Goal: Task Accomplishment & Management: Use online tool/utility

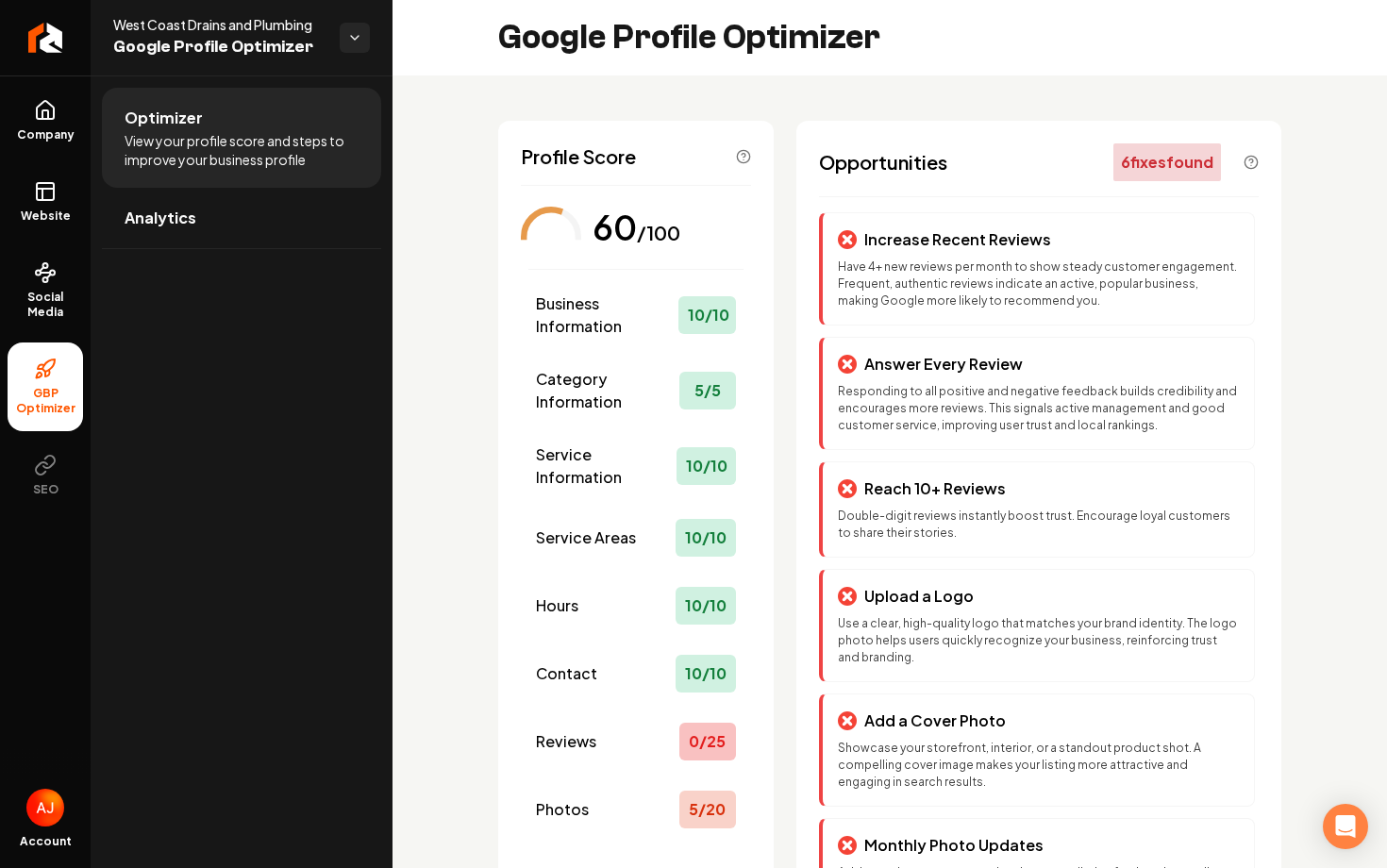
scroll to position [148, 0]
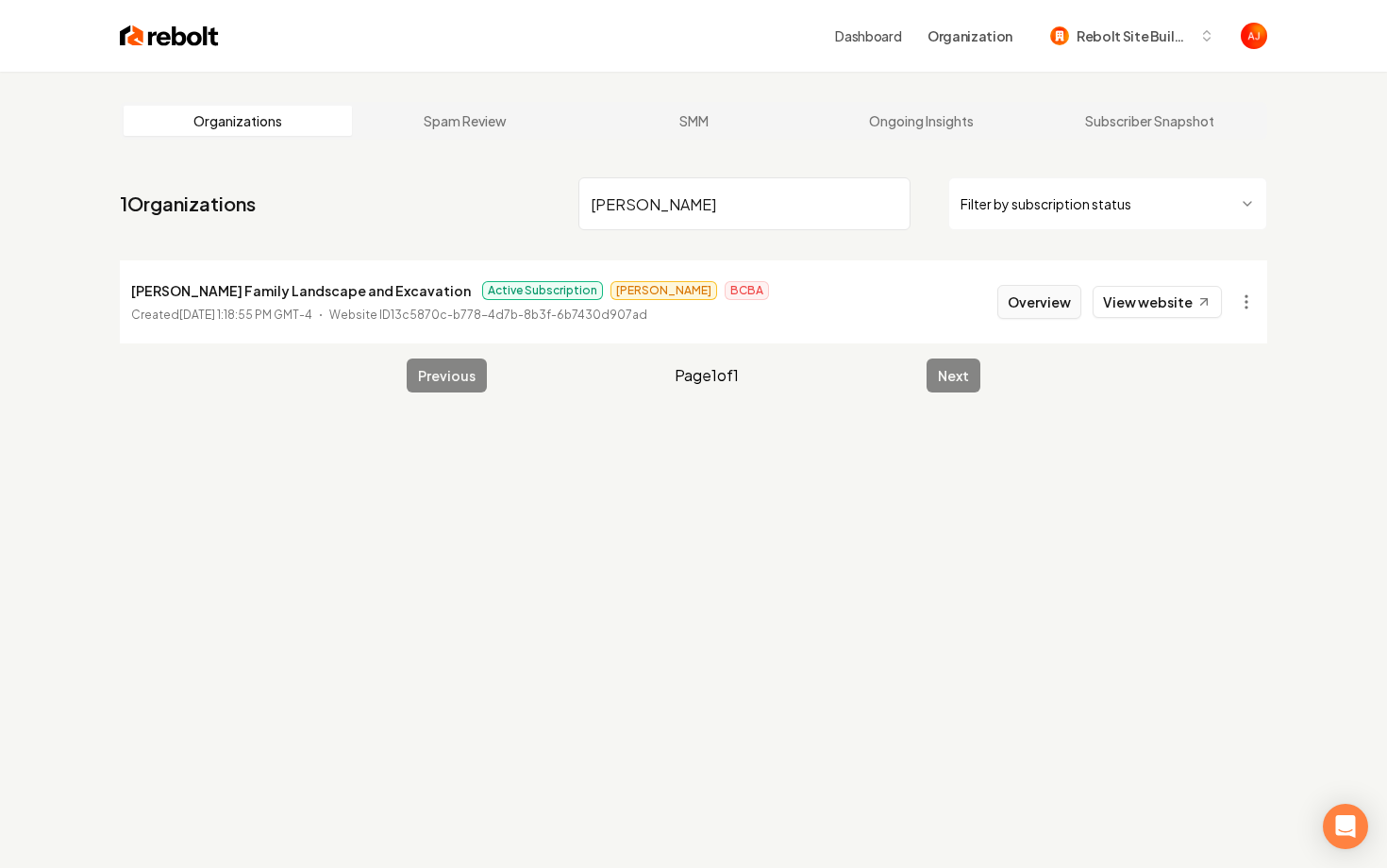
type input "[PERSON_NAME]"
click at [1031, 301] on button "Overview" at bounding box center [1040, 302] width 84 height 34
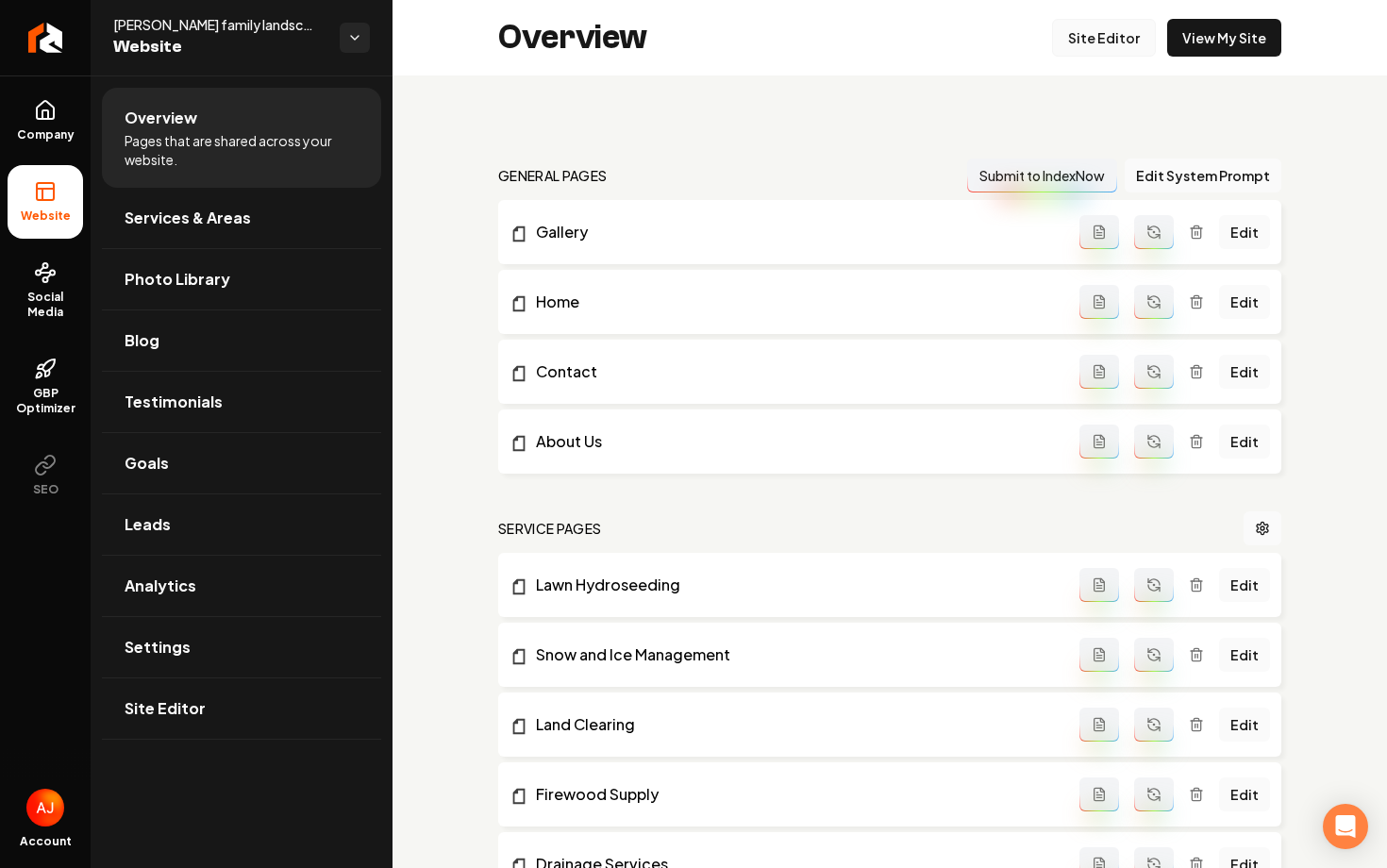
click at [1073, 43] on link "Site Editor" at bounding box center [1104, 37] width 104 height 37
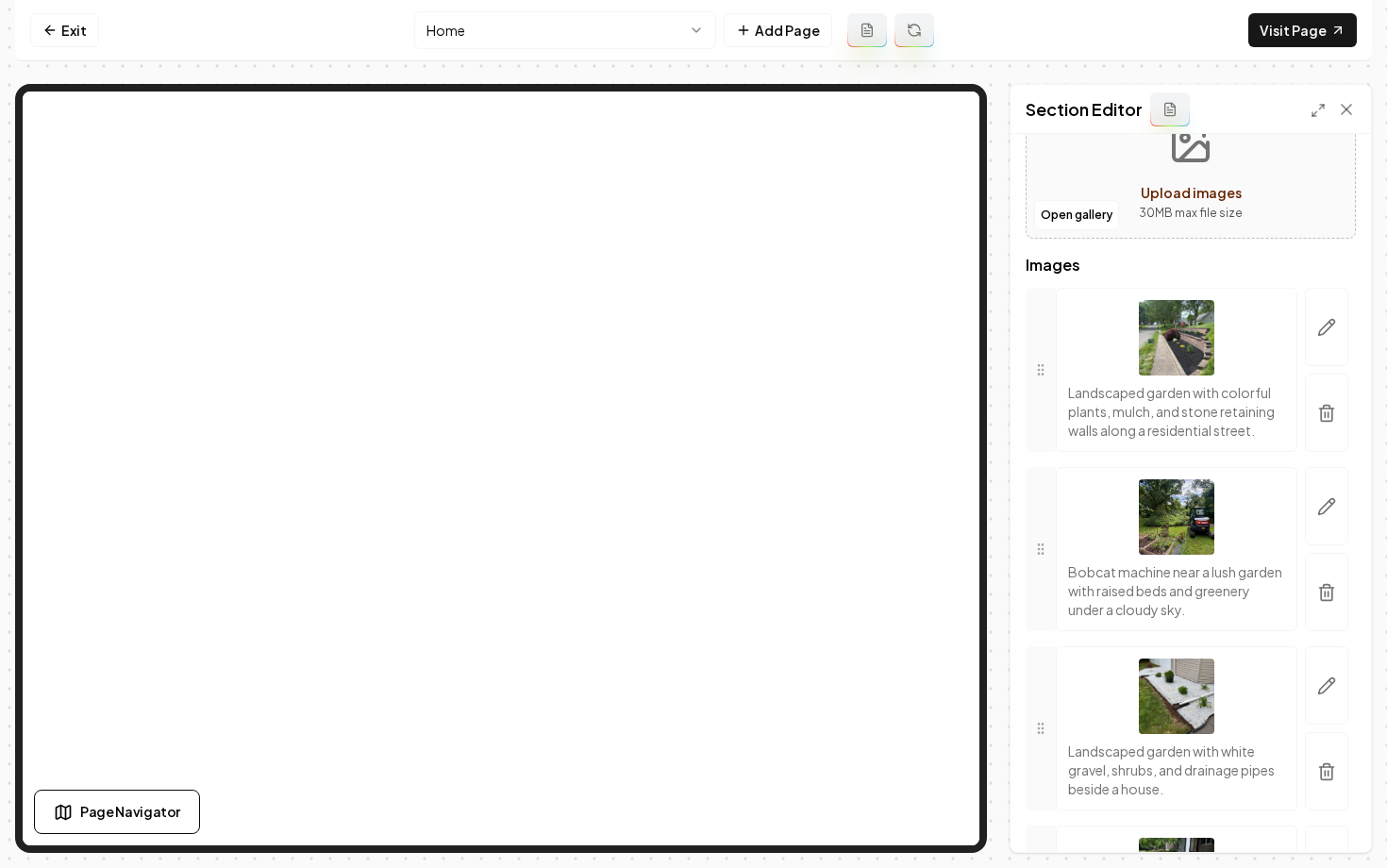
scroll to position [184, 0]
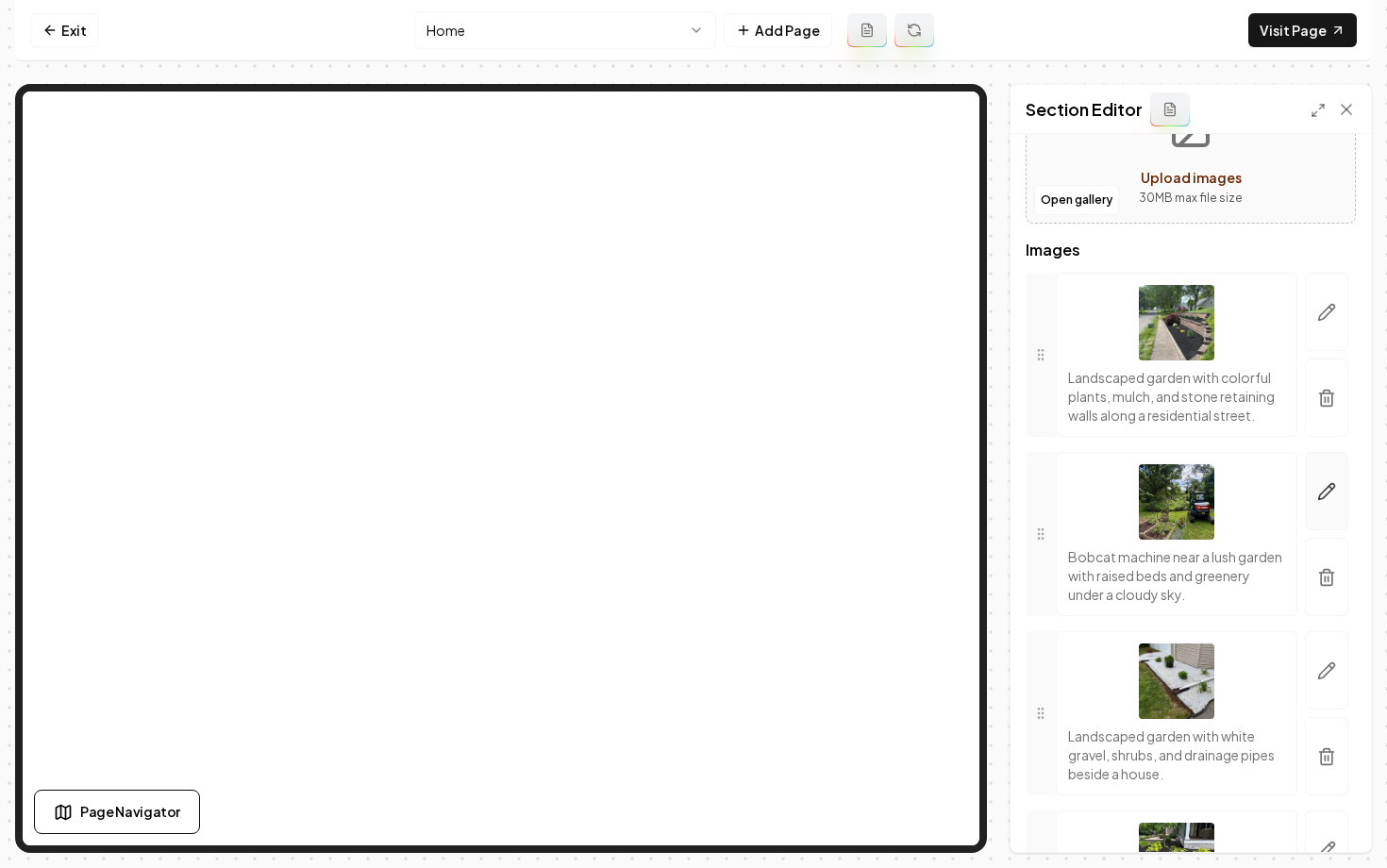
click at [1314, 508] on button "button" at bounding box center [1326, 491] width 43 height 78
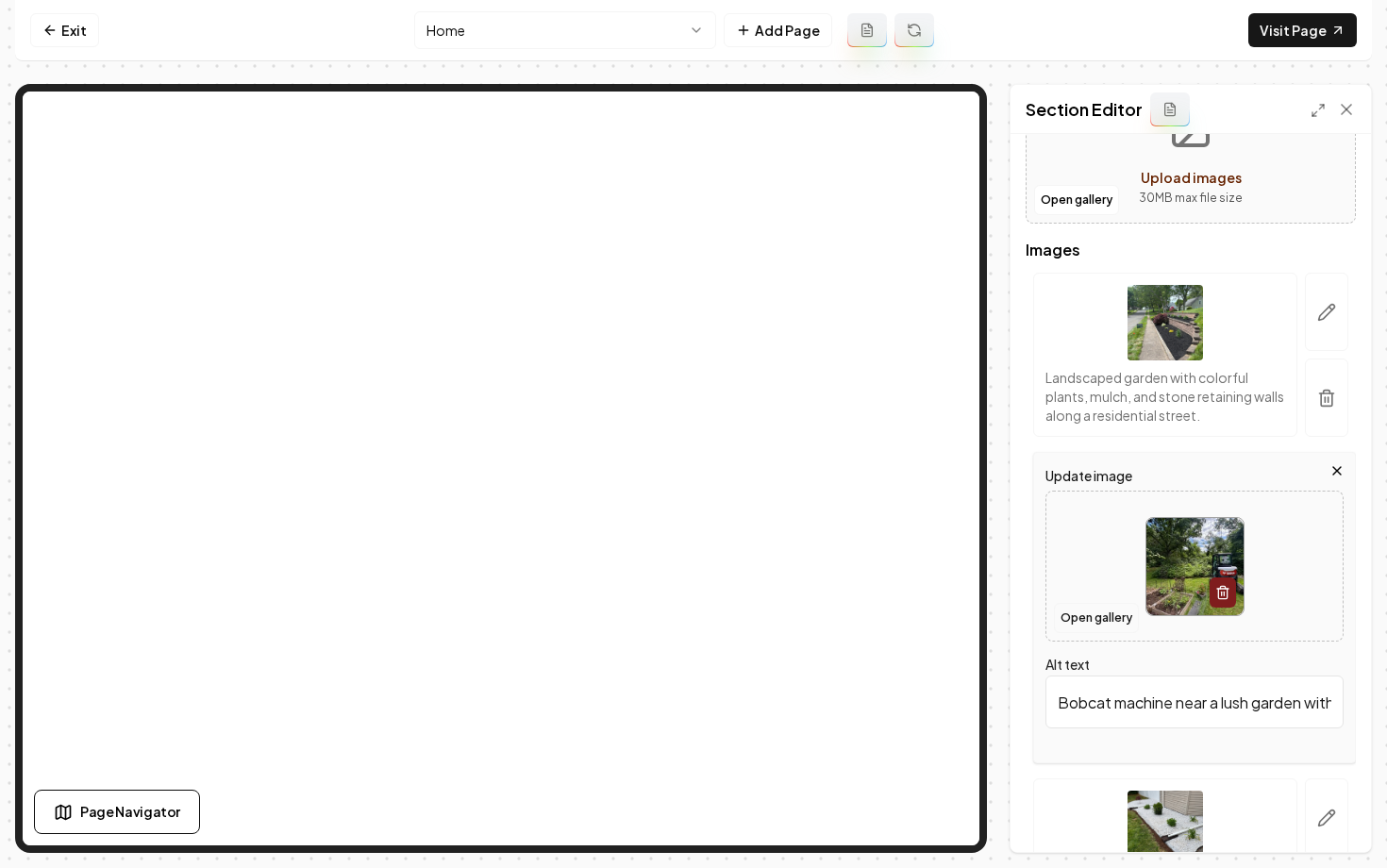
click at [1077, 610] on button "Open gallery" at bounding box center [1096, 618] width 85 height 30
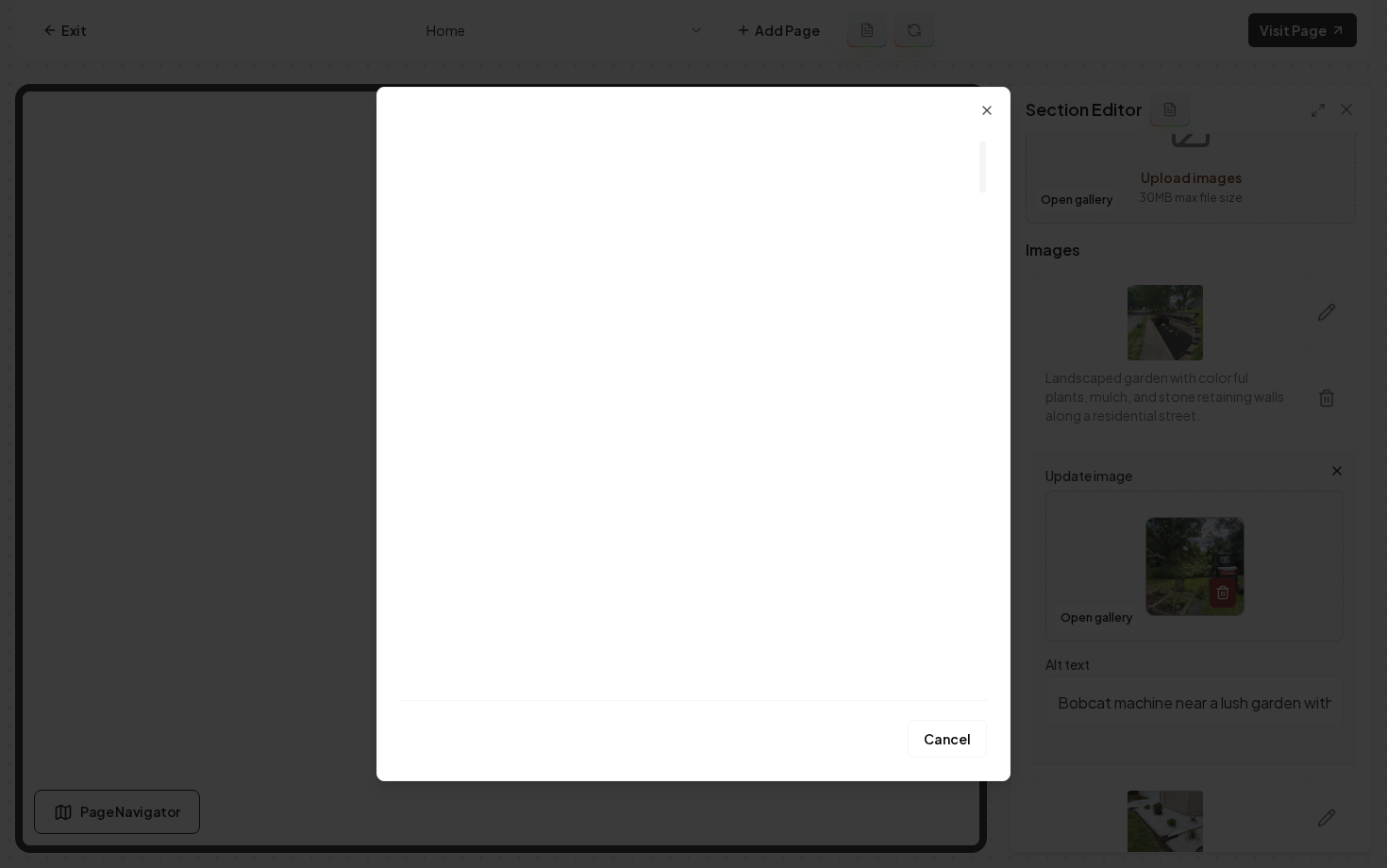
scroll to position [0, 0]
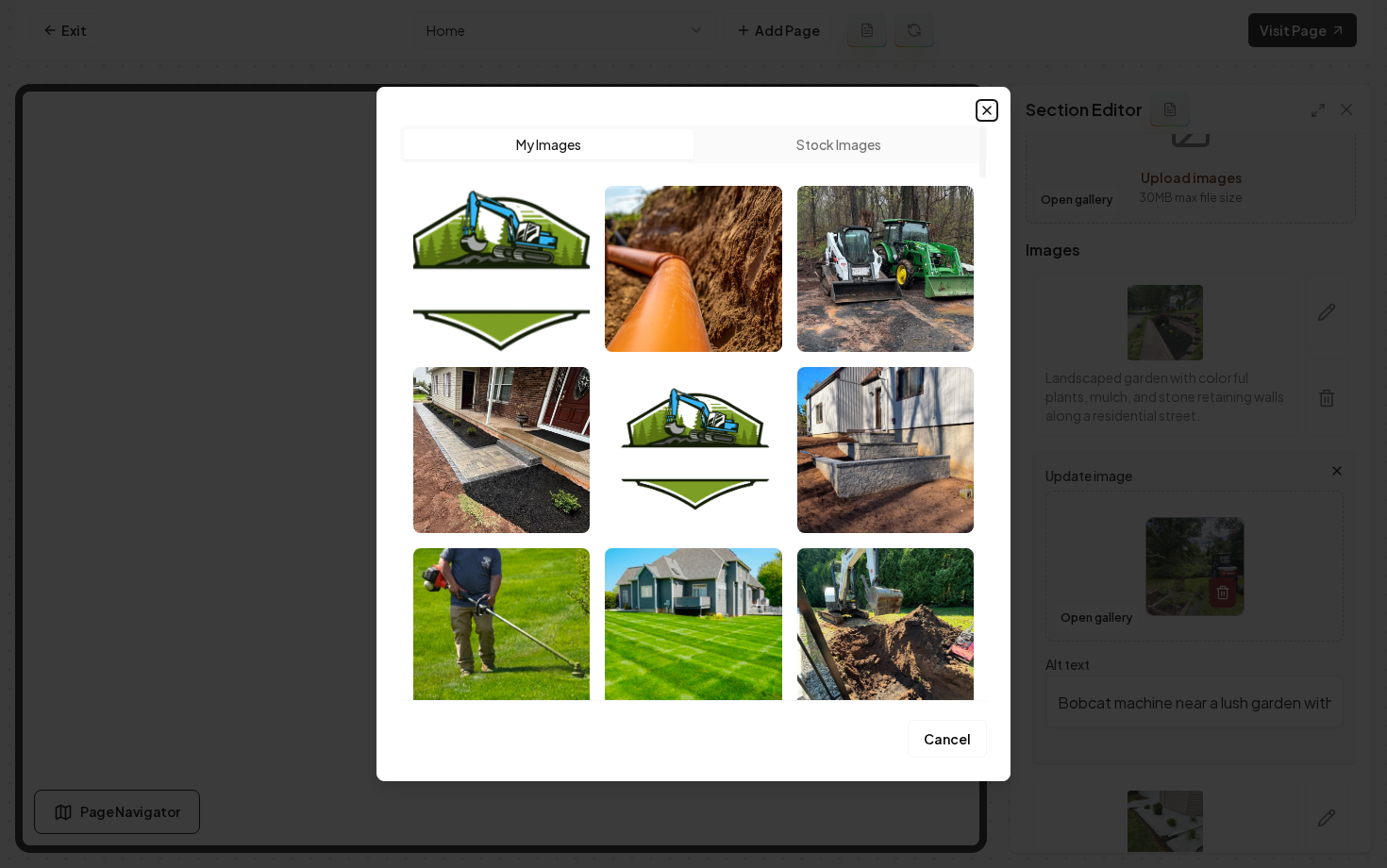
click at [980, 107] on icon "button" at bounding box center [987, 110] width 15 height 15
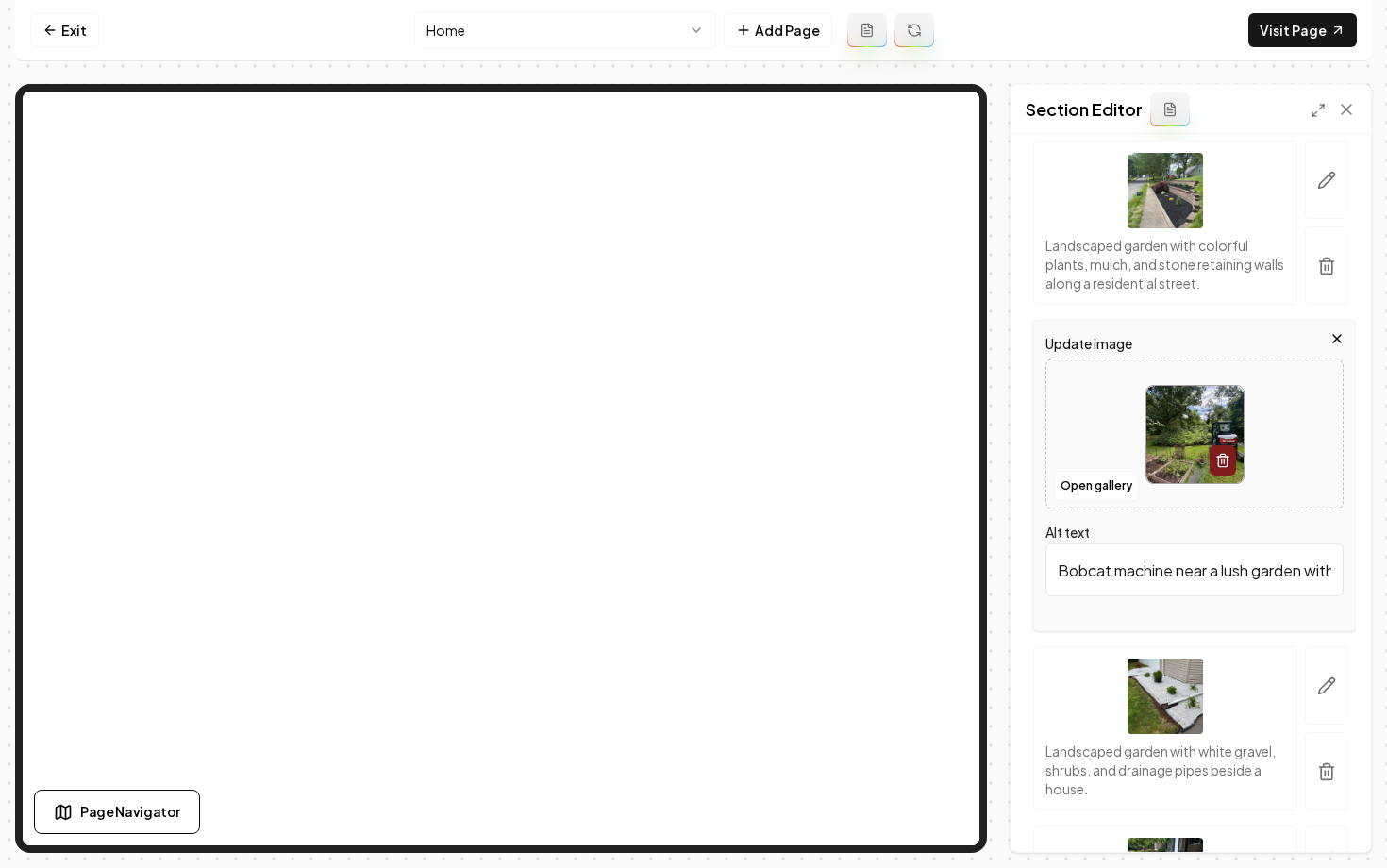
scroll to position [319, 0]
click at [1333, 343] on label "Update image" at bounding box center [1195, 340] width 298 height 23
click at [1335, 335] on icon "button" at bounding box center [1337, 336] width 8 height 8
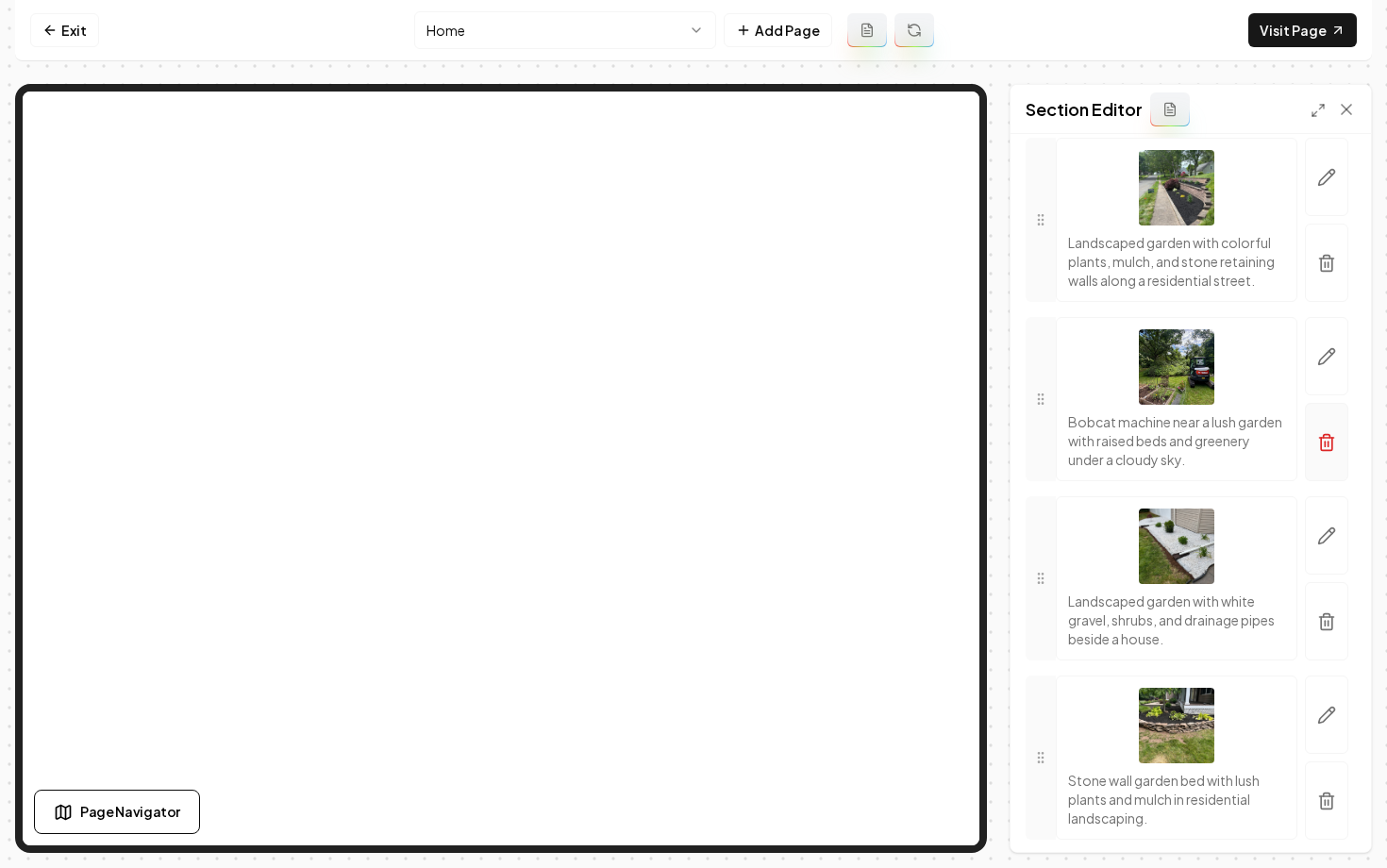
click at [1328, 456] on button "button" at bounding box center [1326, 442] width 43 height 78
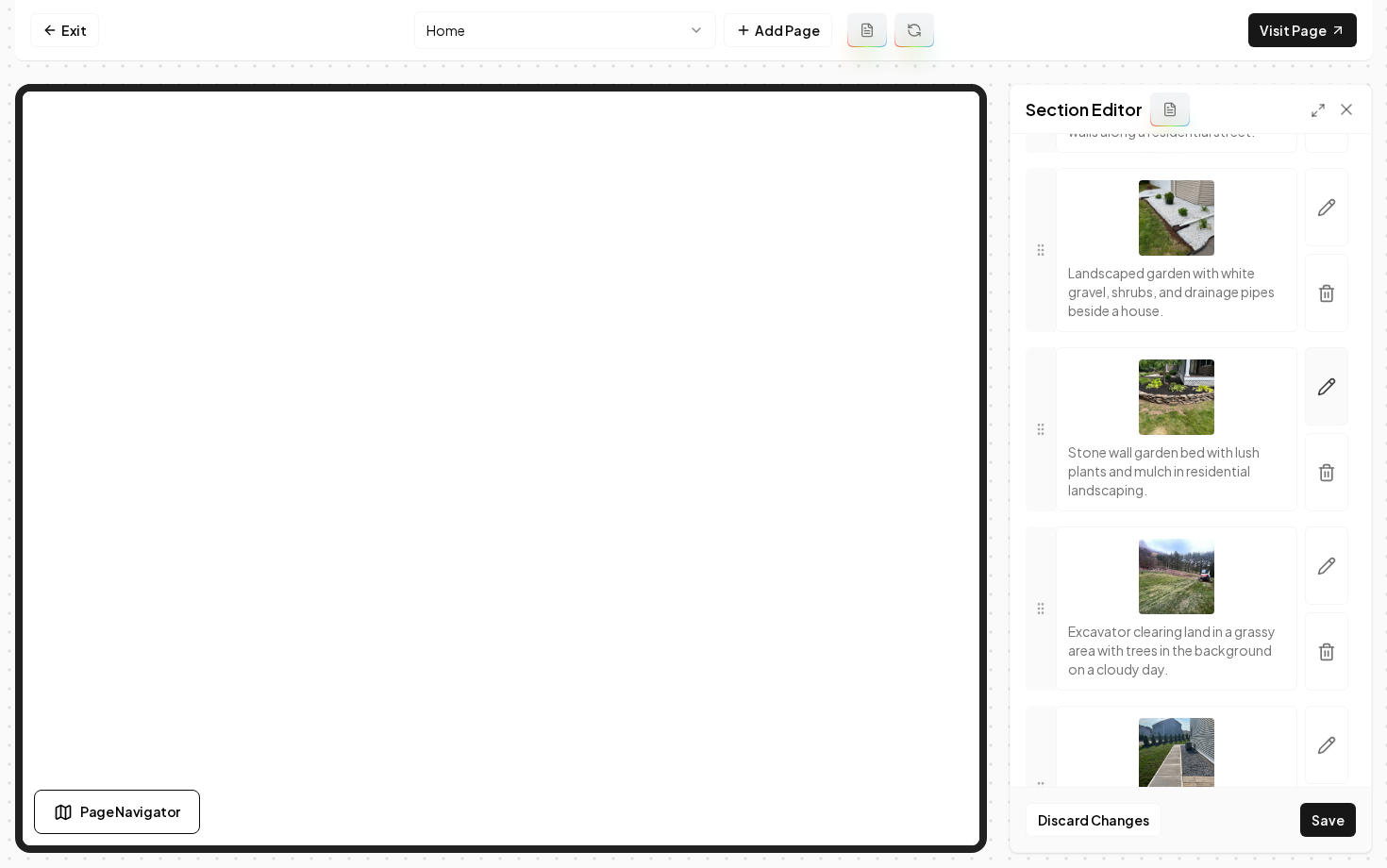
scroll to position [471, 0]
click at [1326, 638] on button "button" at bounding box center [1326, 648] width 43 height 78
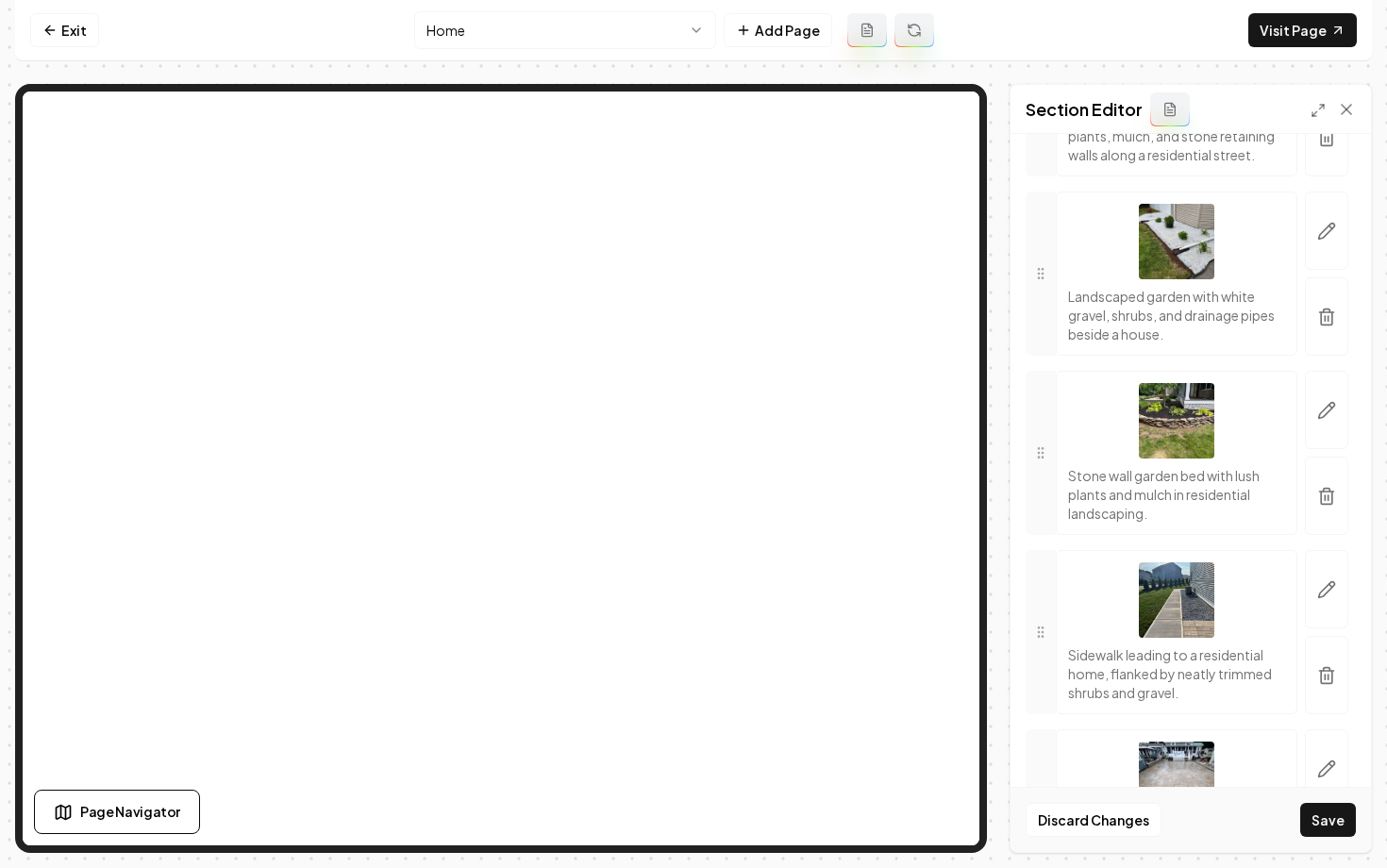
scroll to position [0, 0]
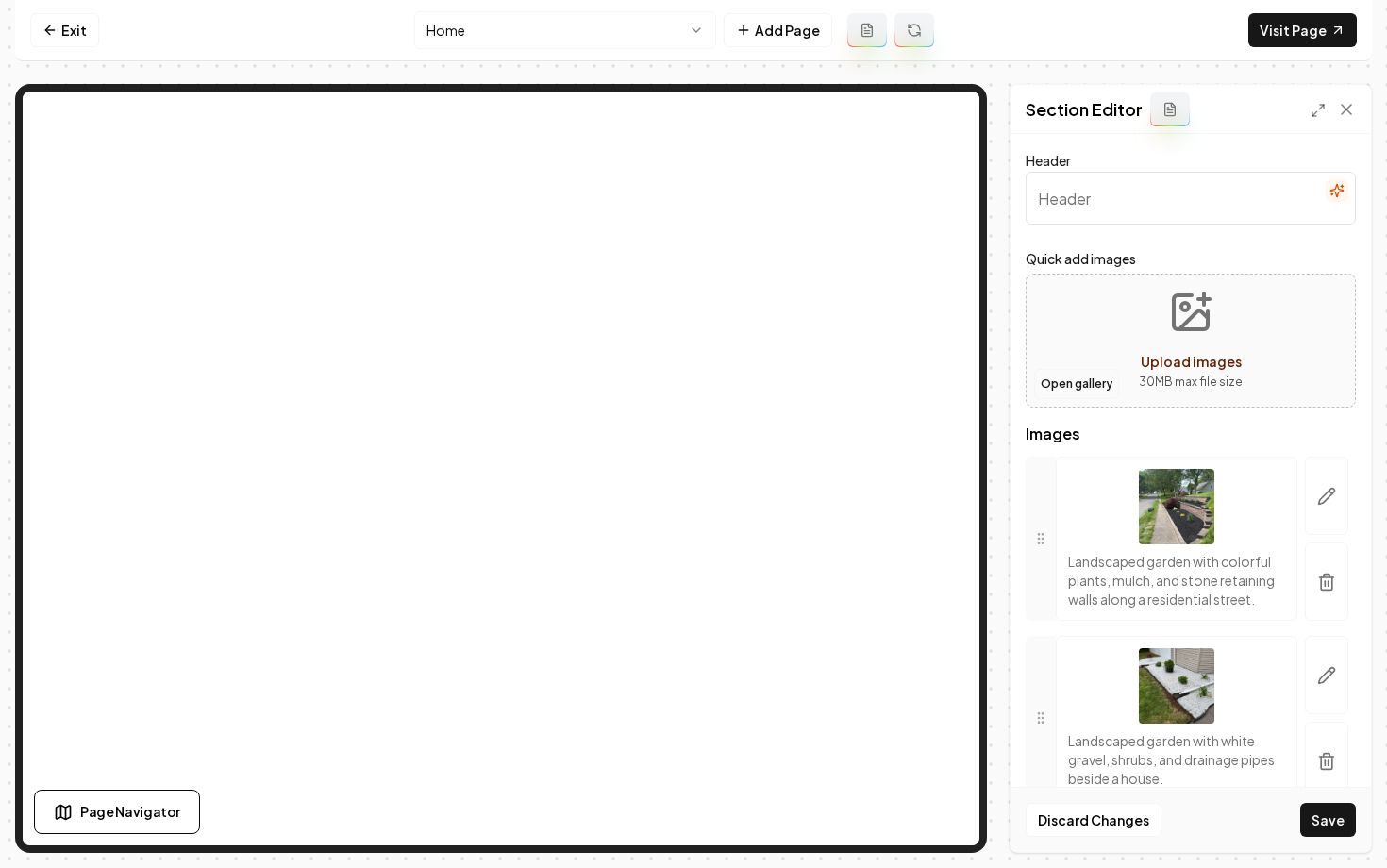
click at [1050, 384] on button "Open gallery" at bounding box center [1076, 383] width 85 height 30
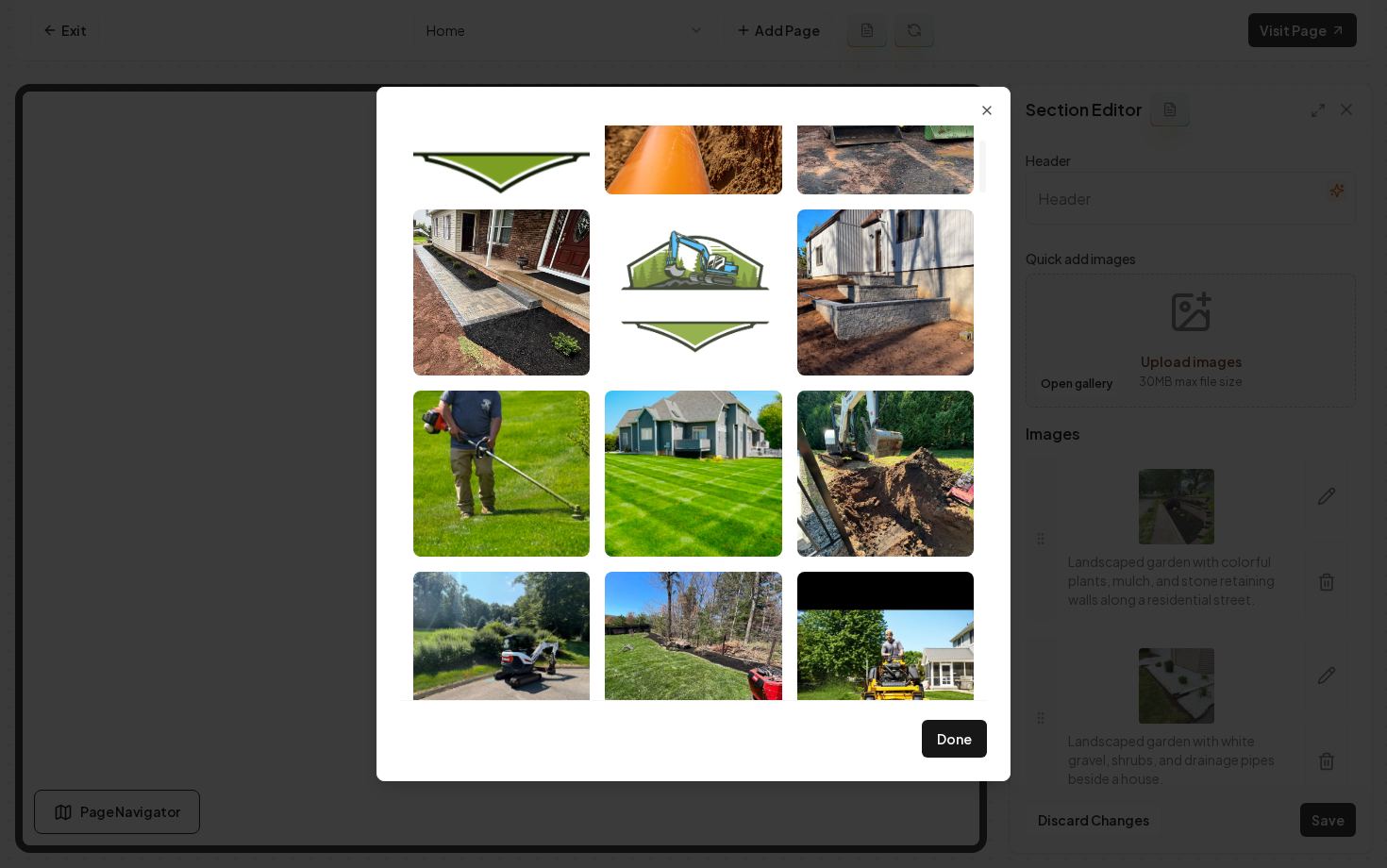
scroll to position [159, 0]
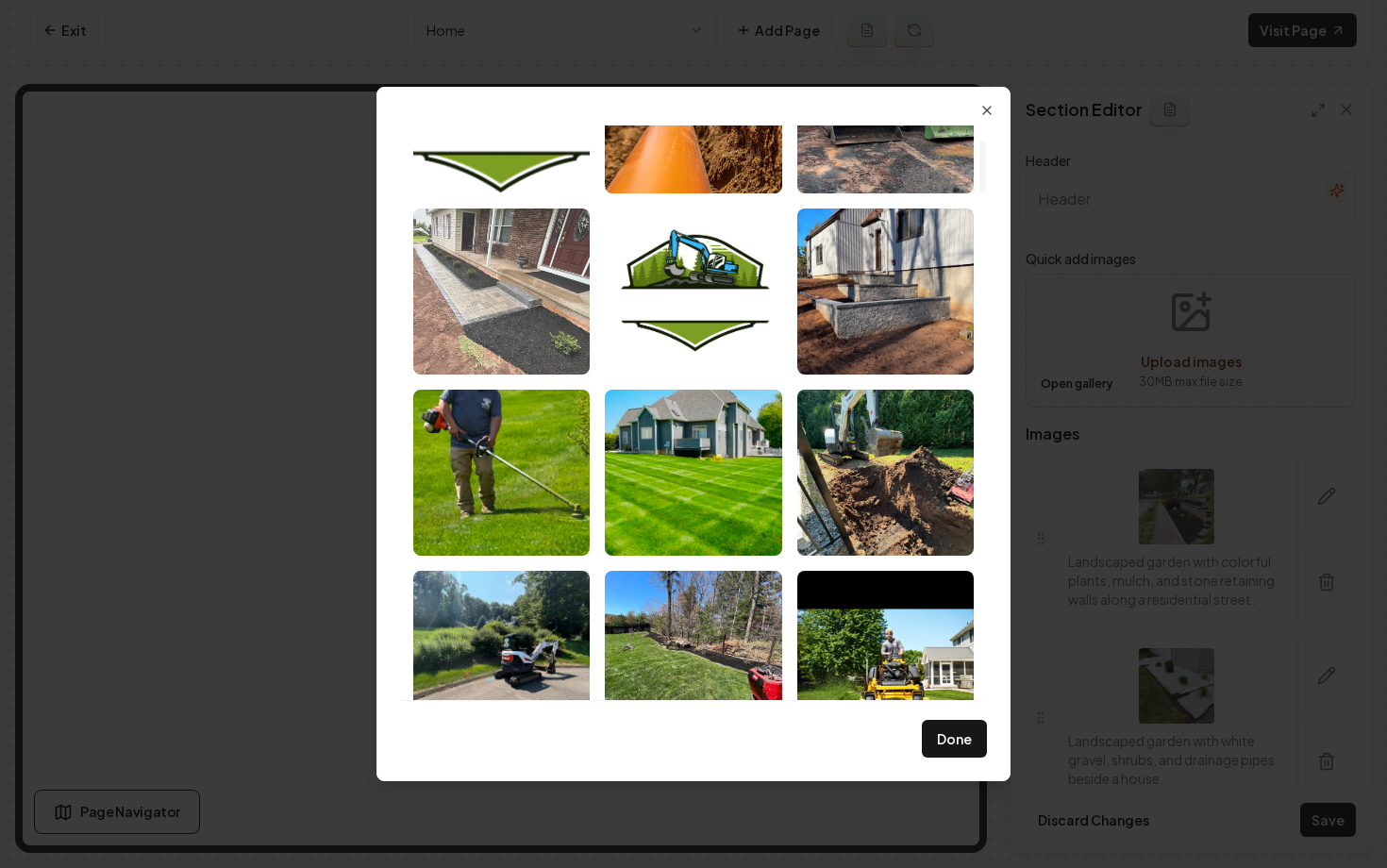
click at [530, 329] on img "Select image image_687970e05c7cd75eb8ab79a7.jpg" at bounding box center [501, 291] width 177 height 166
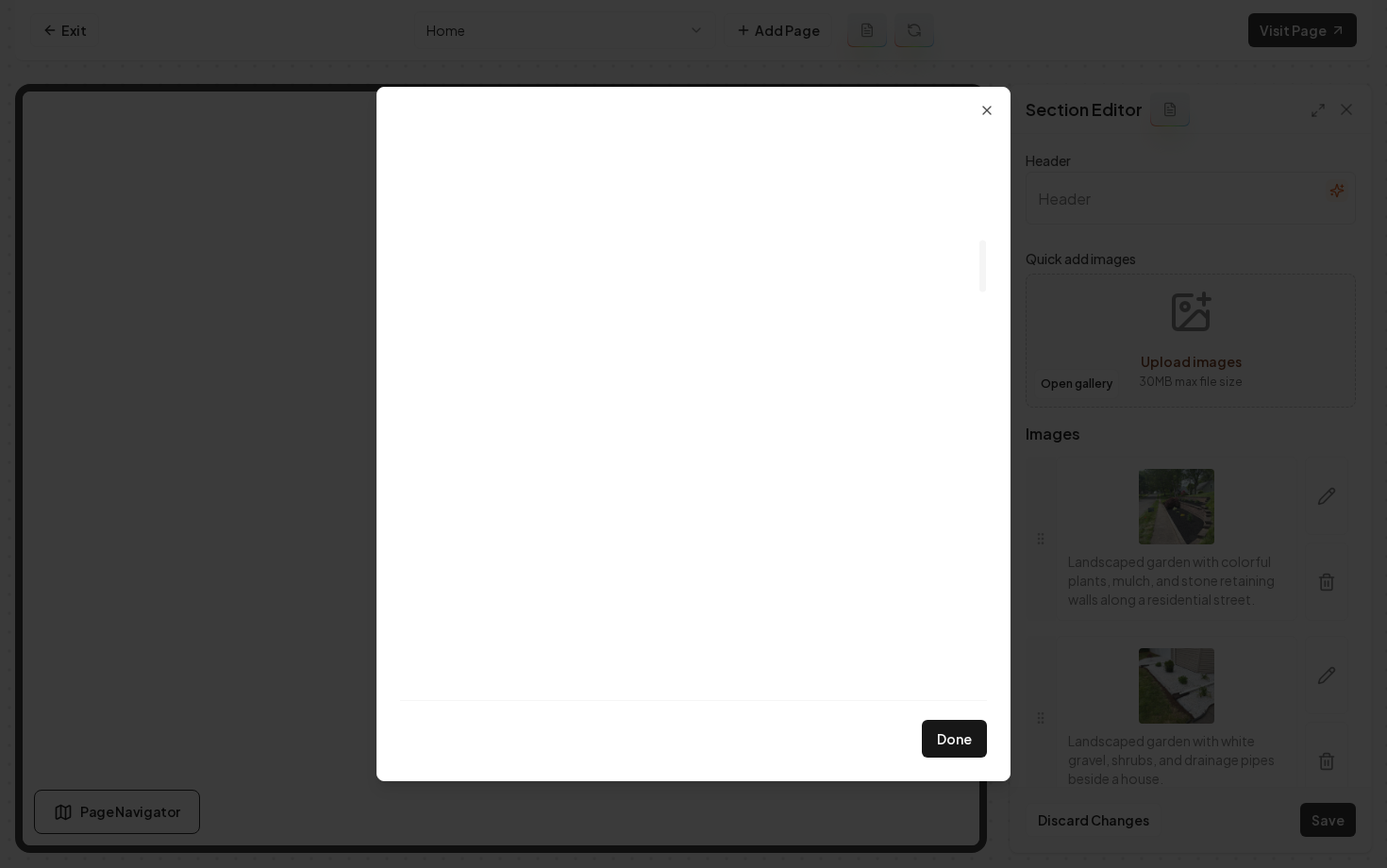
scroll to position [1368, 0]
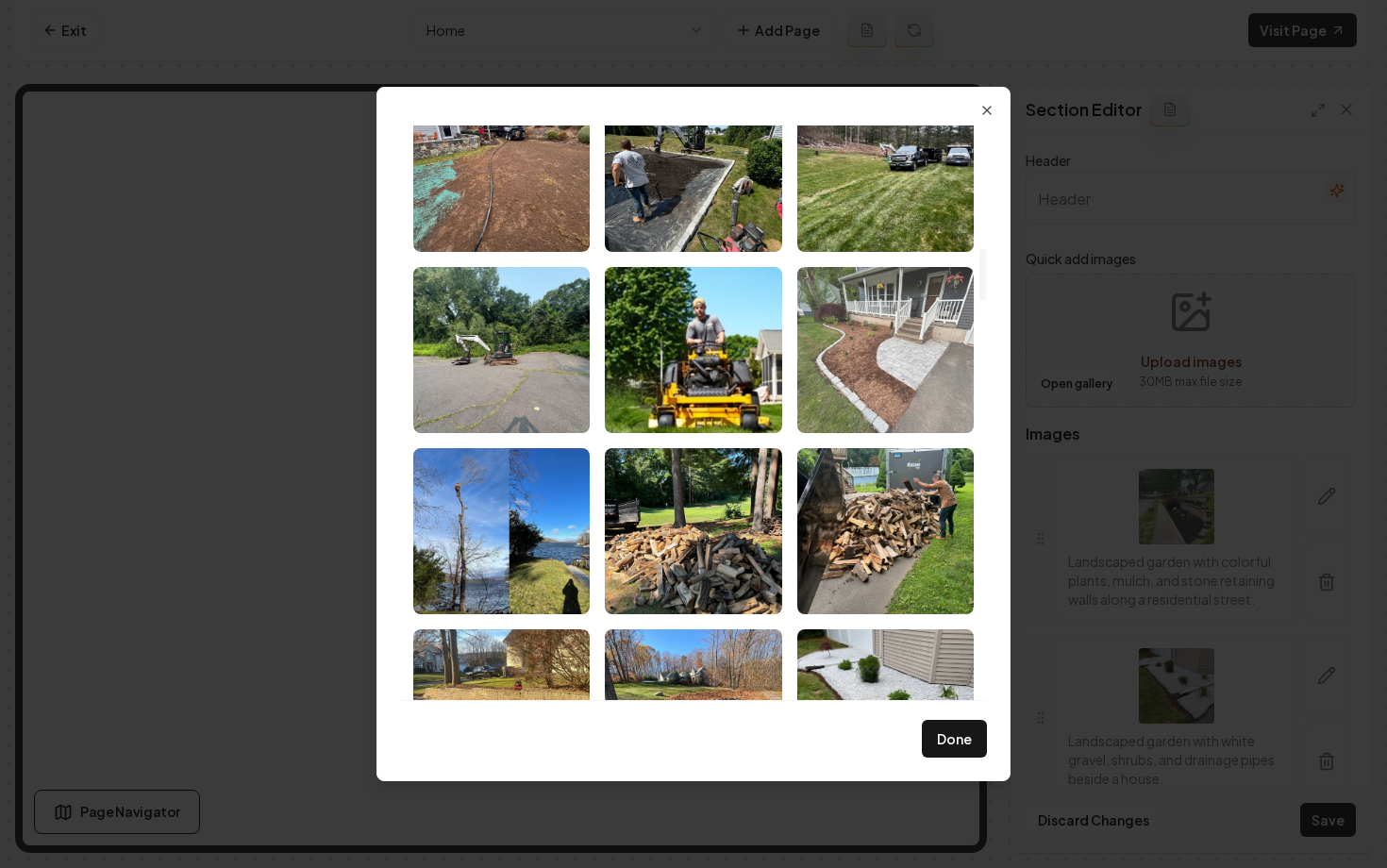
click at [891, 399] on img "Select image image_68796f855c7cd75eb8a49c58.jpeg" at bounding box center [886, 349] width 177 height 166
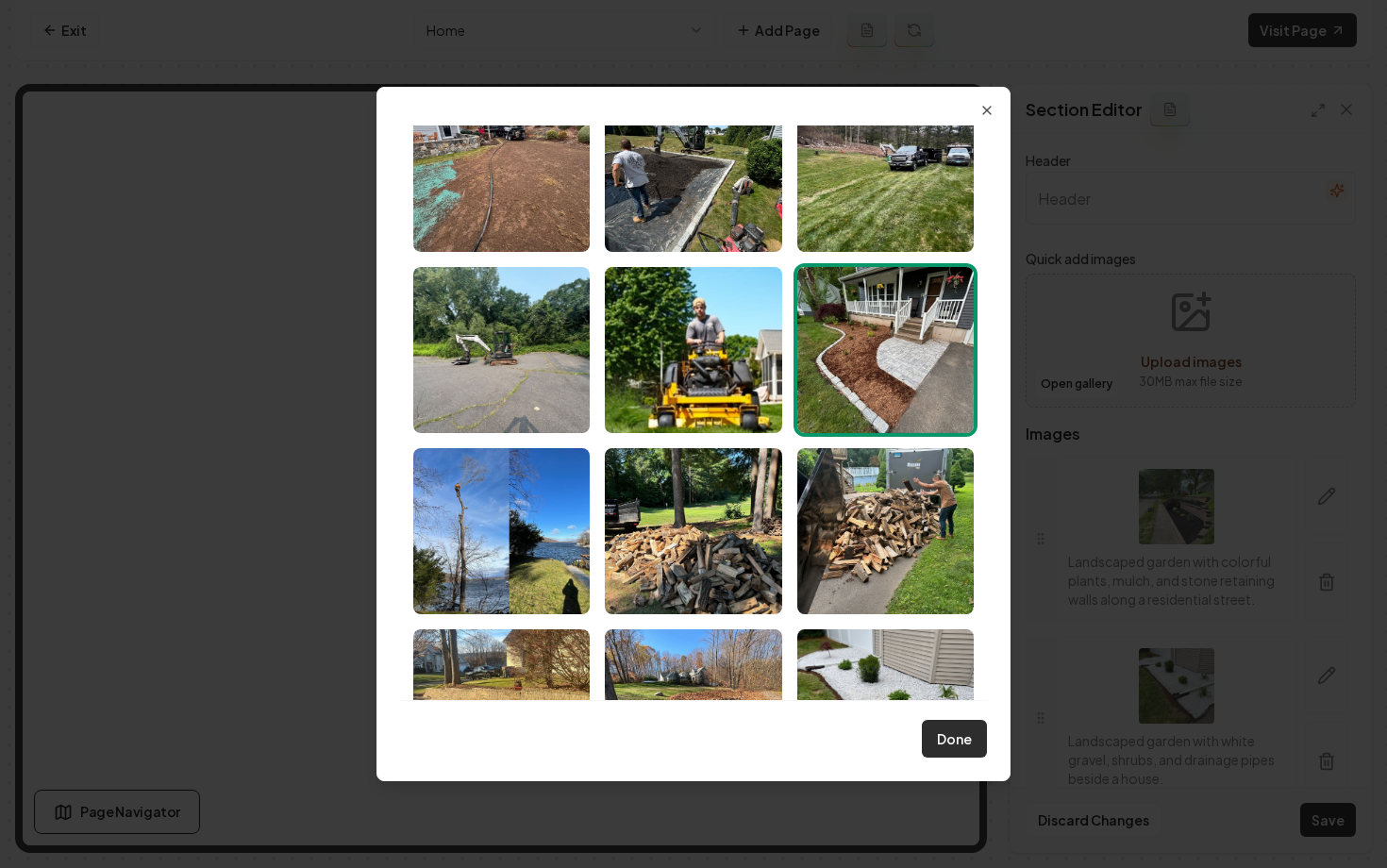
click at [946, 741] on button "Done" at bounding box center [954, 739] width 65 height 37
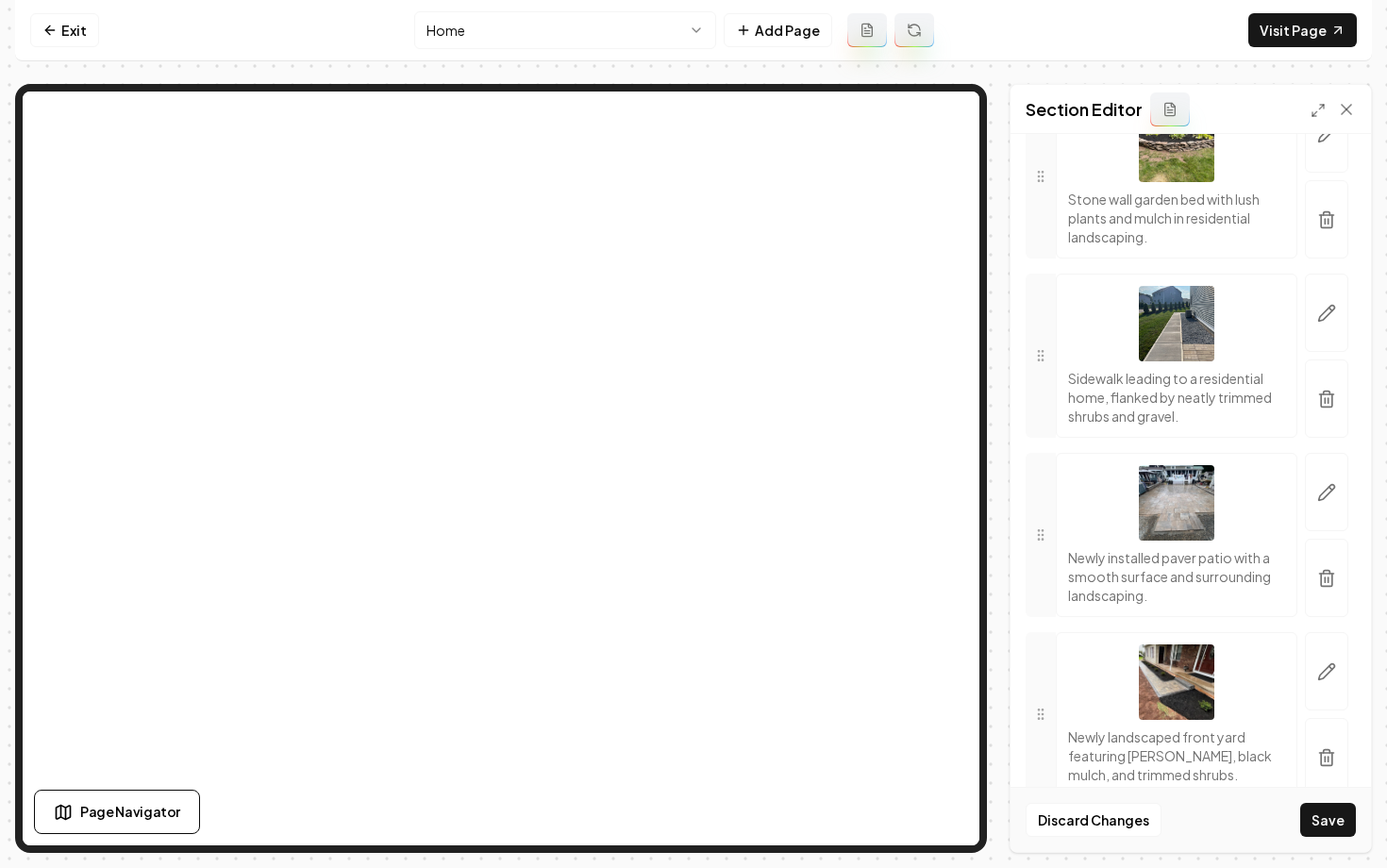
scroll to position [730, 0]
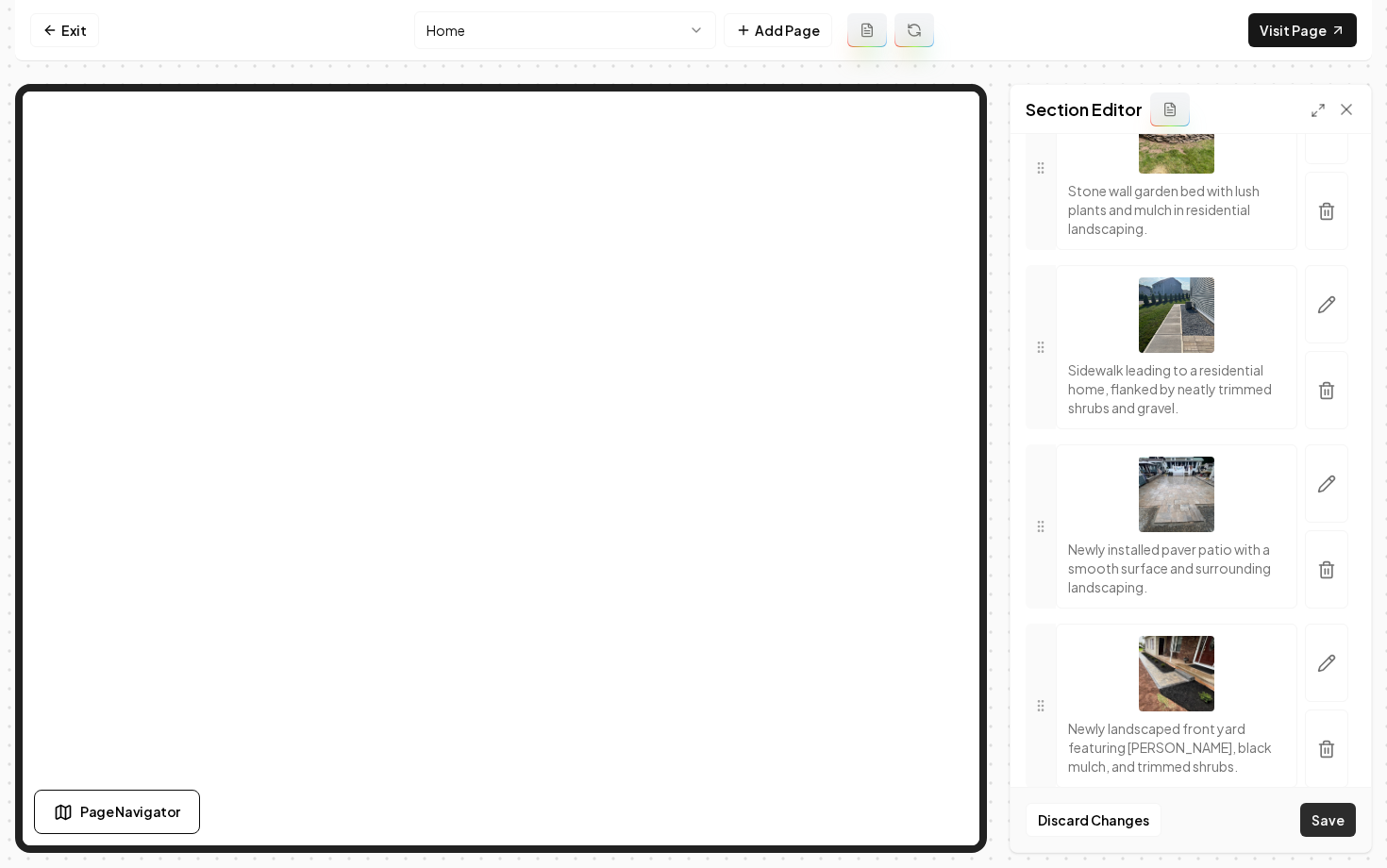
click at [1325, 822] on button "Save" at bounding box center [1328, 820] width 56 height 34
click at [64, 38] on link "Exit" at bounding box center [65, 29] width 69 height 34
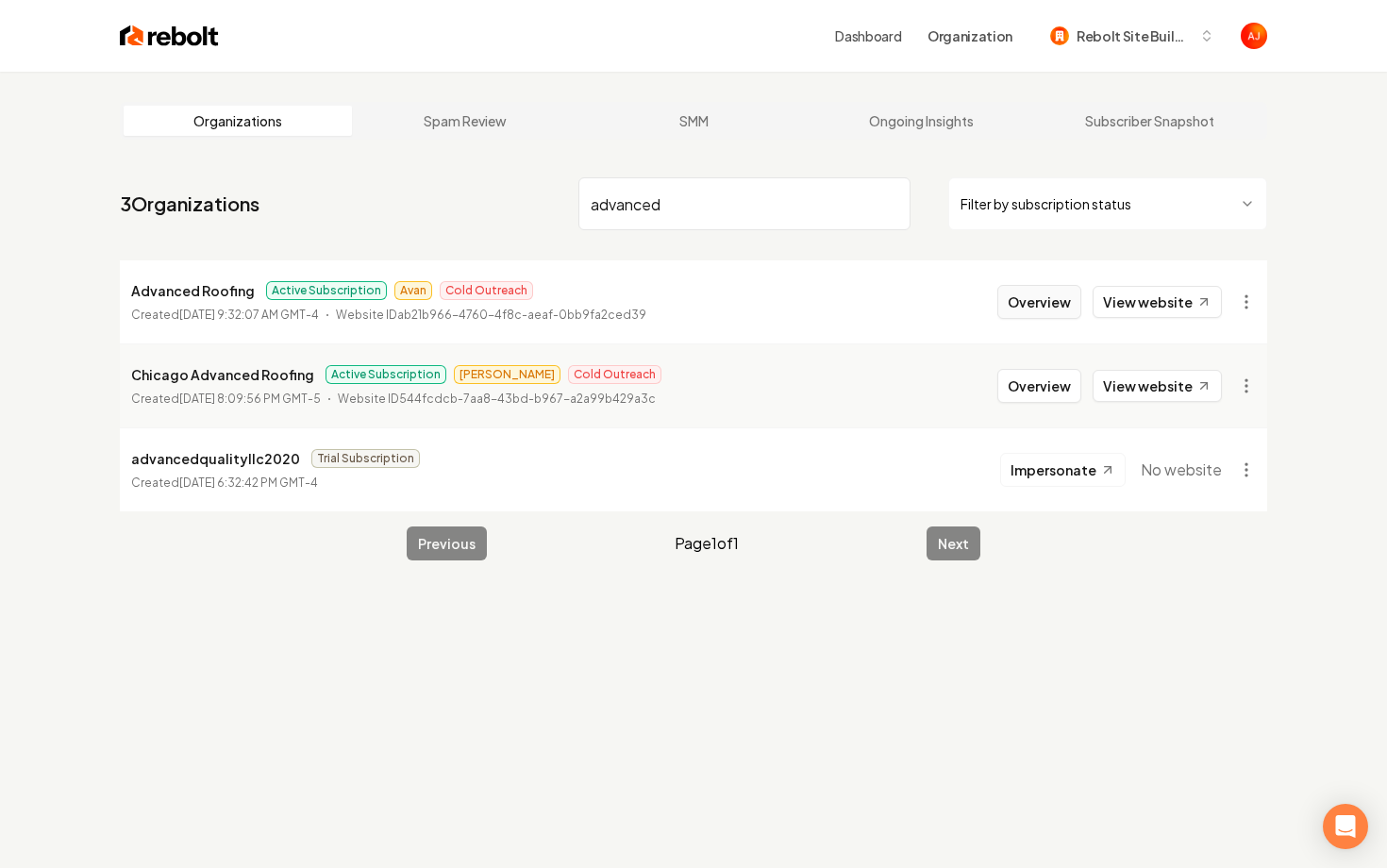
type input "advanced"
click at [1032, 310] on button "Overview" at bounding box center [1040, 302] width 84 height 34
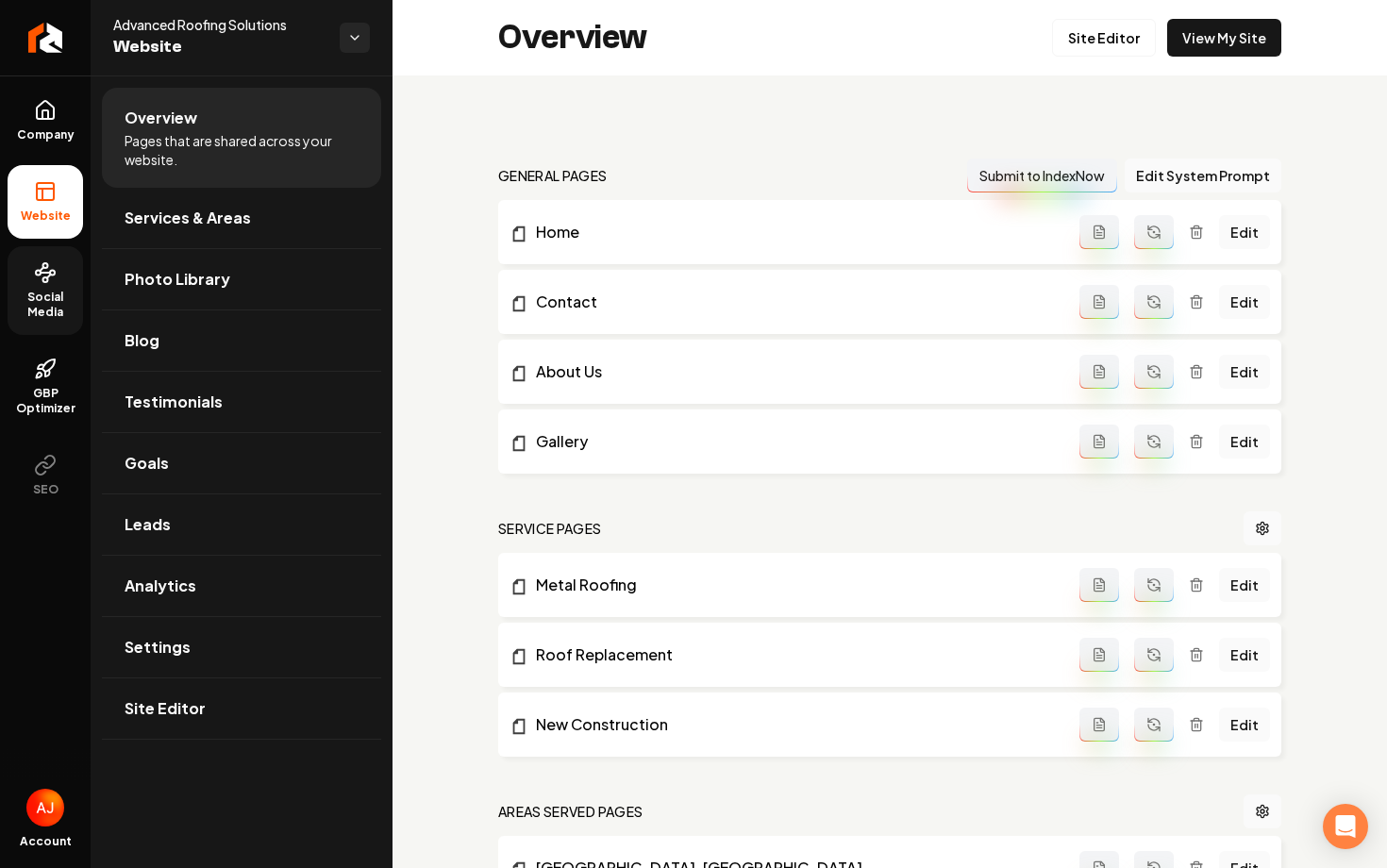
click at [60, 308] on span "Social Media" at bounding box center [45, 304] width 76 height 30
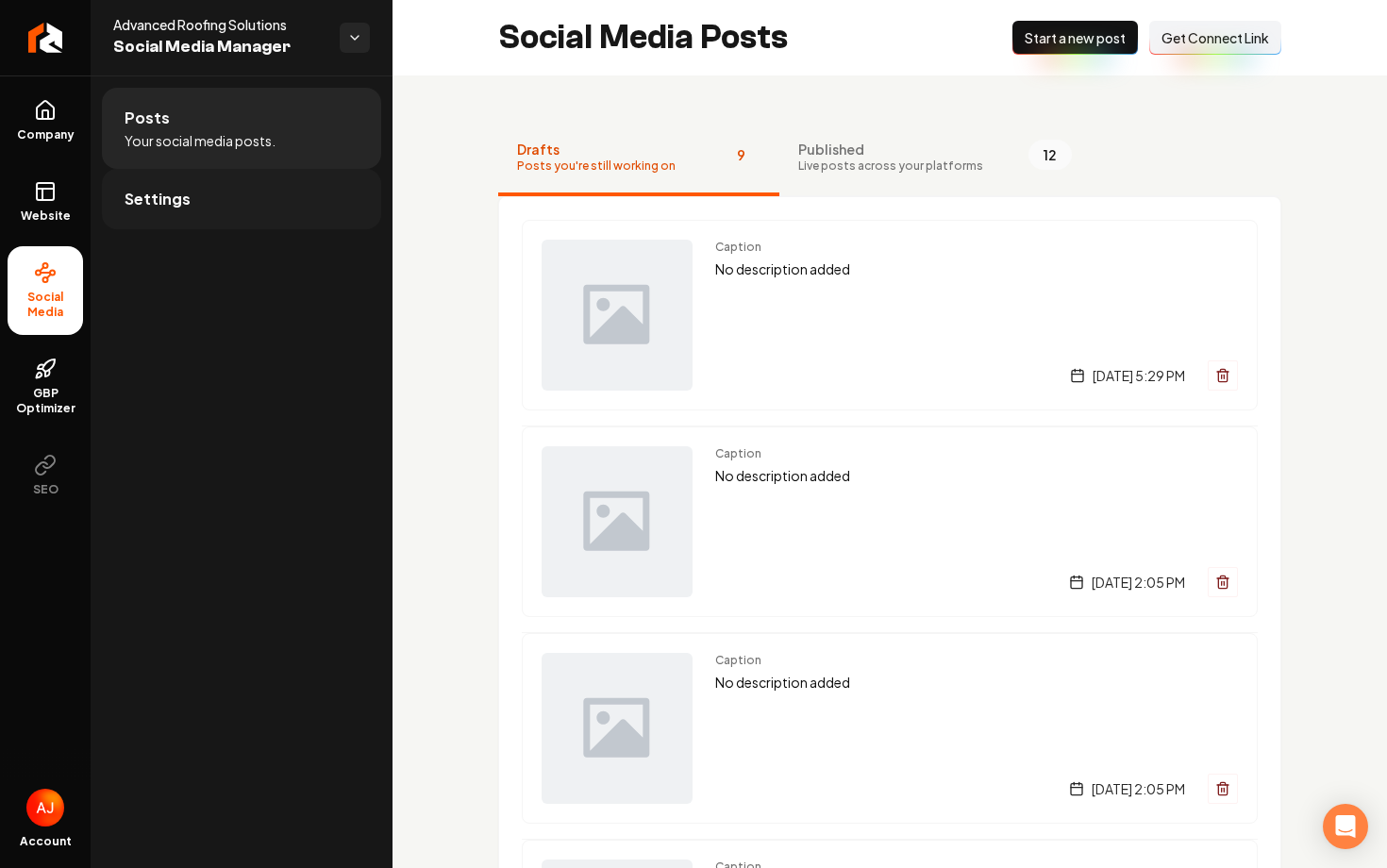
click at [192, 204] on link "Settings" at bounding box center [241, 199] width 280 height 61
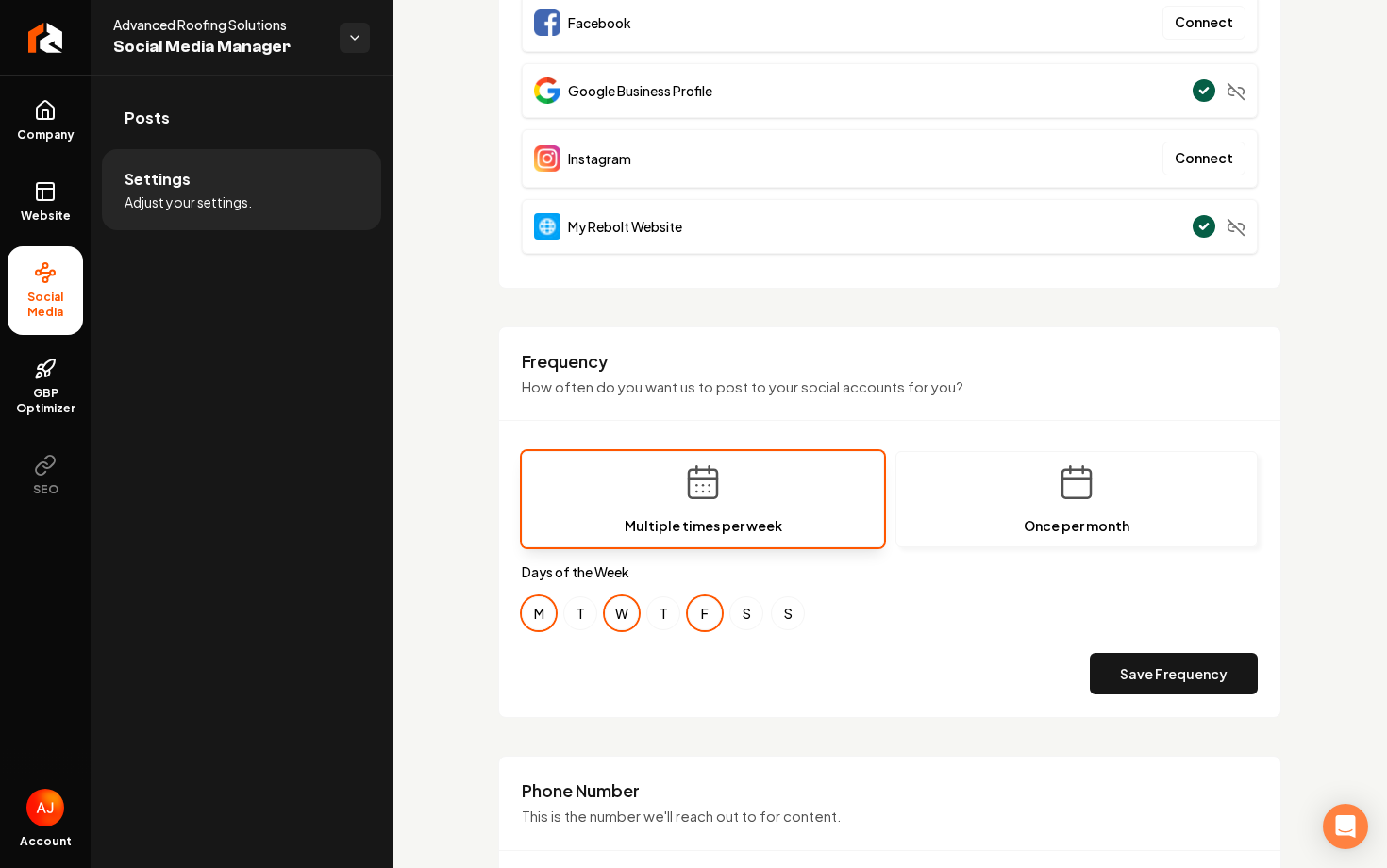
scroll to position [486, 0]
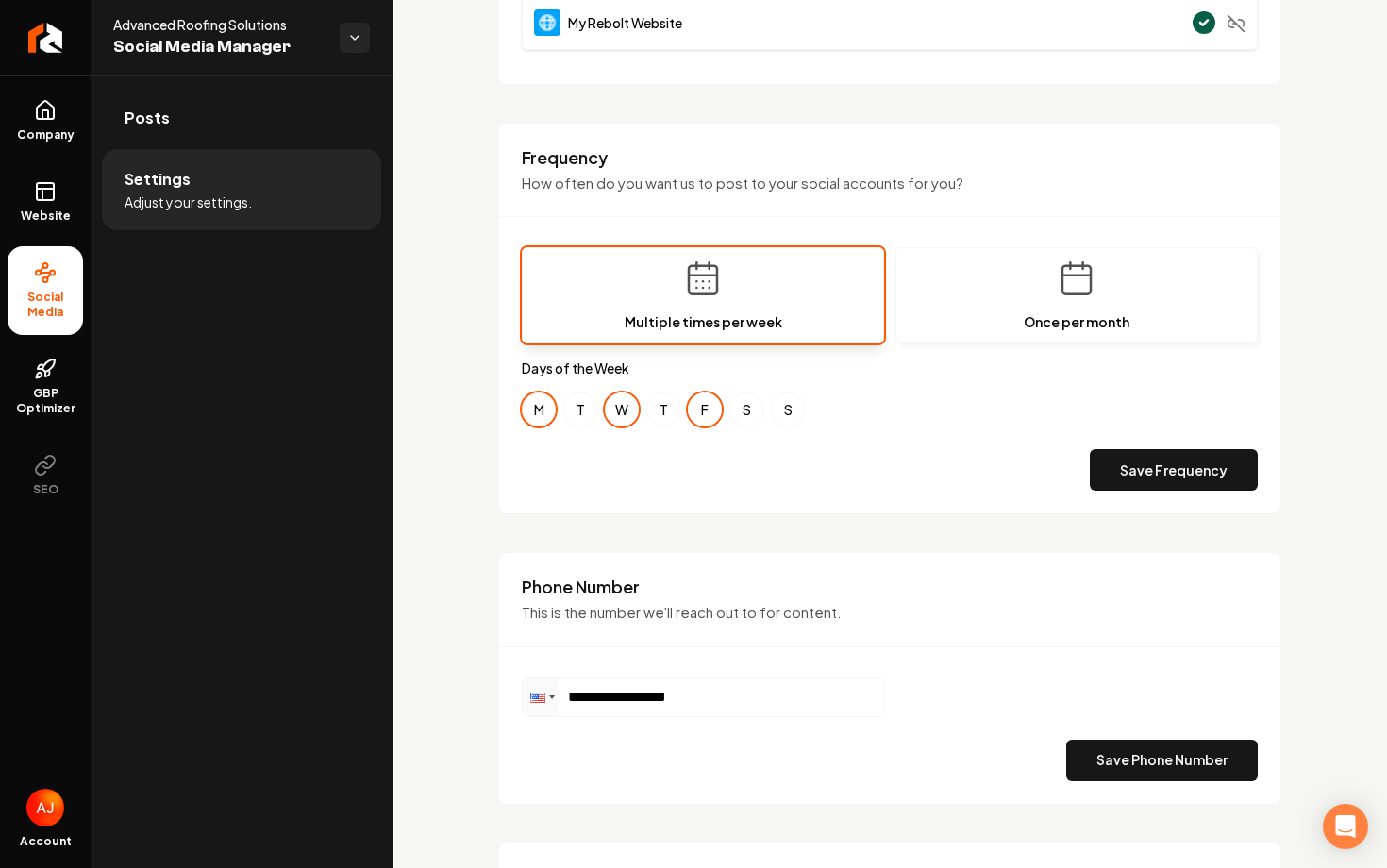
click at [542, 413] on button "M" at bounding box center [539, 409] width 34 height 34
click at [576, 419] on button "T" at bounding box center [580, 409] width 34 height 34
click at [618, 413] on button "W" at bounding box center [622, 409] width 34 height 34
click at [551, 413] on button "M" at bounding box center [539, 409] width 34 height 34
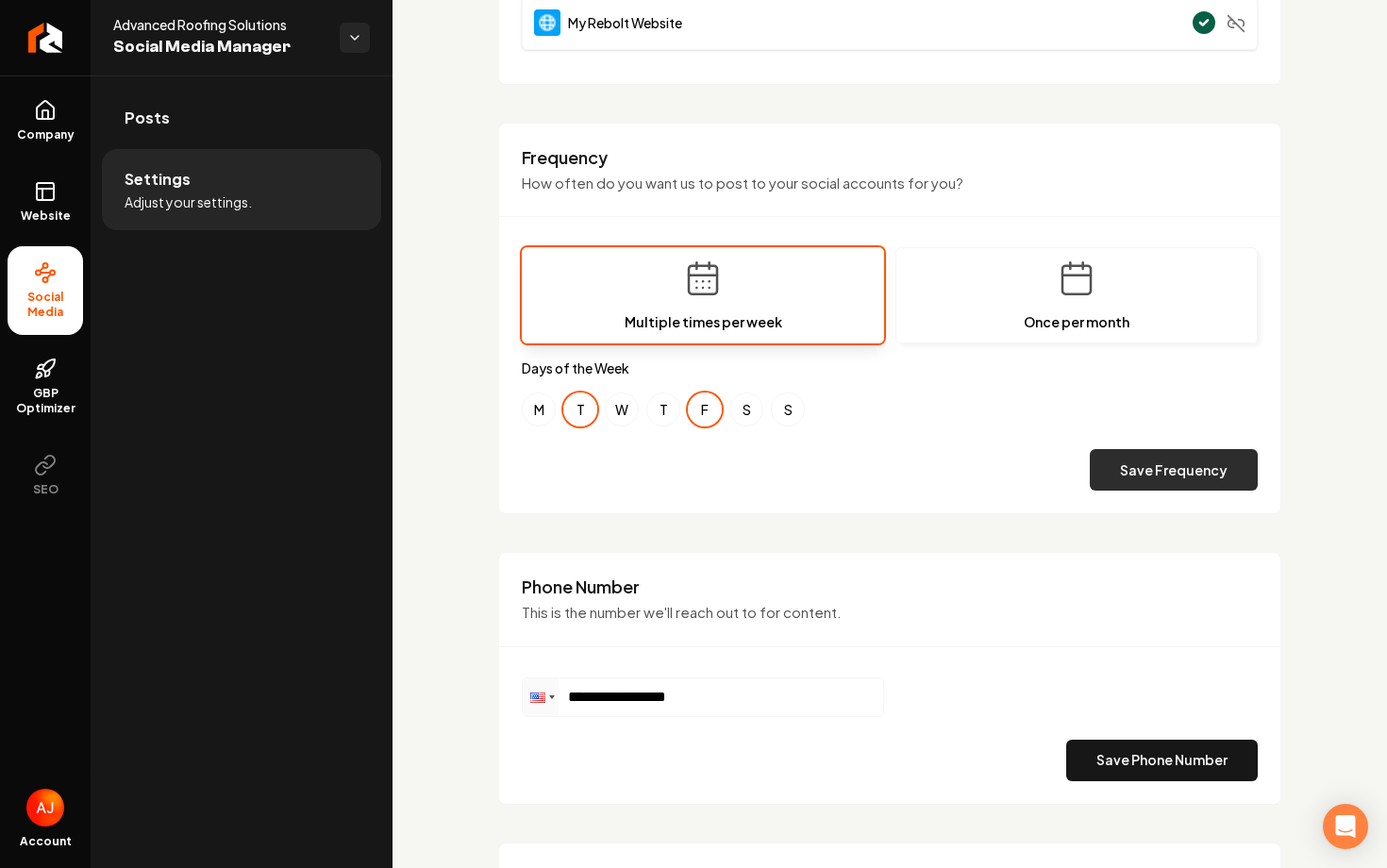
click at [1119, 464] on button "Save Frequency" at bounding box center [1173, 470] width 168 height 41
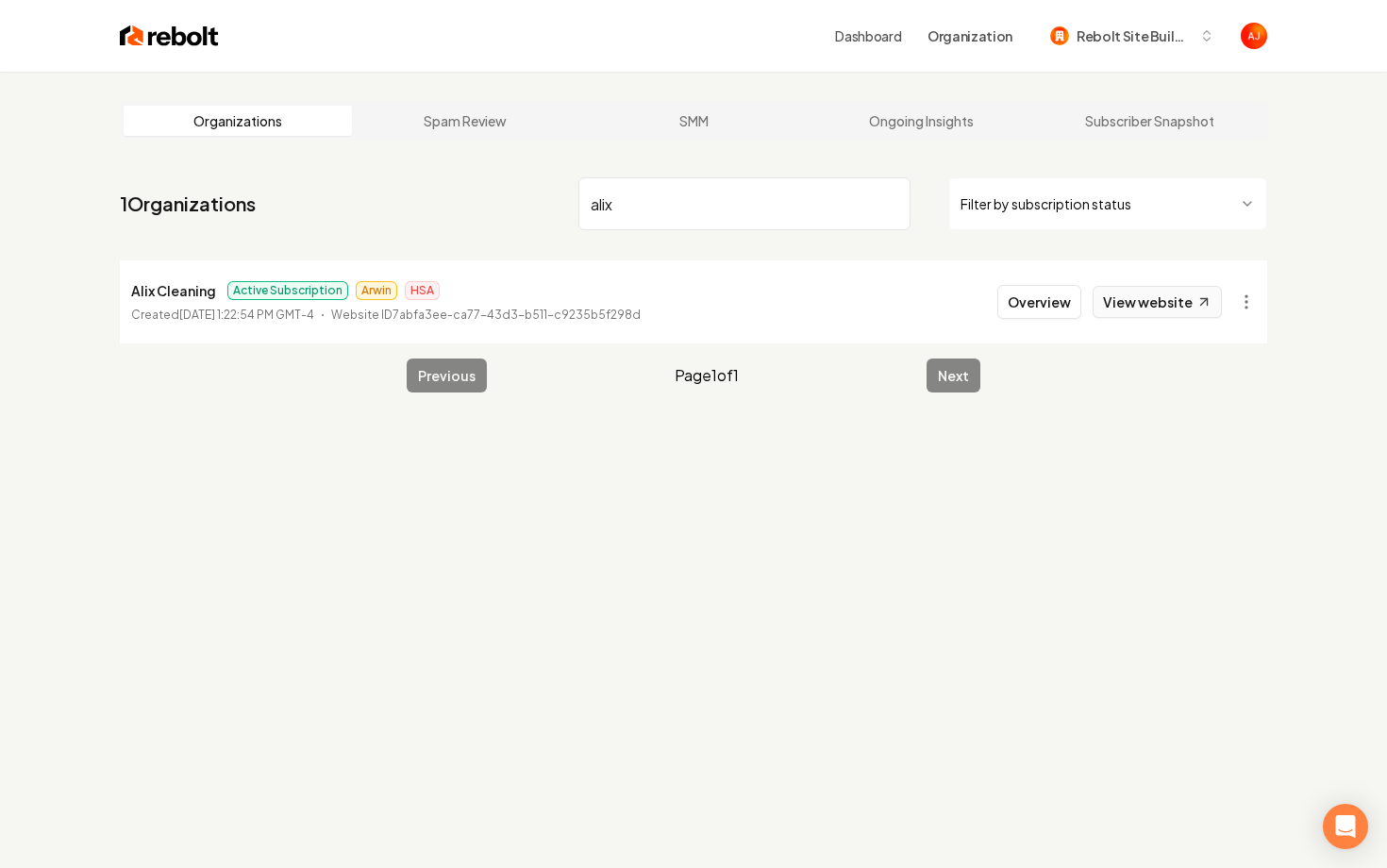
click at [1107, 302] on link "View website" at bounding box center [1157, 301] width 129 height 32
click at [651, 236] on nav "1 Organizations alix Filter by subscription status" at bounding box center [694, 211] width 1148 height 83
click at [642, 216] on input "alix" at bounding box center [745, 204] width 333 height 53
type input "air mas"
click at [1069, 314] on button "Overview" at bounding box center [1040, 302] width 84 height 34
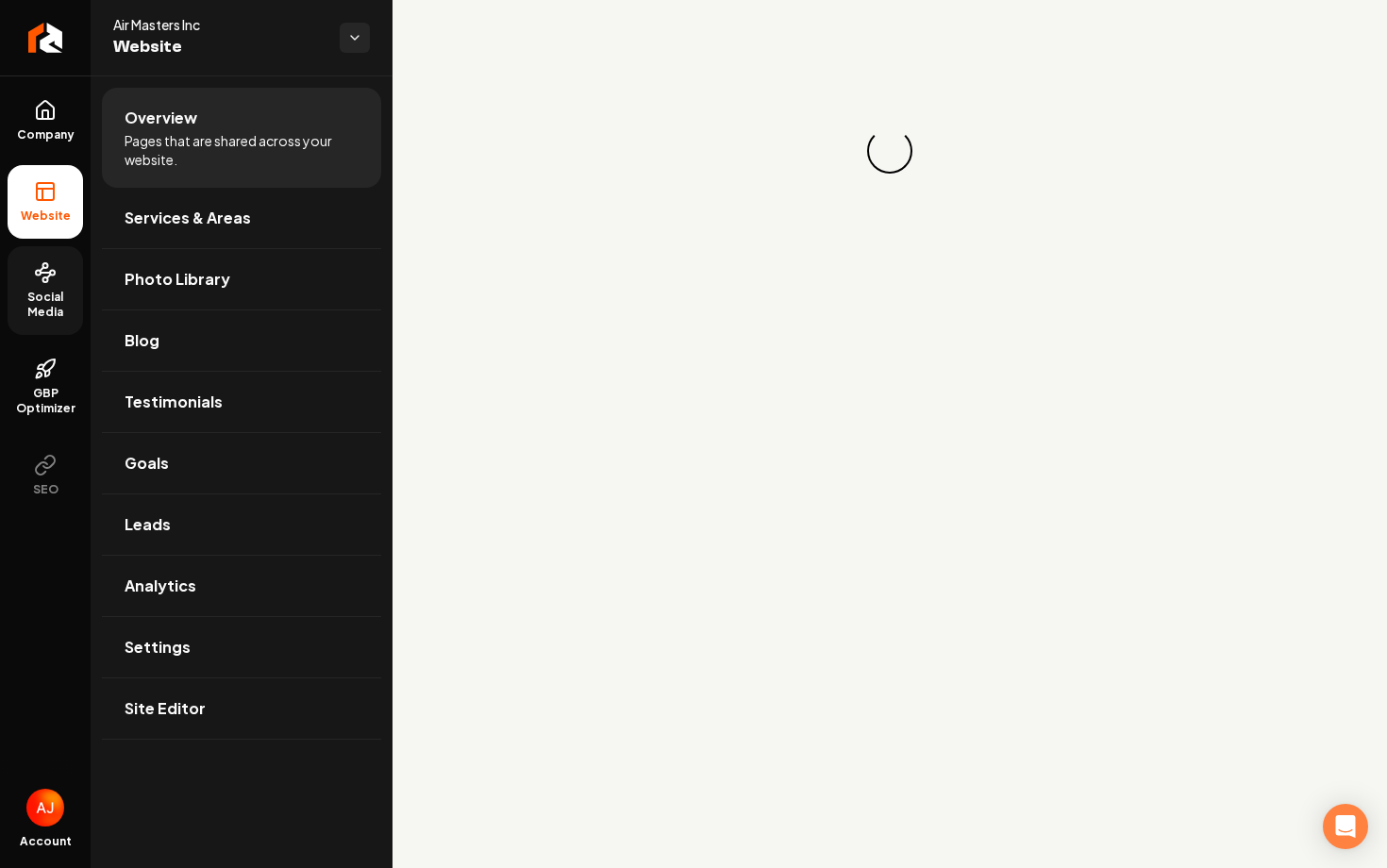
click at [61, 279] on link "Social Media" at bounding box center [45, 290] width 76 height 88
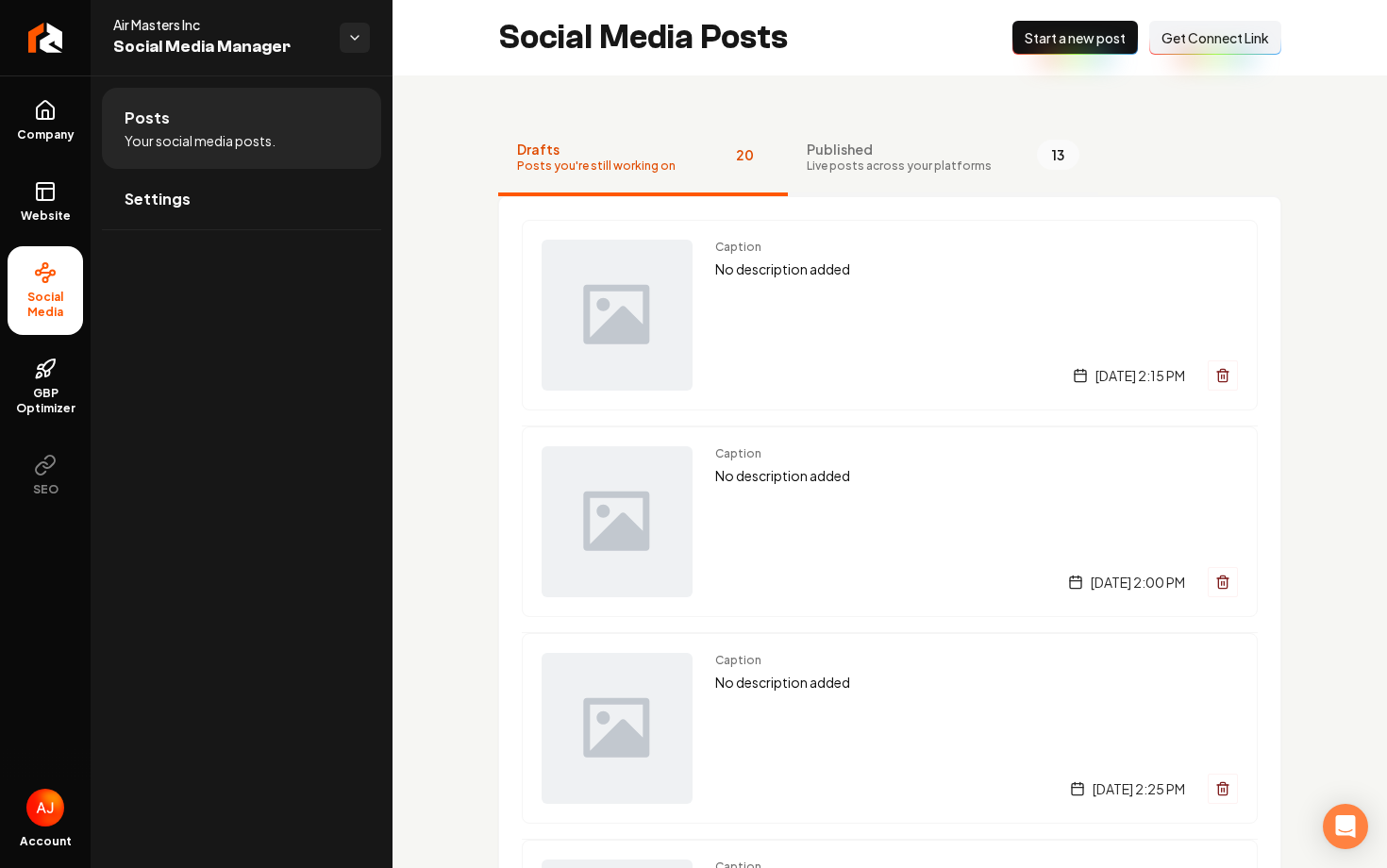
click at [933, 128] on button "Published Live posts across your platforms 13" at bounding box center [943, 158] width 310 height 76
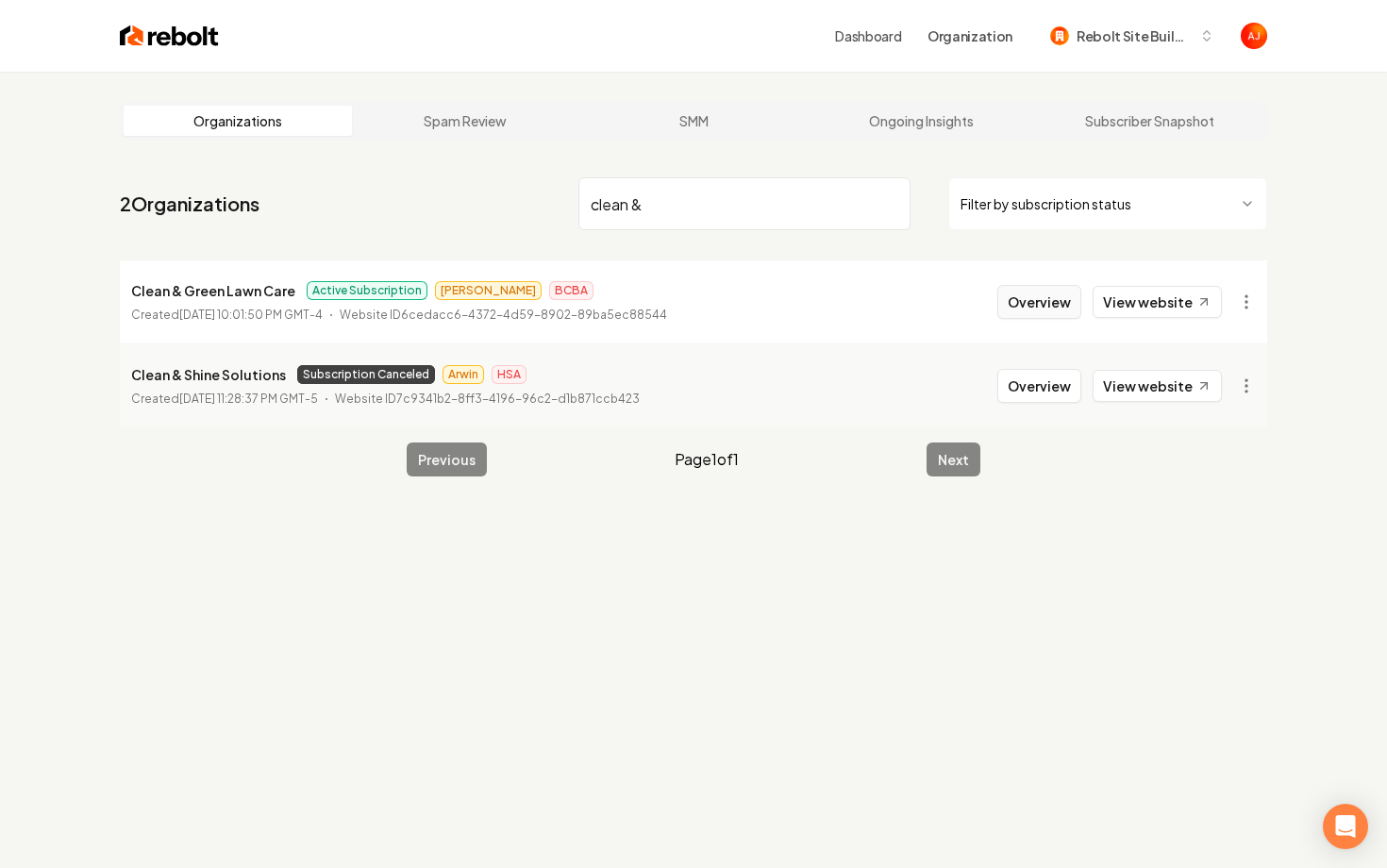
type input "clean &"
click at [1037, 308] on button "Overview" at bounding box center [1040, 302] width 84 height 34
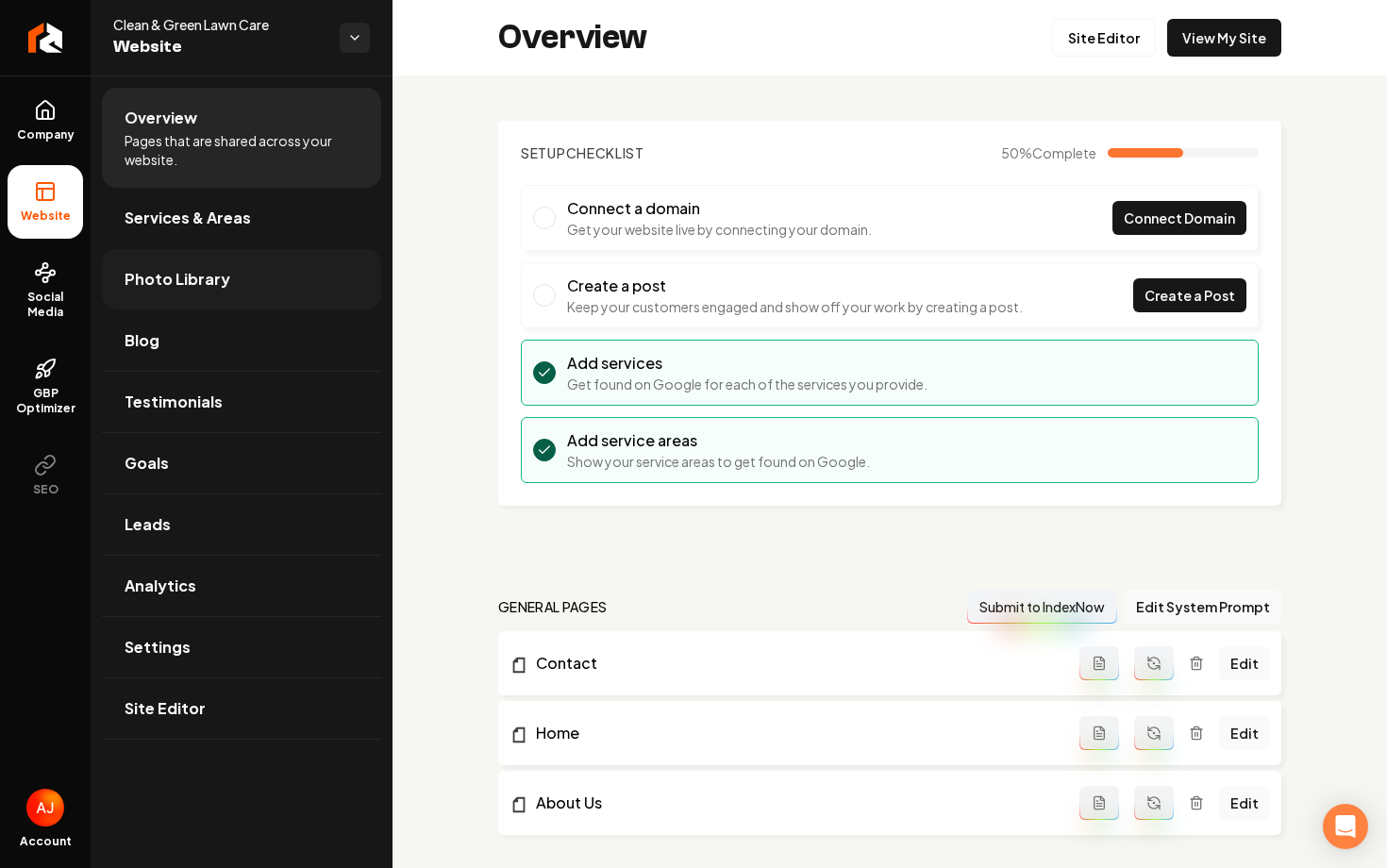
click at [156, 285] on span "Photo Library" at bounding box center [178, 279] width 106 height 23
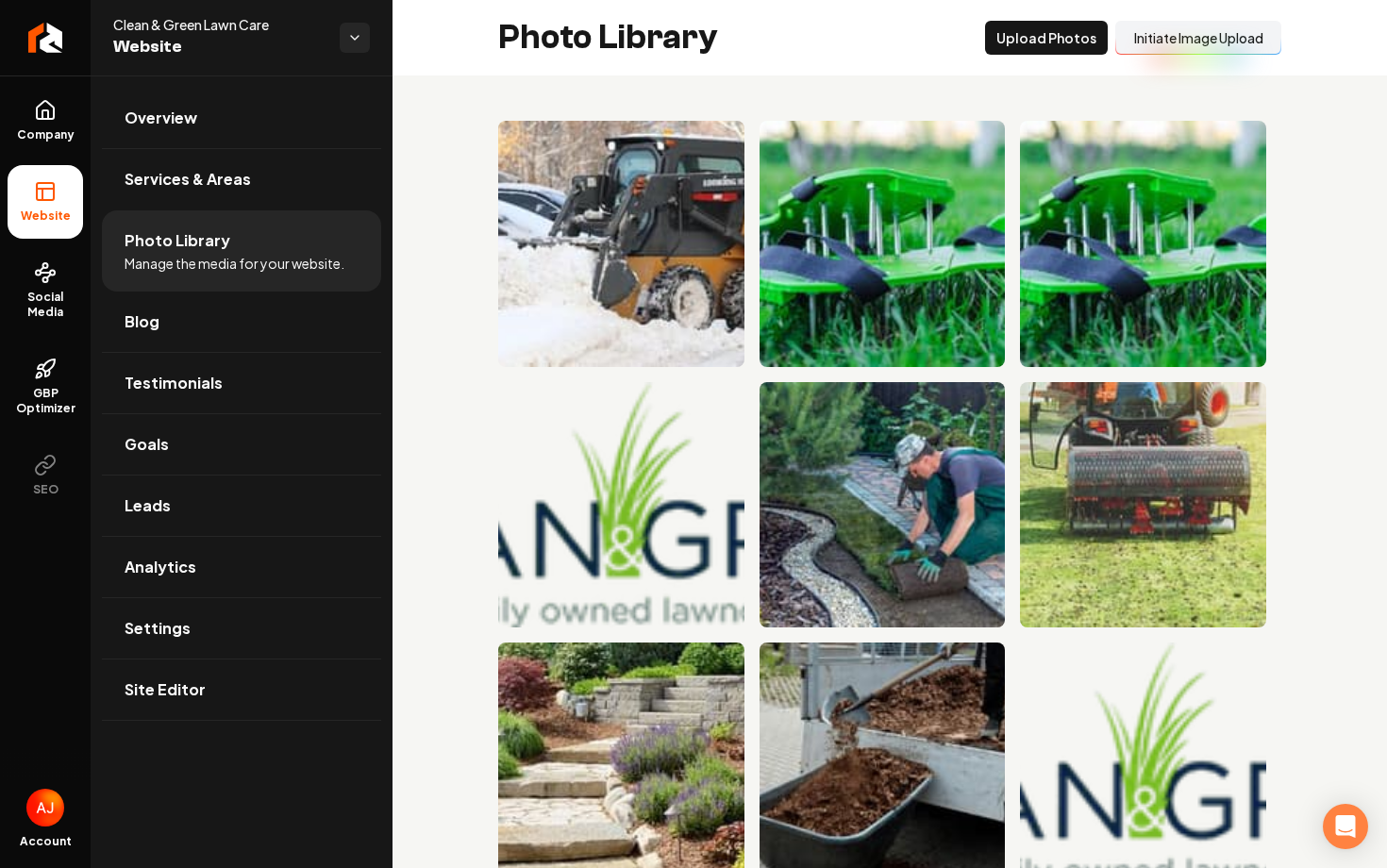
click at [1196, 32] on button "Initiate Image Upload" at bounding box center [1198, 37] width 166 height 34
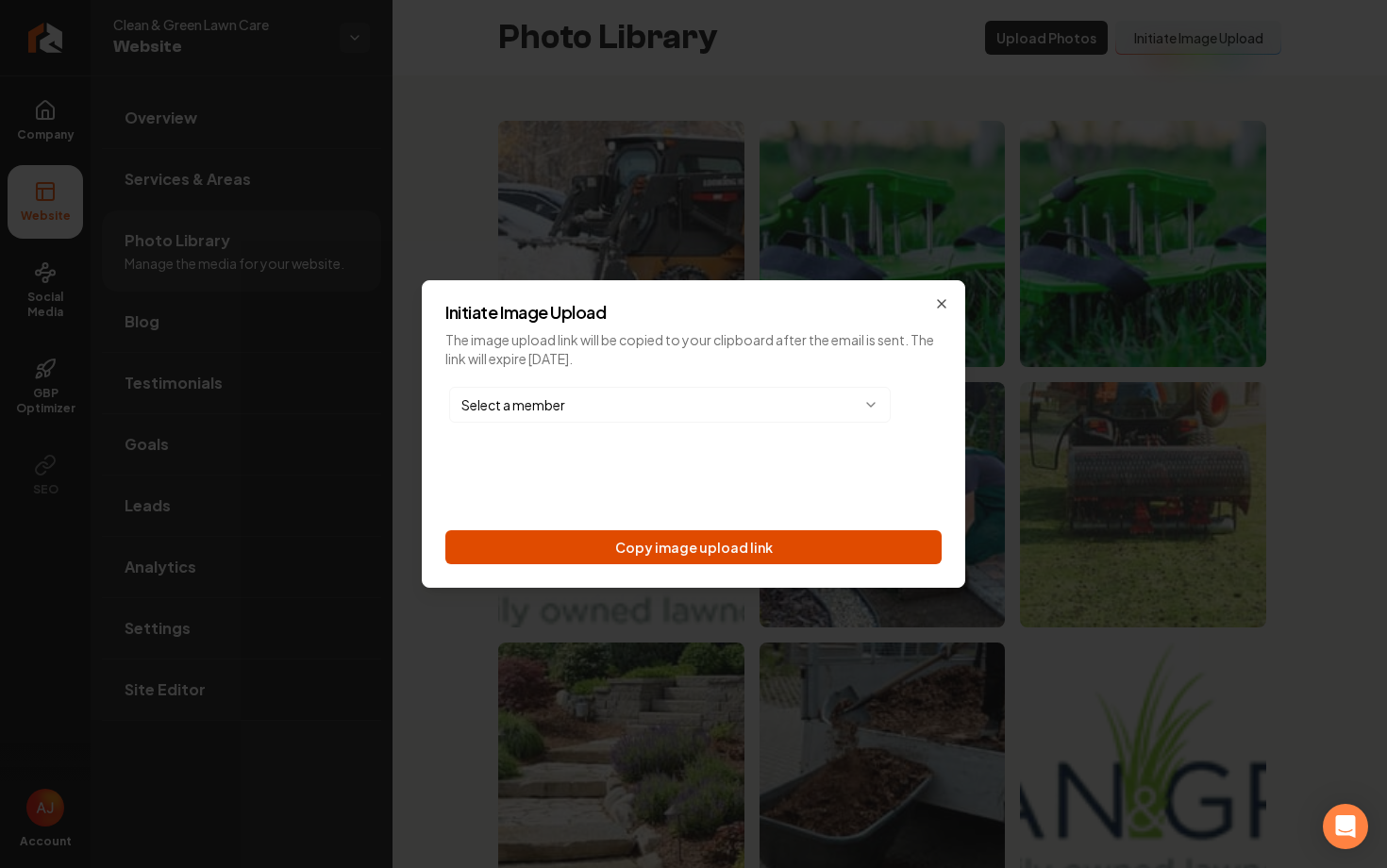
click at [699, 545] on button "Copy image upload link" at bounding box center [694, 547] width 496 height 34
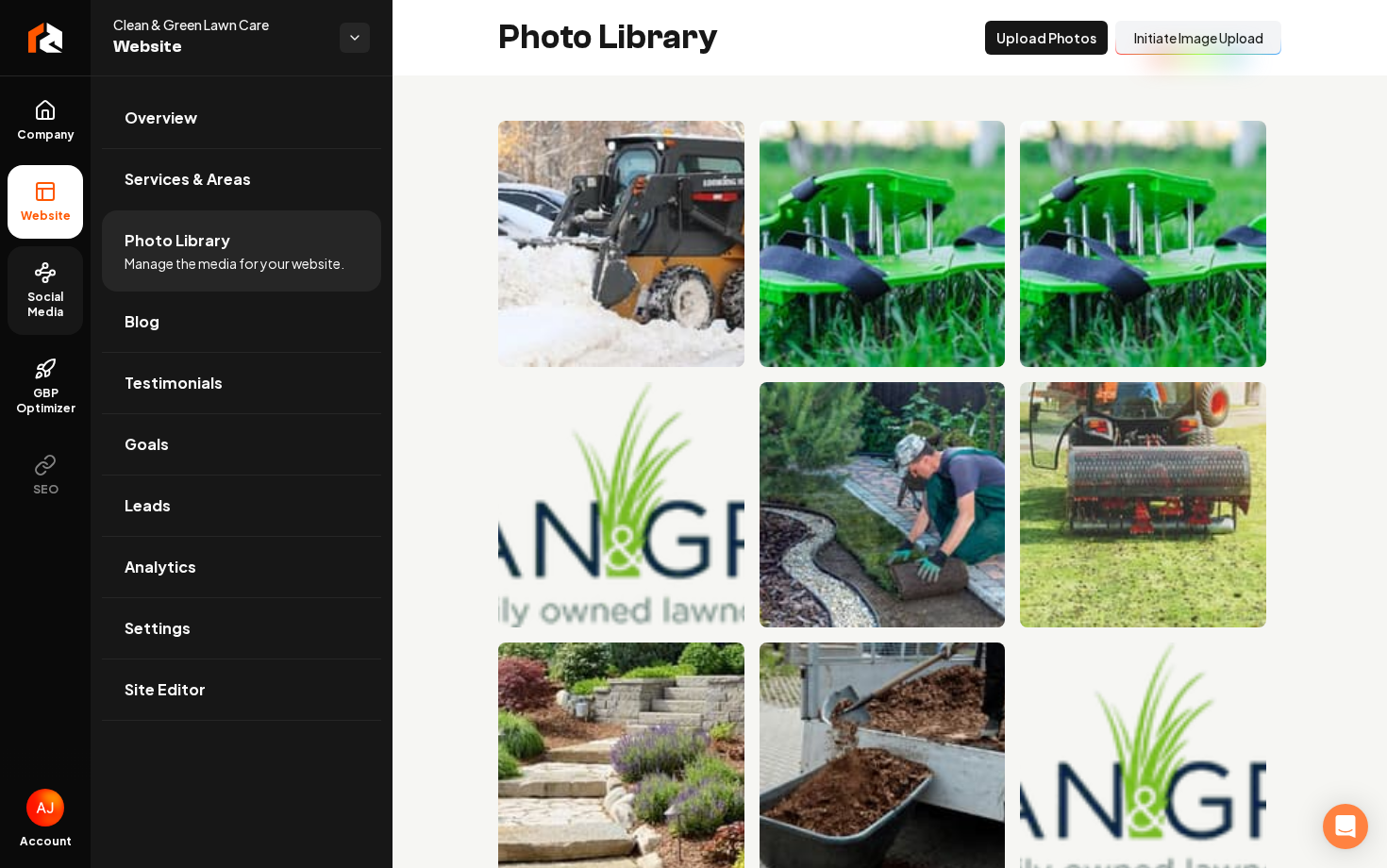
click at [58, 313] on span "Social Media" at bounding box center [45, 304] width 76 height 30
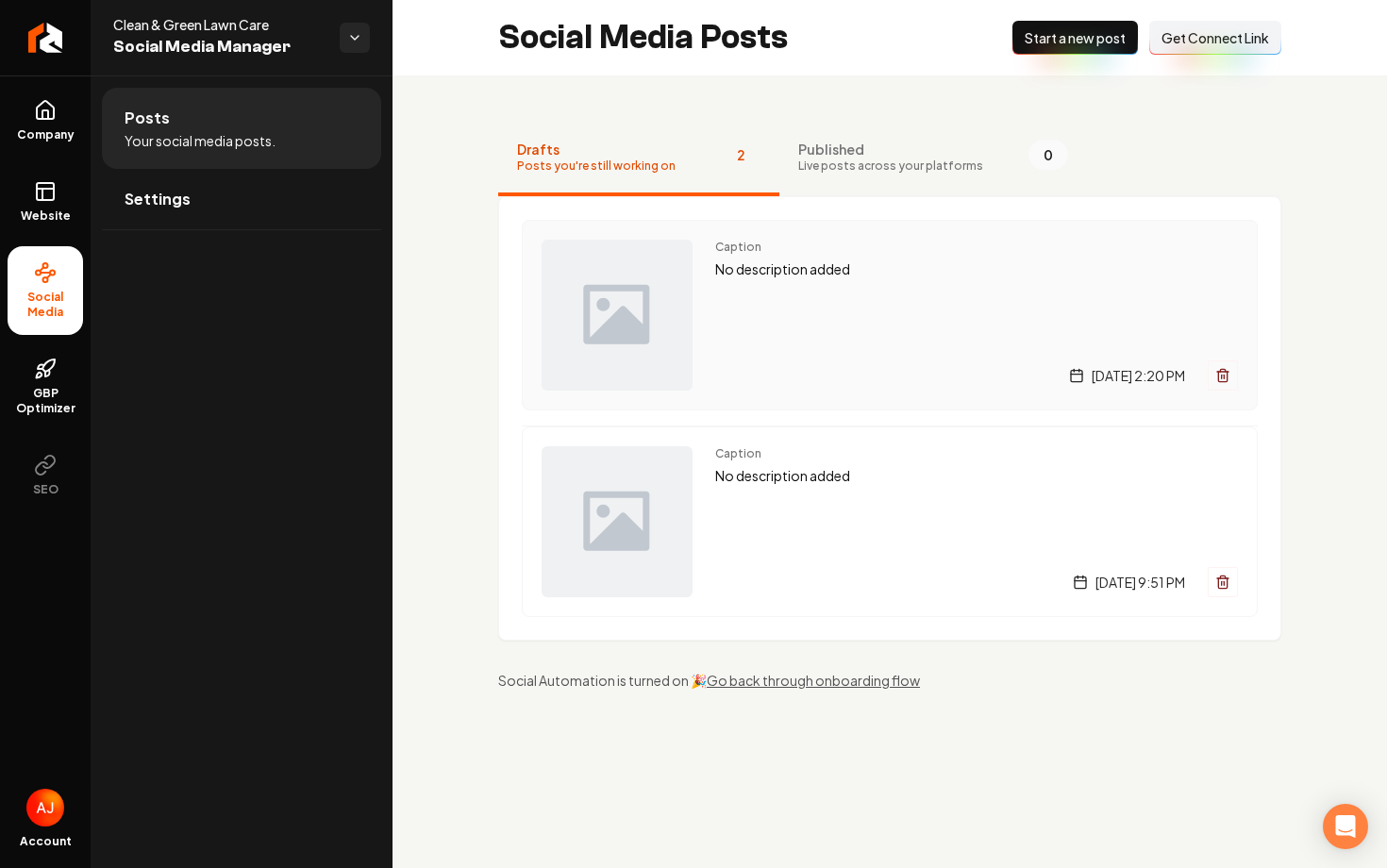
click at [877, 348] on div "Caption No description added [DATE] 2:20 PM" at bounding box center [976, 315] width 523 height 151
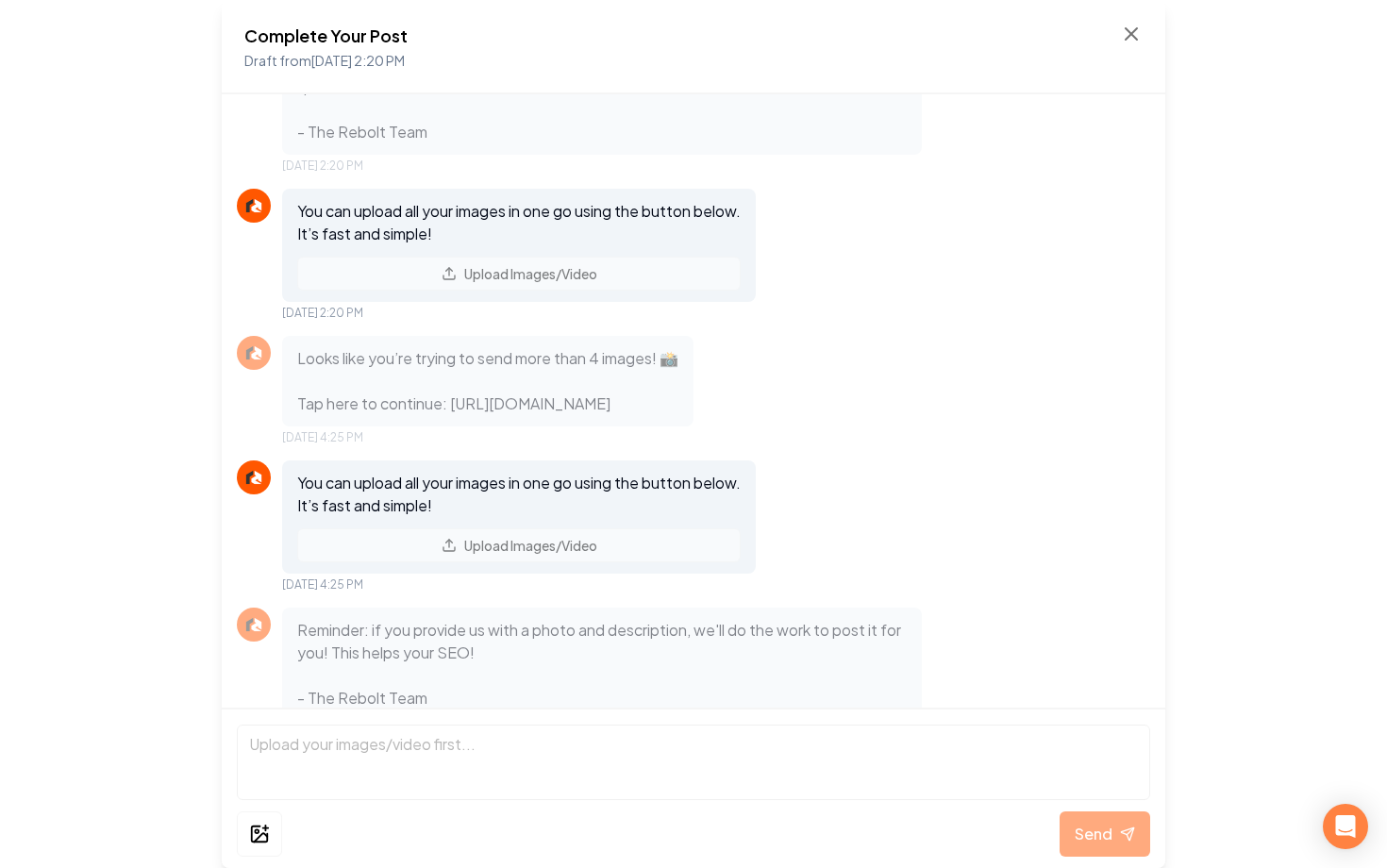
scroll to position [70, 0]
click at [1134, 38] on icon at bounding box center [1132, 34] width 12 height 12
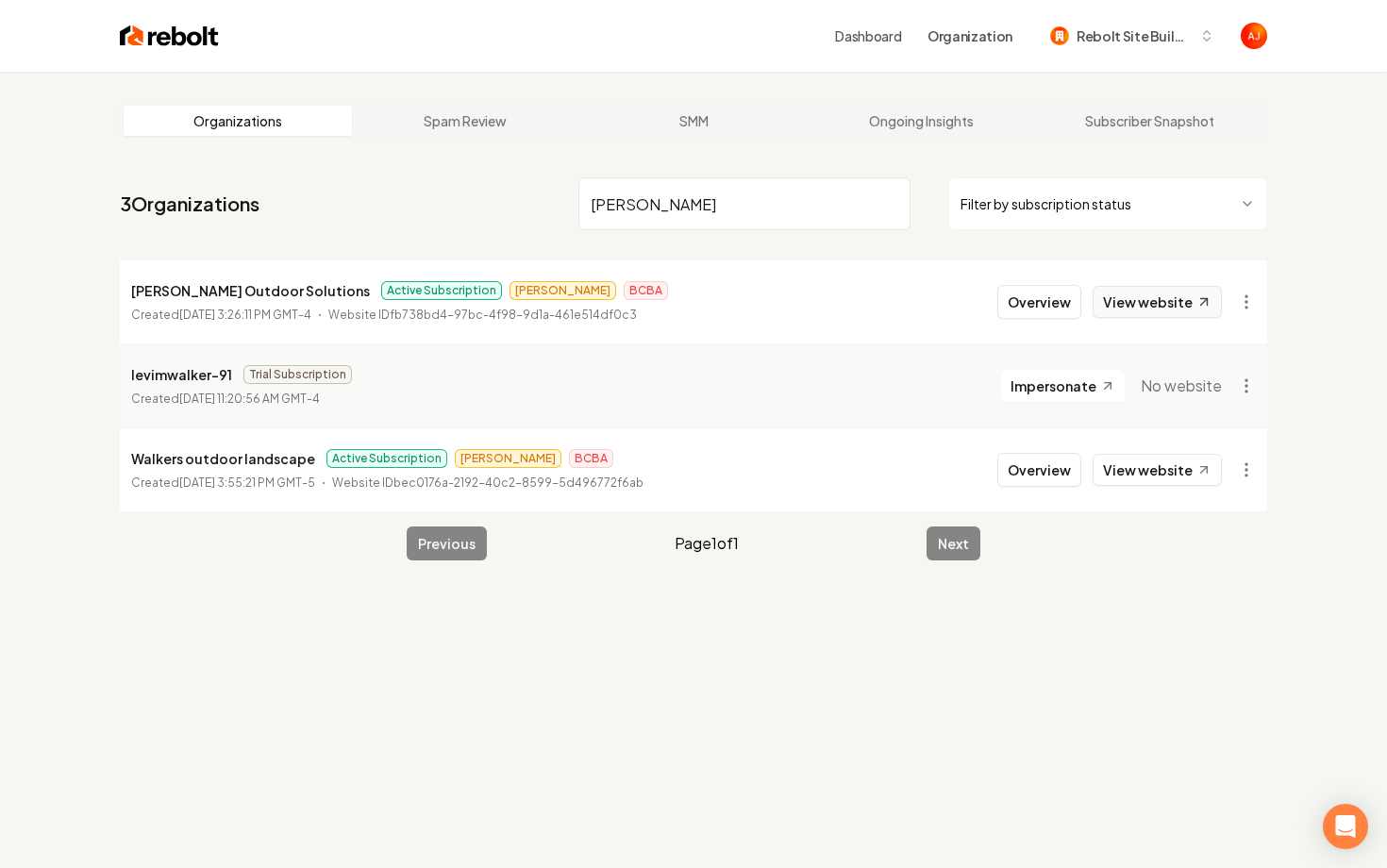
click at [1148, 299] on link "View website" at bounding box center [1157, 301] width 129 height 32
drag, startPoint x: 655, startPoint y: 213, endPoint x: 550, endPoint y: 213, distance: 105.0
click at [556, 213] on nav "3 Organizations [PERSON_NAME] Filter by subscription status" at bounding box center [694, 211] width 1148 height 83
type input "w"
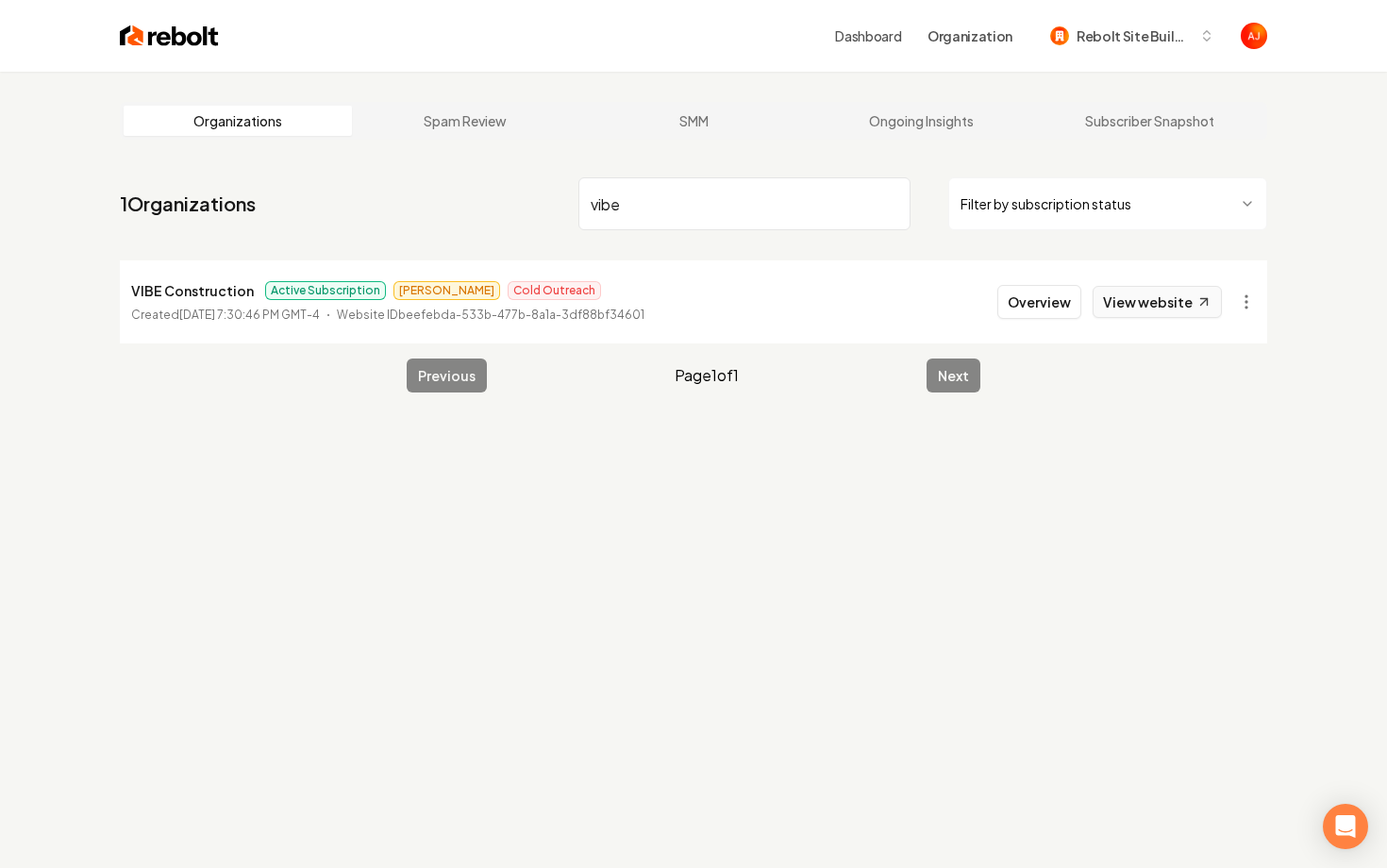
type input "vibe"
click at [1168, 309] on link "View website" at bounding box center [1157, 301] width 129 height 32
click at [1034, 302] on button "Overview" at bounding box center [1040, 302] width 84 height 34
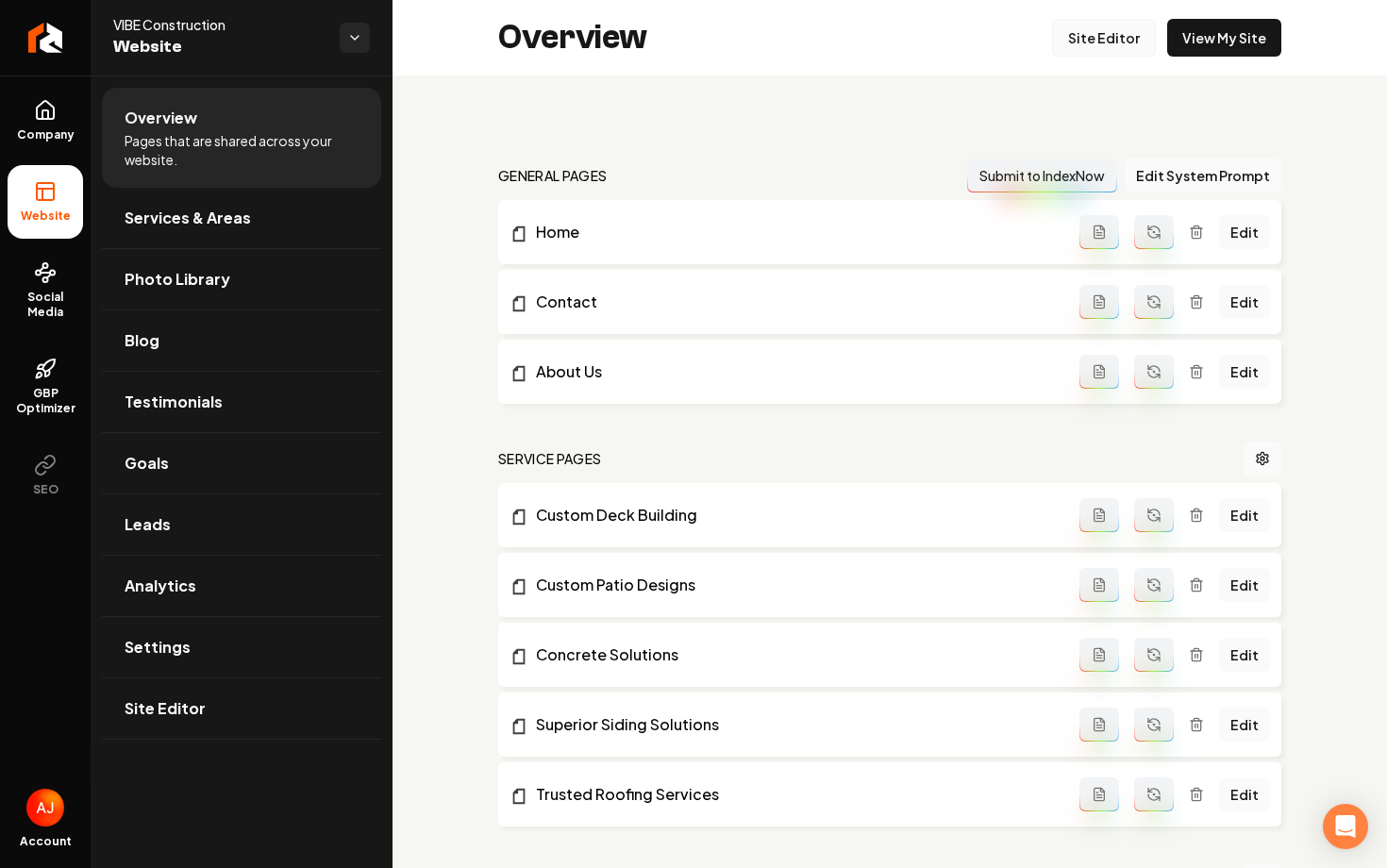
click at [1088, 43] on link "Site Editor" at bounding box center [1104, 37] width 104 height 37
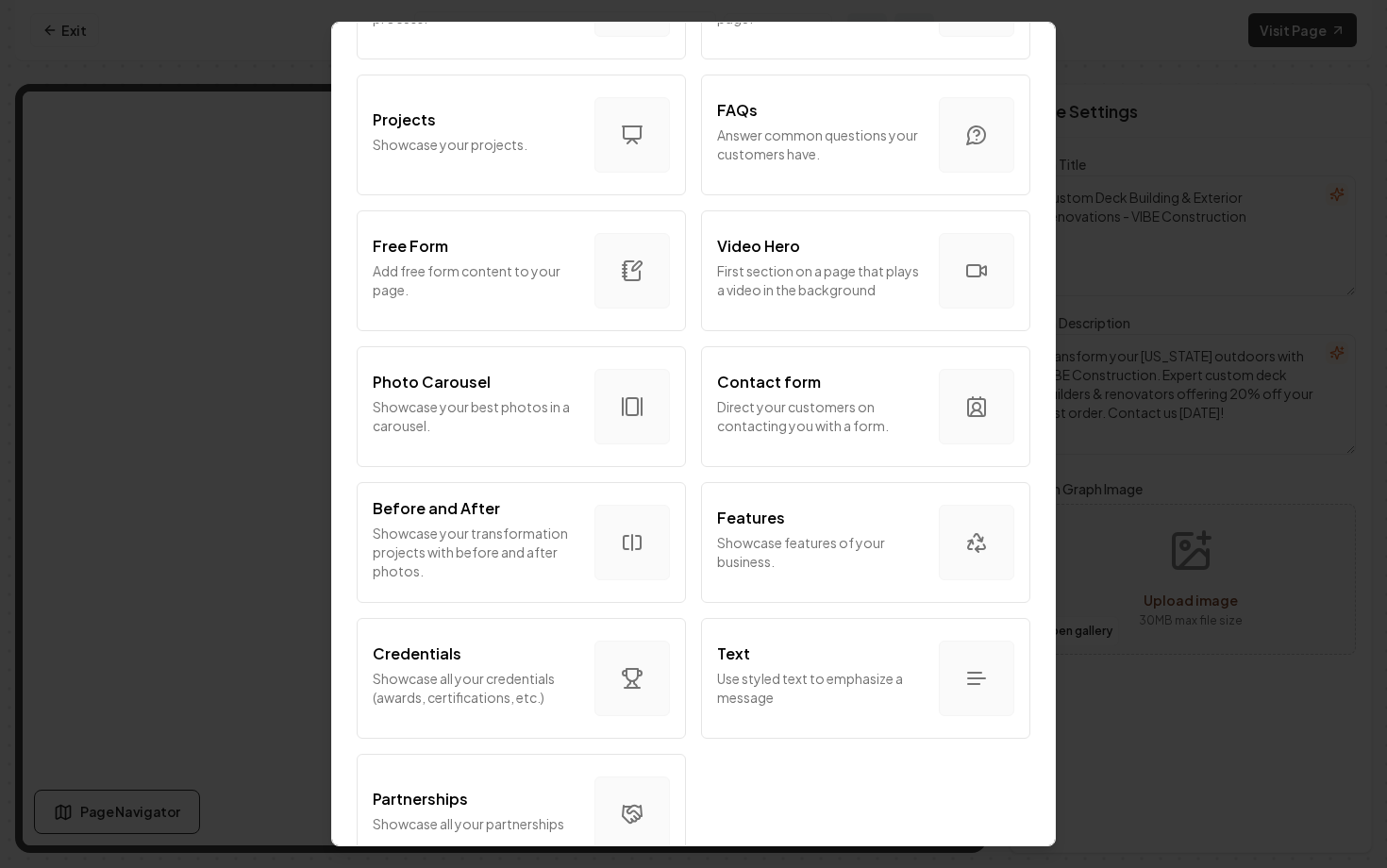
scroll to position [941, 0]
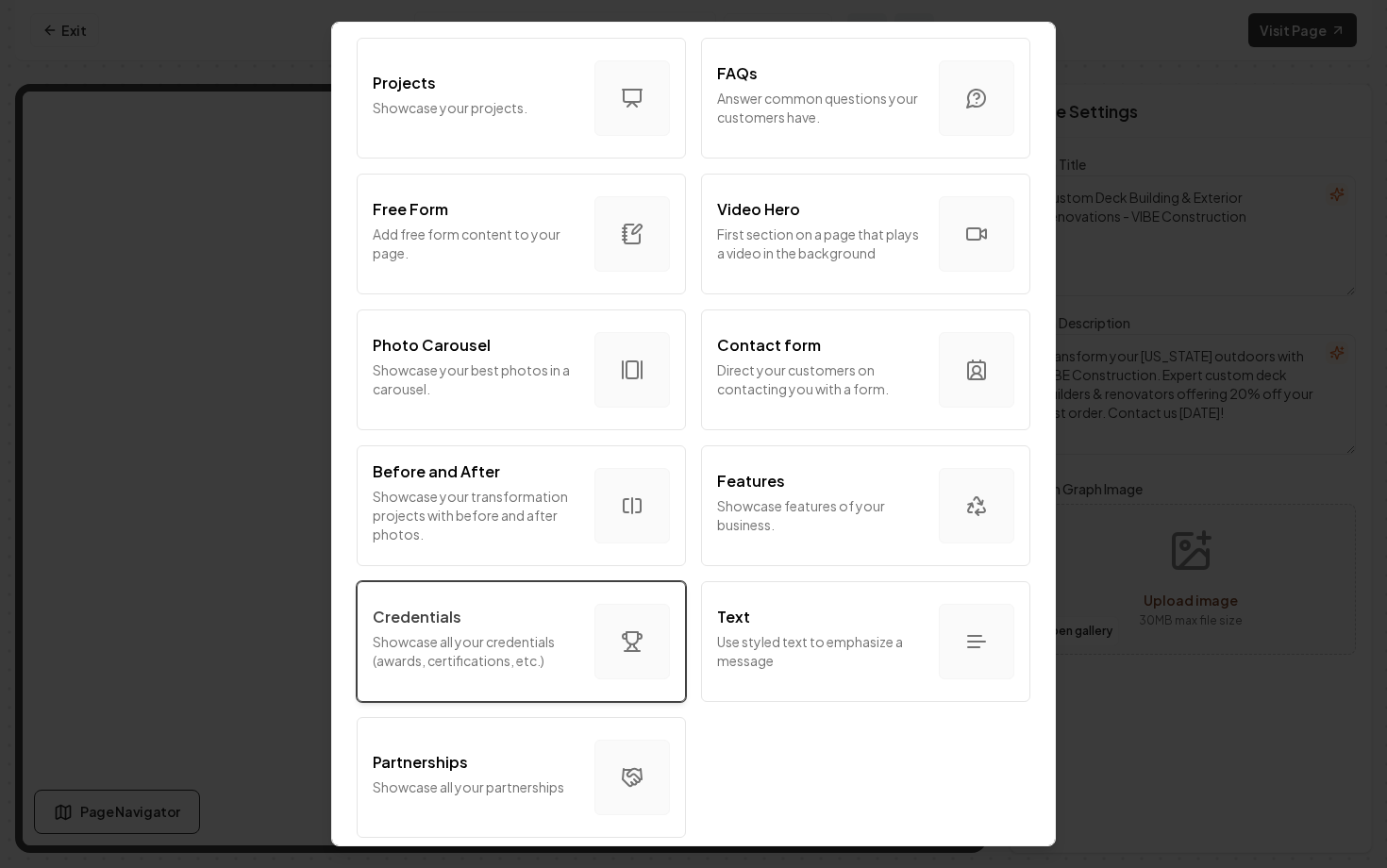
click at [523, 656] on p "Showcase all your credentials (awards, certifications, etc.)" at bounding box center [476, 651] width 207 height 37
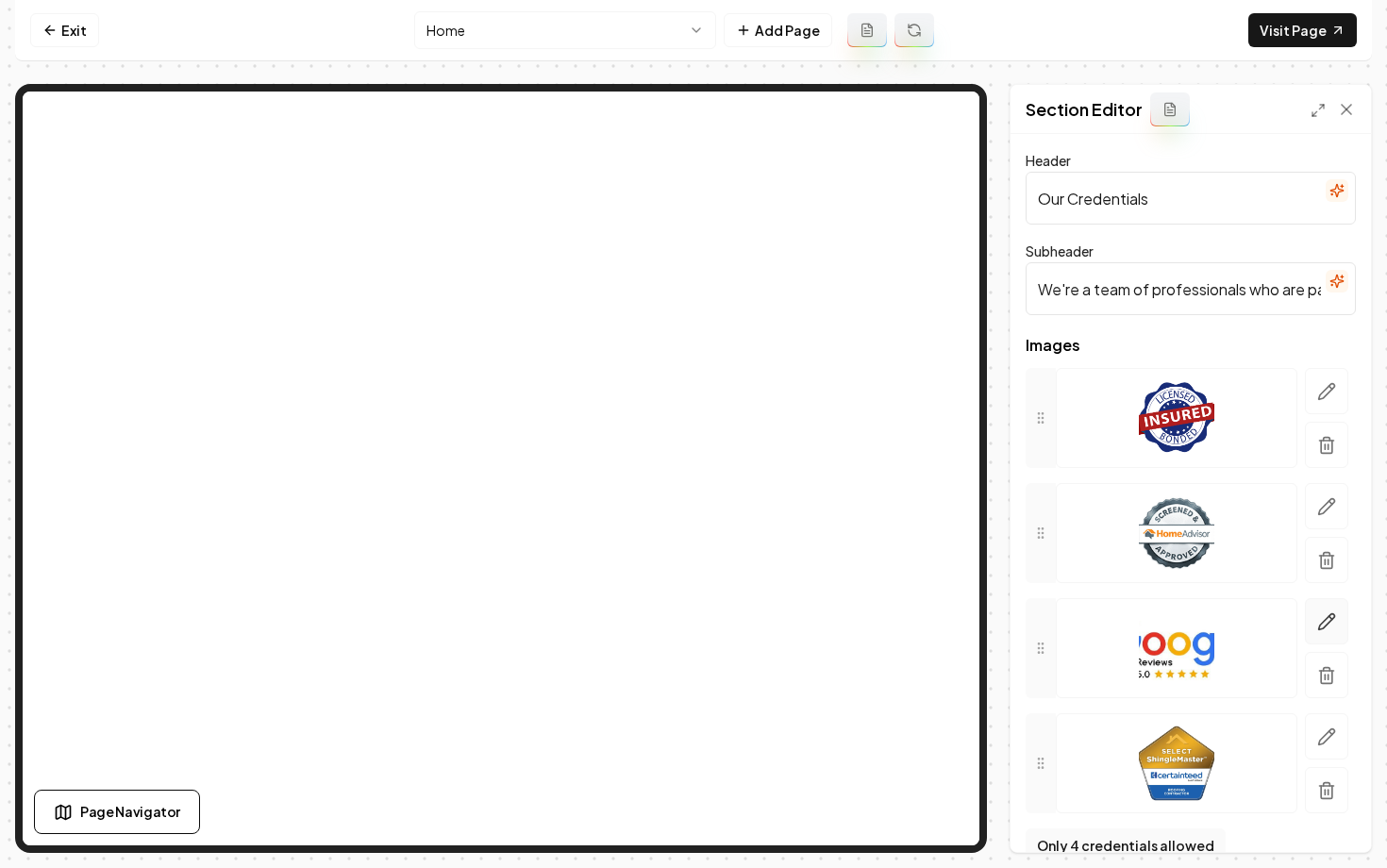
click at [1331, 633] on button "button" at bounding box center [1326, 621] width 43 height 46
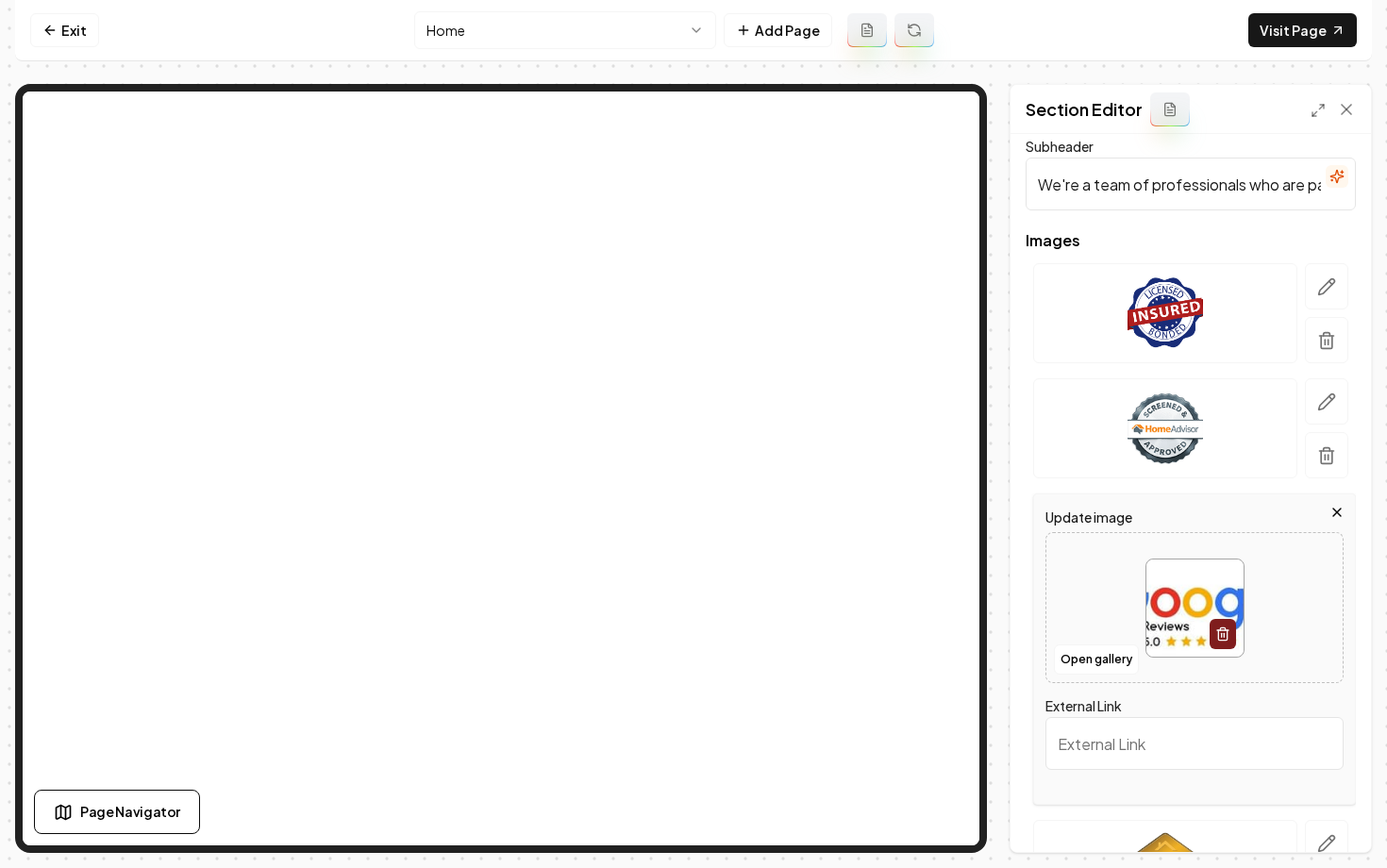
scroll to position [135, 0]
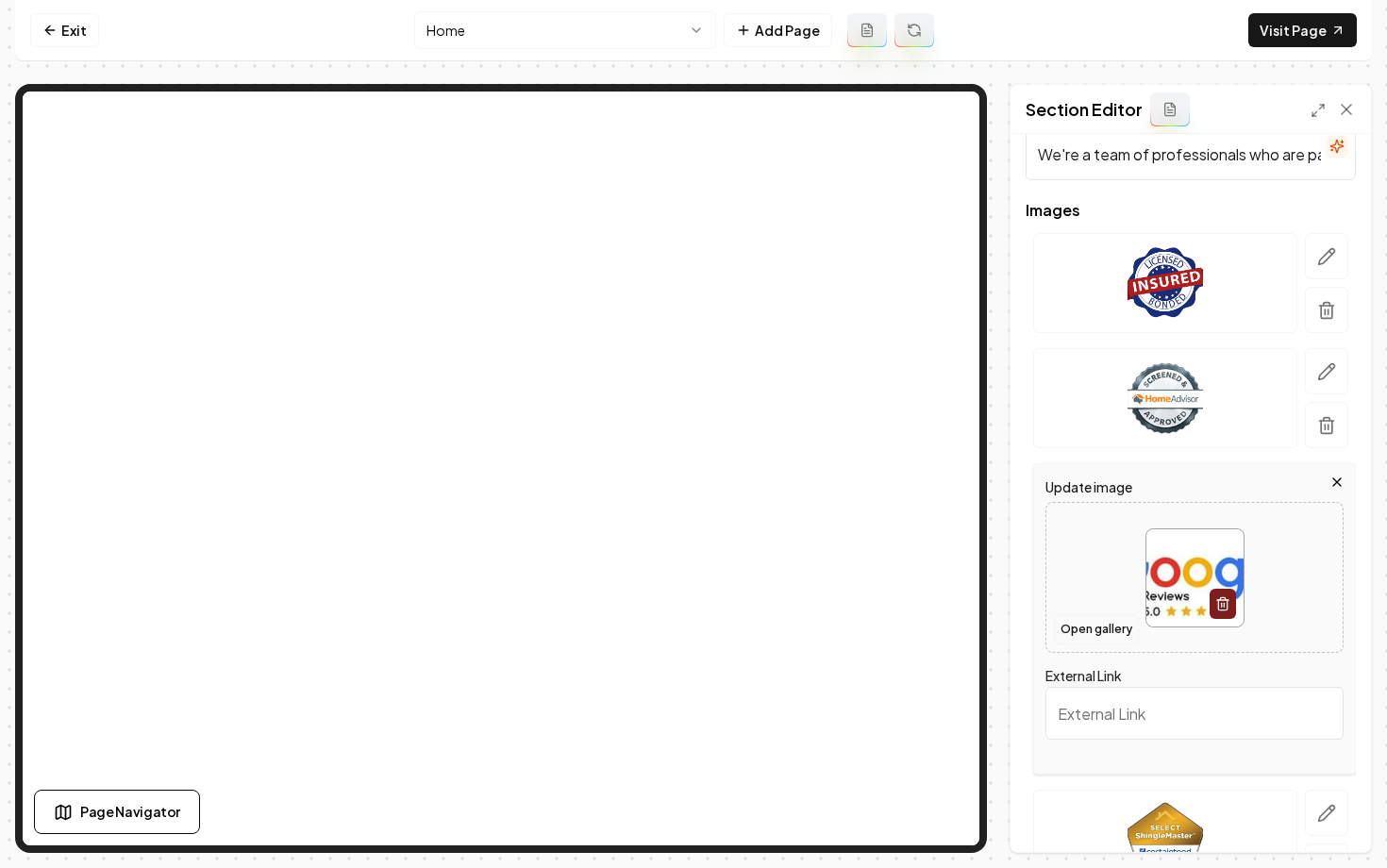
click at [1096, 628] on button "Open gallery" at bounding box center [1096, 629] width 85 height 30
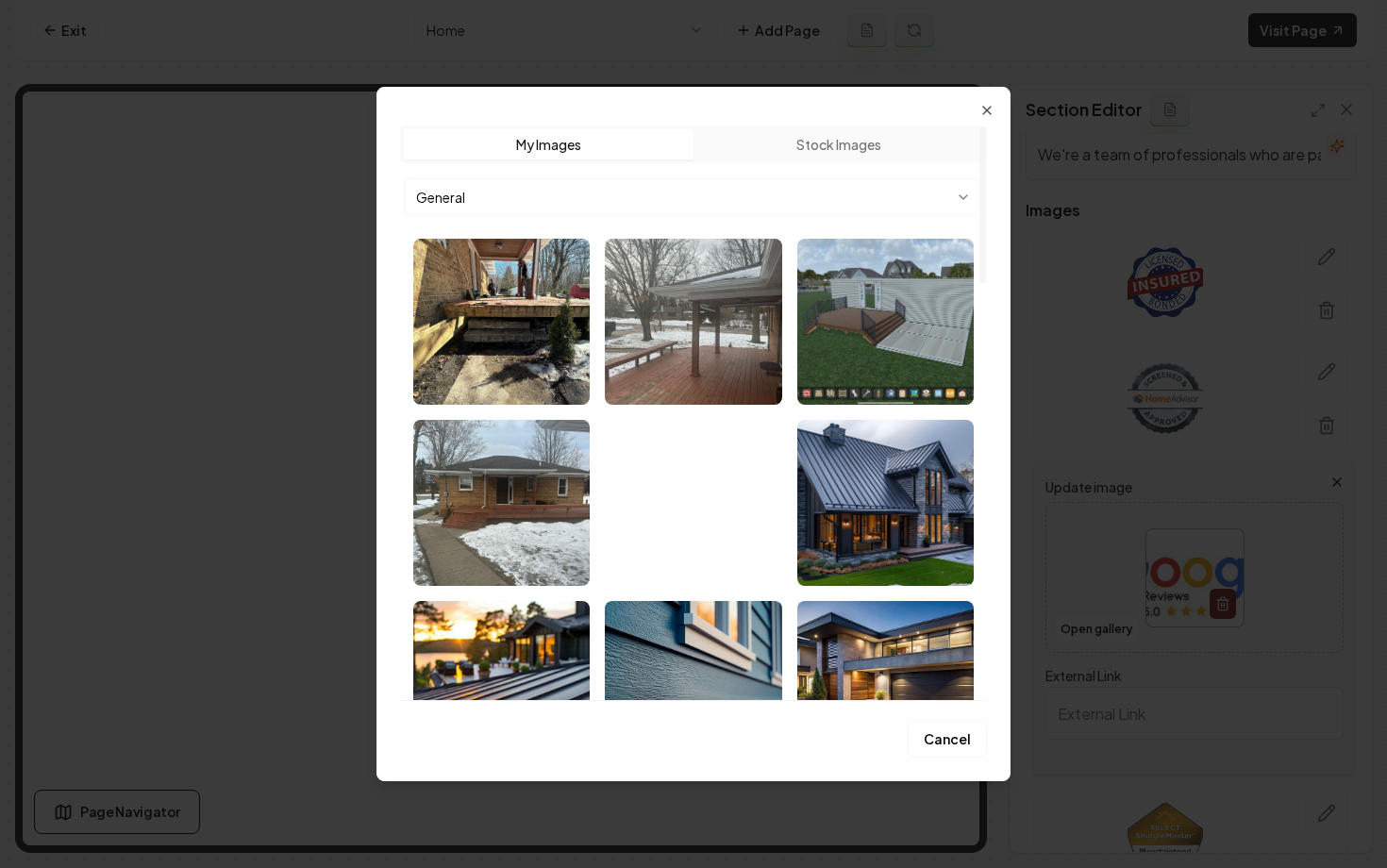
click at [797, 136] on button "Stock Images" at bounding box center [838, 144] width 289 height 30
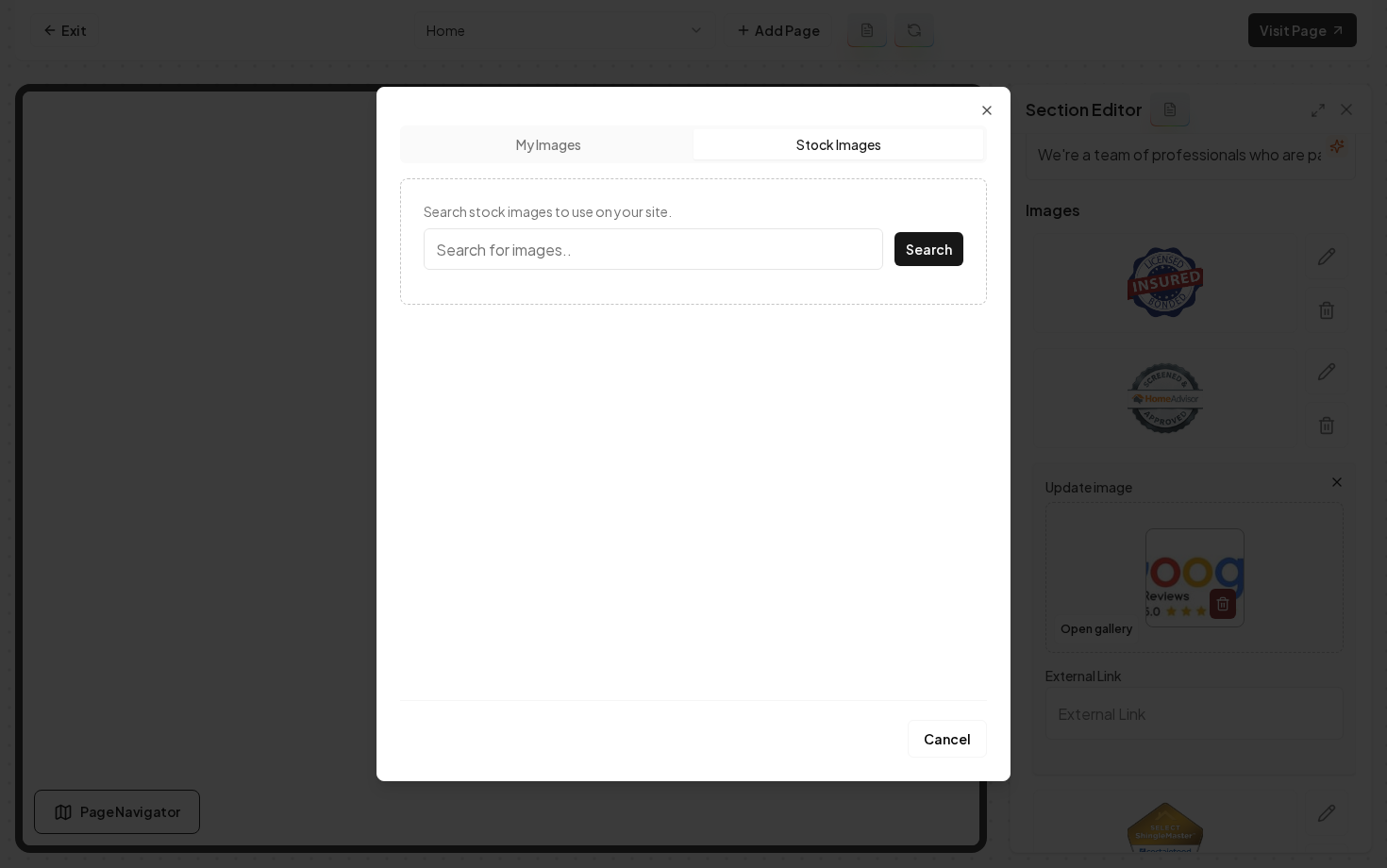
click at [608, 253] on input "Search stock images to use on your site." at bounding box center [653, 249] width 459 height 41
type input "BBB"
click at [895, 232] on button "Search" at bounding box center [929, 249] width 69 height 34
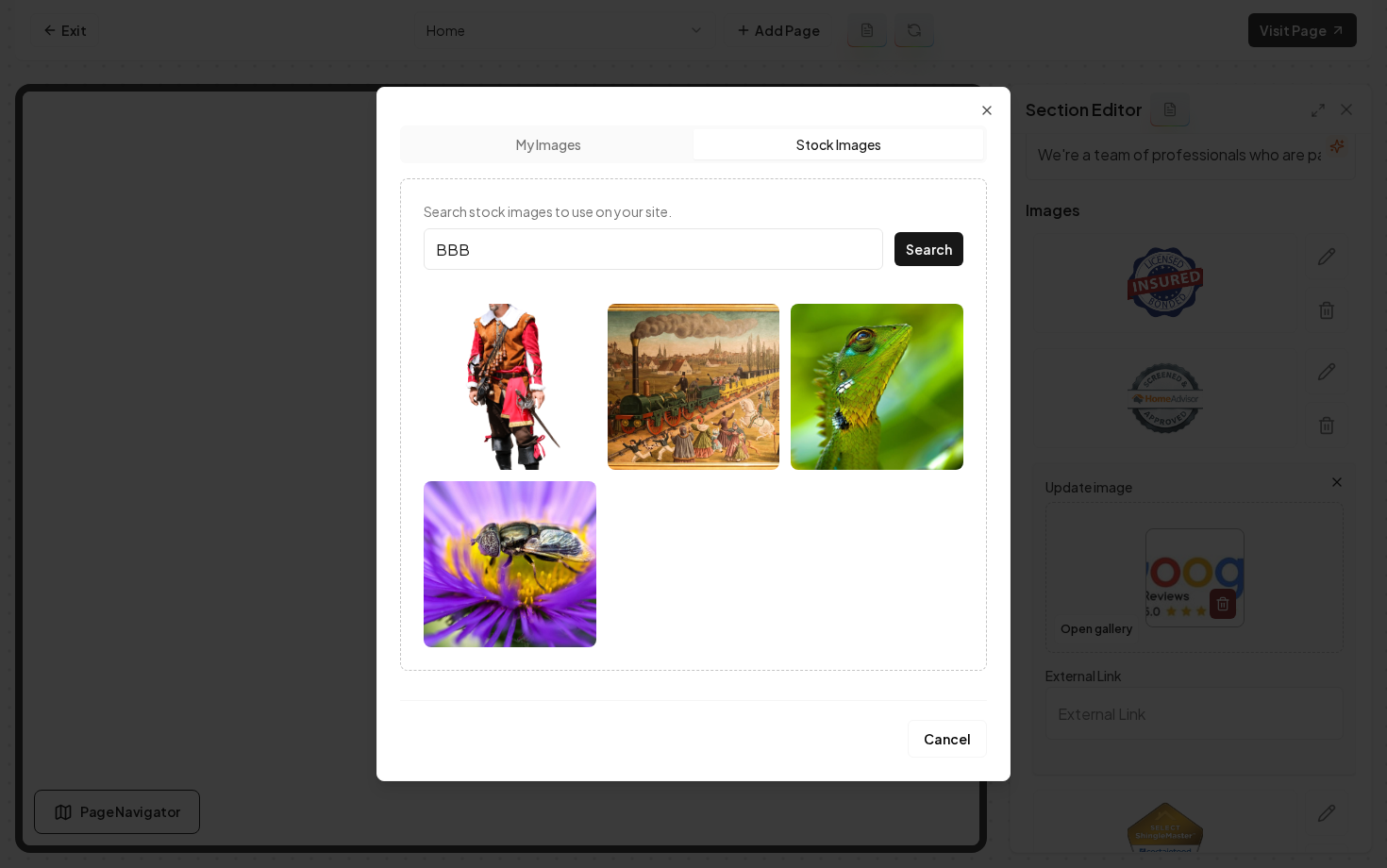
click at [996, 109] on div "Upload My Images Stock Images Search stock images to use on your site. BBB Sear…" at bounding box center [694, 434] width 634 height 694
click at [990, 103] on icon "button" at bounding box center [987, 110] width 15 height 15
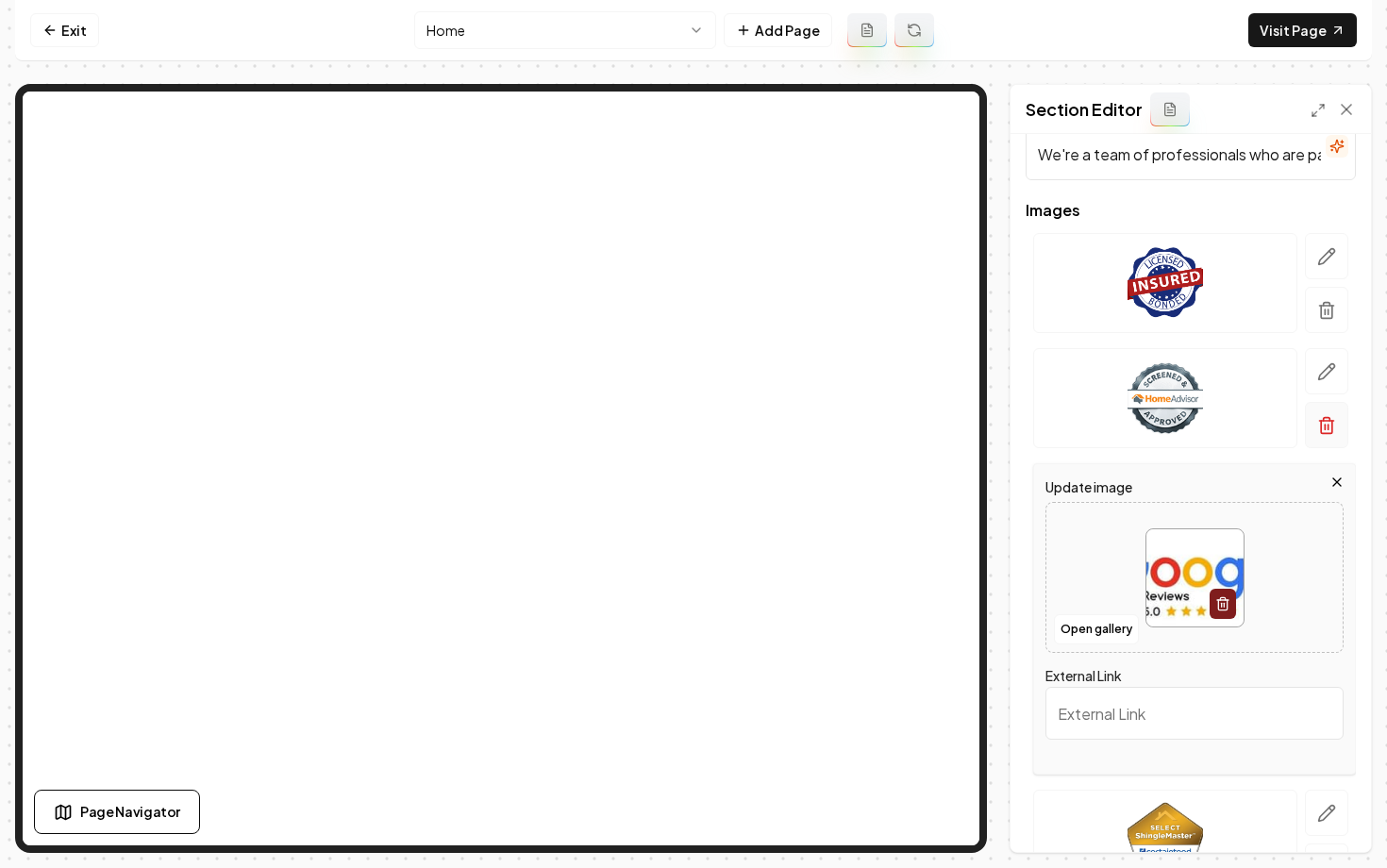
click at [1326, 428] on icon "button" at bounding box center [1326, 425] width 19 height 19
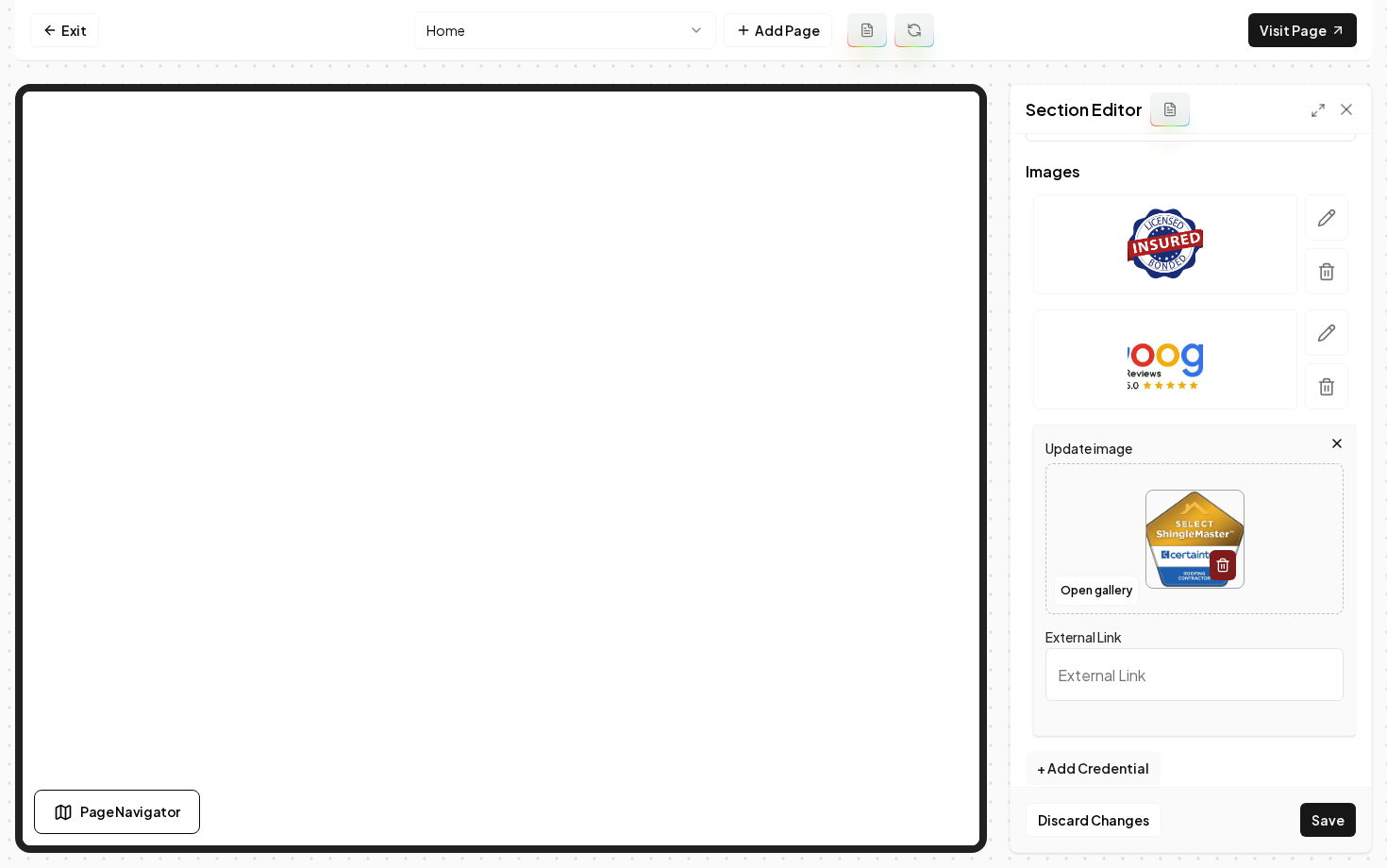
scroll to position [181, 0]
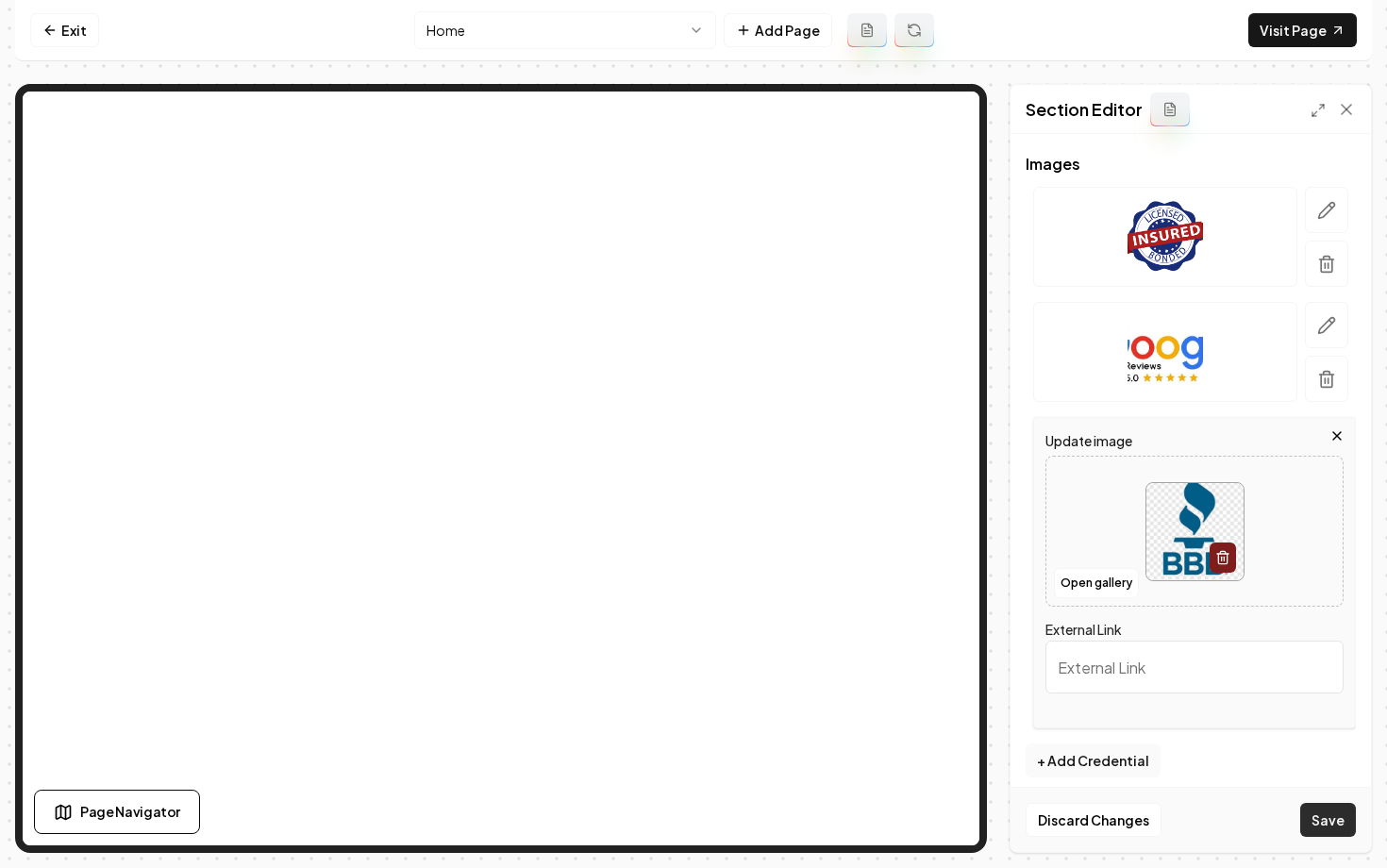
click at [1307, 819] on button "Save" at bounding box center [1328, 820] width 56 height 34
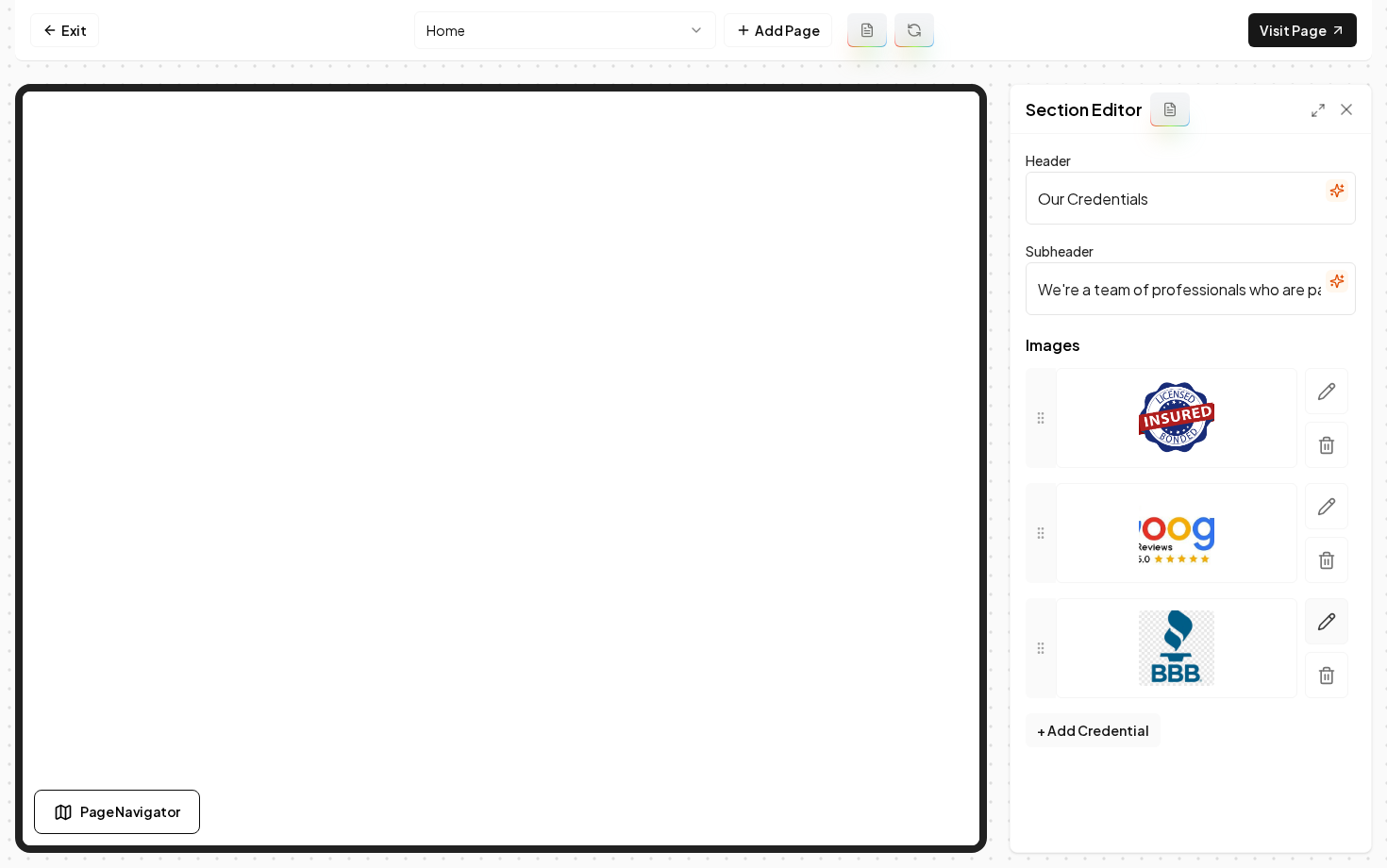
click at [1327, 628] on icon "button" at bounding box center [1326, 621] width 19 height 19
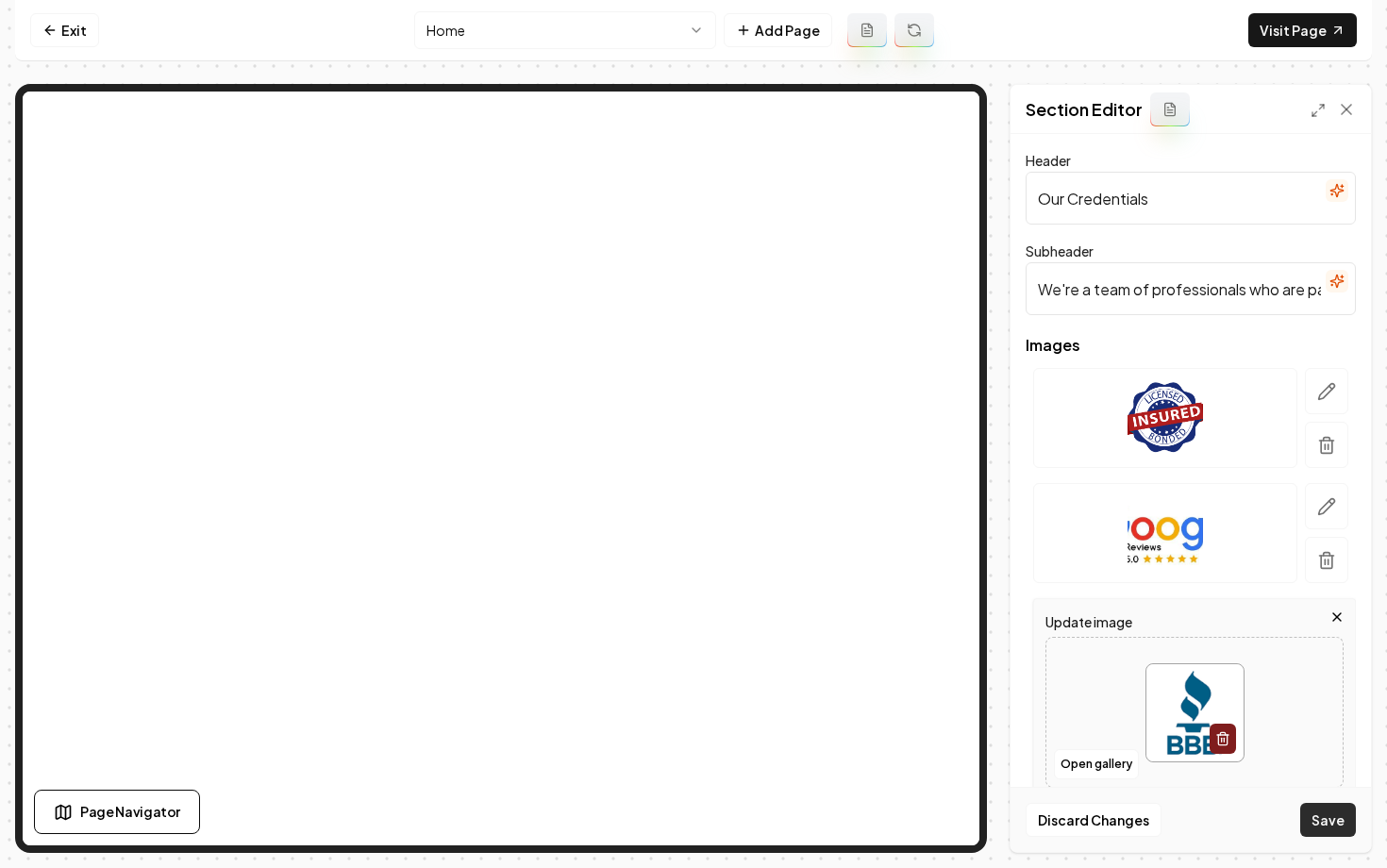
click at [1329, 827] on button "Save" at bounding box center [1328, 820] width 56 height 34
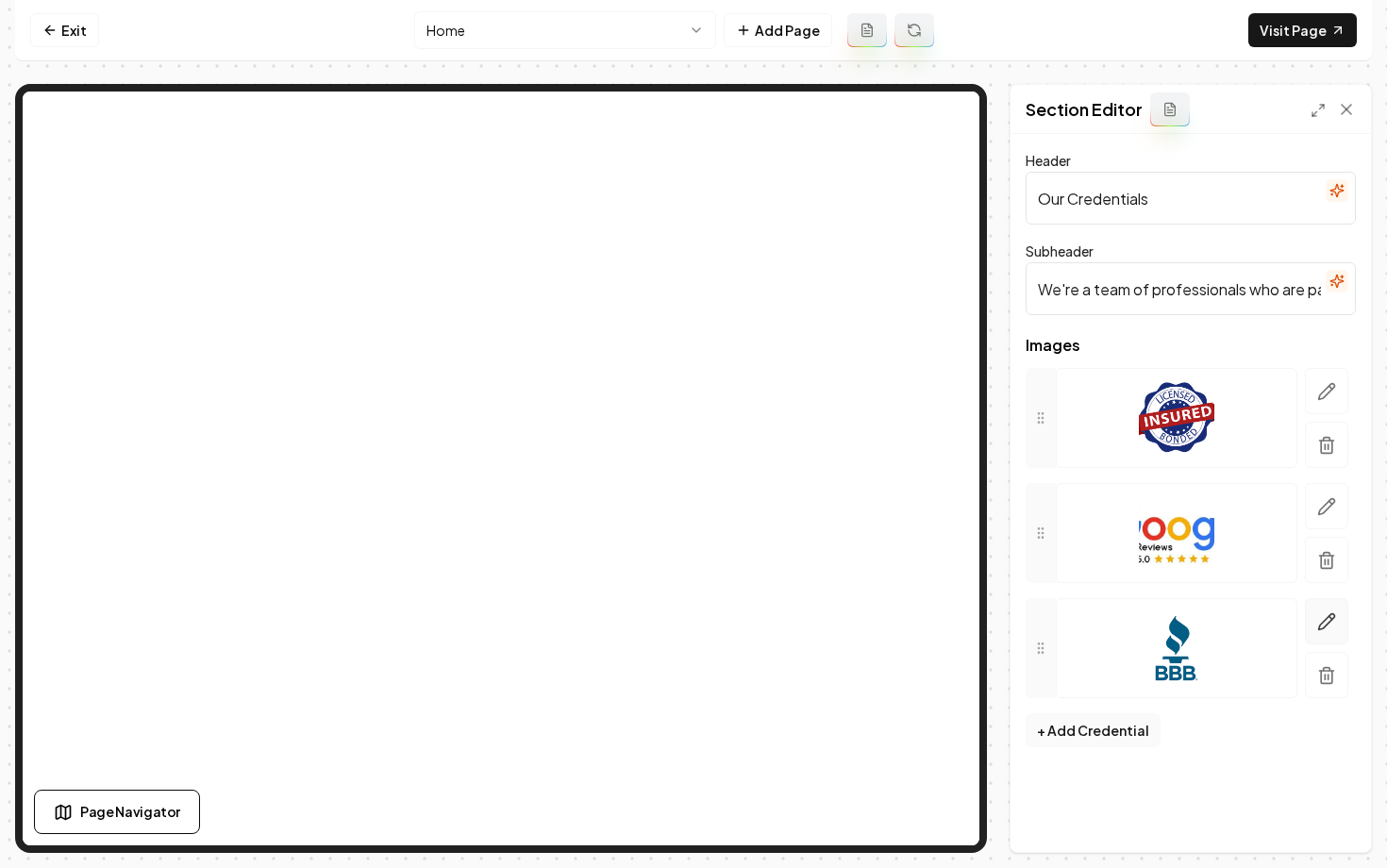
click at [1324, 621] on icon "button" at bounding box center [1327, 621] width 16 height 16
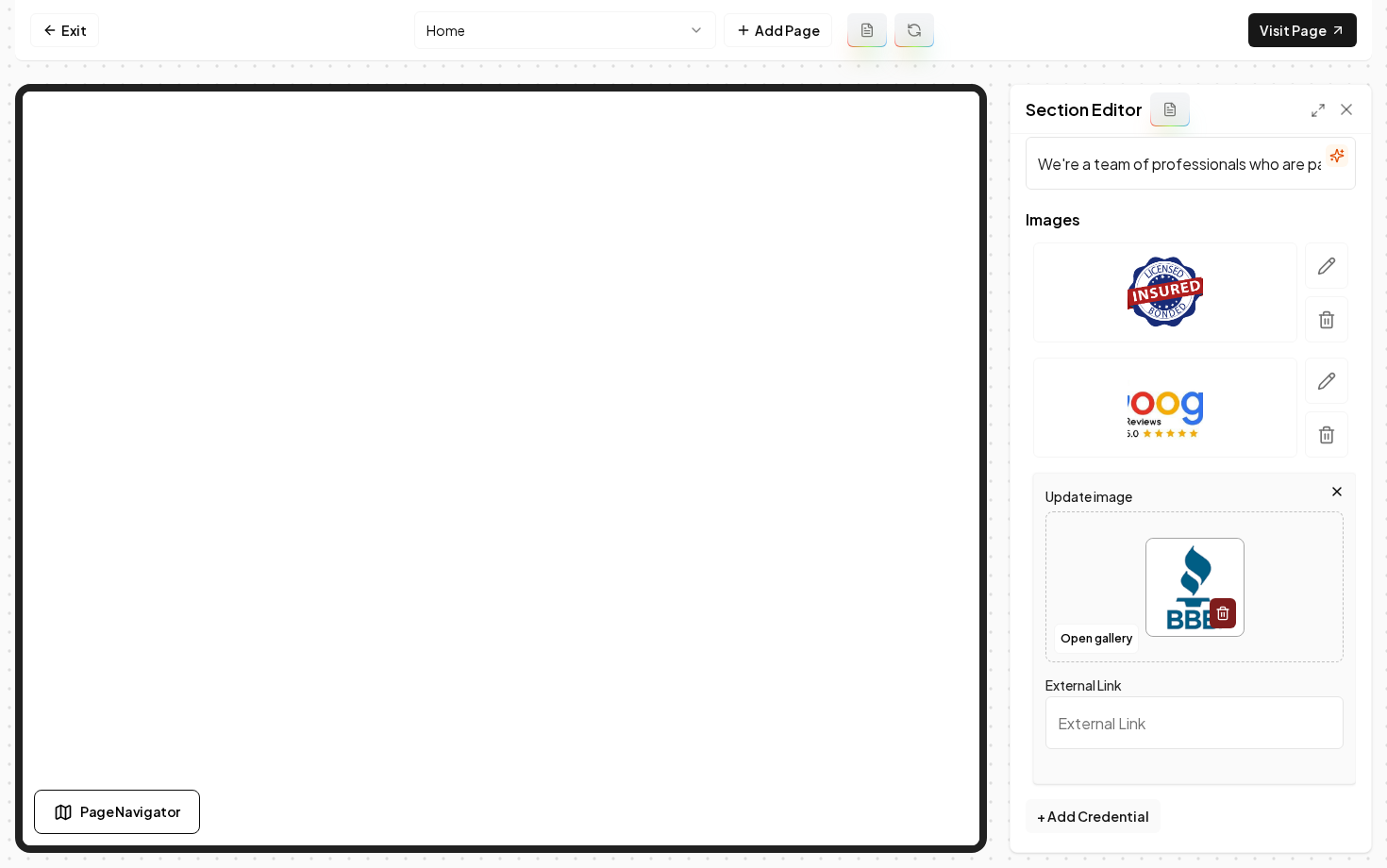
scroll to position [129, 0]
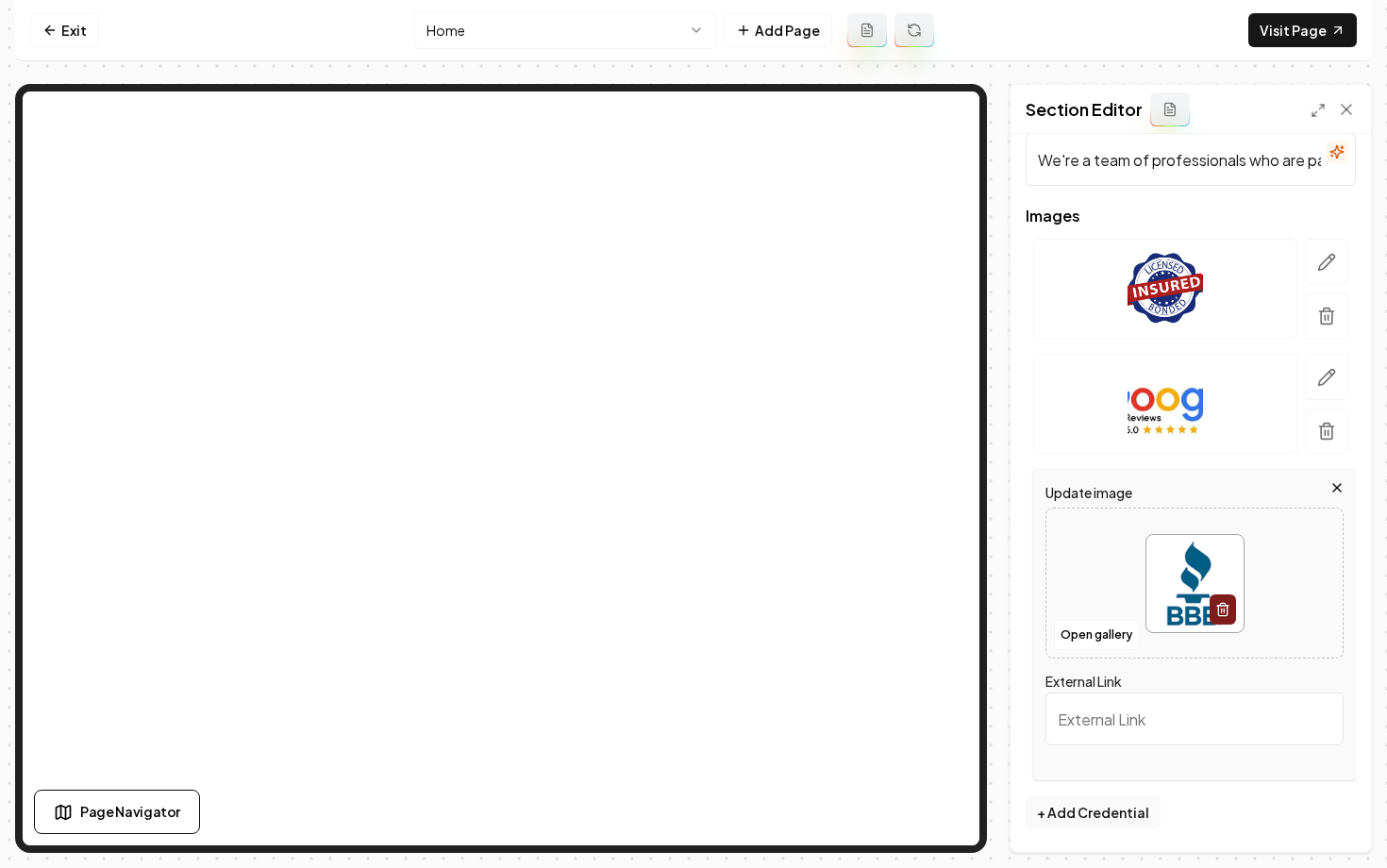
click at [1108, 707] on input "External Link" at bounding box center [1195, 719] width 298 height 53
paste input "[URL][DOMAIN_NAME]"
type input "[URL][DOMAIN_NAME]"
click at [1330, 827] on button "Save" at bounding box center [1328, 820] width 56 height 34
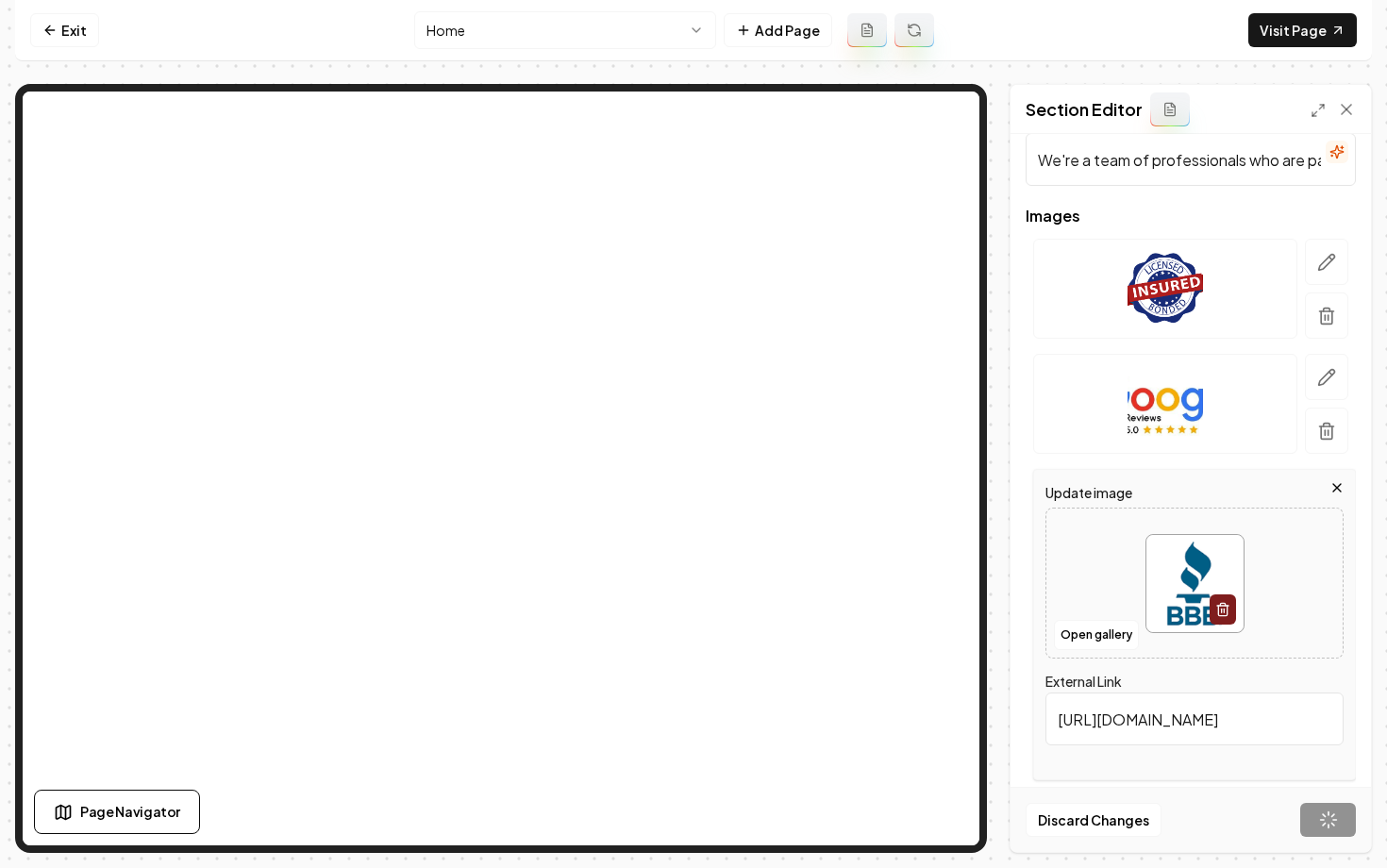
scroll to position [1, 0]
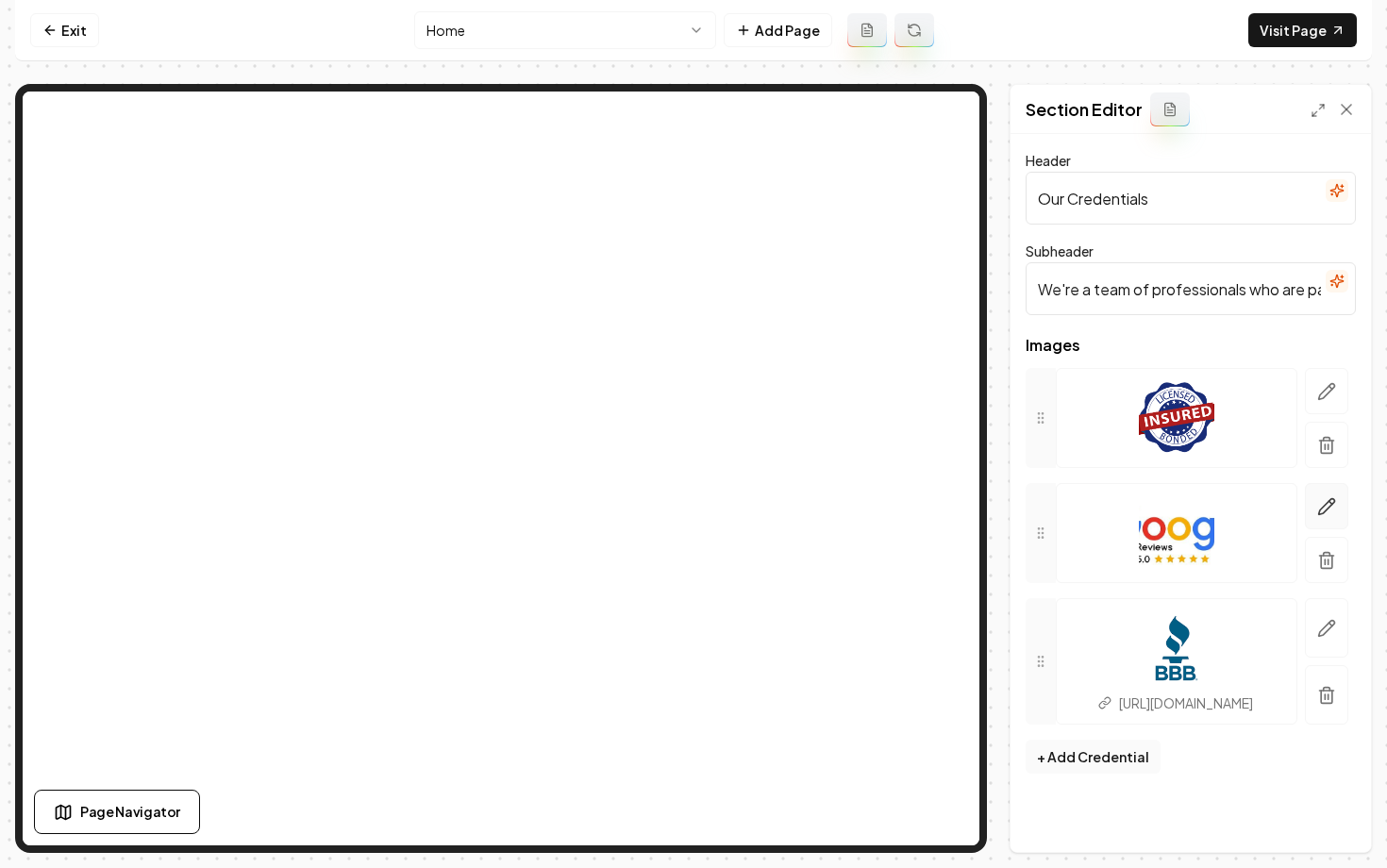
click at [1313, 510] on button "button" at bounding box center [1326, 506] width 43 height 46
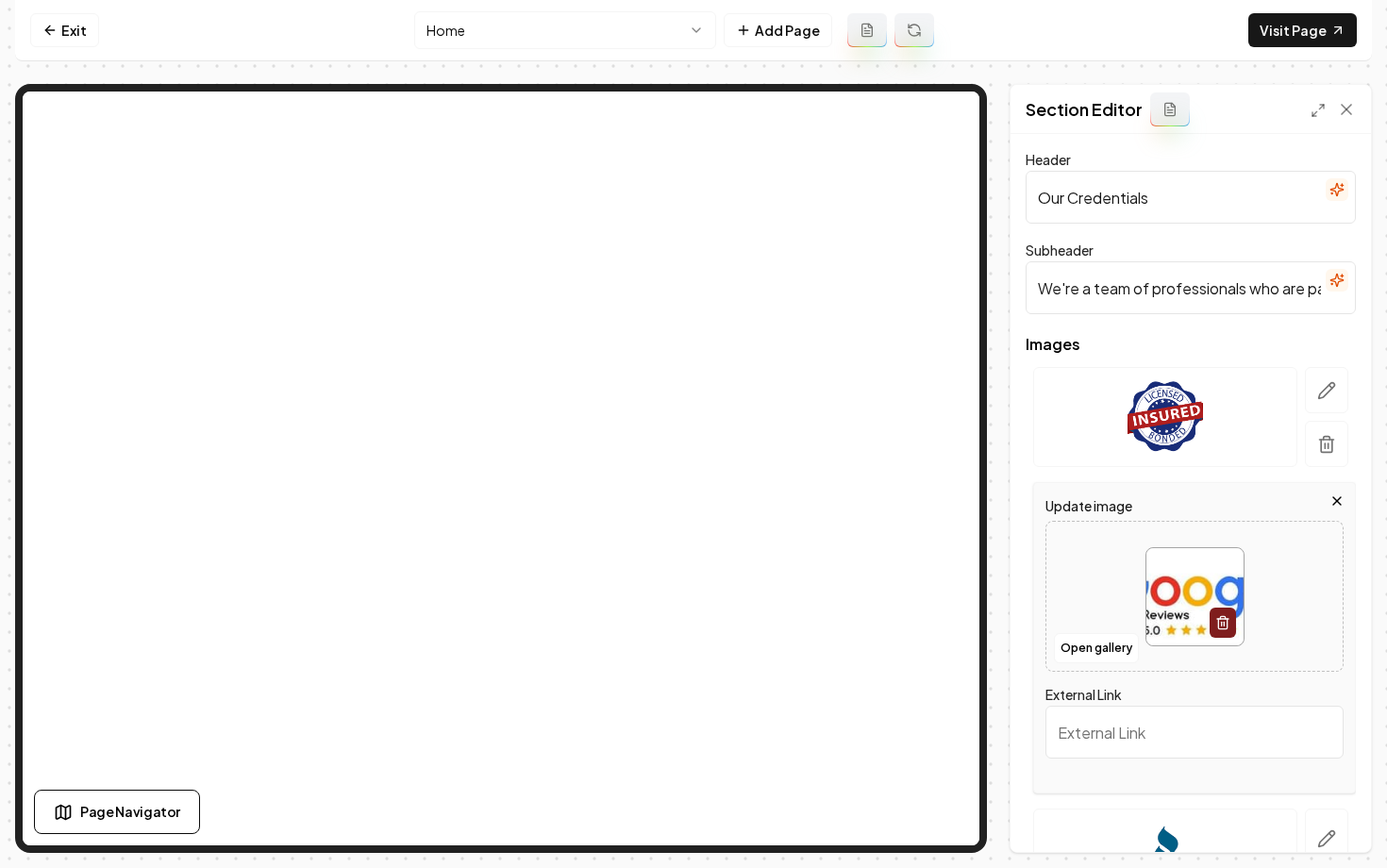
scroll to position [0, 0]
click at [1170, 737] on input "External Link" at bounding box center [1195, 733] width 298 height 53
paste input "[URL][DOMAIN_NAME]"
type input "[URL][DOMAIN_NAME]"
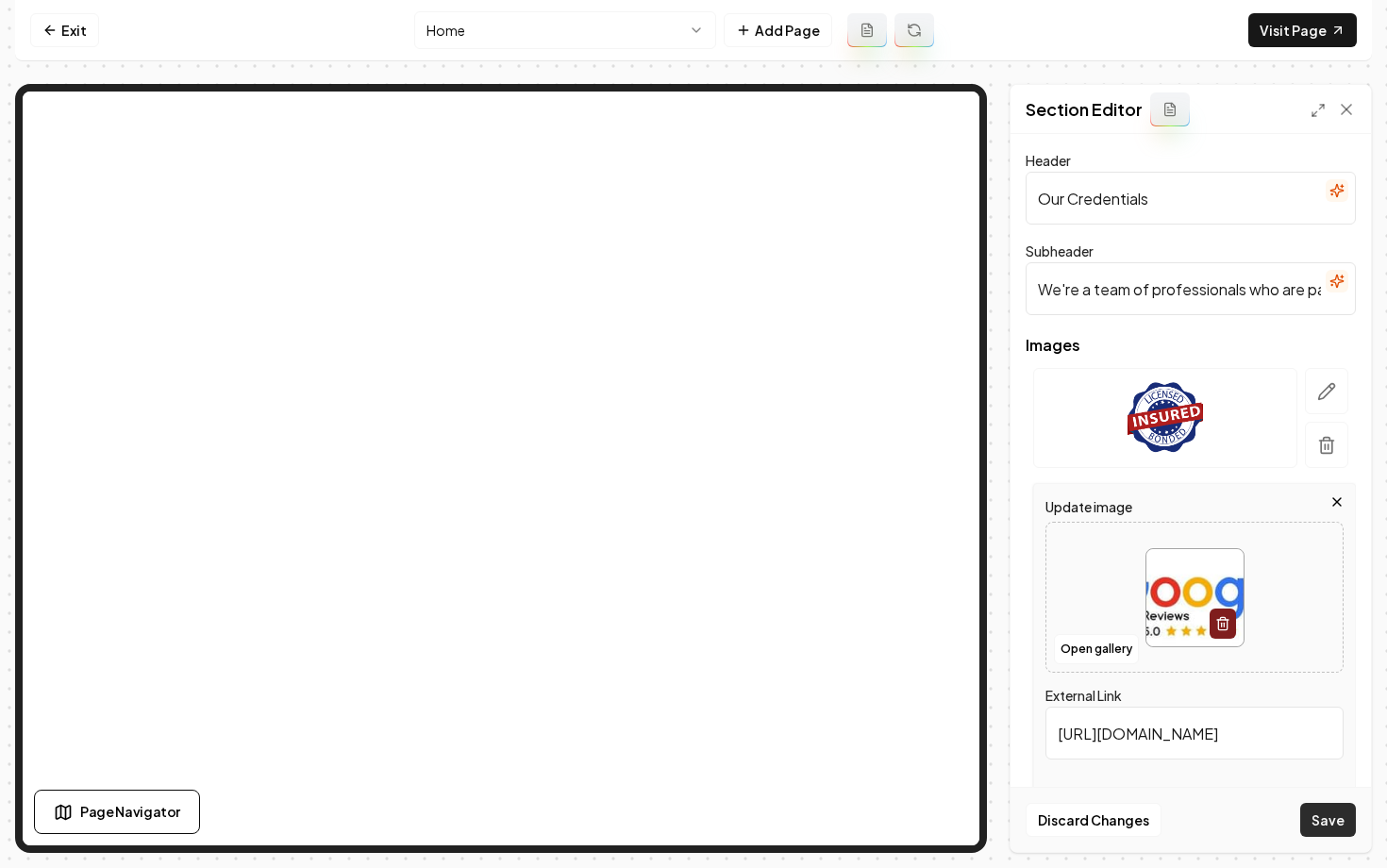
click at [1330, 816] on button "Save" at bounding box center [1328, 820] width 56 height 34
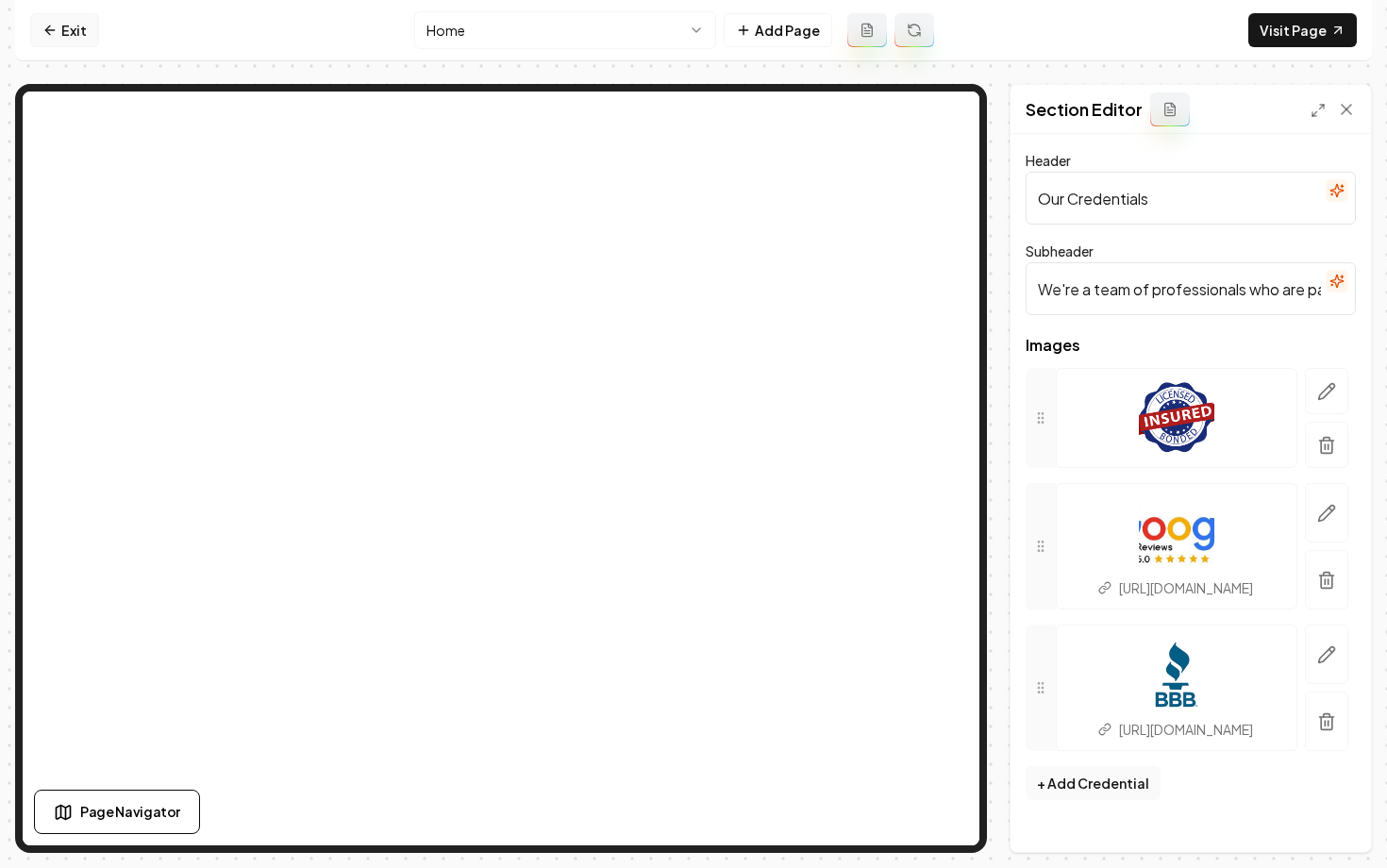
click at [56, 23] on icon at bounding box center [49, 29] width 15 height 15
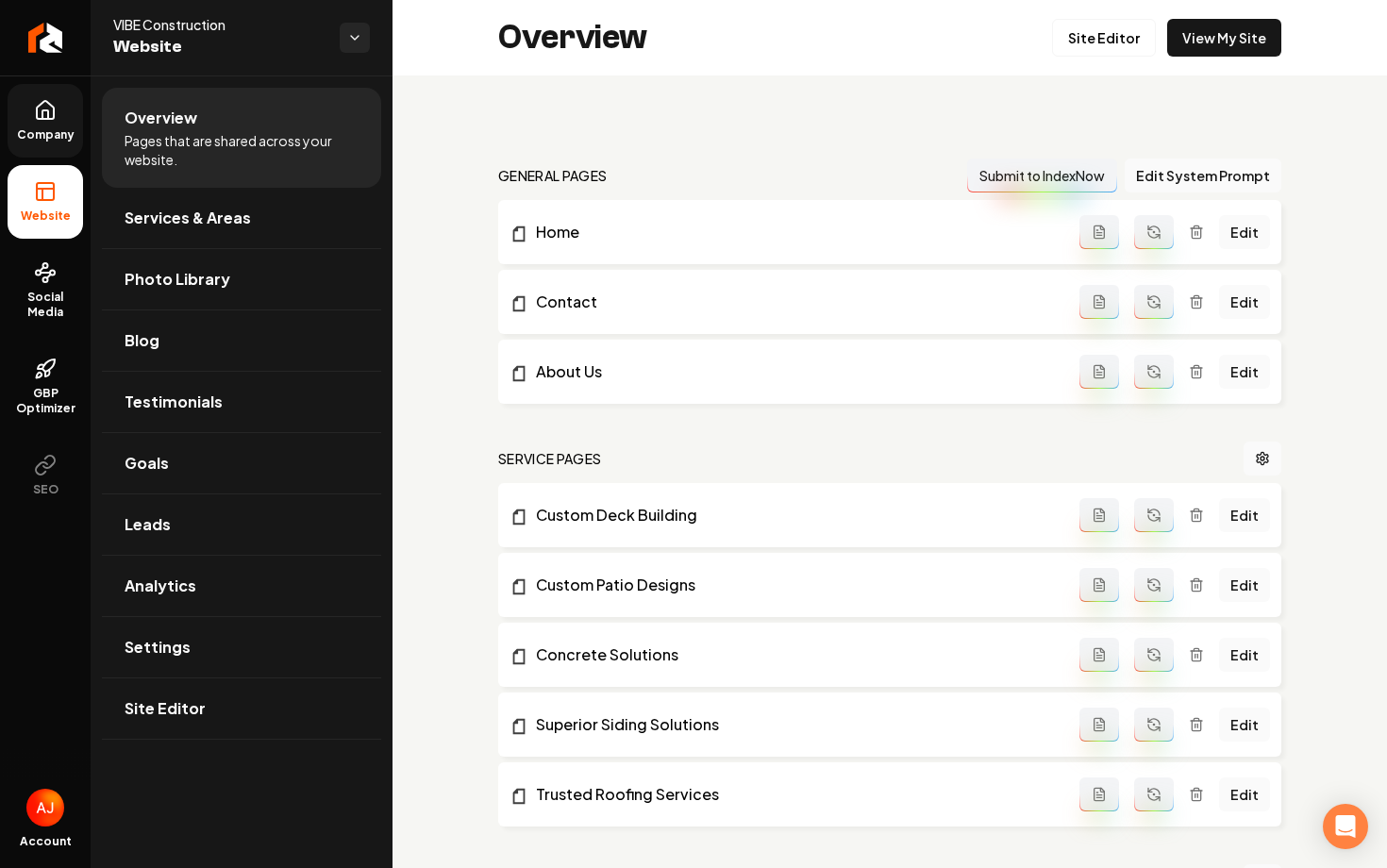
click at [42, 102] on icon at bounding box center [45, 110] width 17 height 18
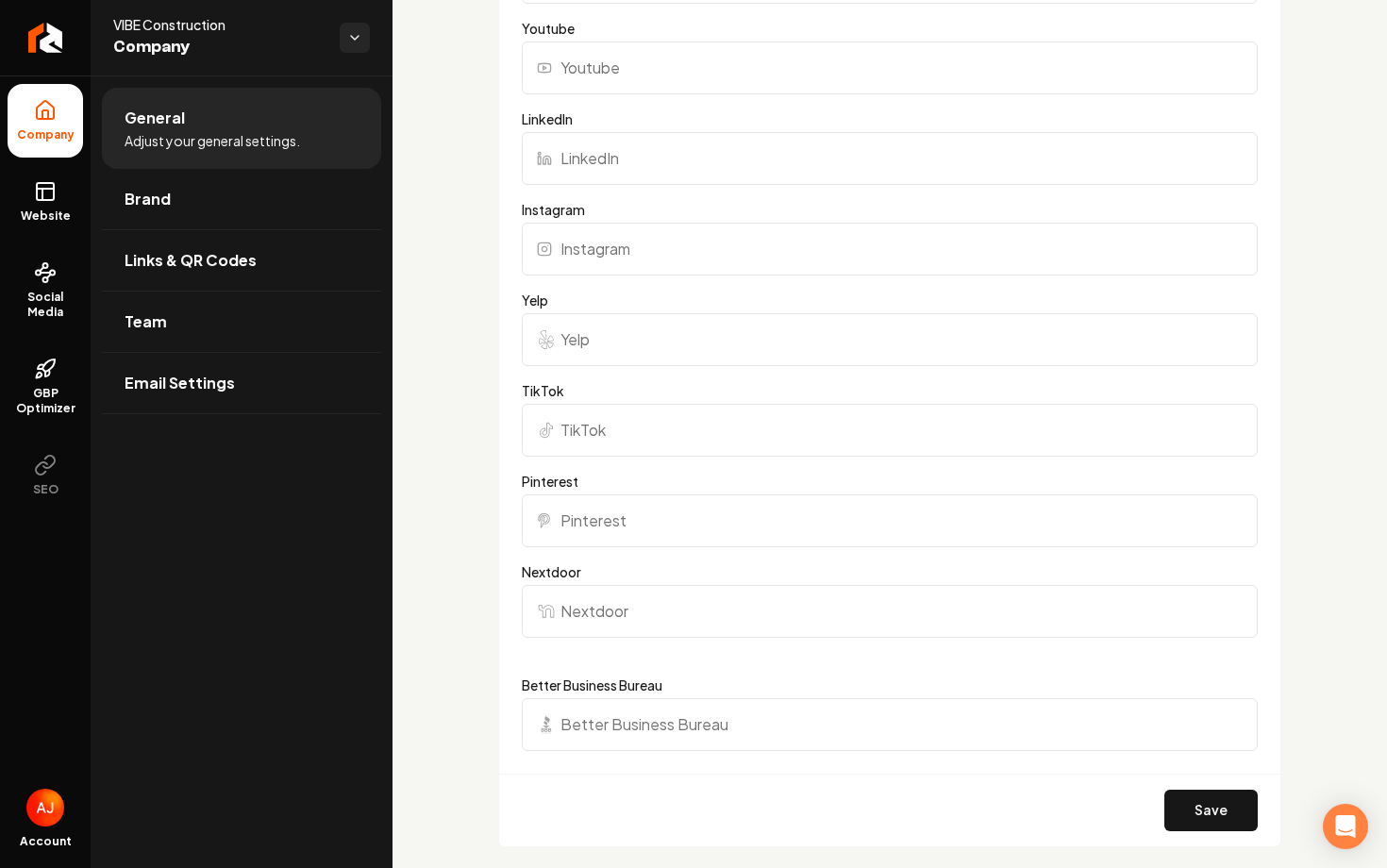
scroll to position [2127, 0]
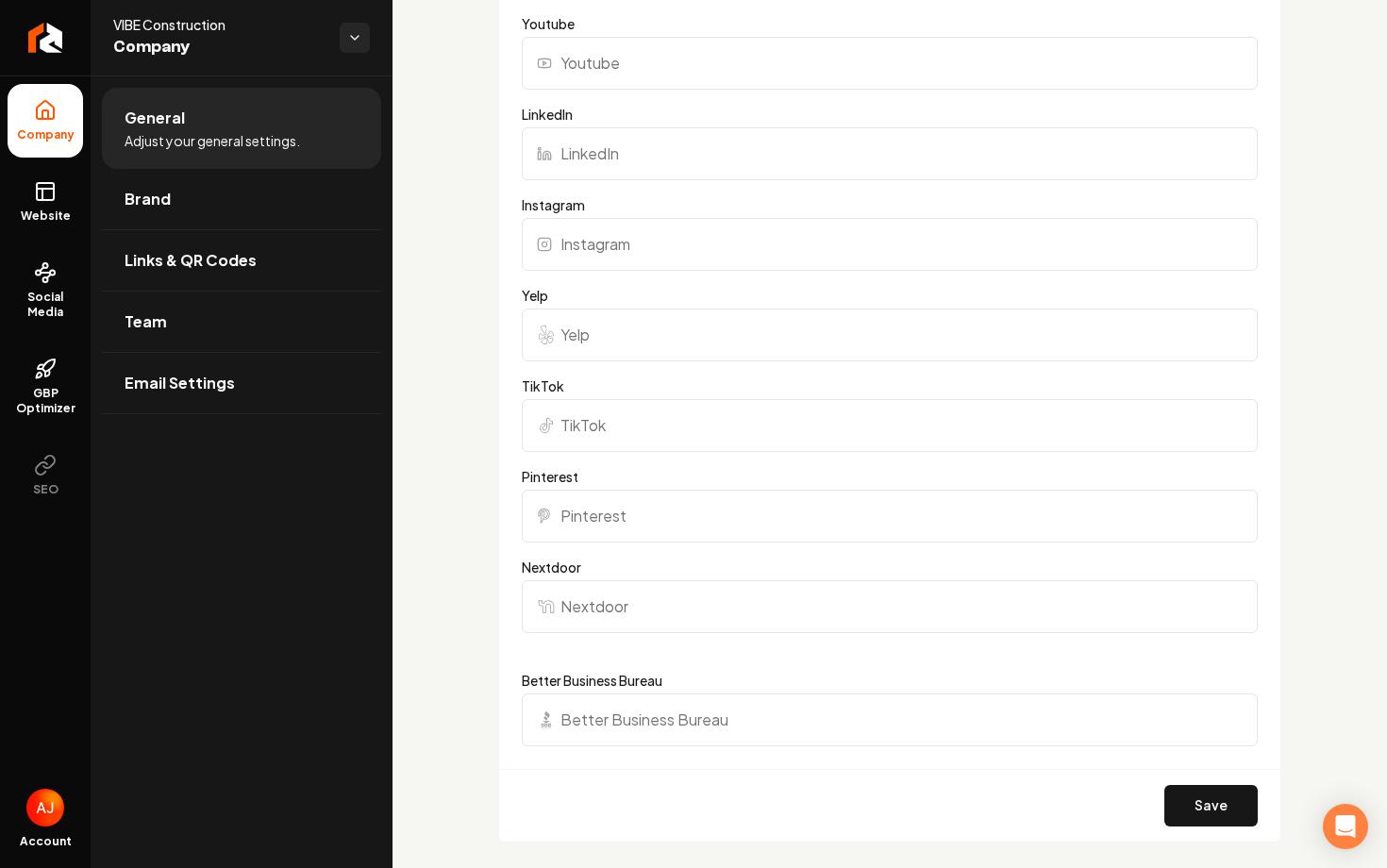
click at [663, 752] on form "Facebook Twitter Youtube LinkedIn Instagram Yelp TikTok Pinterest Nextdoor Bett…" at bounding box center [890, 337] width 736 height 1008
click at [653, 728] on input "Better Business Bureau" at bounding box center [890, 720] width 736 height 53
paste input "[URL][DOMAIN_NAME]"
type input "[URL][DOMAIN_NAME]"
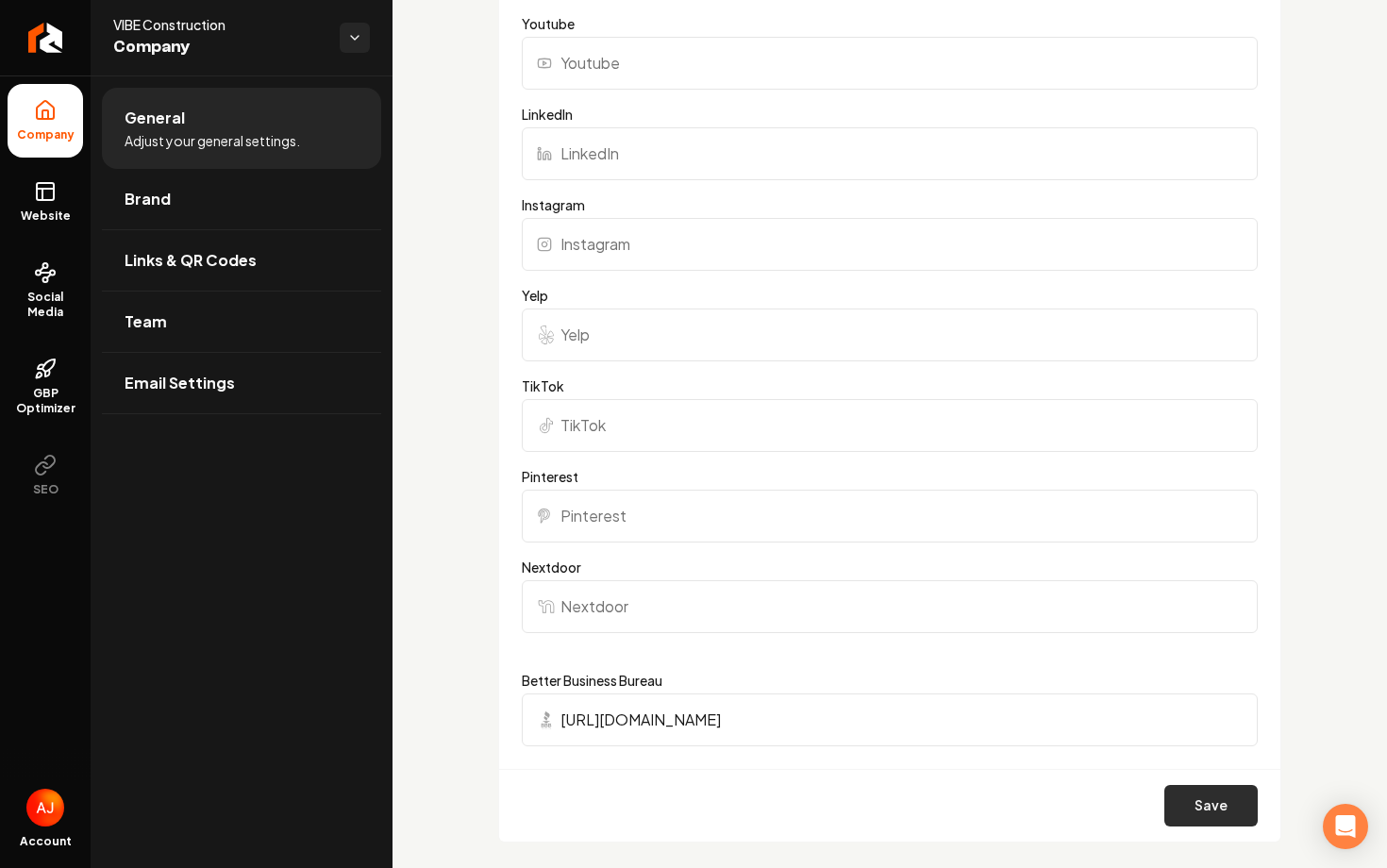
click at [1202, 808] on button "Save" at bounding box center [1210, 805] width 93 height 41
click at [32, 201] on link "Website" at bounding box center [45, 201] width 76 height 74
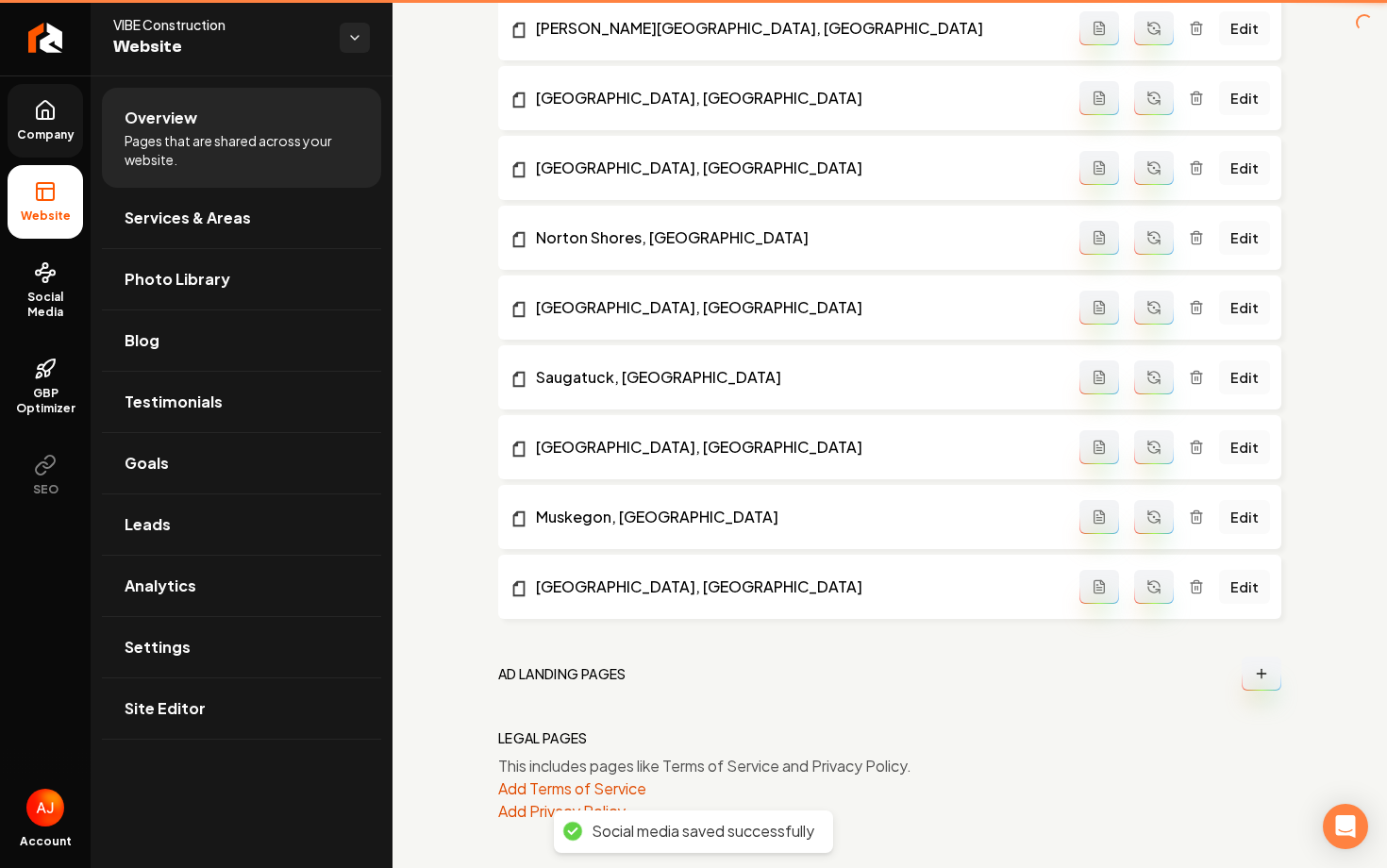
scroll to position [1677, 0]
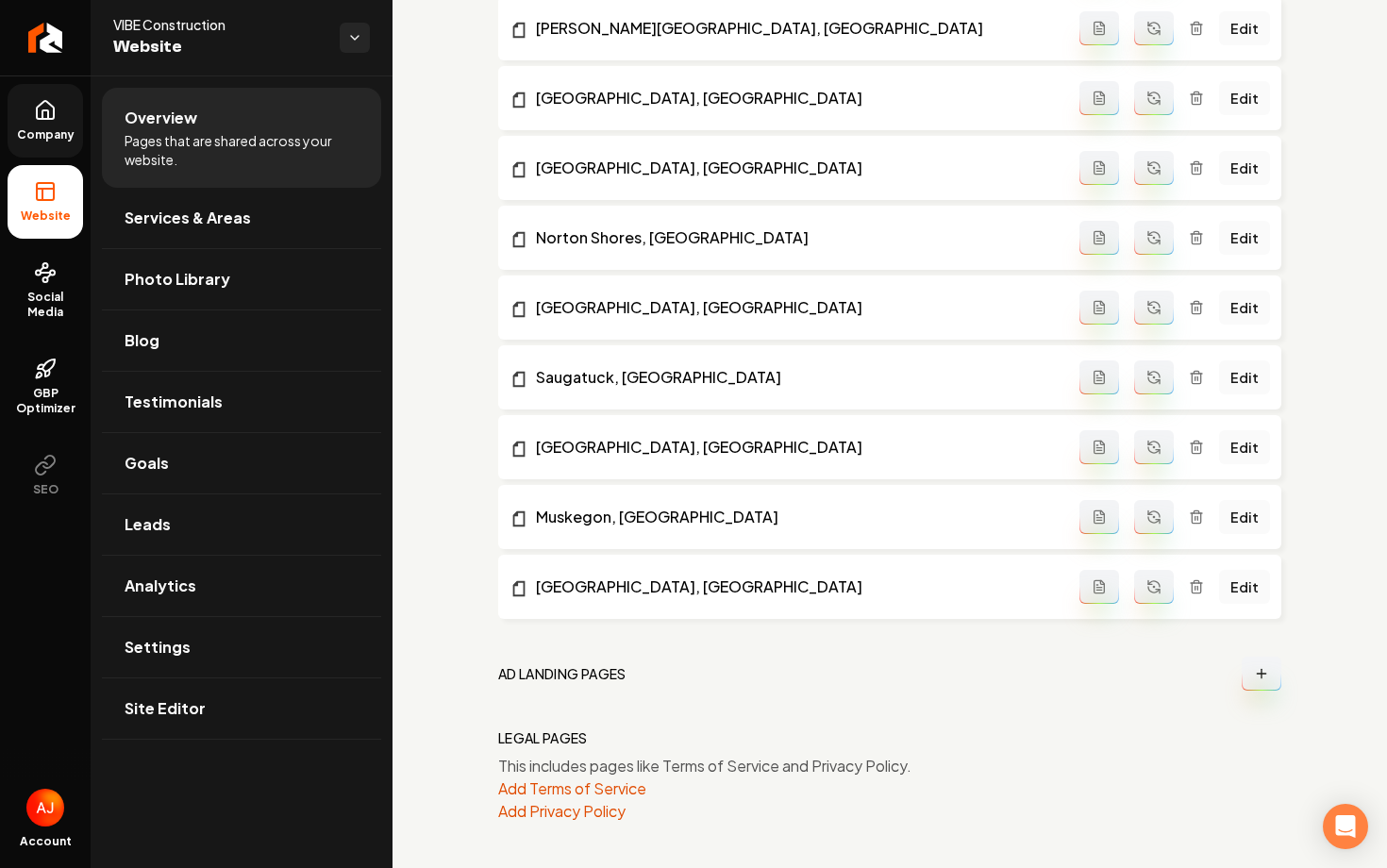
click at [71, 105] on link "Company" at bounding box center [45, 121] width 76 height 74
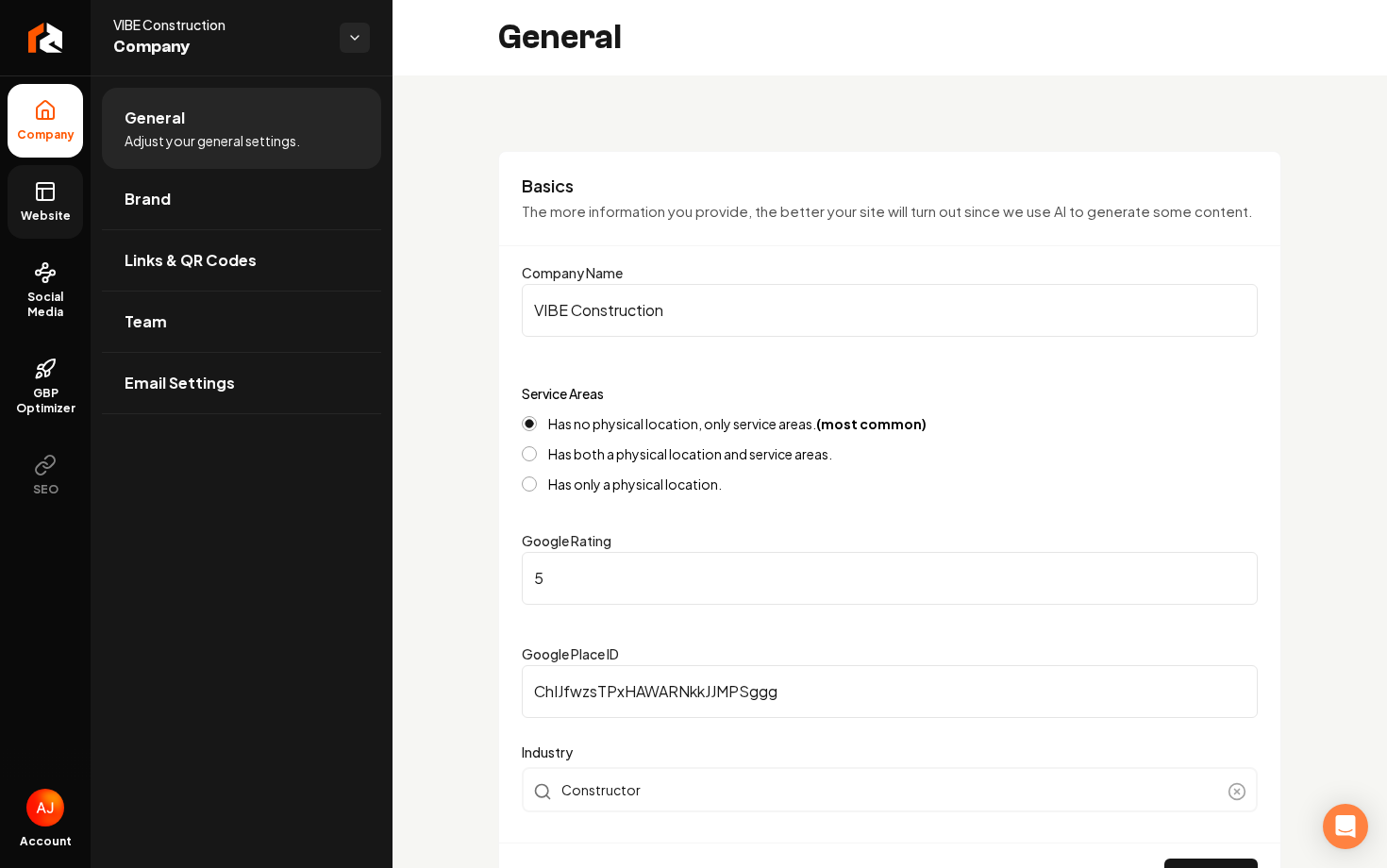
click at [42, 207] on link "Website" at bounding box center [45, 201] width 76 height 74
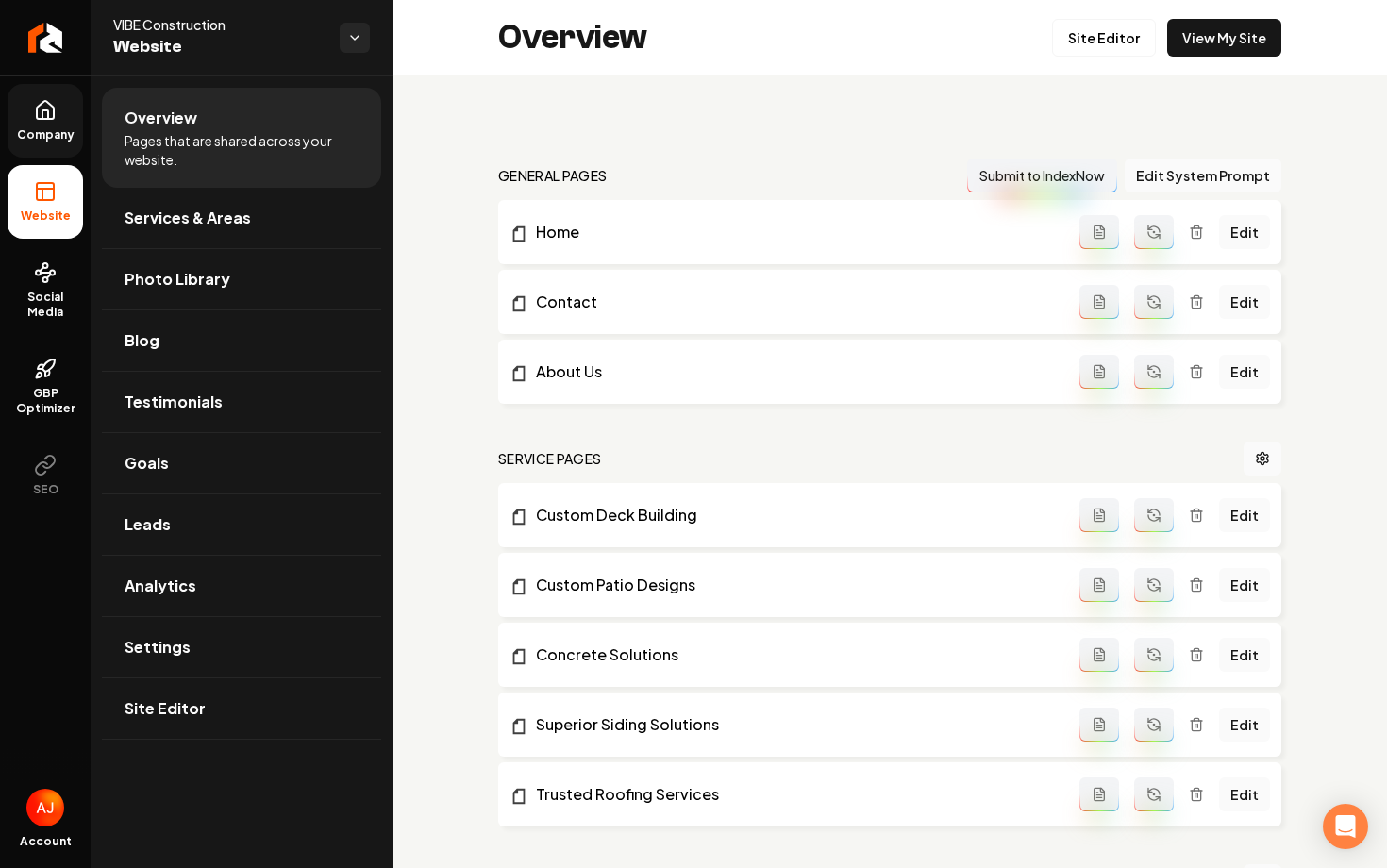
click at [1220, 62] on div "Overview Site Editor View My Site" at bounding box center [890, 37] width 995 height 76
click at [1220, 50] on link "View My Site" at bounding box center [1224, 37] width 114 height 37
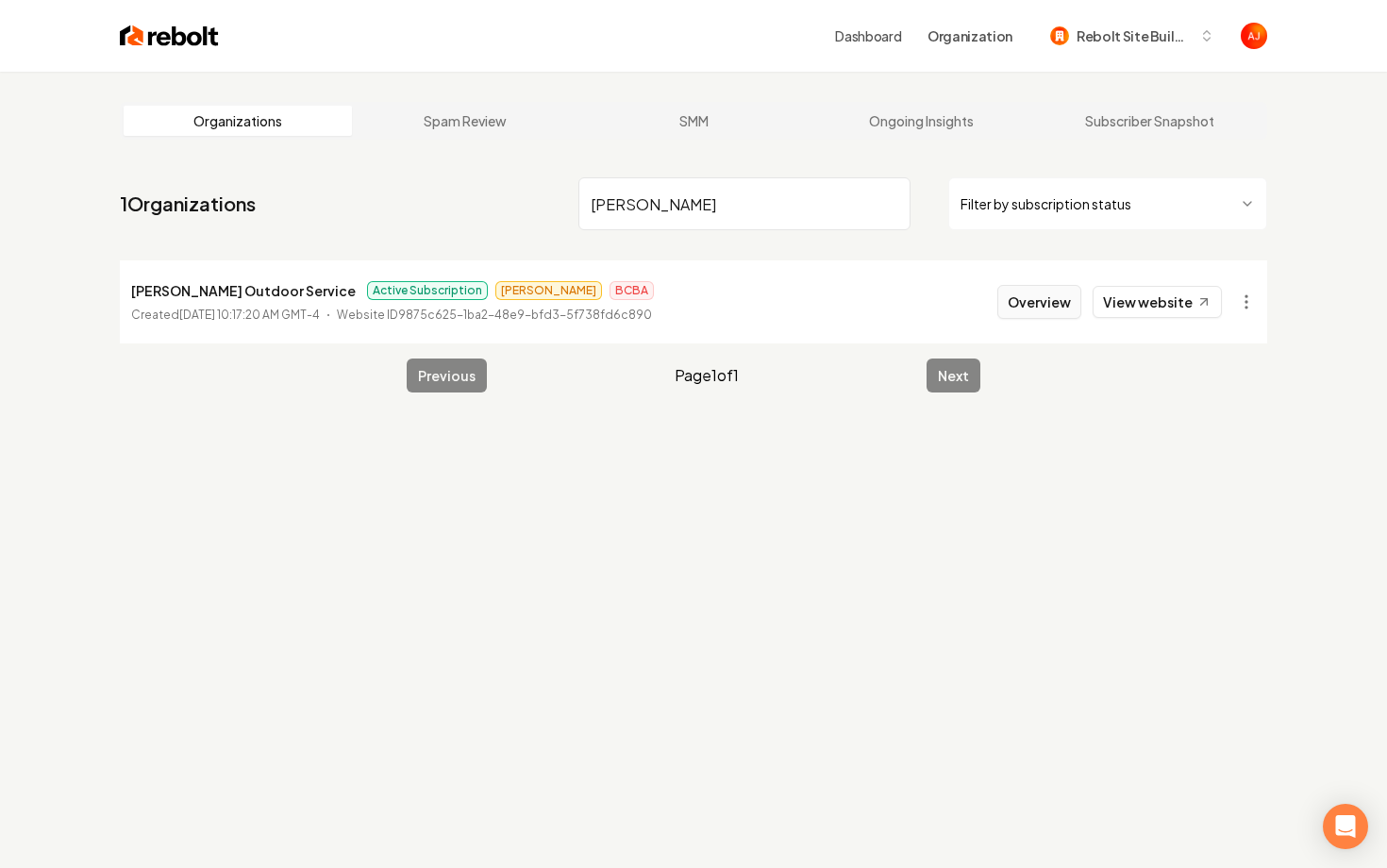
type input "[PERSON_NAME]"
click at [1024, 308] on button "Overview" at bounding box center [1040, 302] width 84 height 34
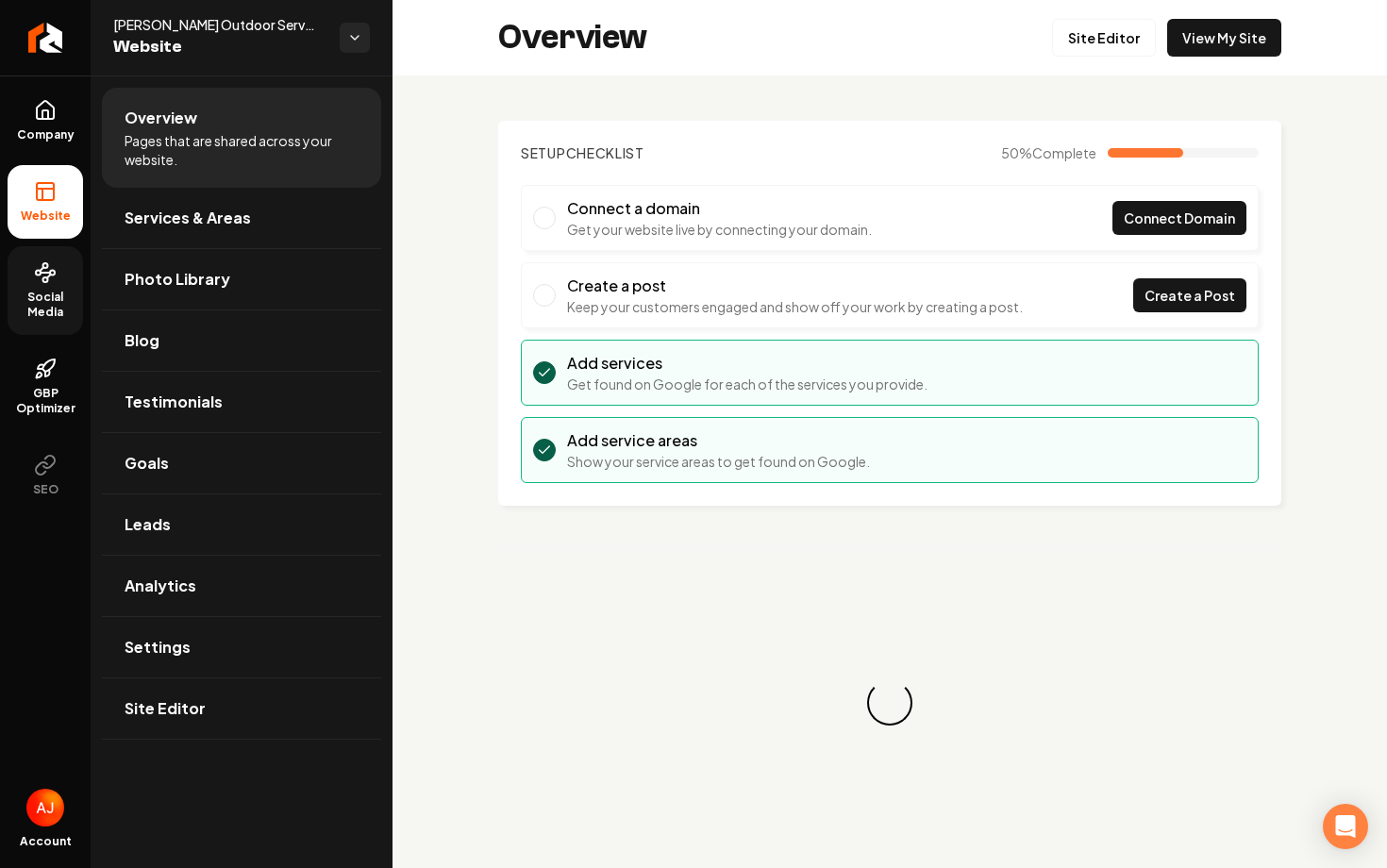
click at [33, 291] on span "Social Media" at bounding box center [45, 304] width 76 height 30
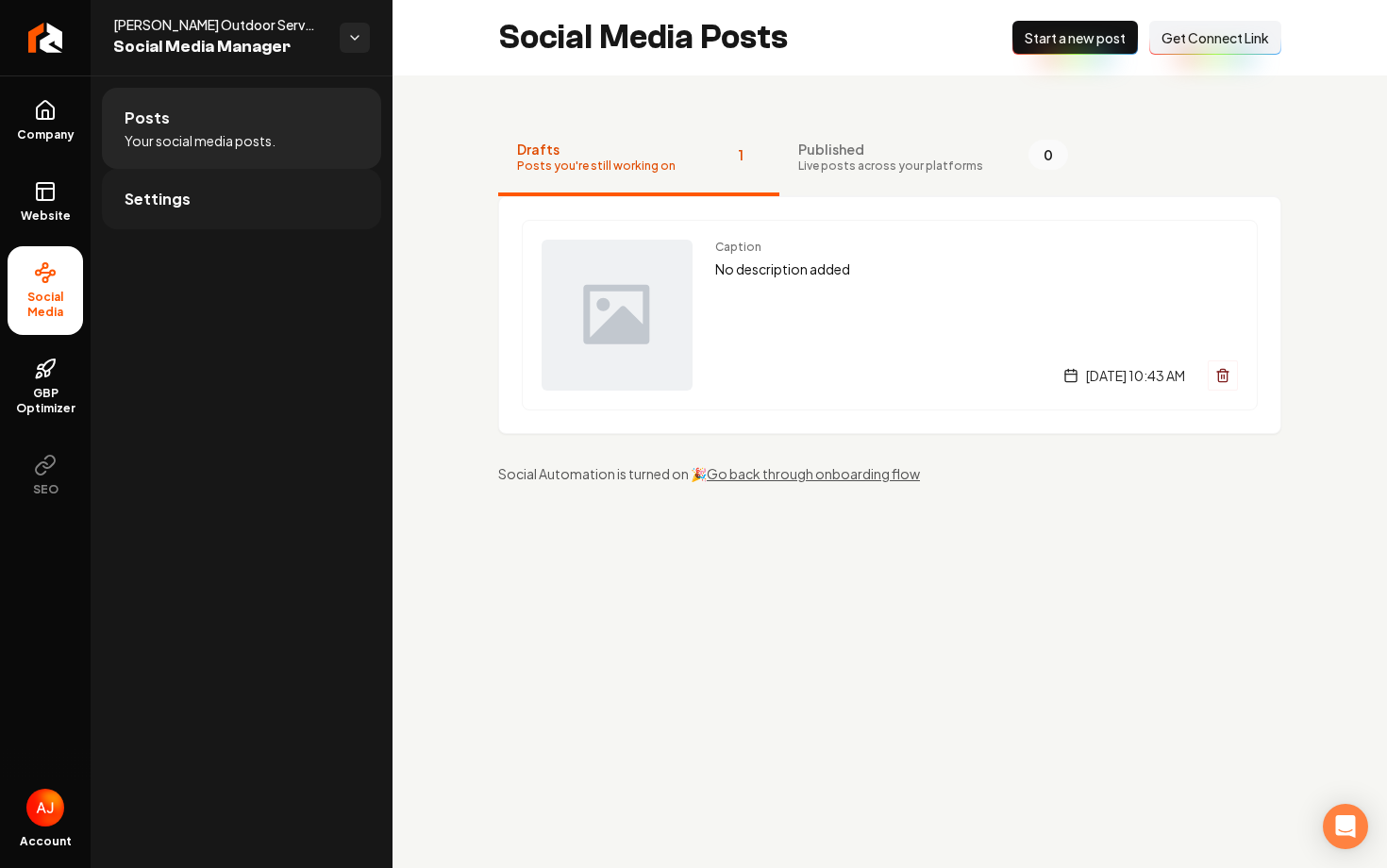
click at [219, 195] on link "Settings" at bounding box center [241, 199] width 280 height 61
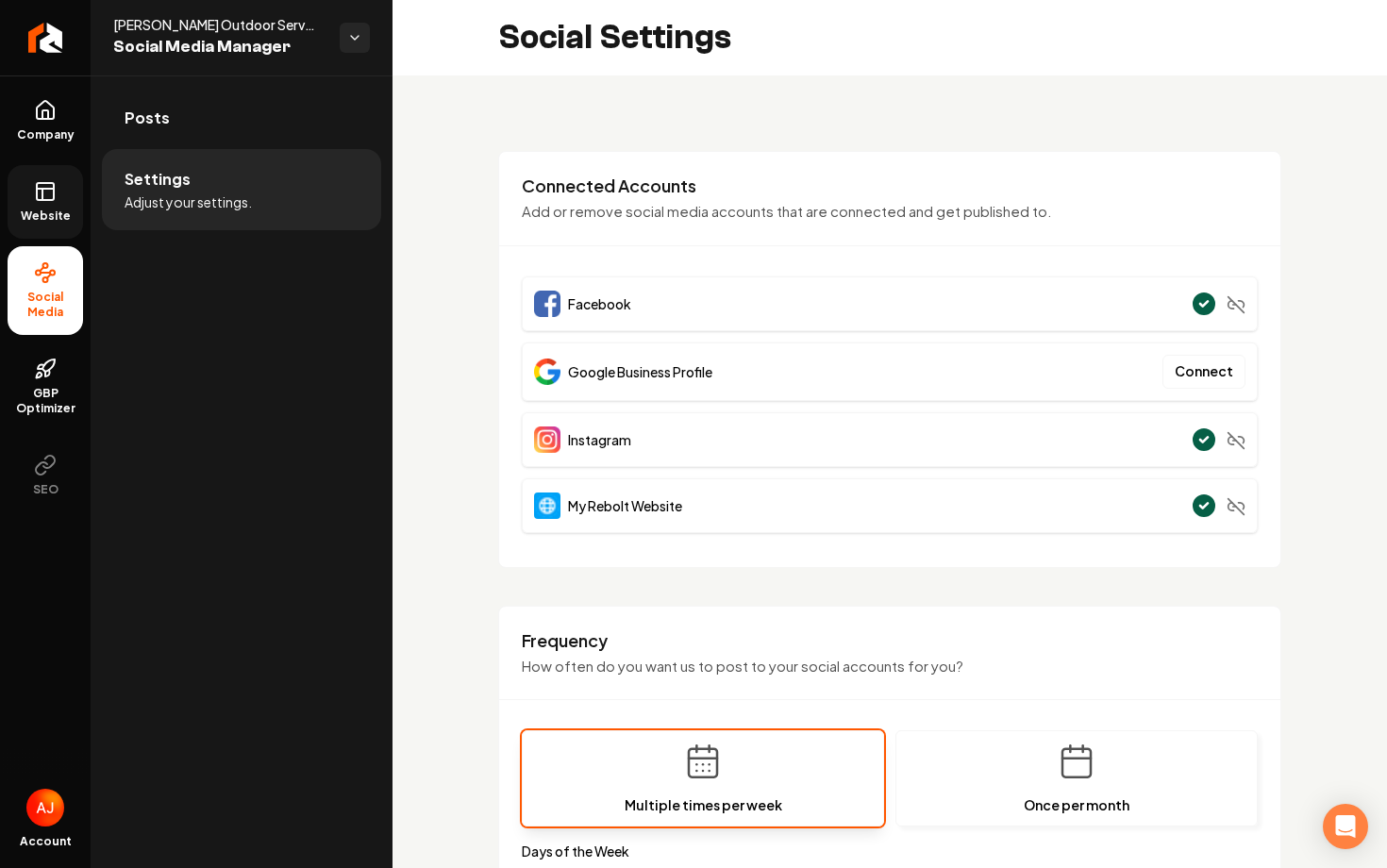
click at [48, 211] on span "Website" at bounding box center [45, 216] width 65 height 15
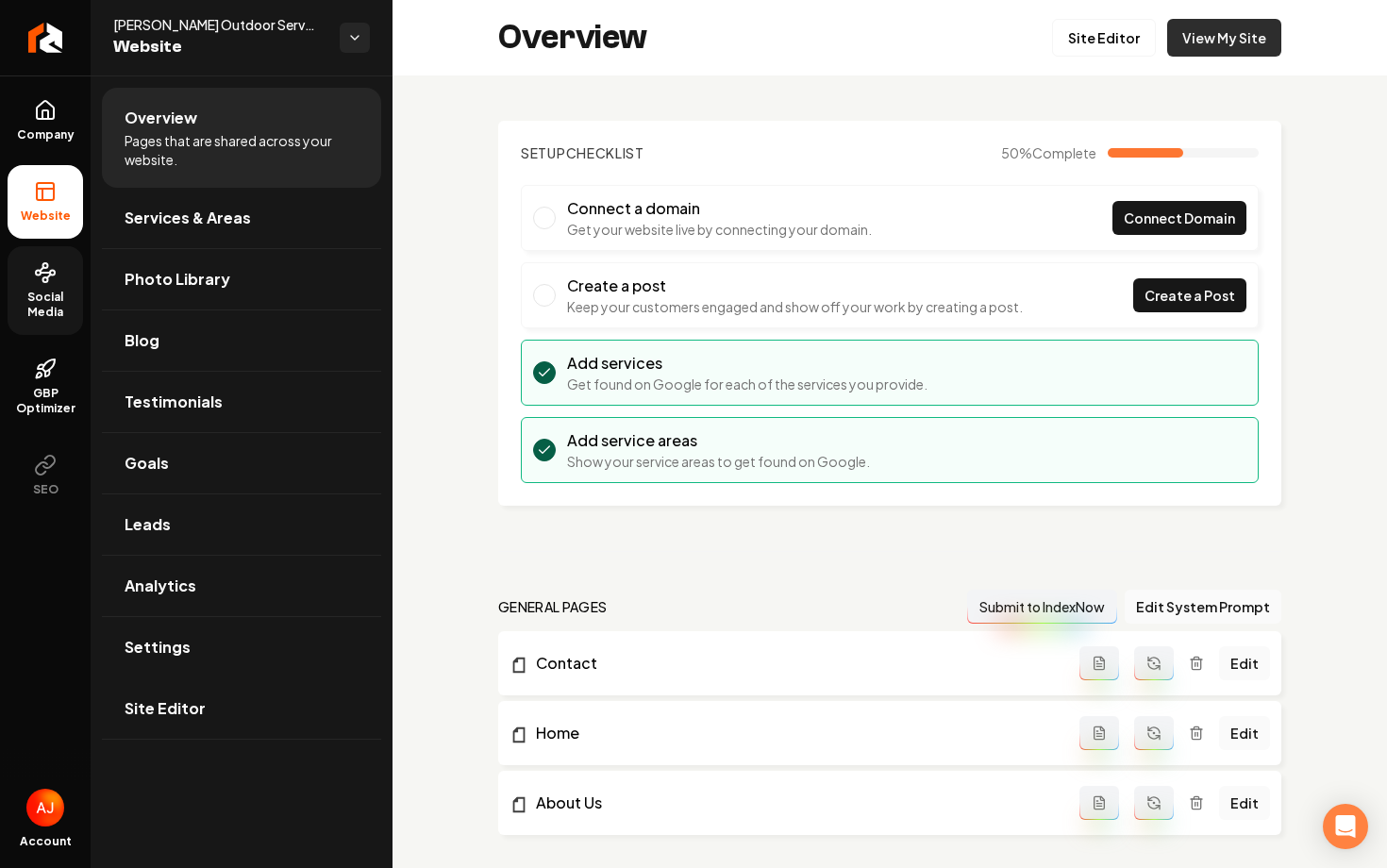
click at [1210, 45] on link "View My Site" at bounding box center [1224, 37] width 114 height 37
click at [35, 313] on span "Social Media" at bounding box center [45, 304] width 76 height 30
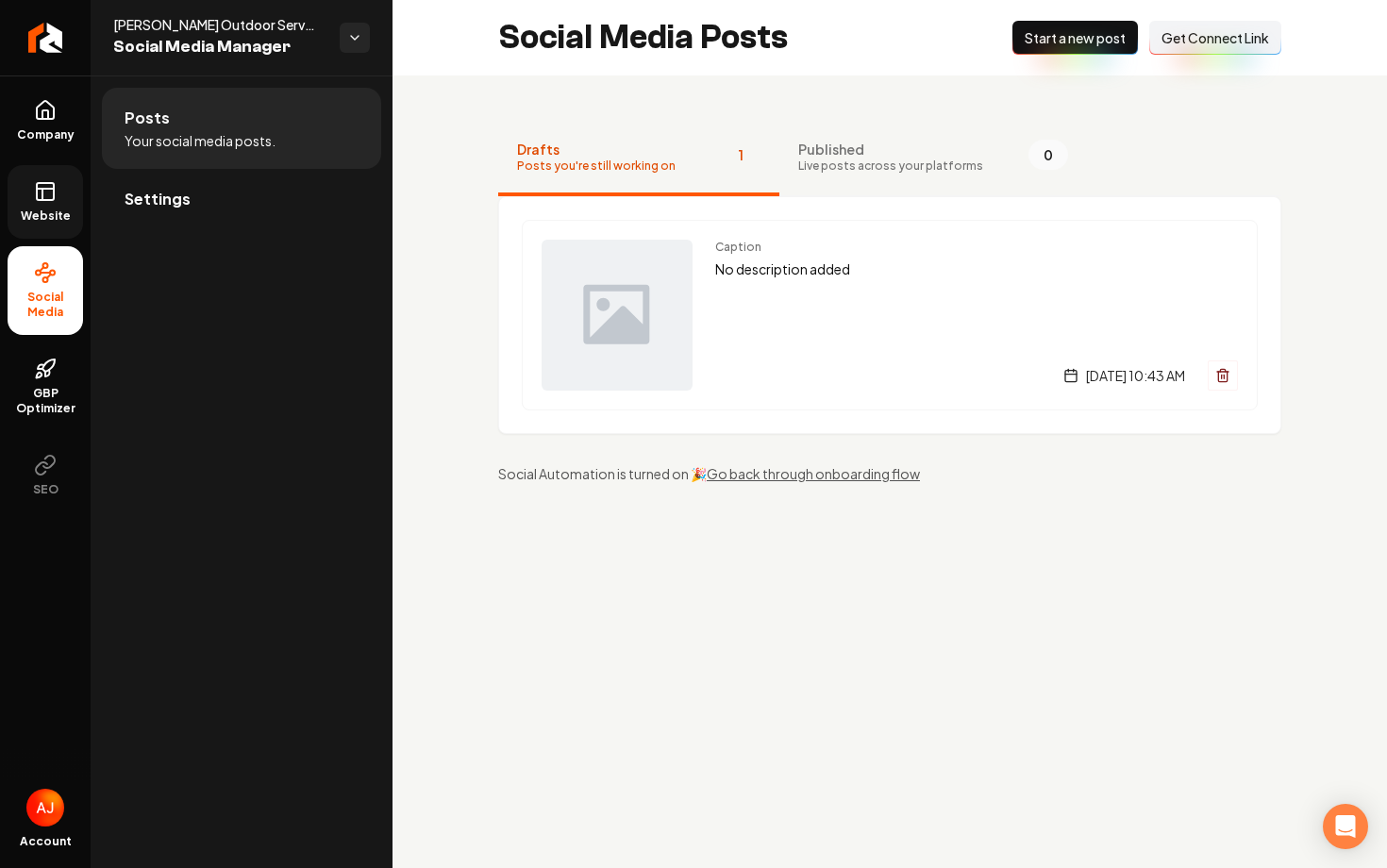
click at [34, 215] on span "Website" at bounding box center [45, 216] width 65 height 15
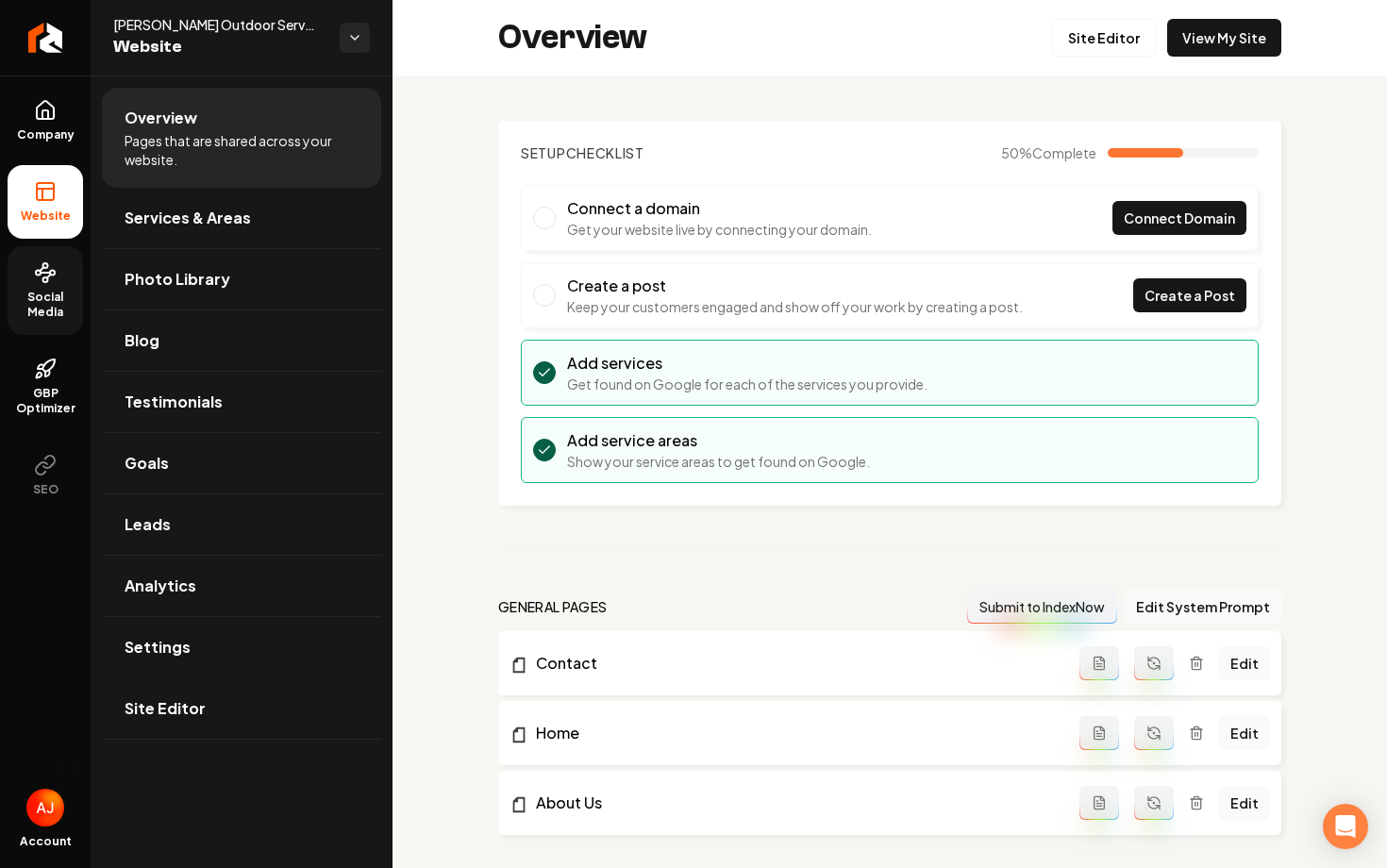
click at [49, 293] on span "Social Media" at bounding box center [45, 304] width 76 height 30
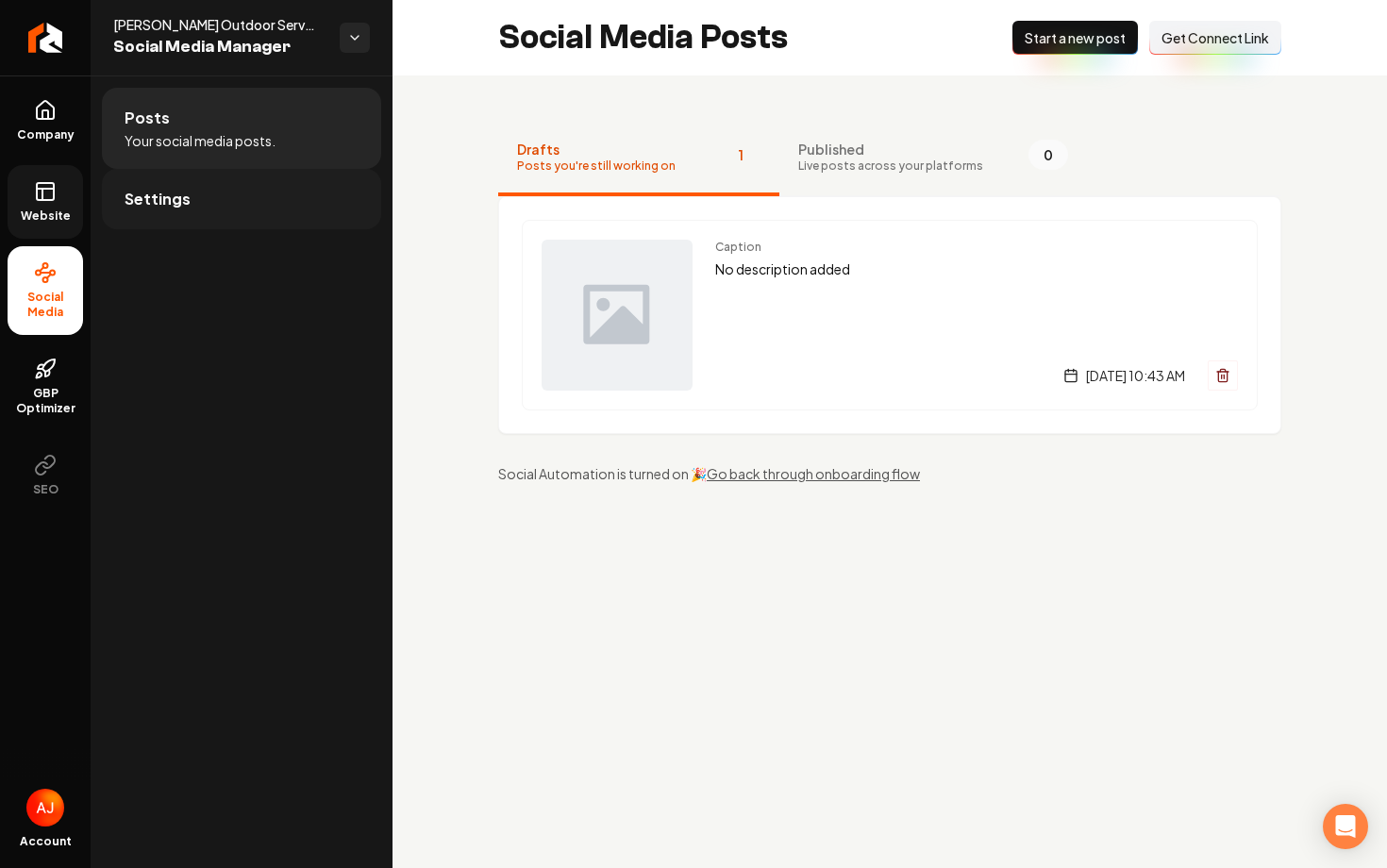
click at [244, 212] on link "Settings" at bounding box center [241, 199] width 280 height 61
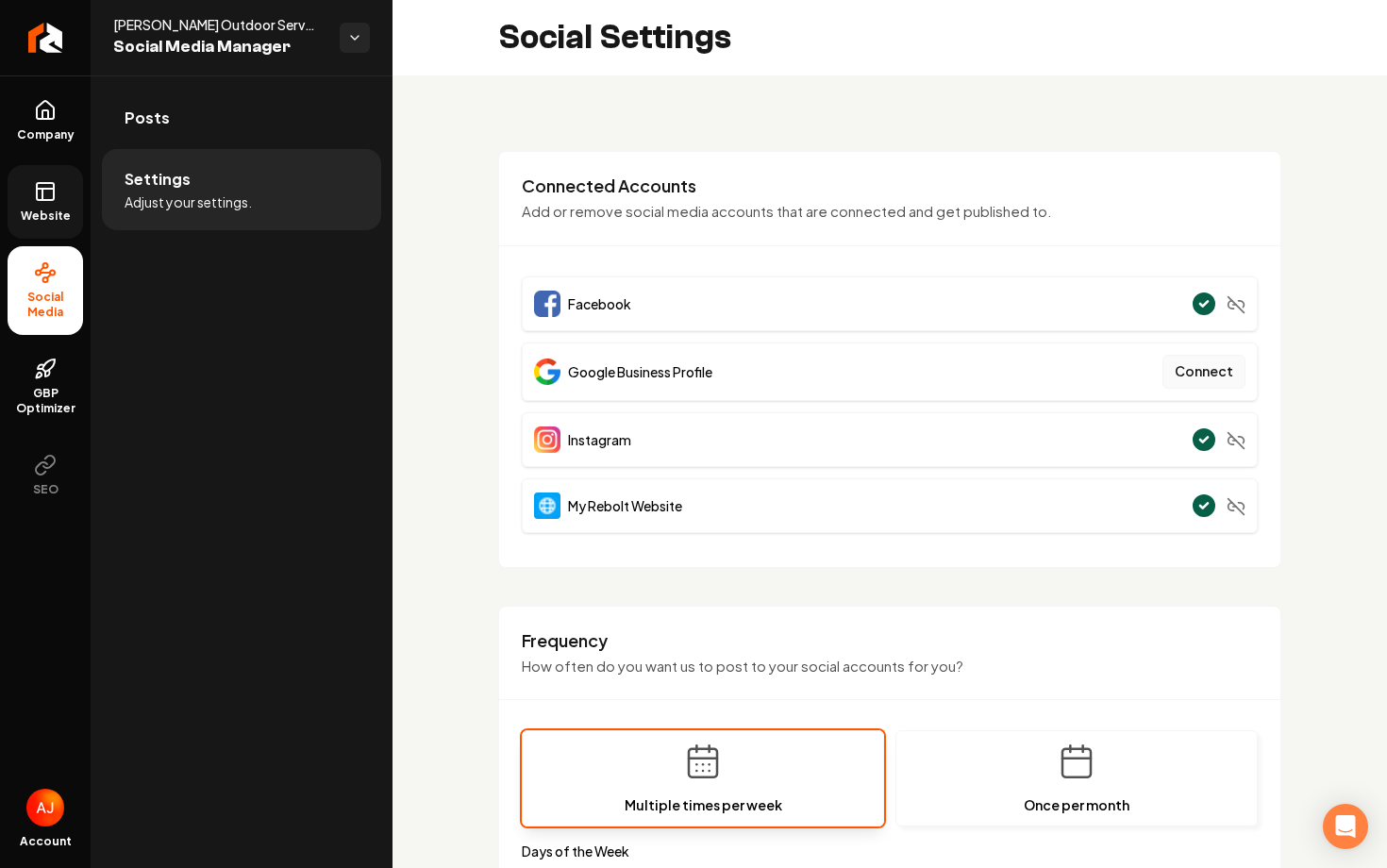
click at [1185, 379] on button "Connect" at bounding box center [1204, 372] width 83 height 34
click at [204, 122] on link "Posts" at bounding box center [241, 118] width 280 height 61
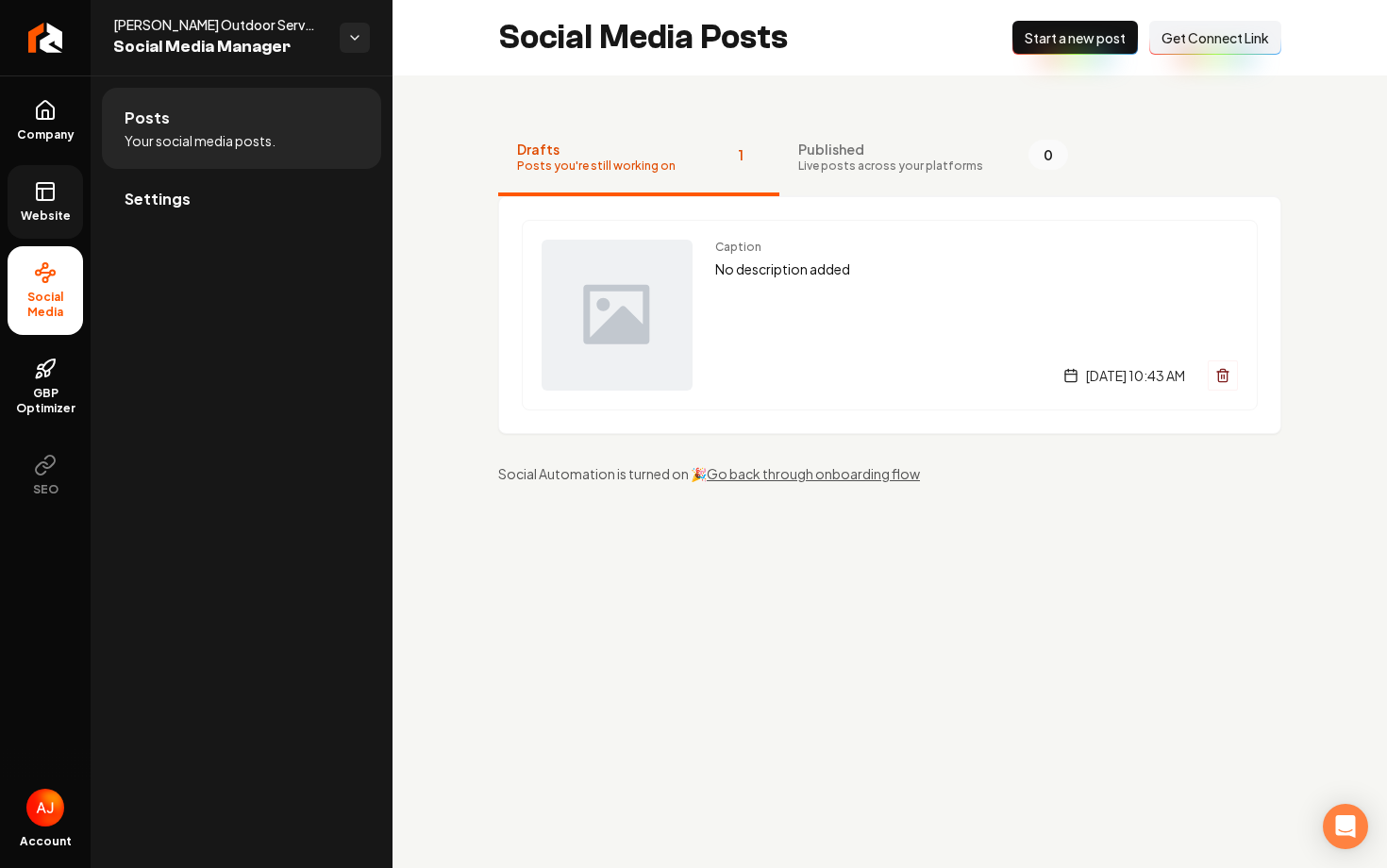
click at [1212, 46] on span "Get Connect Link" at bounding box center [1215, 37] width 108 height 19
click at [1212, 46] on div "New Post Start a new post Connect Link Get Connect Link" at bounding box center [1147, 37] width 269 height 34
click at [1192, 118] on div "Drafts Posts you're still working on 1 Published Live posts across your platfor…" at bounding box center [890, 302] width 995 height 453
click at [1191, 37] on span "Get Connect Link" at bounding box center [1215, 37] width 108 height 19
click at [162, 219] on link "Settings" at bounding box center [241, 199] width 280 height 61
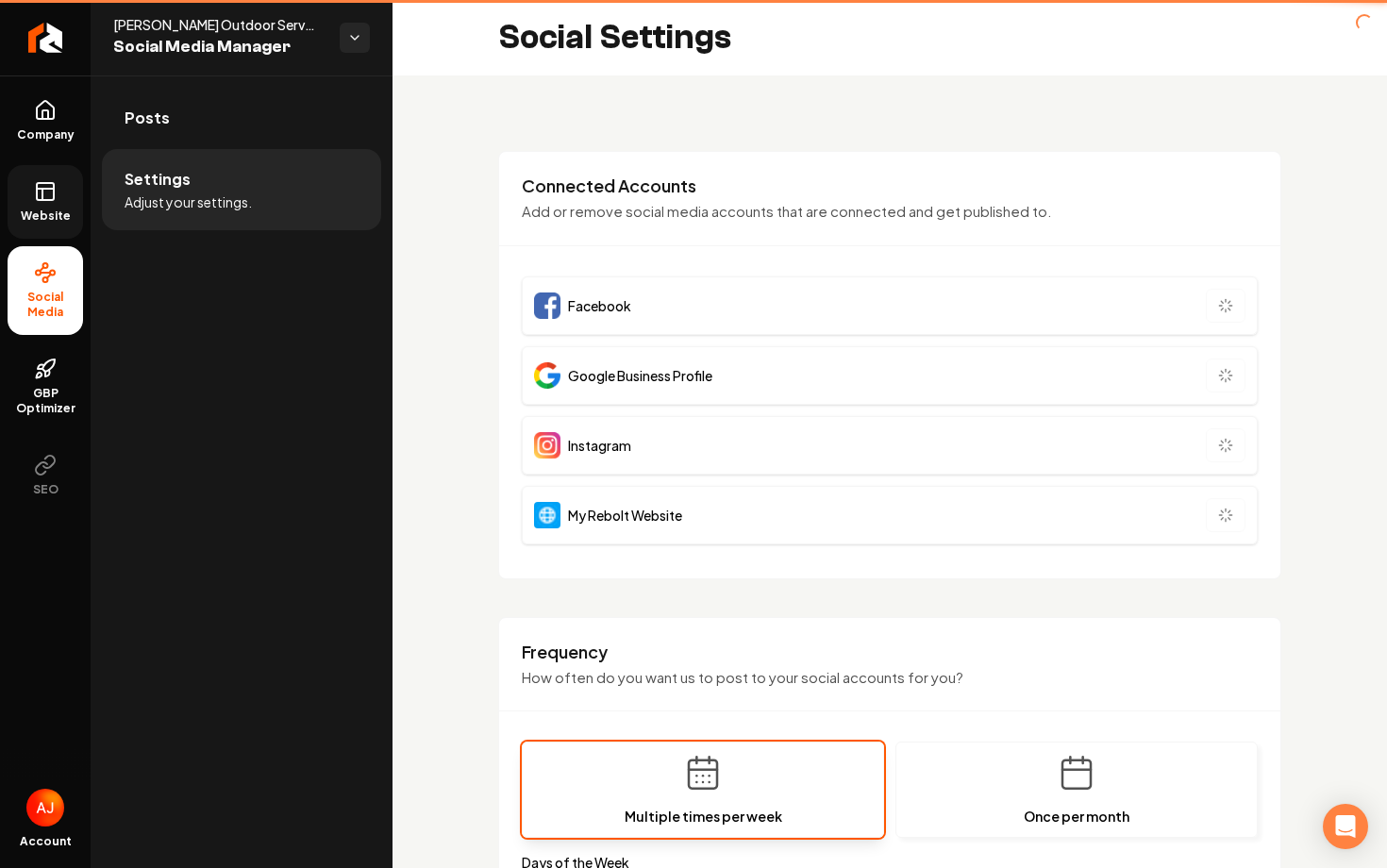
type input "**********"
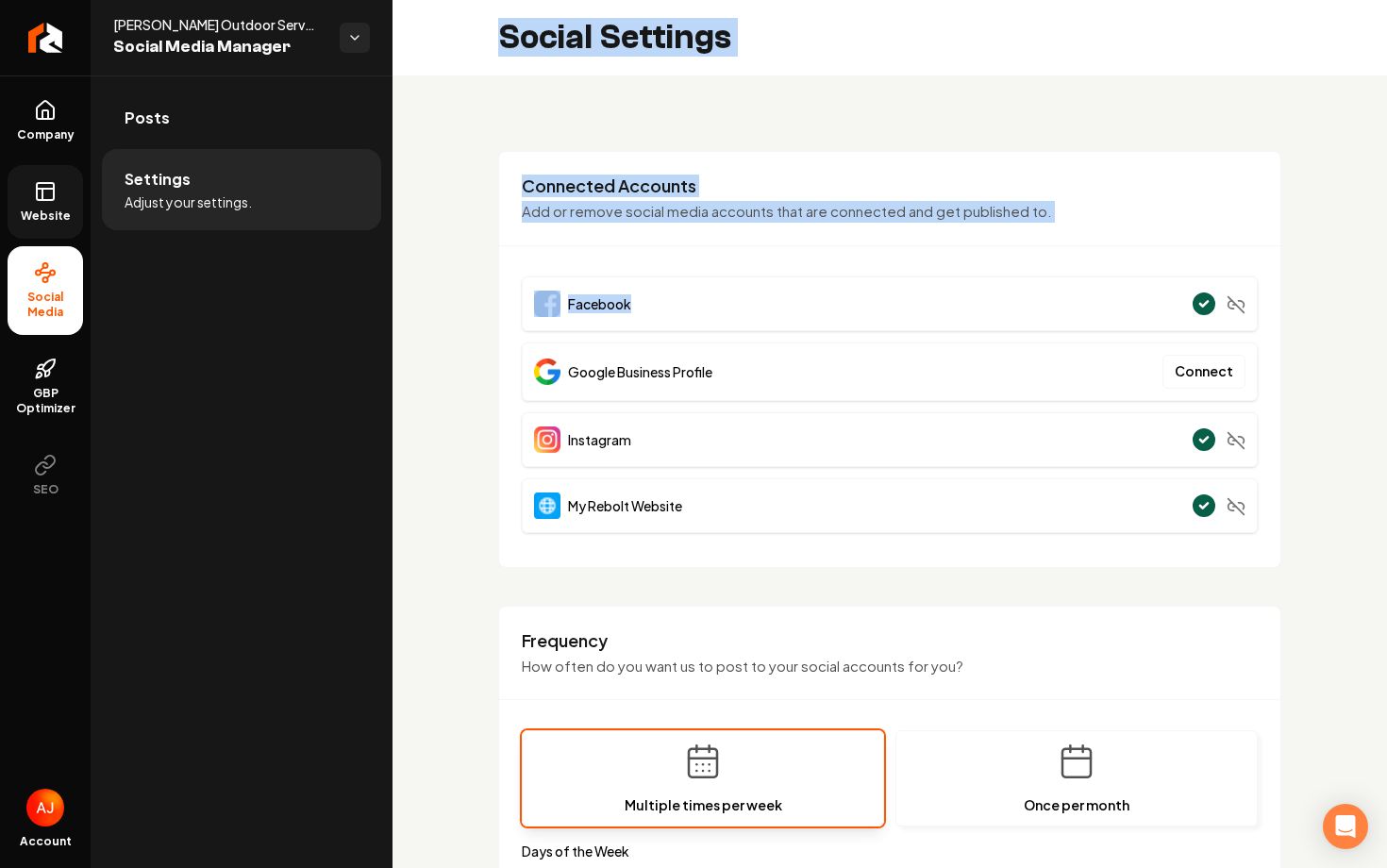
drag, startPoint x: 282, startPoint y: 316, endPoint x: 850, endPoint y: 316, distance: 568.0
click at [850, 316] on div "**********" at bounding box center [694, 434] width 1387 height 868
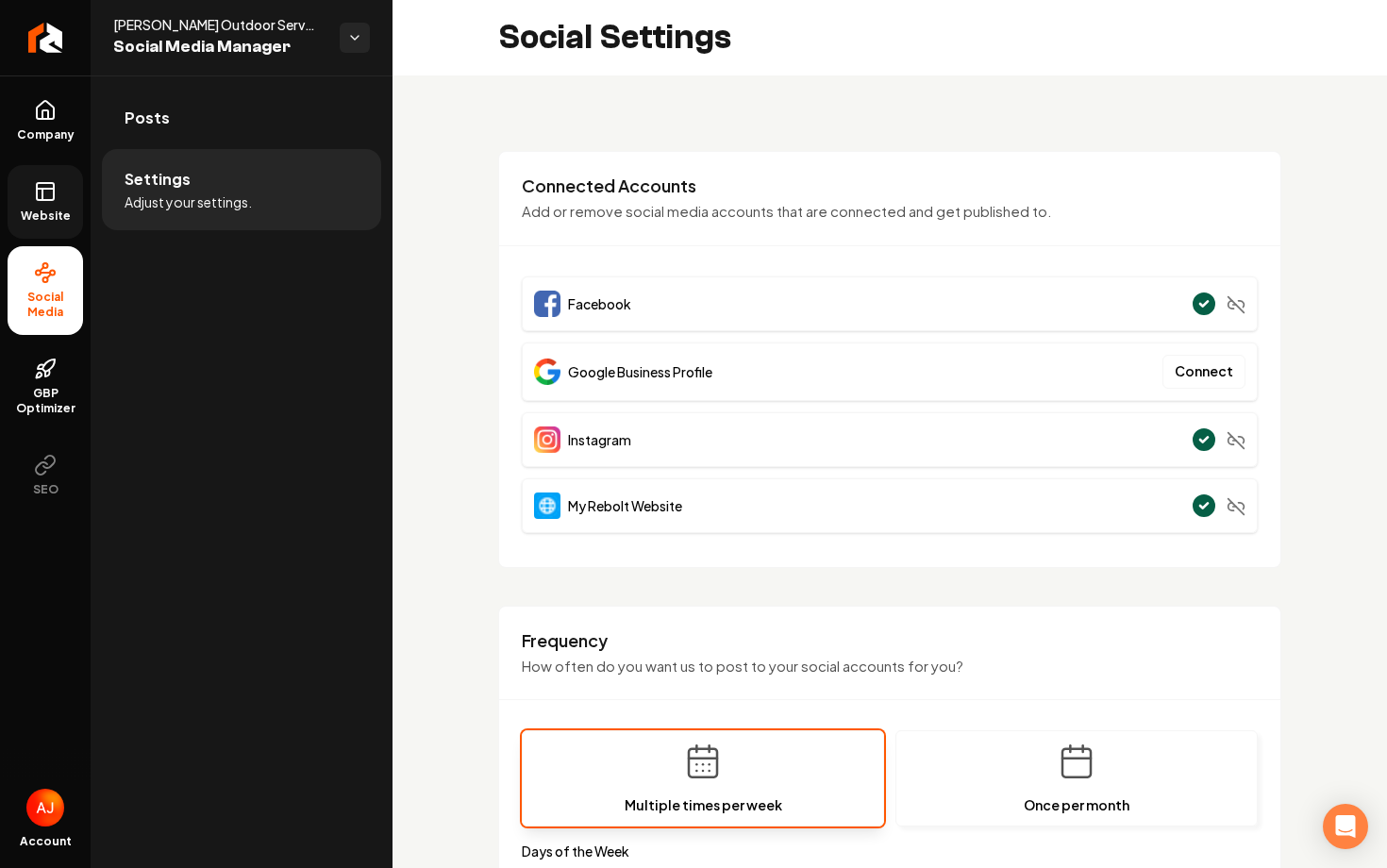
click at [466, 242] on div "**********" at bounding box center [890, 884] width 995 height 1617
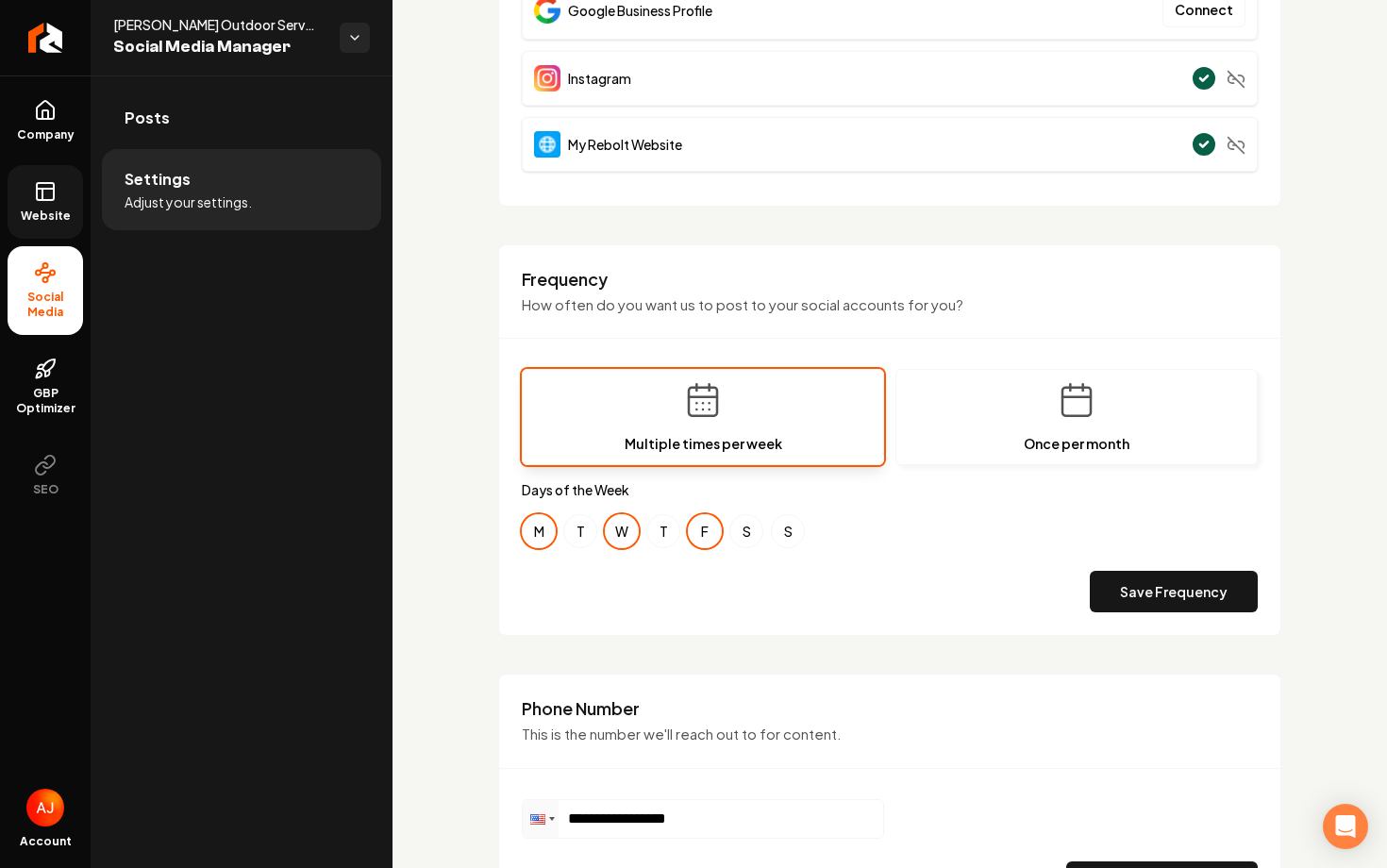
scroll to position [364, 0]
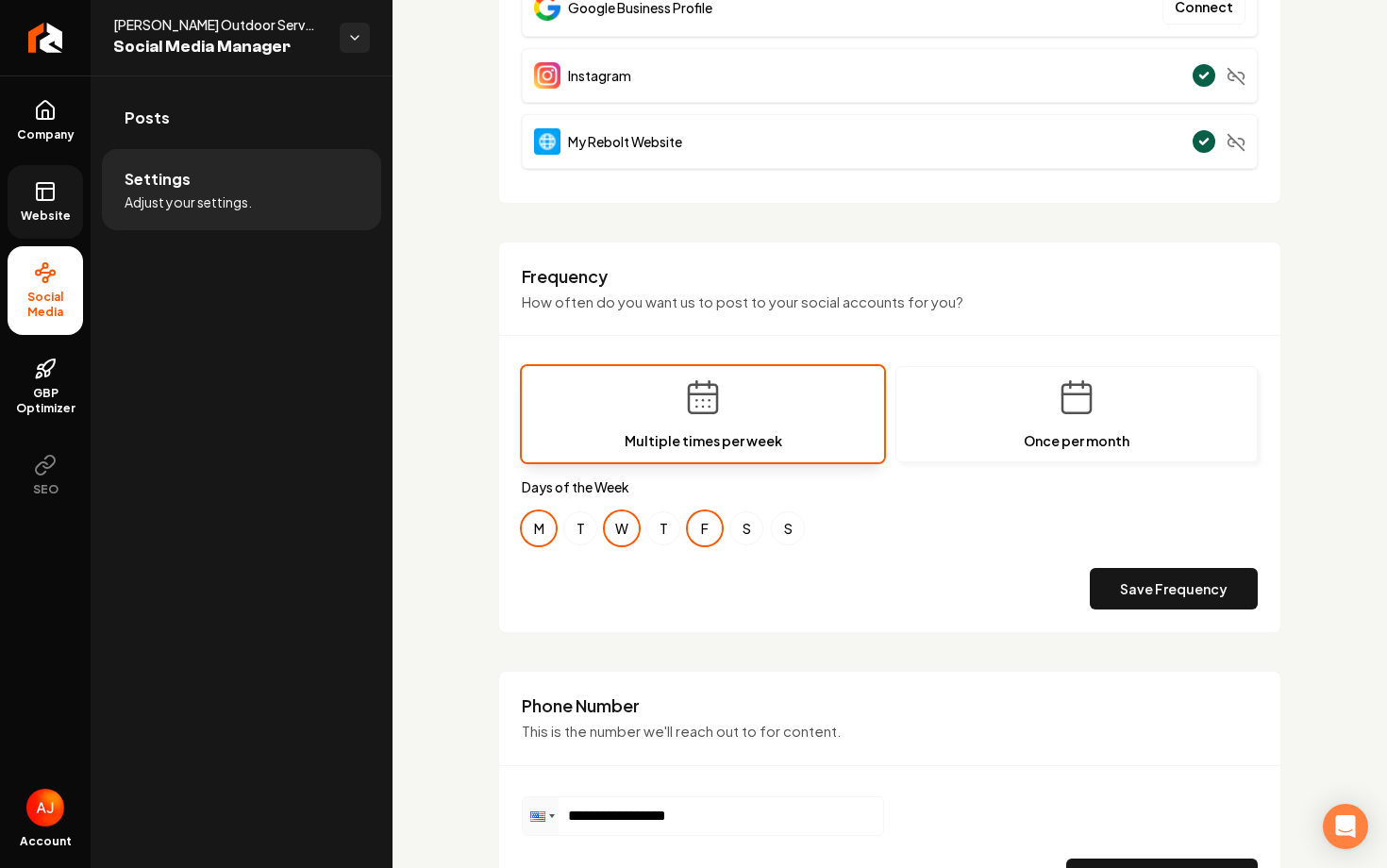
click at [39, 202] on icon at bounding box center [45, 191] width 23 height 23
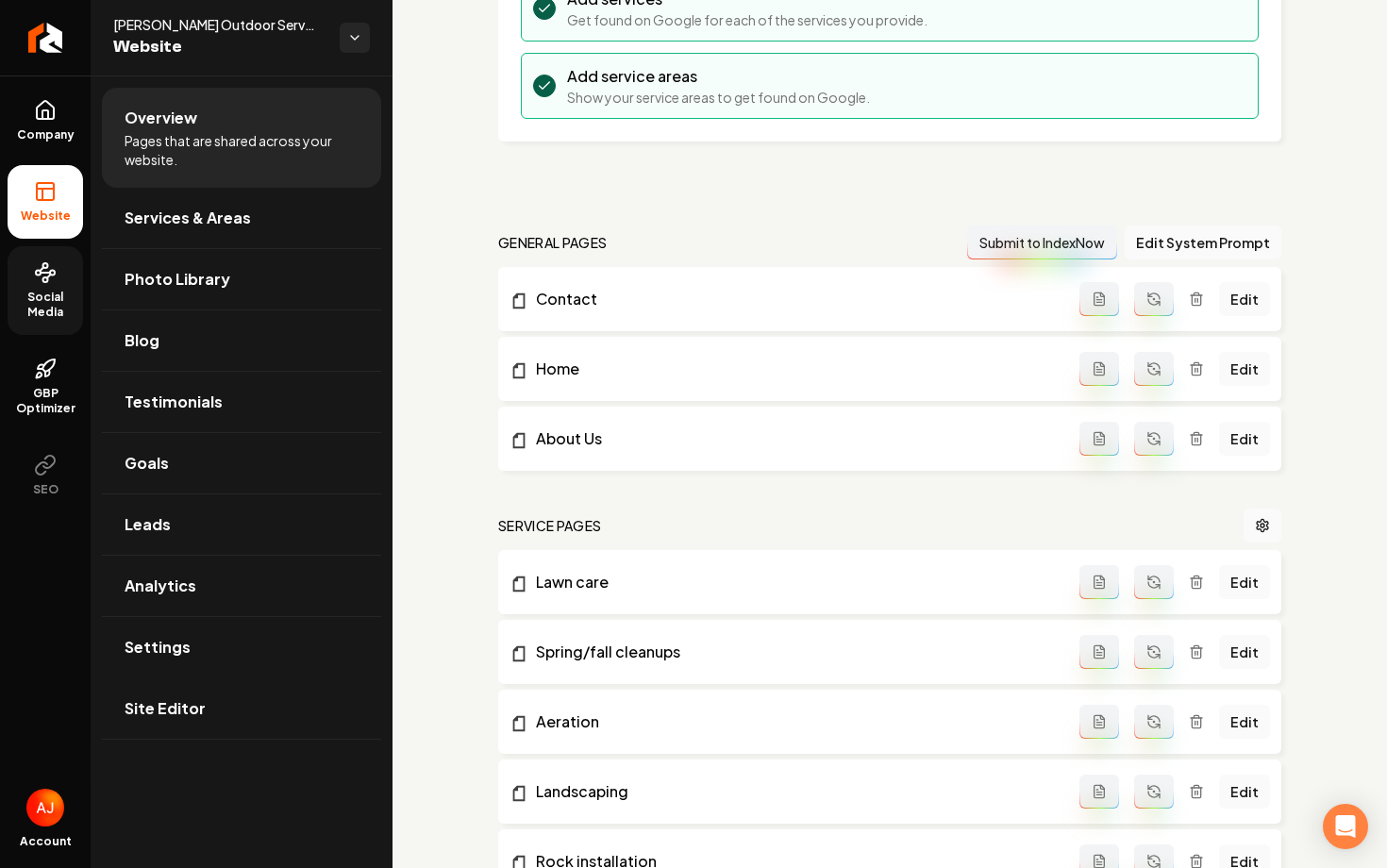
click at [63, 294] on span "Social Media" at bounding box center [45, 304] width 76 height 30
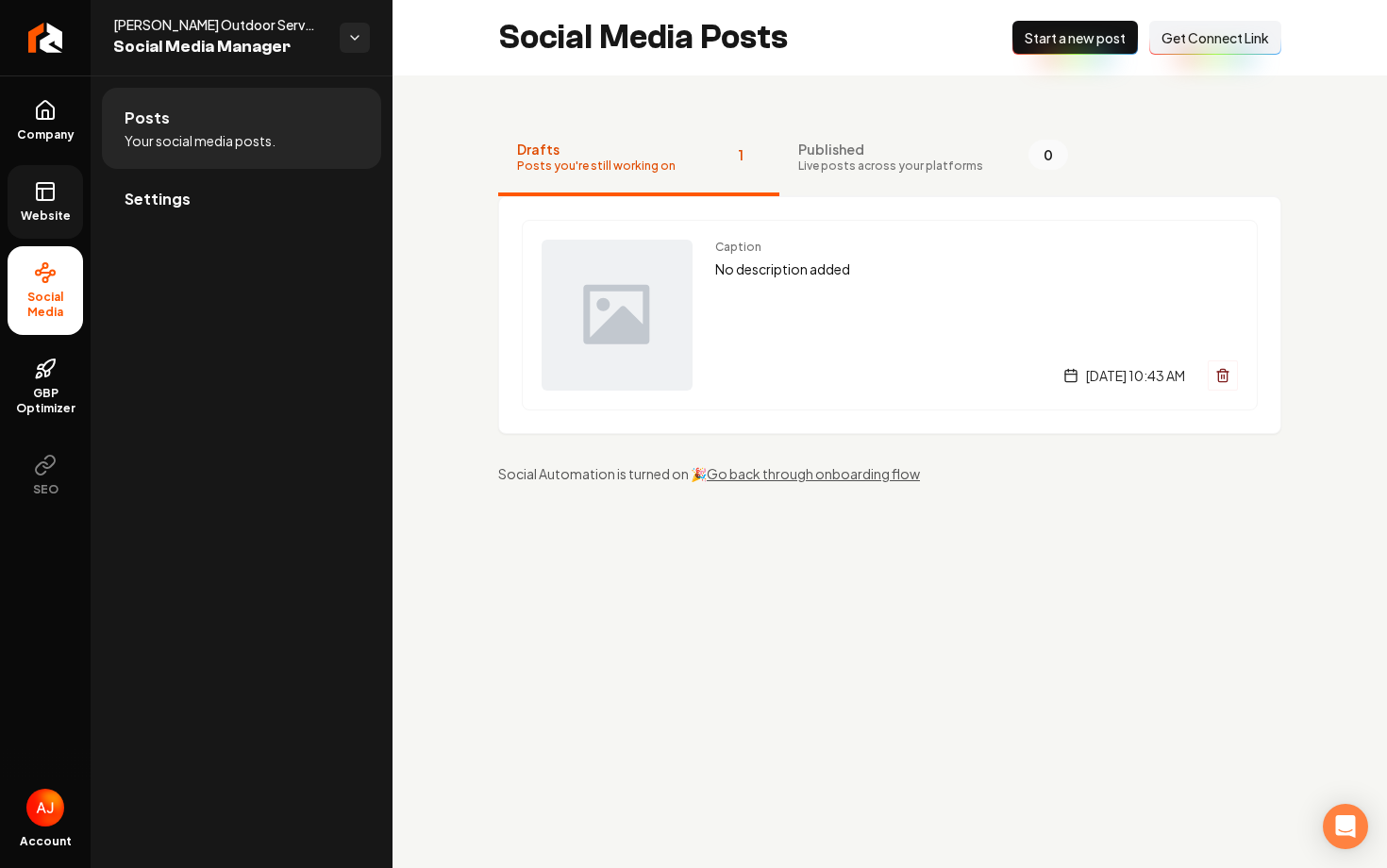
click at [24, 211] on span "Website" at bounding box center [45, 216] width 65 height 15
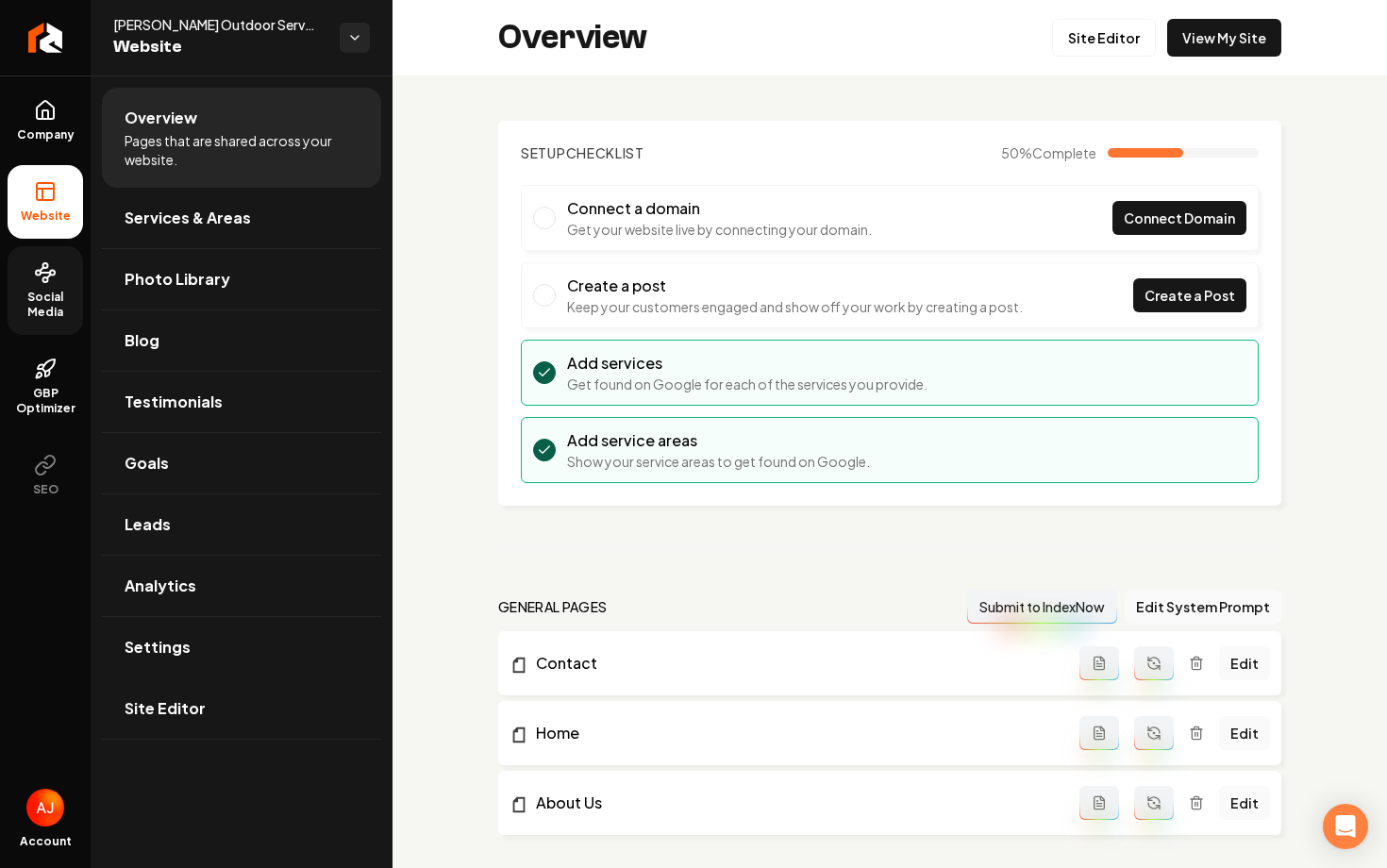
click at [55, 298] on span "Social Media" at bounding box center [45, 304] width 76 height 30
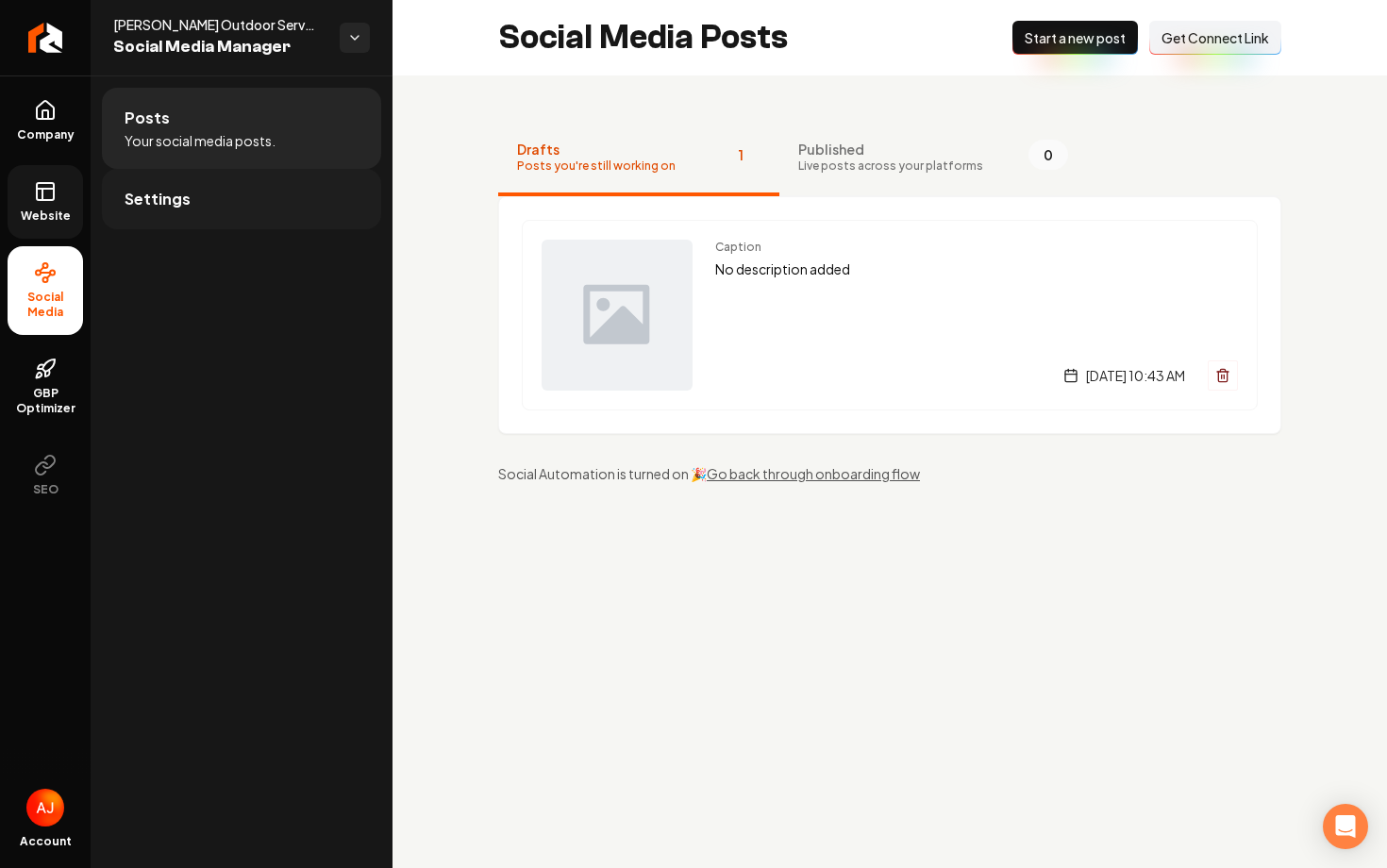
click at [299, 225] on link "Settings" at bounding box center [241, 199] width 280 height 61
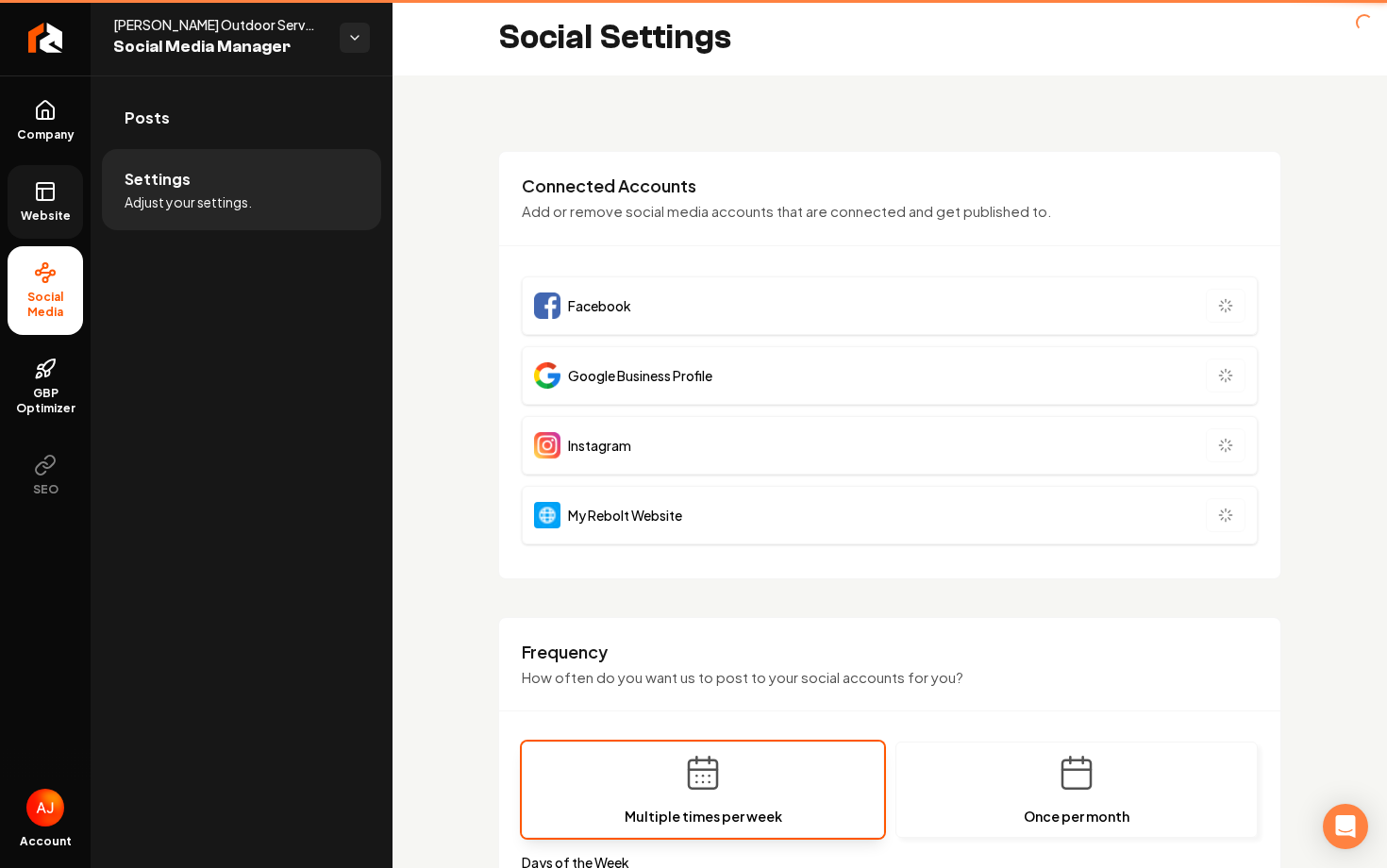
type input "**********"
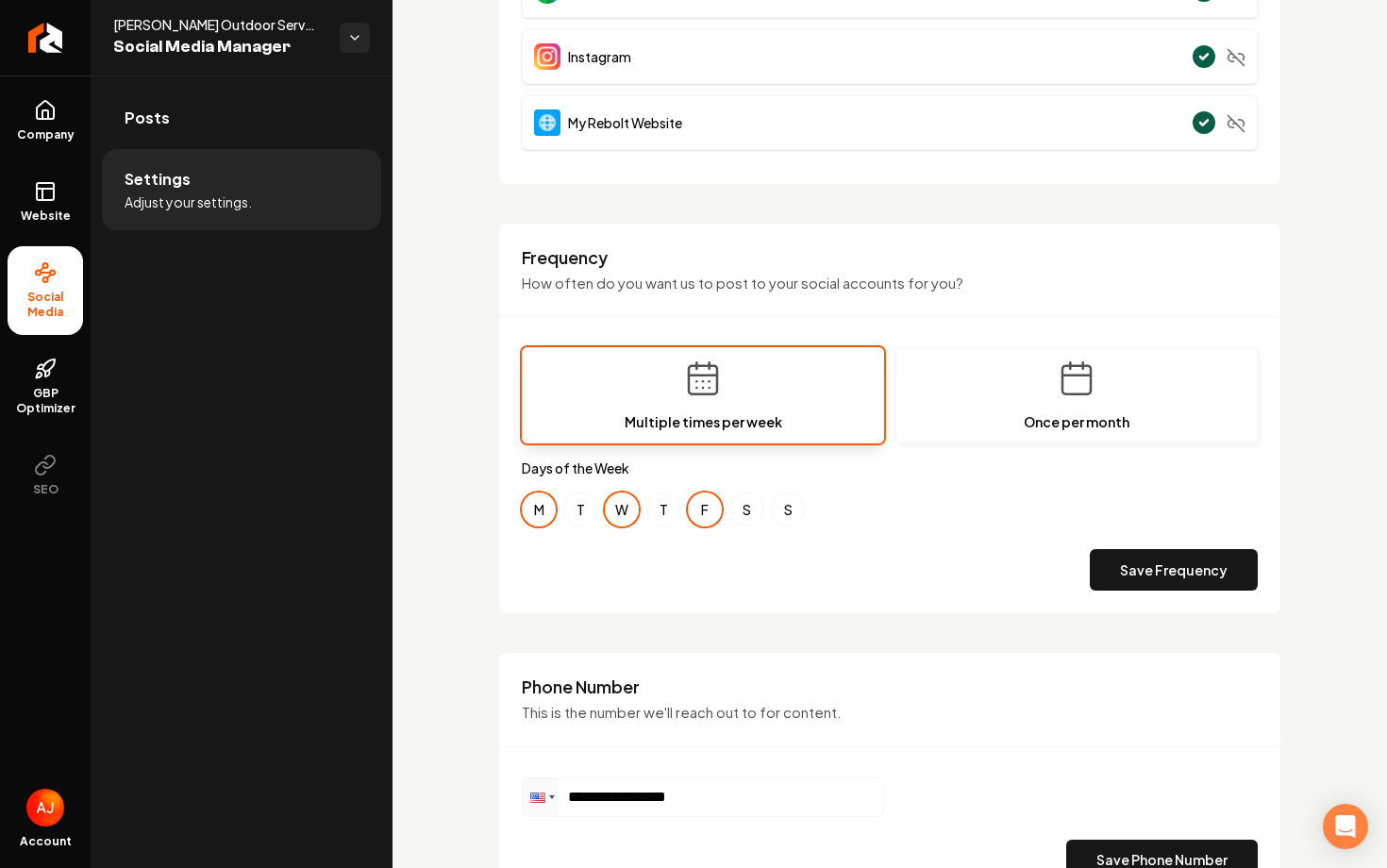
scroll to position [378, 0]
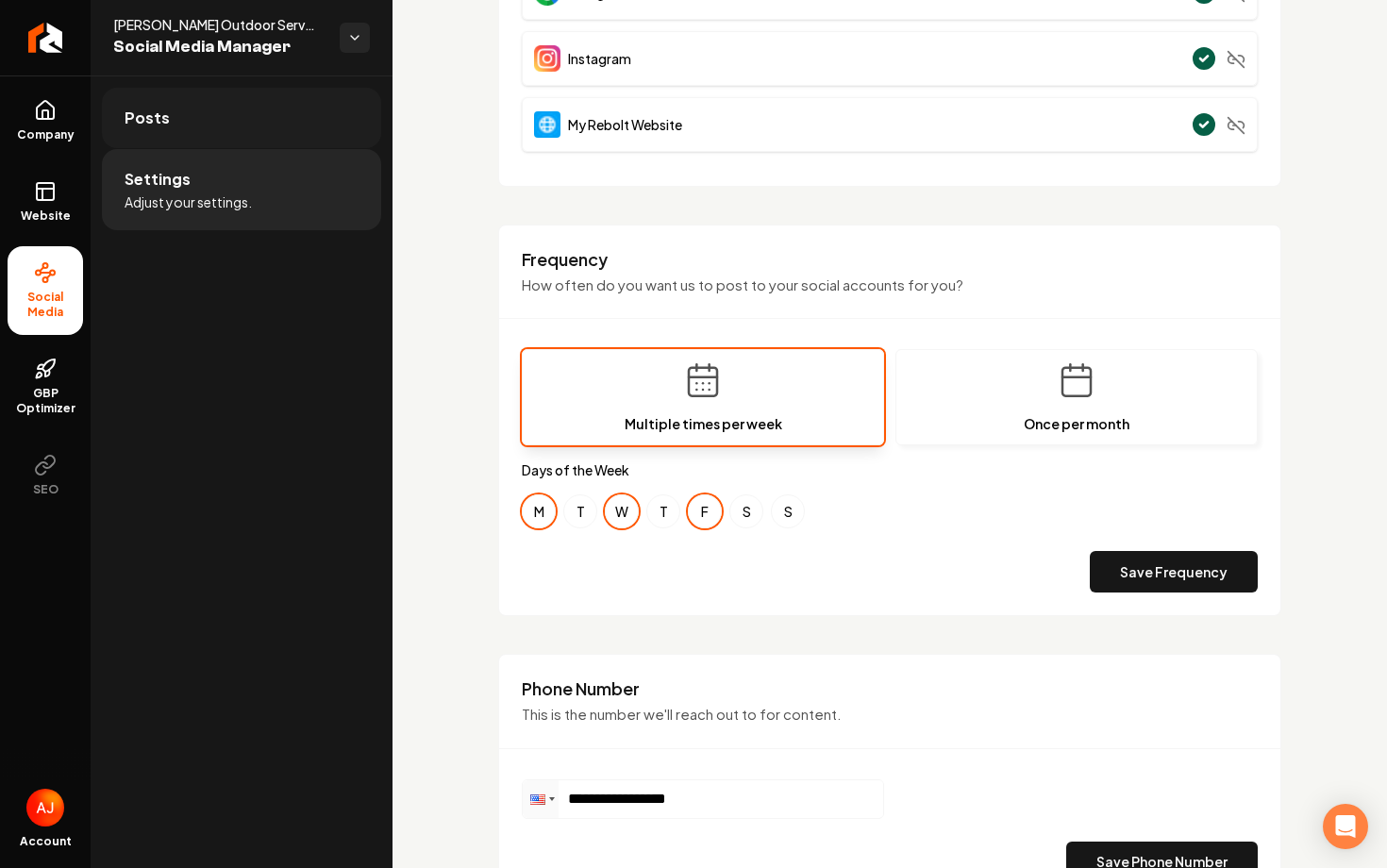
click at [219, 136] on link "Posts" at bounding box center [241, 118] width 280 height 61
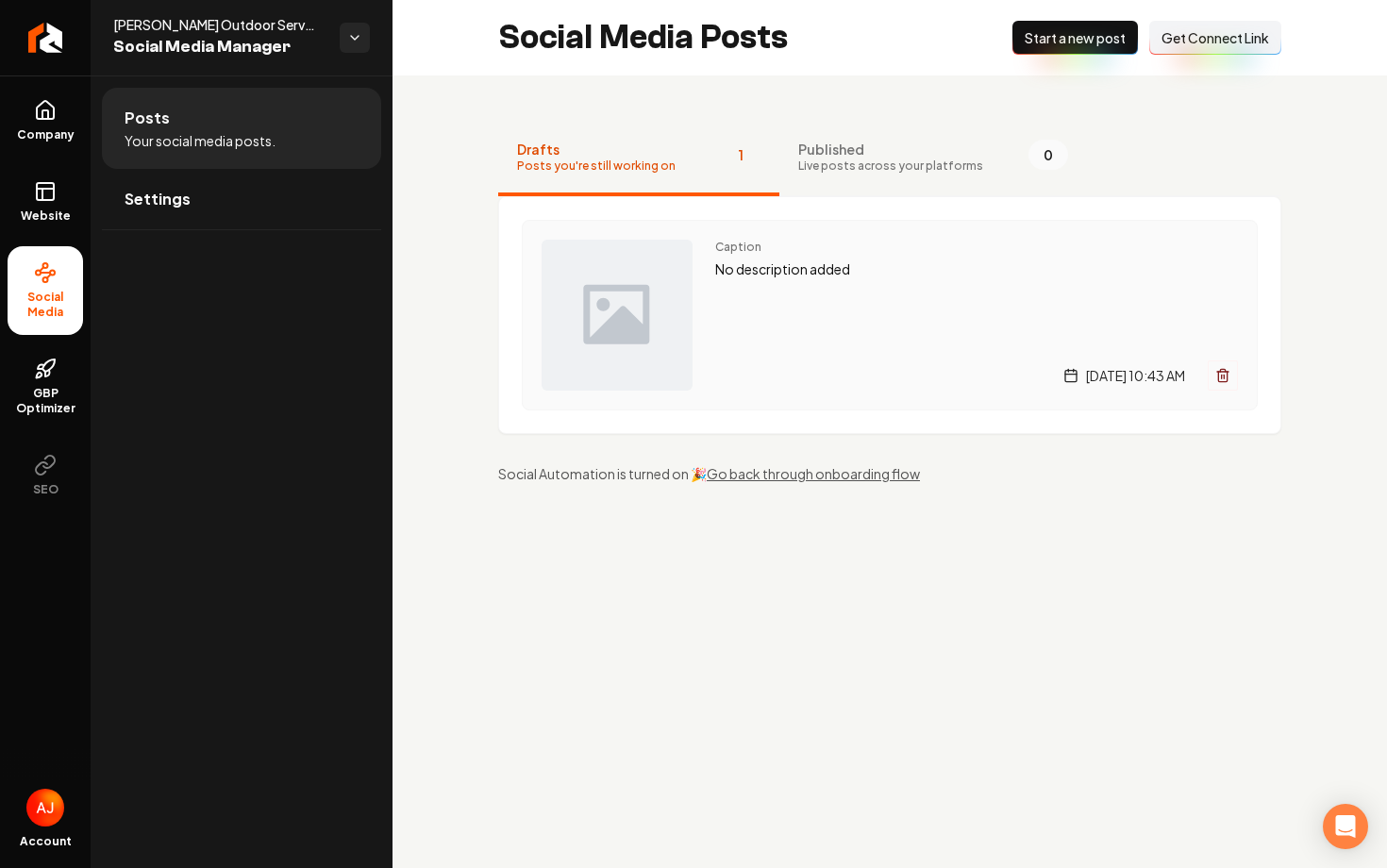
click at [883, 319] on div "Caption No description added Monday, August 18, 2025 | 10:43 AM" at bounding box center [976, 315] width 523 height 151
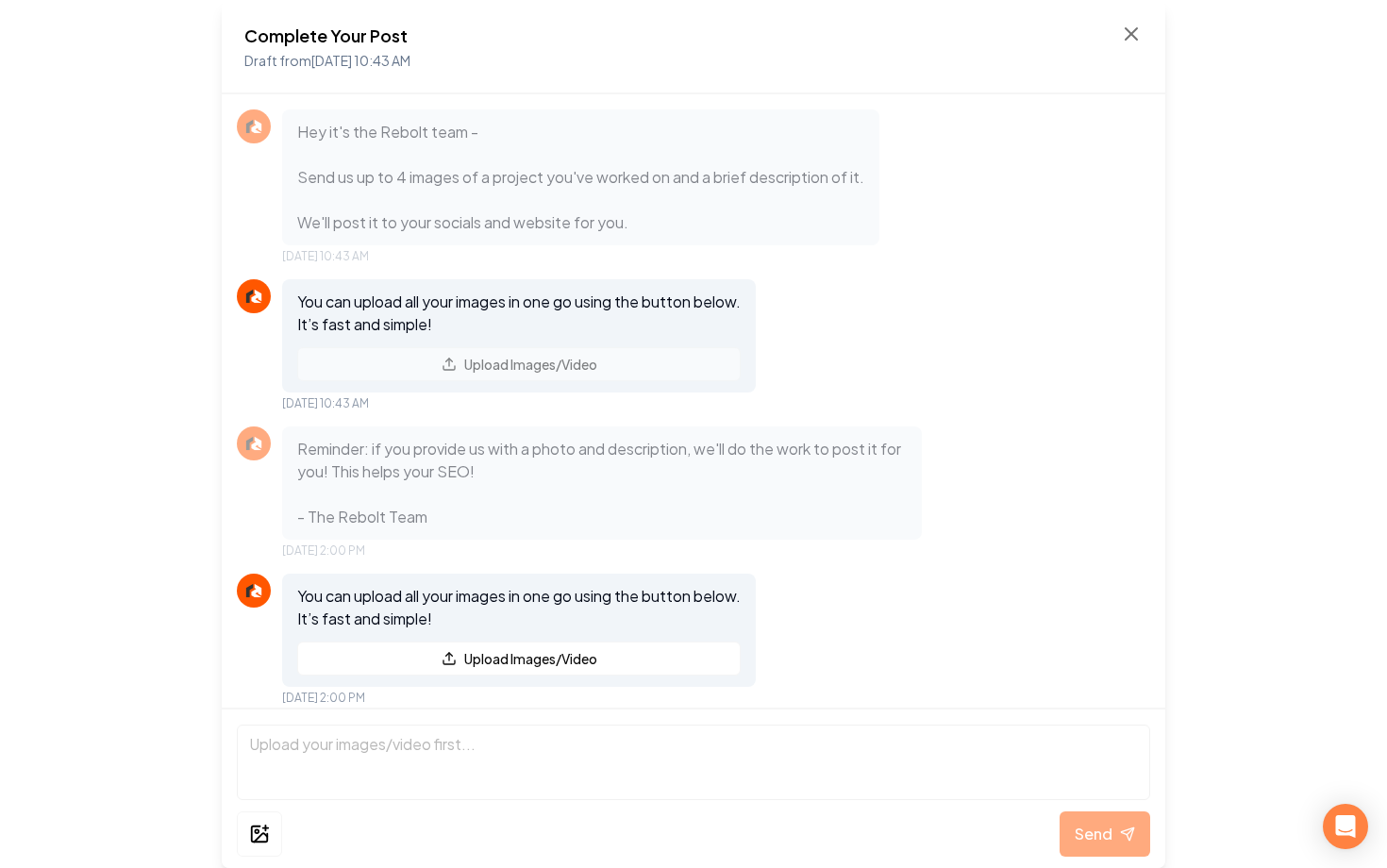
scroll to position [13, 0]
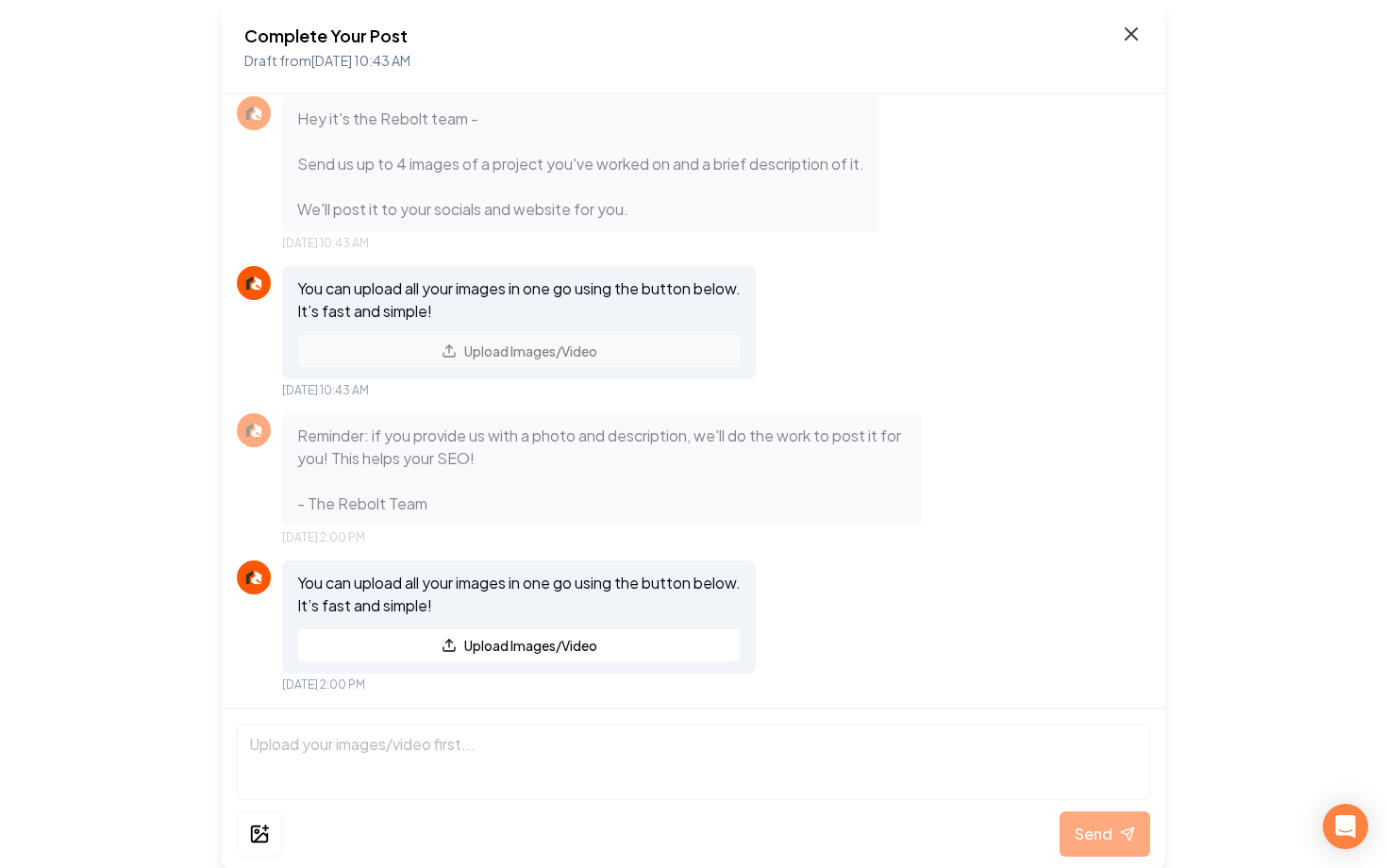
click at [1133, 38] on icon at bounding box center [1131, 33] width 23 height 23
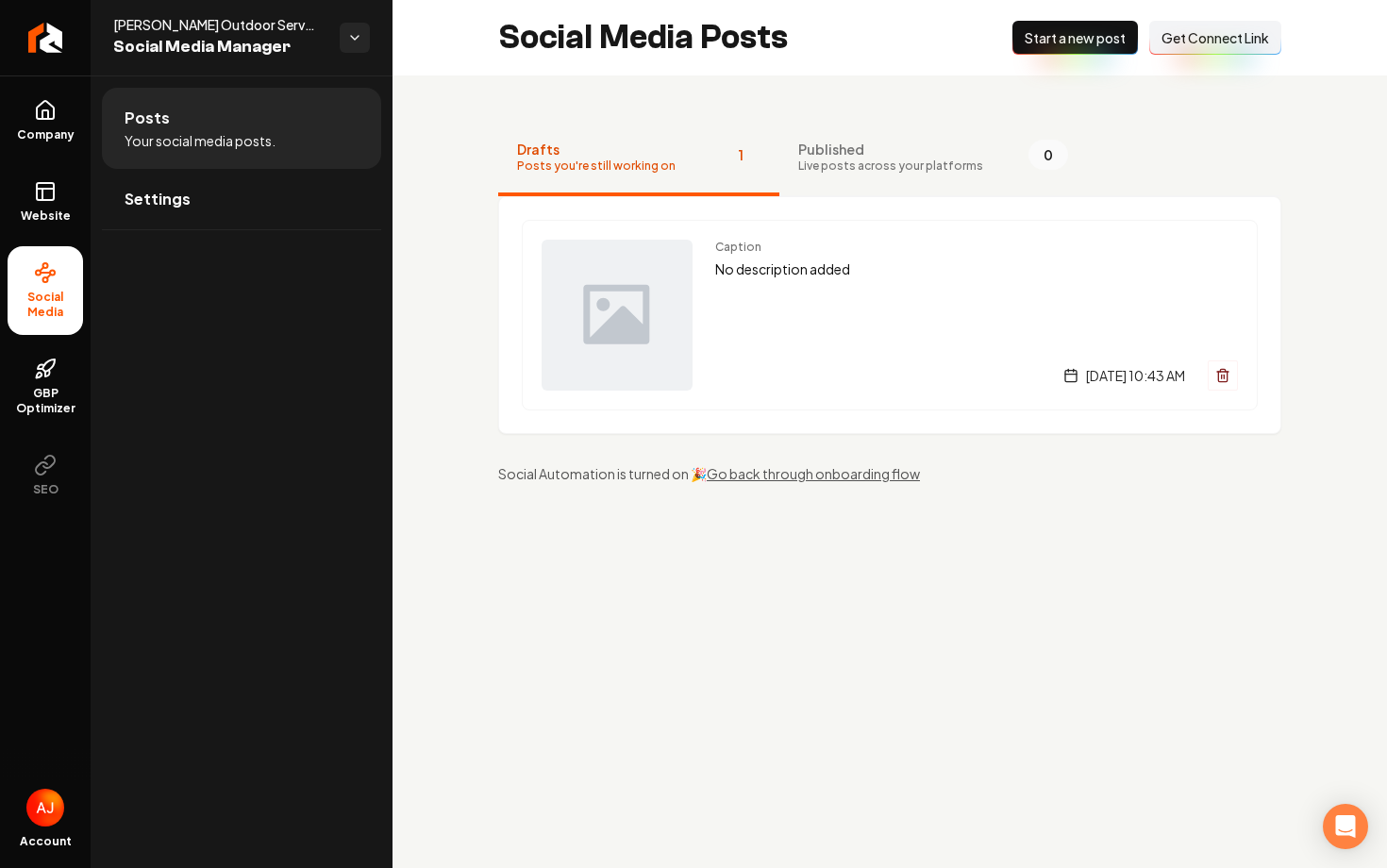
click at [1076, 40] on span "Start a new post" at bounding box center [1075, 37] width 101 height 19
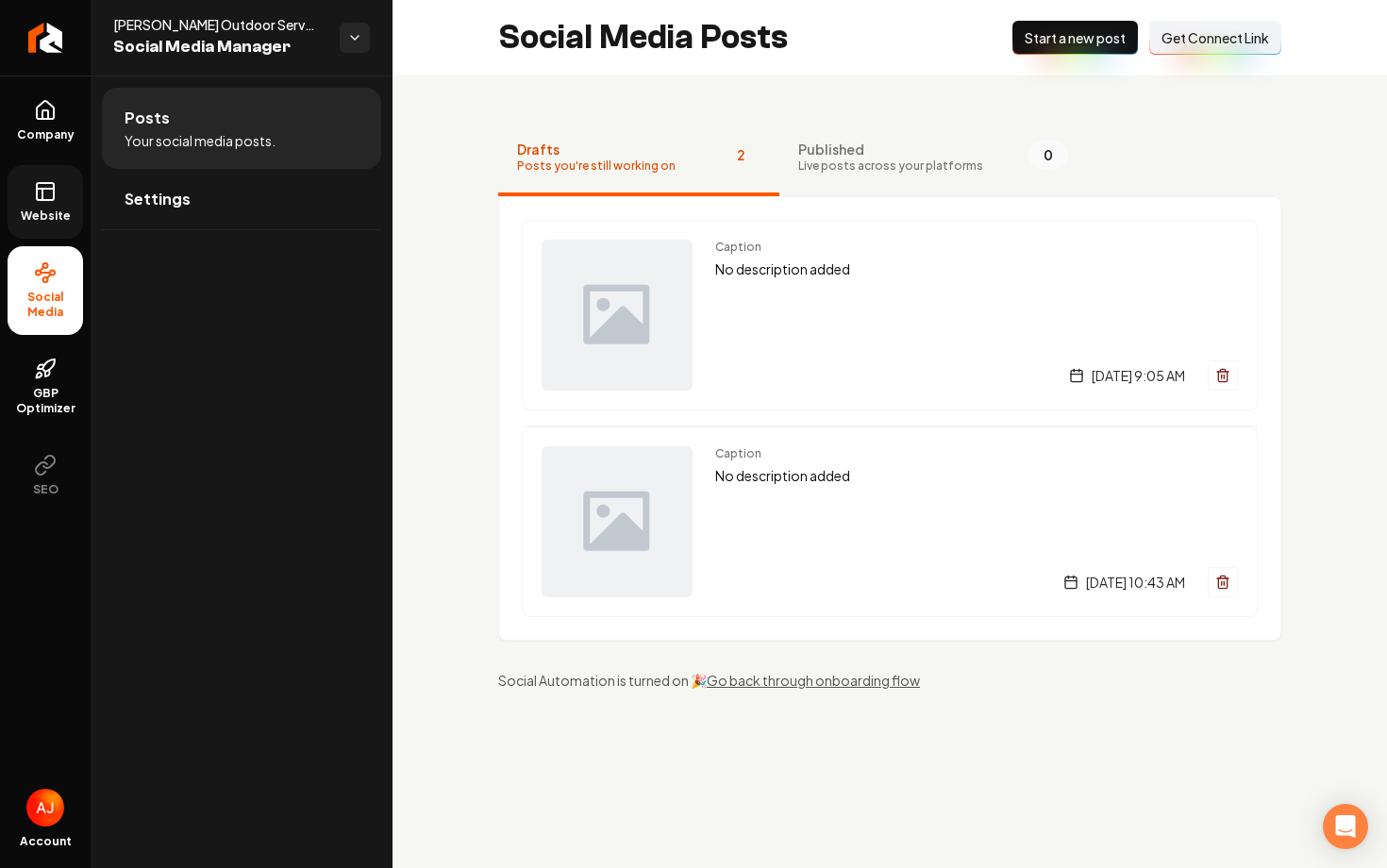
click at [53, 206] on link "Website" at bounding box center [45, 201] width 76 height 74
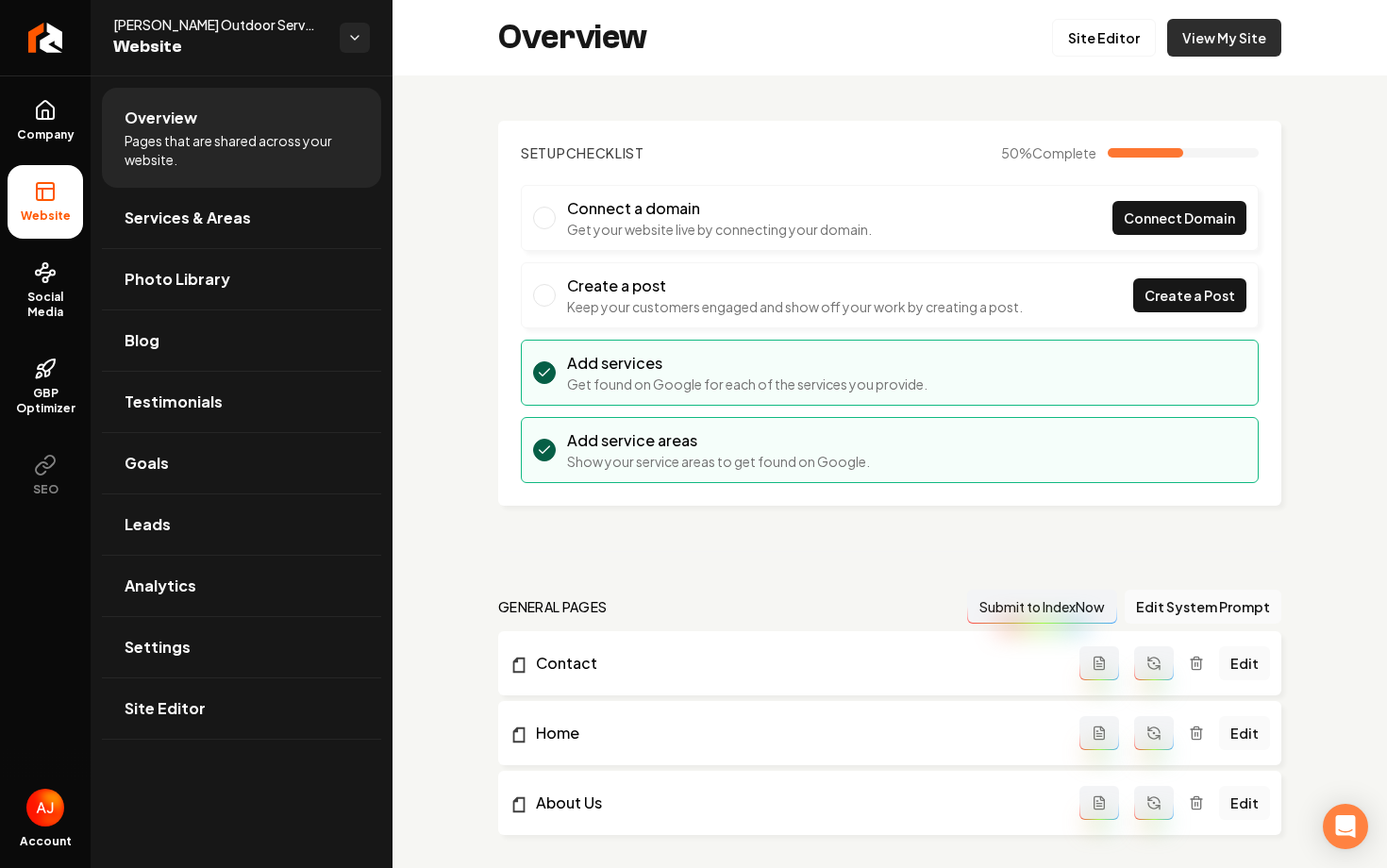
click at [1229, 29] on link "View My Site" at bounding box center [1224, 37] width 114 height 37
click at [34, 300] on span "Social Media" at bounding box center [45, 304] width 76 height 30
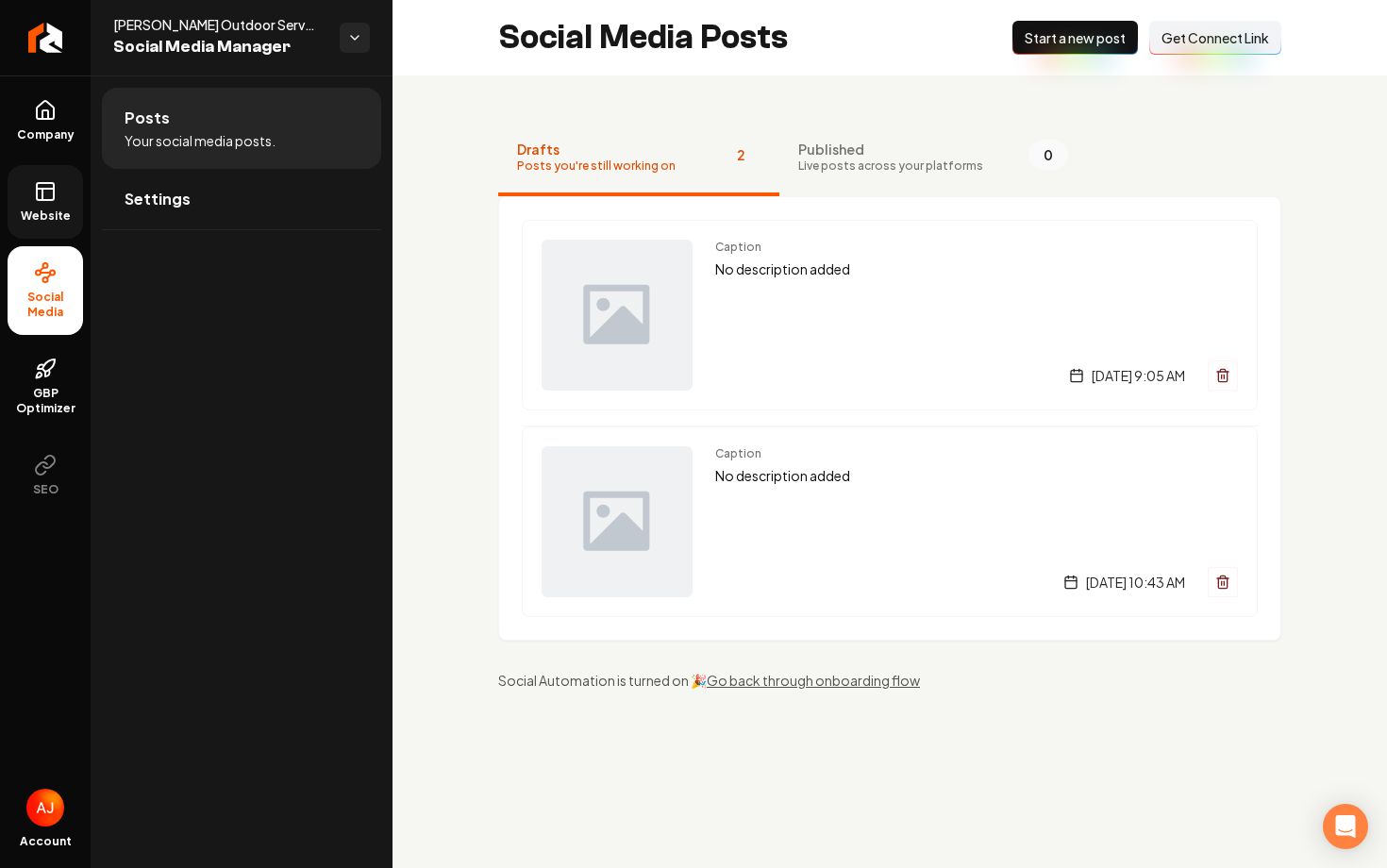
click at [44, 218] on span "Website" at bounding box center [45, 216] width 65 height 15
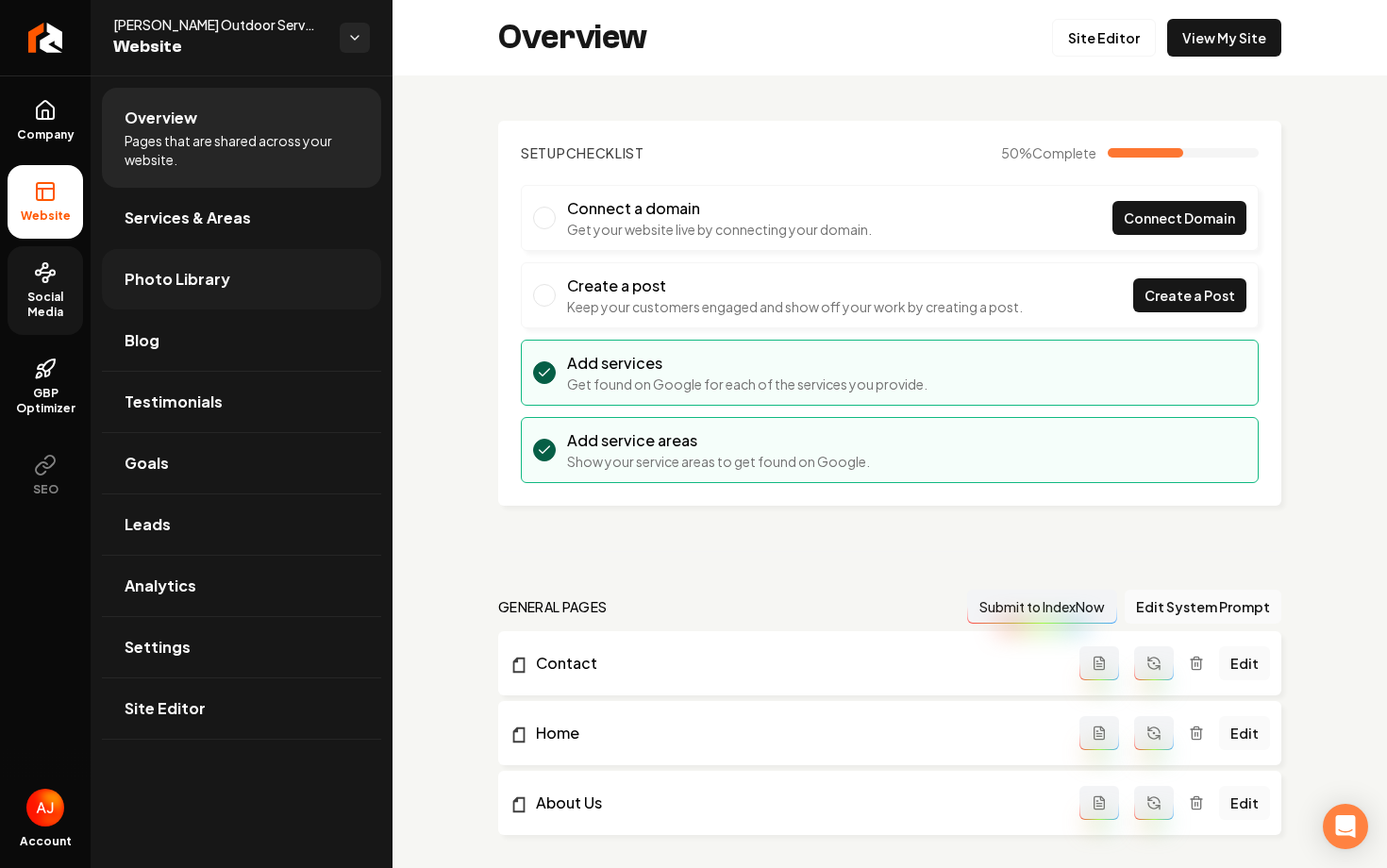
click at [210, 286] on span "Photo Library" at bounding box center [178, 279] width 106 height 23
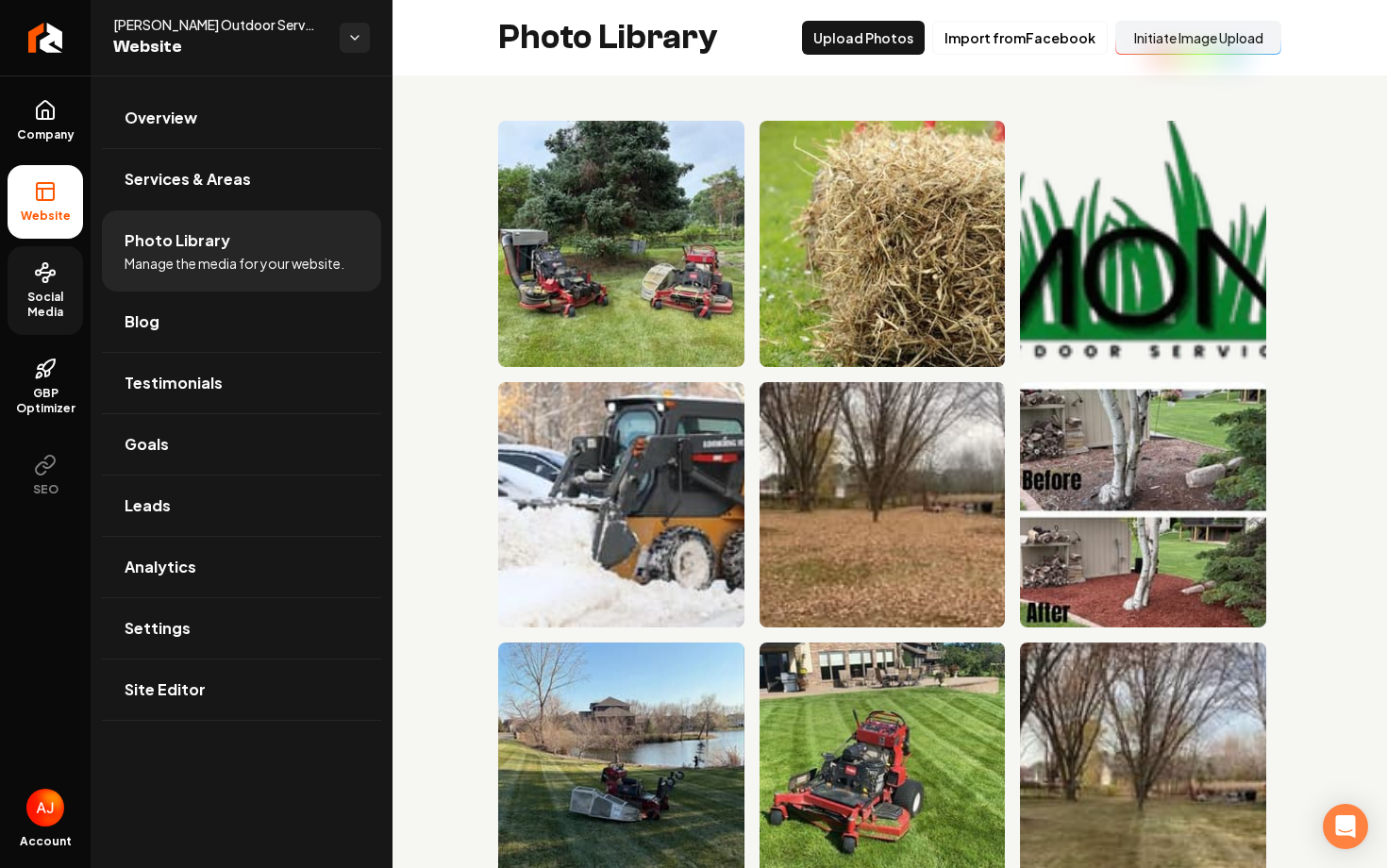
click at [1166, 35] on button "Initiate Image Upload" at bounding box center [1198, 37] width 166 height 34
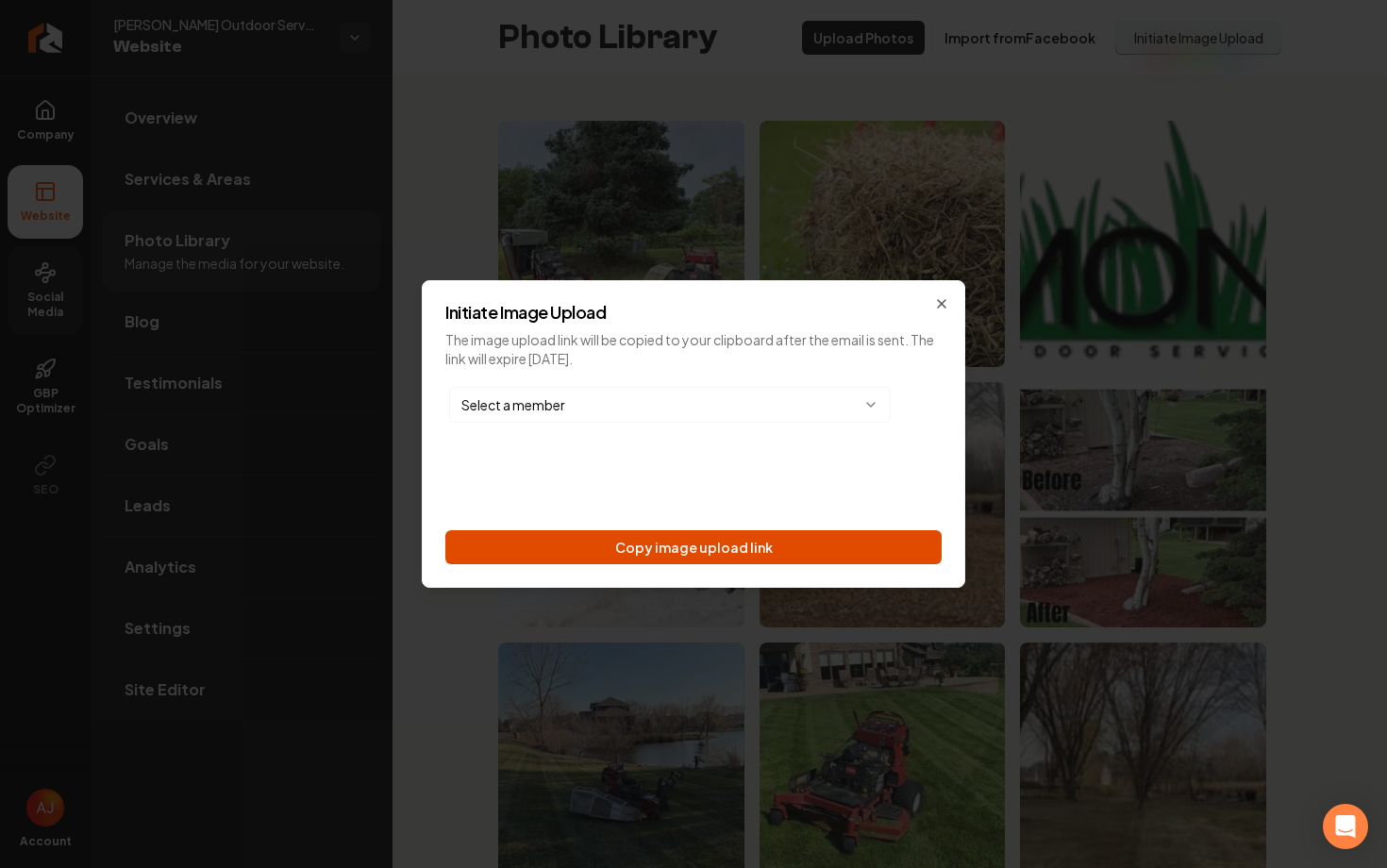
click at [709, 554] on button "Copy image upload link" at bounding box center [694, 547] width 496 height 34
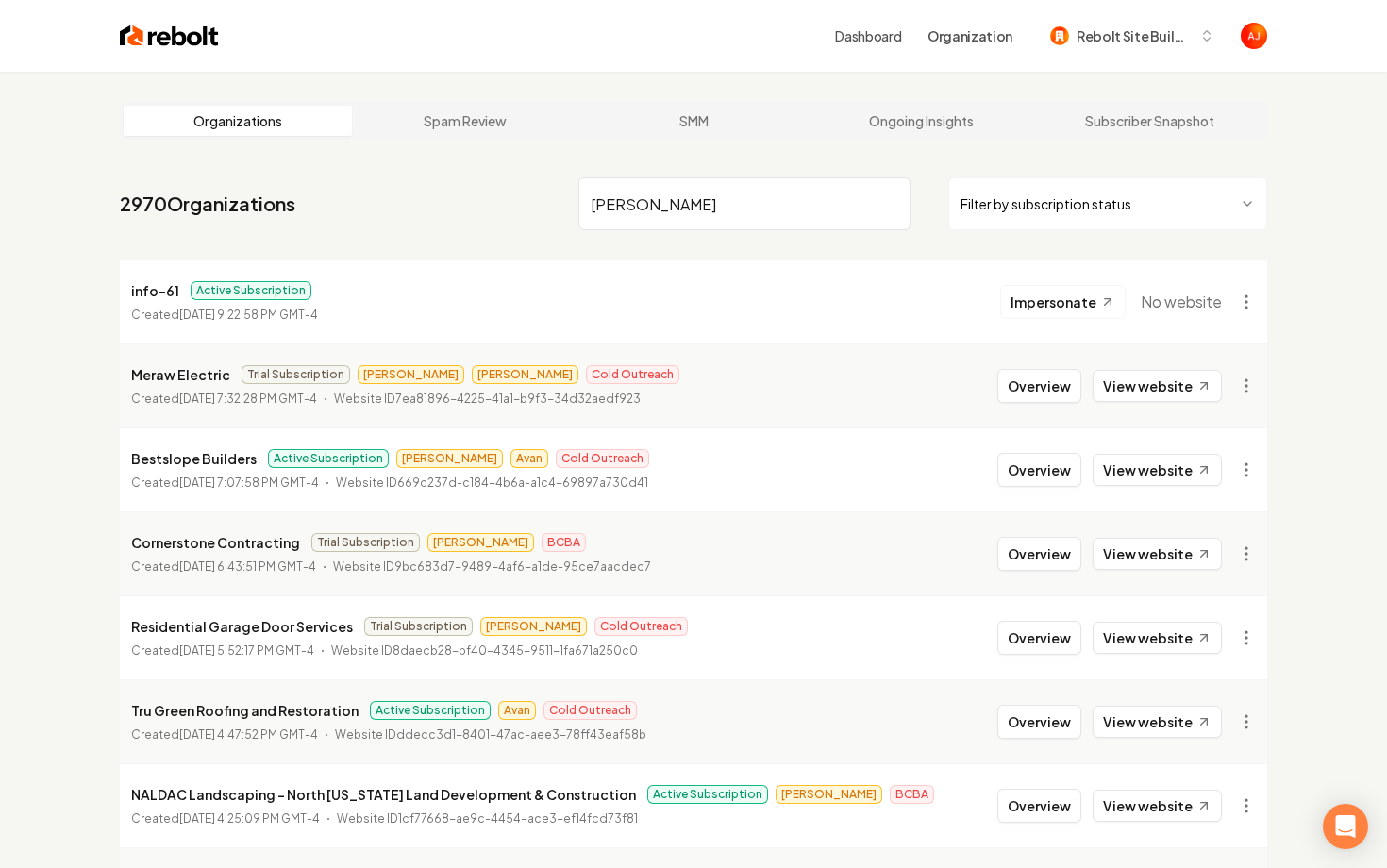
type input "[PERSON_NAME]"
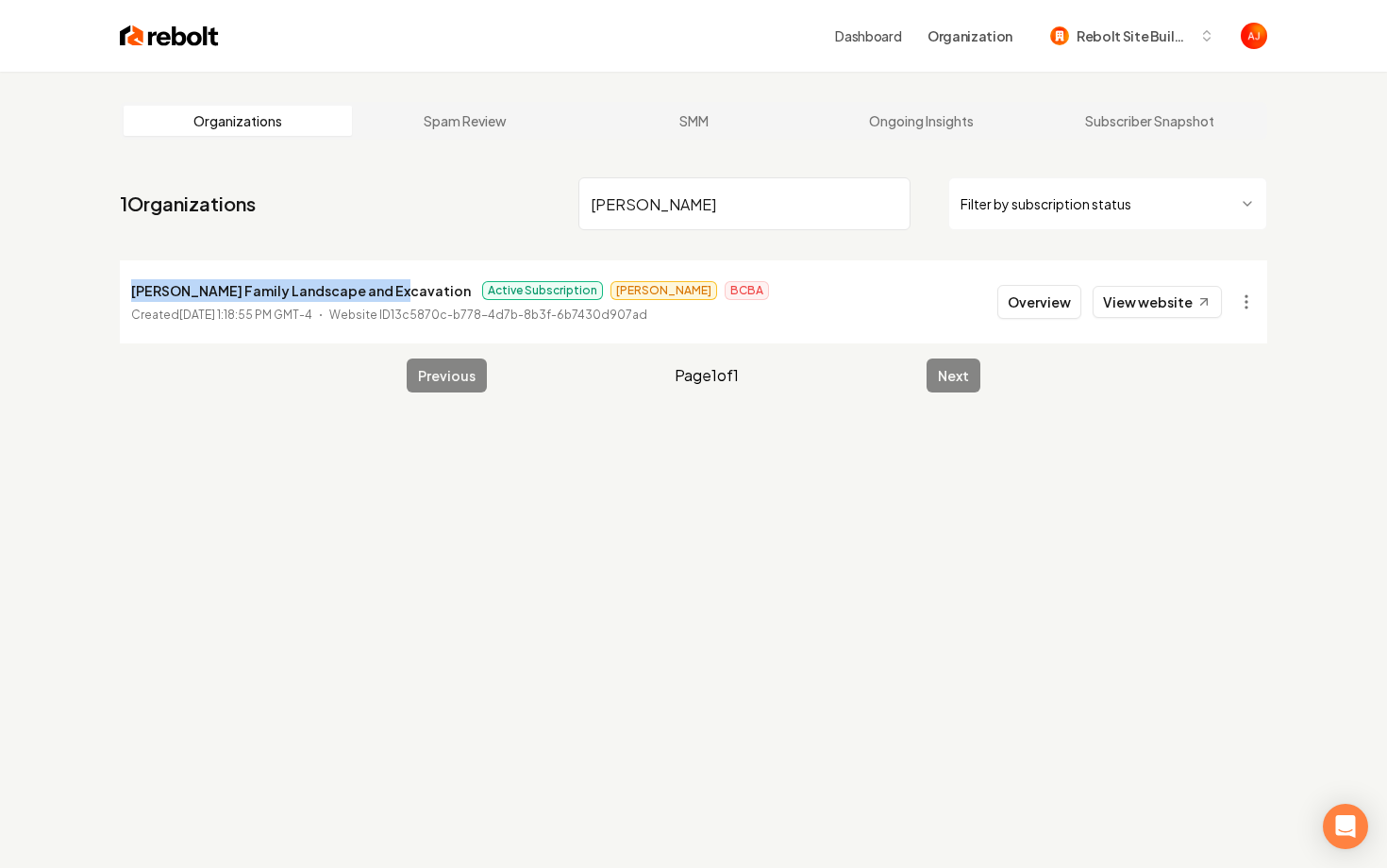
drag, startPoint x: 385, startPoint y: 287, endPoint x: 119, endPoint y: 291, distance: 266.0
click at [120, 291] on li "Marek Family Landscape and Excavation Active Subscription James BCBA Created Ju…" at bounding box center [694, 301] width 1148 height 83
copy p "[PERSON_NAME] Family Landscape and Excavation"
click at [1072, 309] on button "Overview" at bounding box center [1040, 302] width 84 height 34
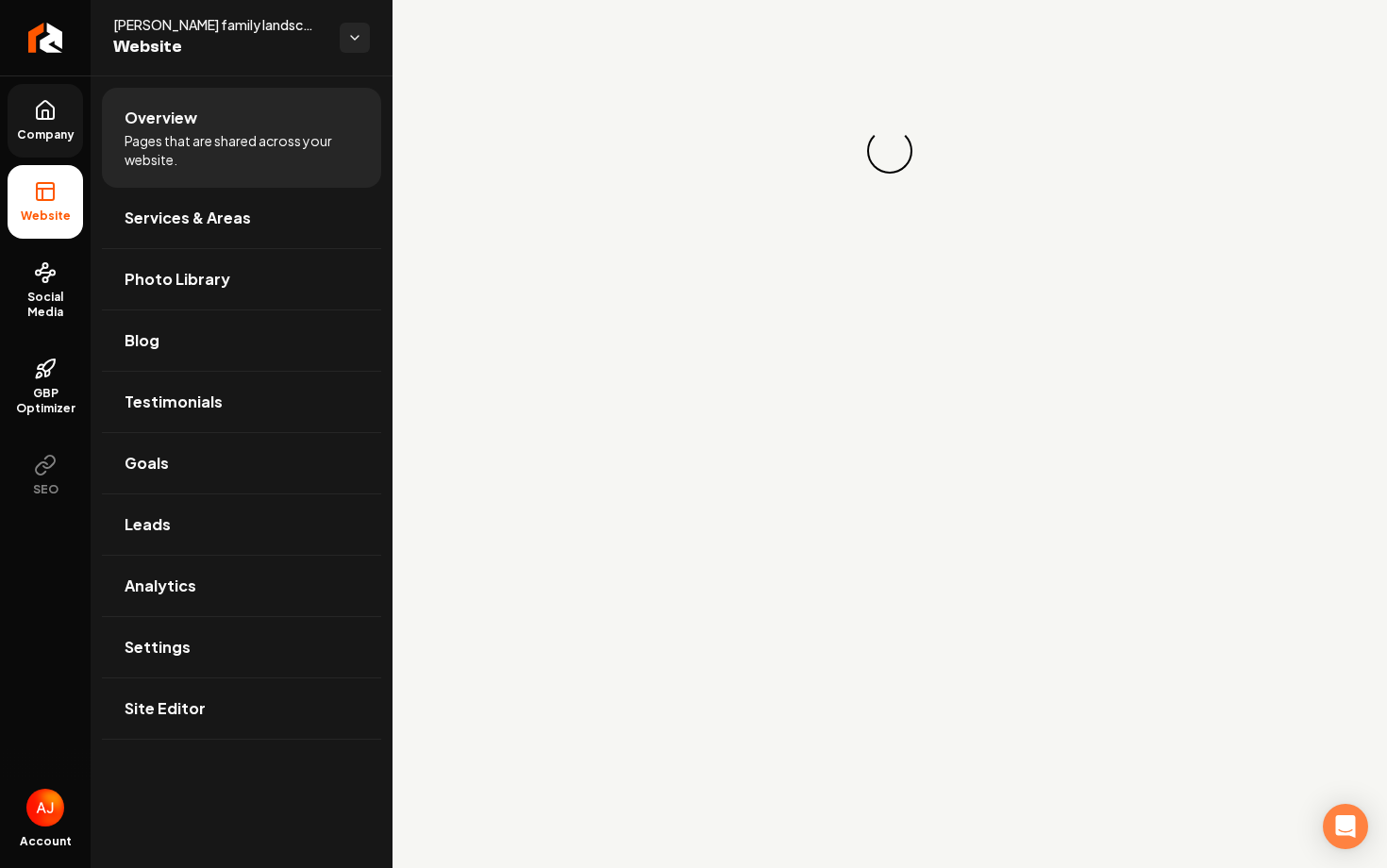
click at [49, 89] on link "Company" at bounding box center [45, 121] width 76 height 74
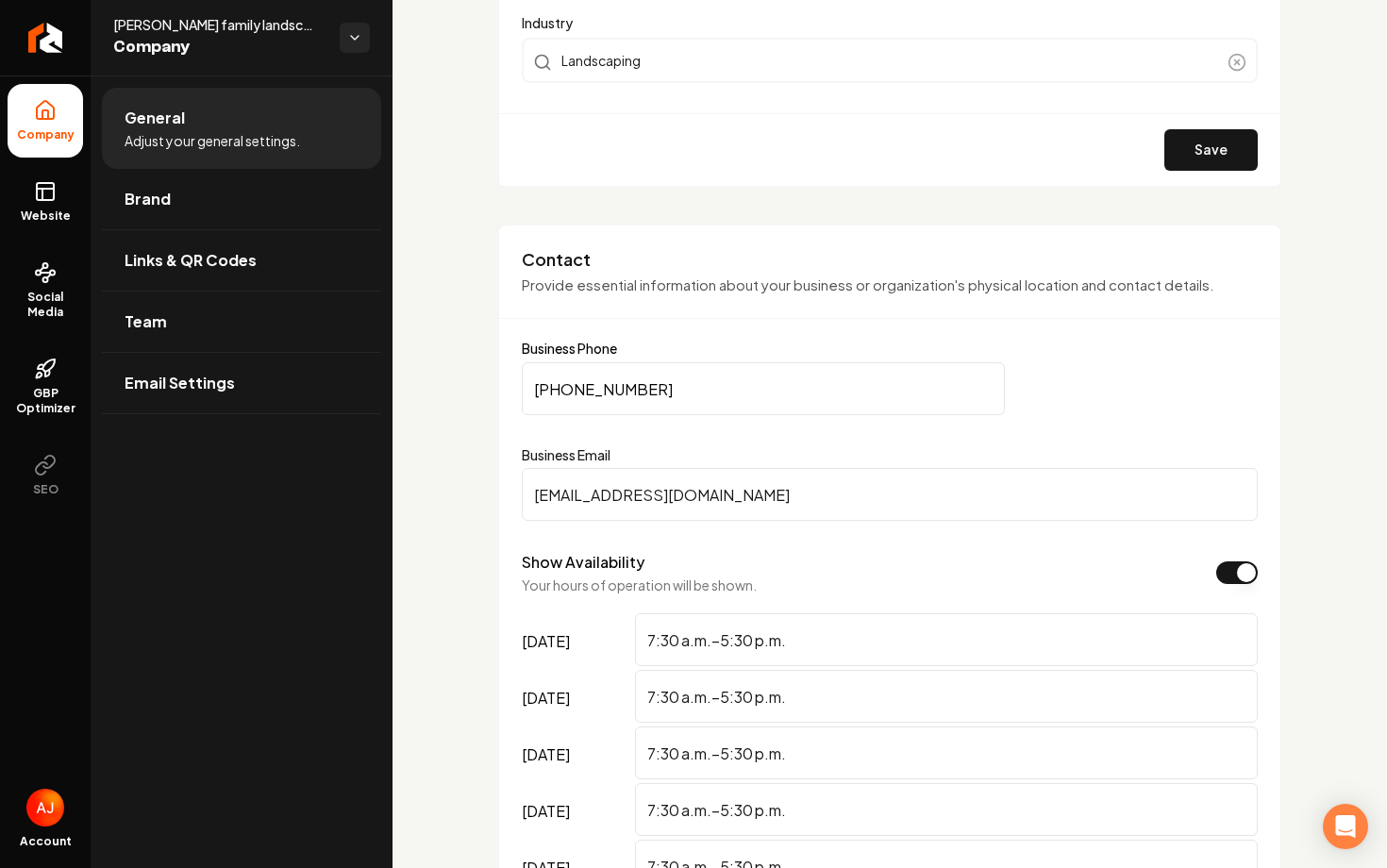
scroll to position [774, 0]
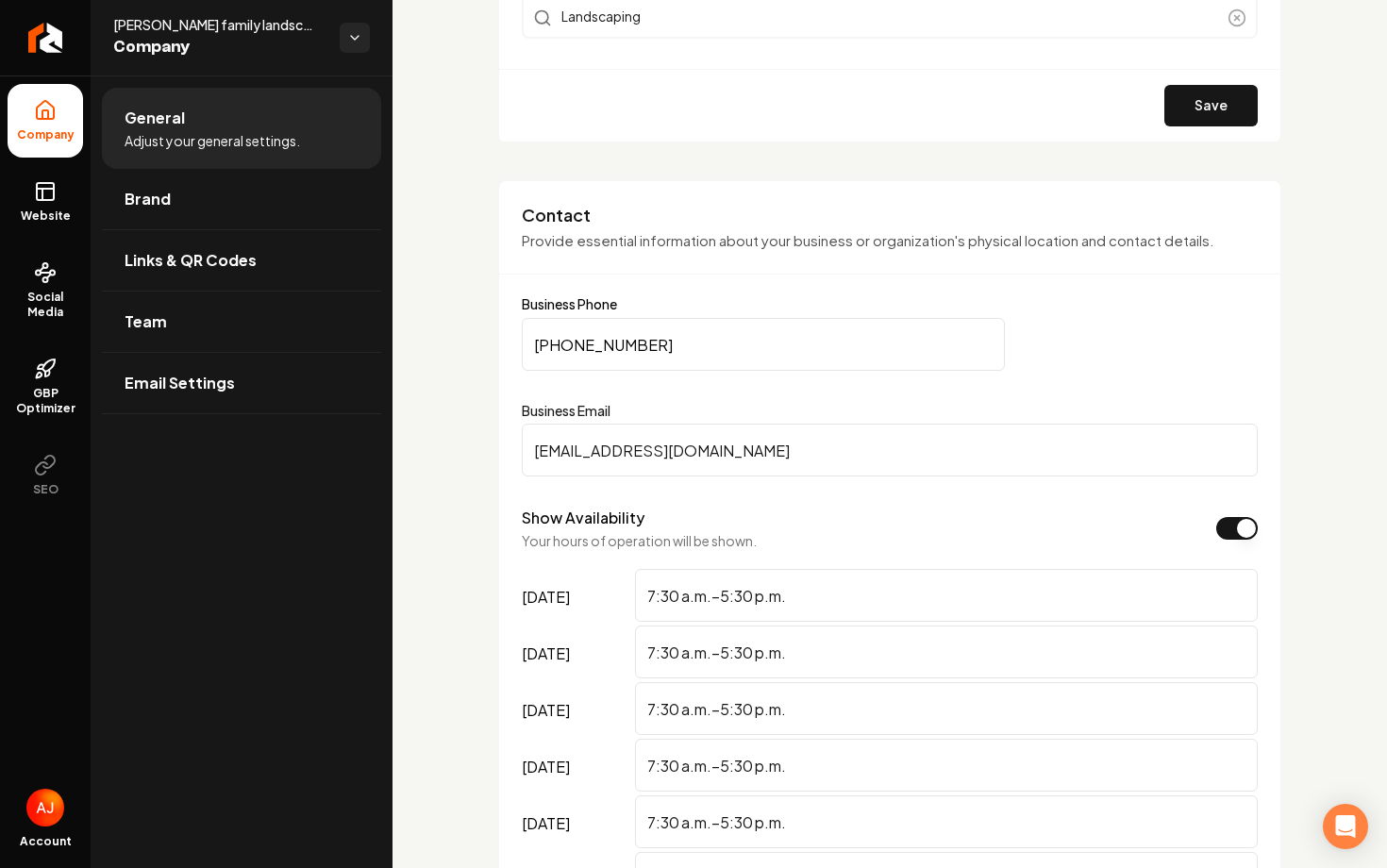
click at [740, 453] on input "marekfamilylandnex@gmail.com" at bounding box center [890, 450] width 736 height 53
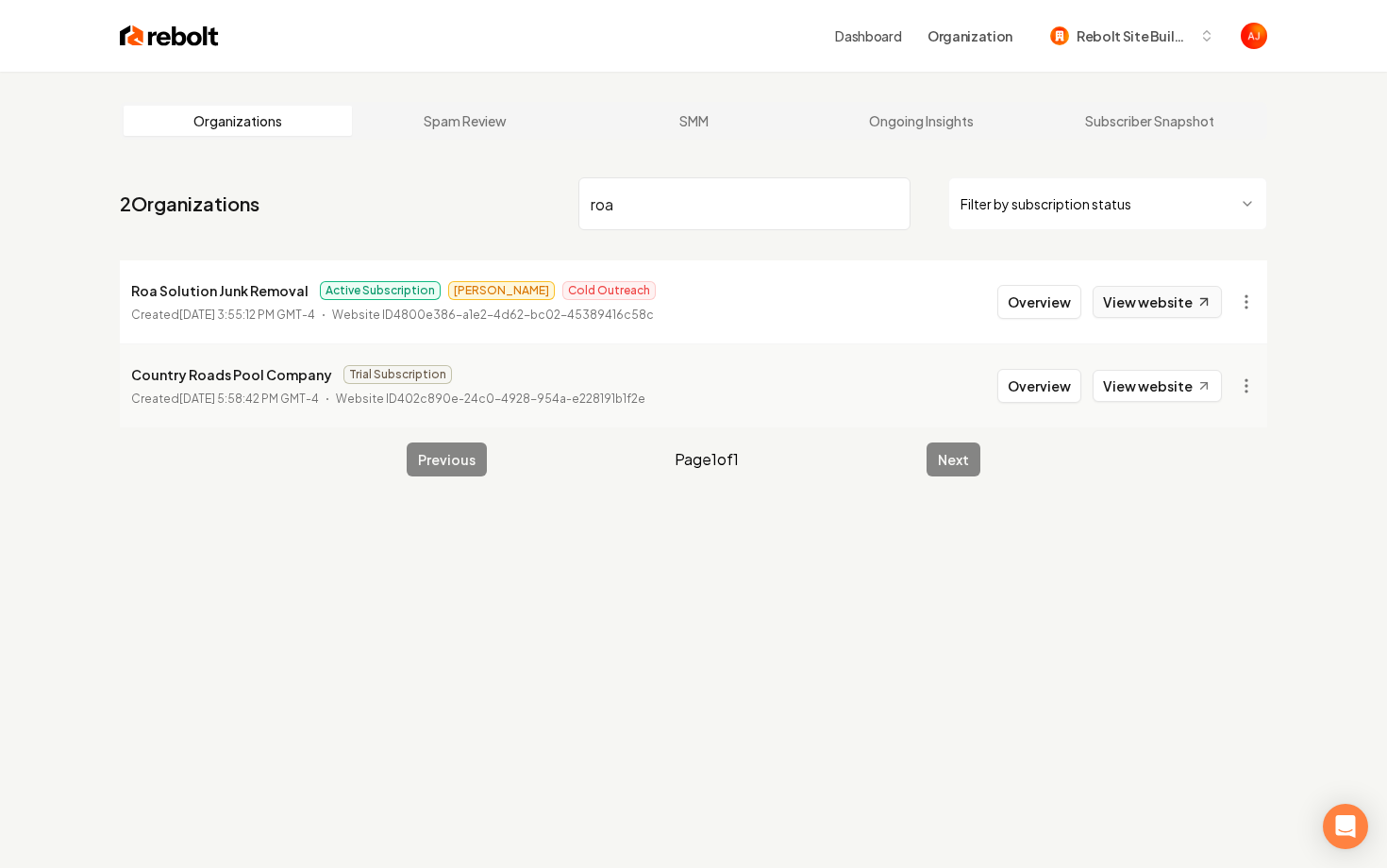
type input "roa"
click at [1129, 303] on link "View website" at bounding box center [1157, 301] width 129 height 32
click at [1051, 293] on button "Overview" at bounding box center [1040, 302] width 84 height 34
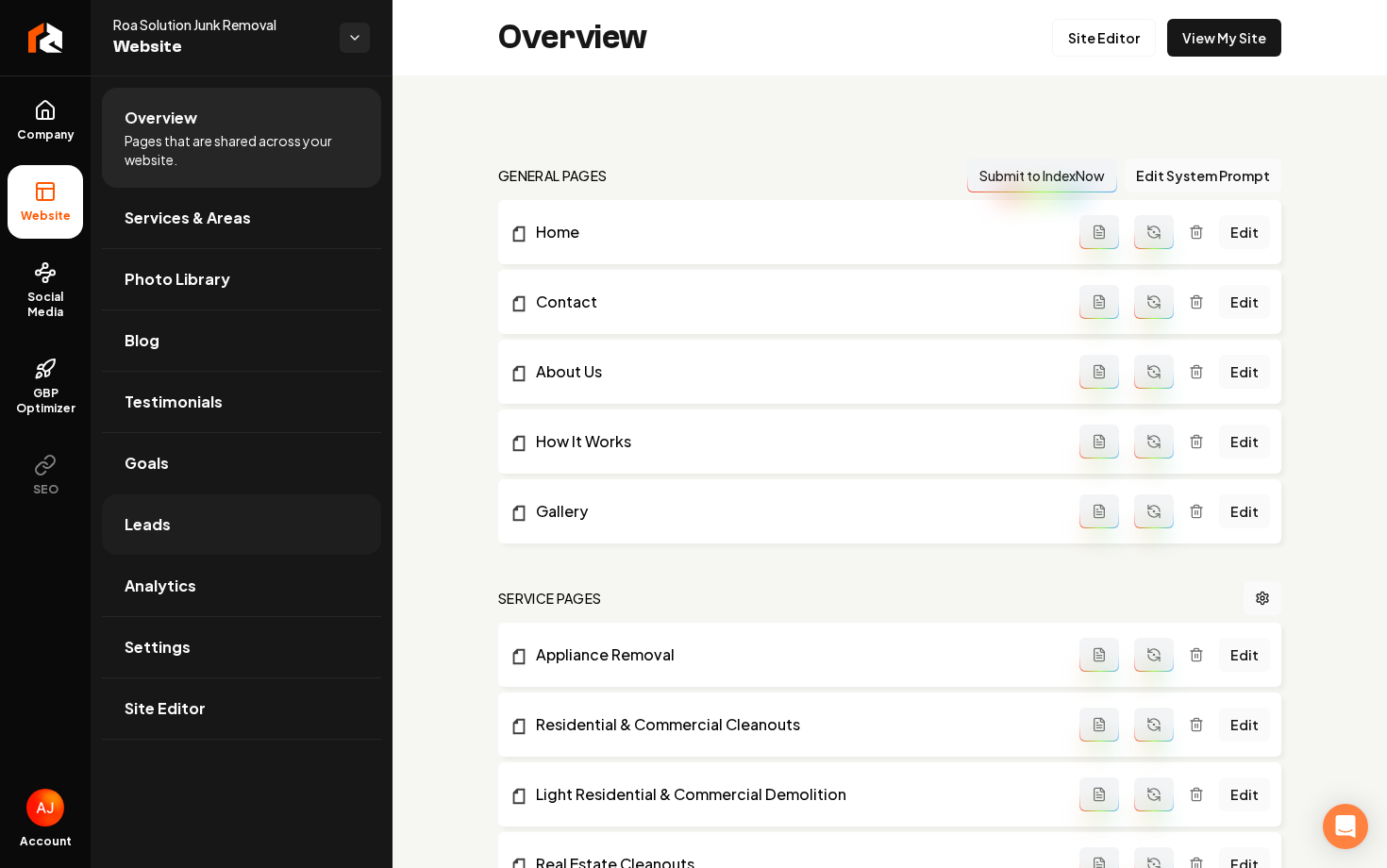
click at [177, 535] on link "Leads" at bounding box center [241, 525] width 280 height 61
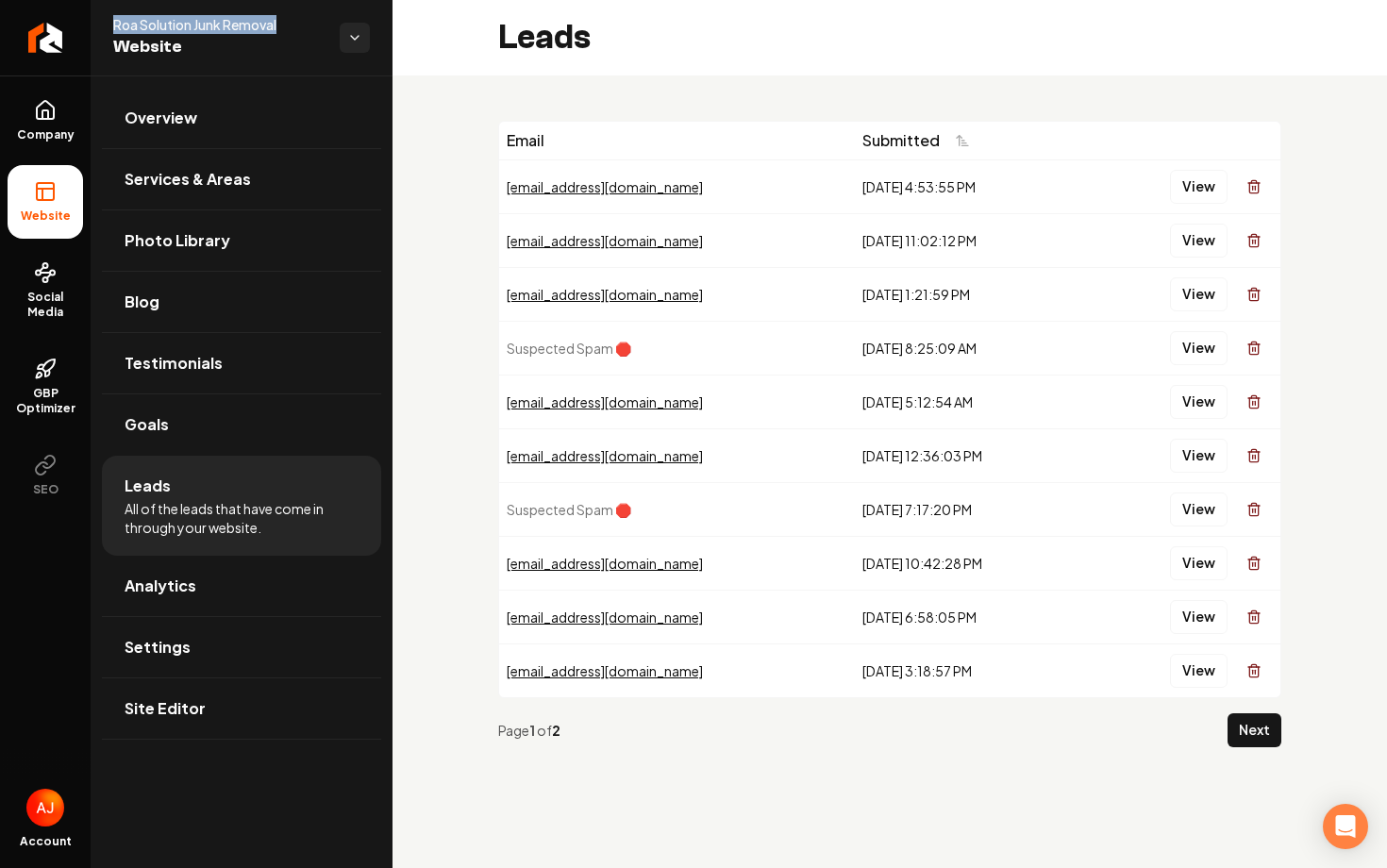
drag, startPoint x: 293, startPoint y: 19, endPoint x: 111, endPoint y: 27, distance: 182.2
click at [111, 27] on div "Roa Solution Junk Removal Website" at bounding box center [241, 37] width 302 height 76
copy span "Roa Solution Junk Removal"
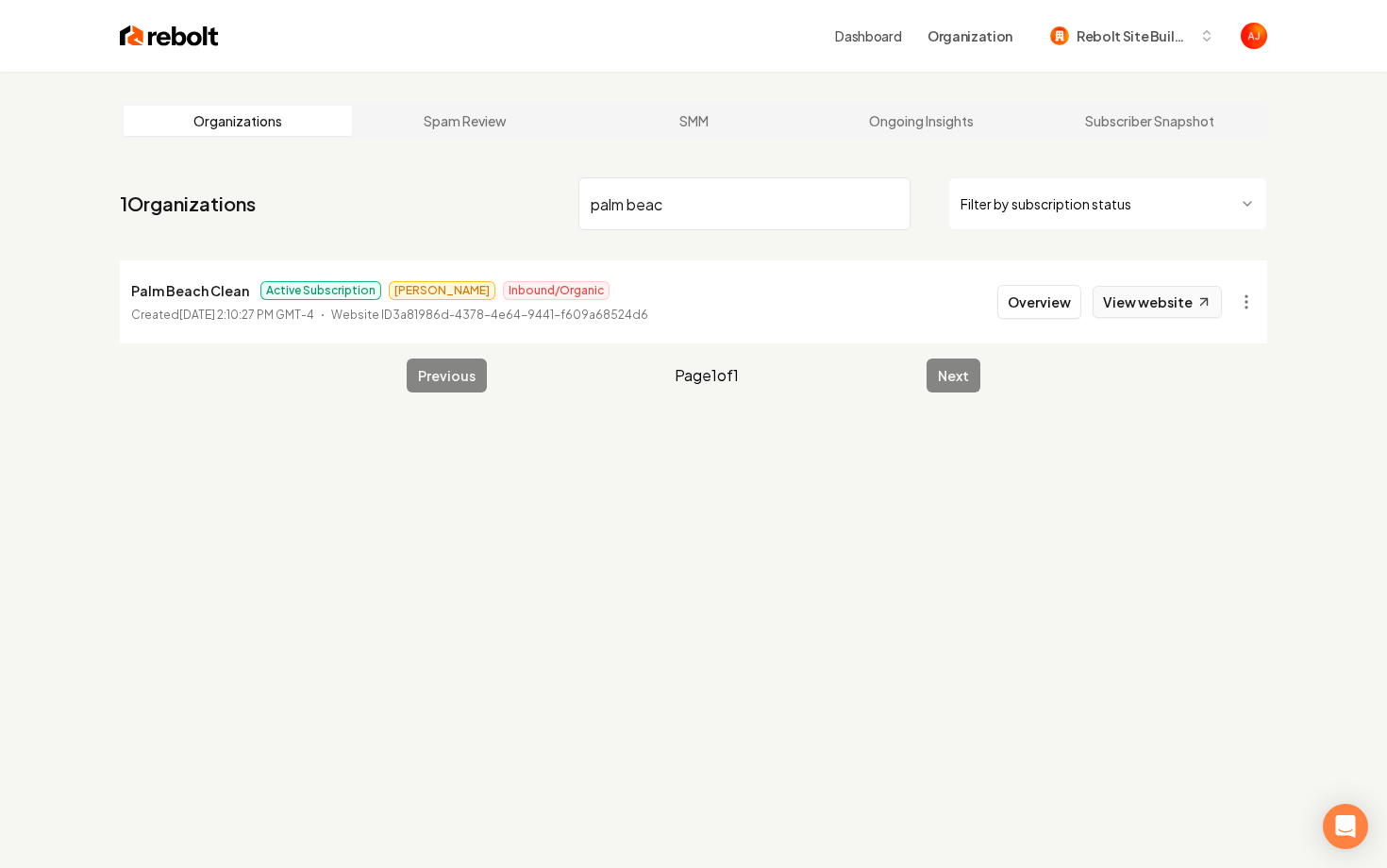
click at [1157, 312] on link "View website" at bounding box center [1157, 301] width 129 height 32
click at [1110, 301] on link "View website" at bounding box center [1157, 301] width 129 height 32
drag, startPoint x: 244, startPoint y: 292, endPoint x: 125, endPoint y: 288, distance: 119.1
click at [125, 288] on li "Palm Beach Clean Active Subscription James Inbound/Organic Created August 2, 20…" at bounding box center [694, 301] width 1148 height 83
copy p "Palm Beach Clean"
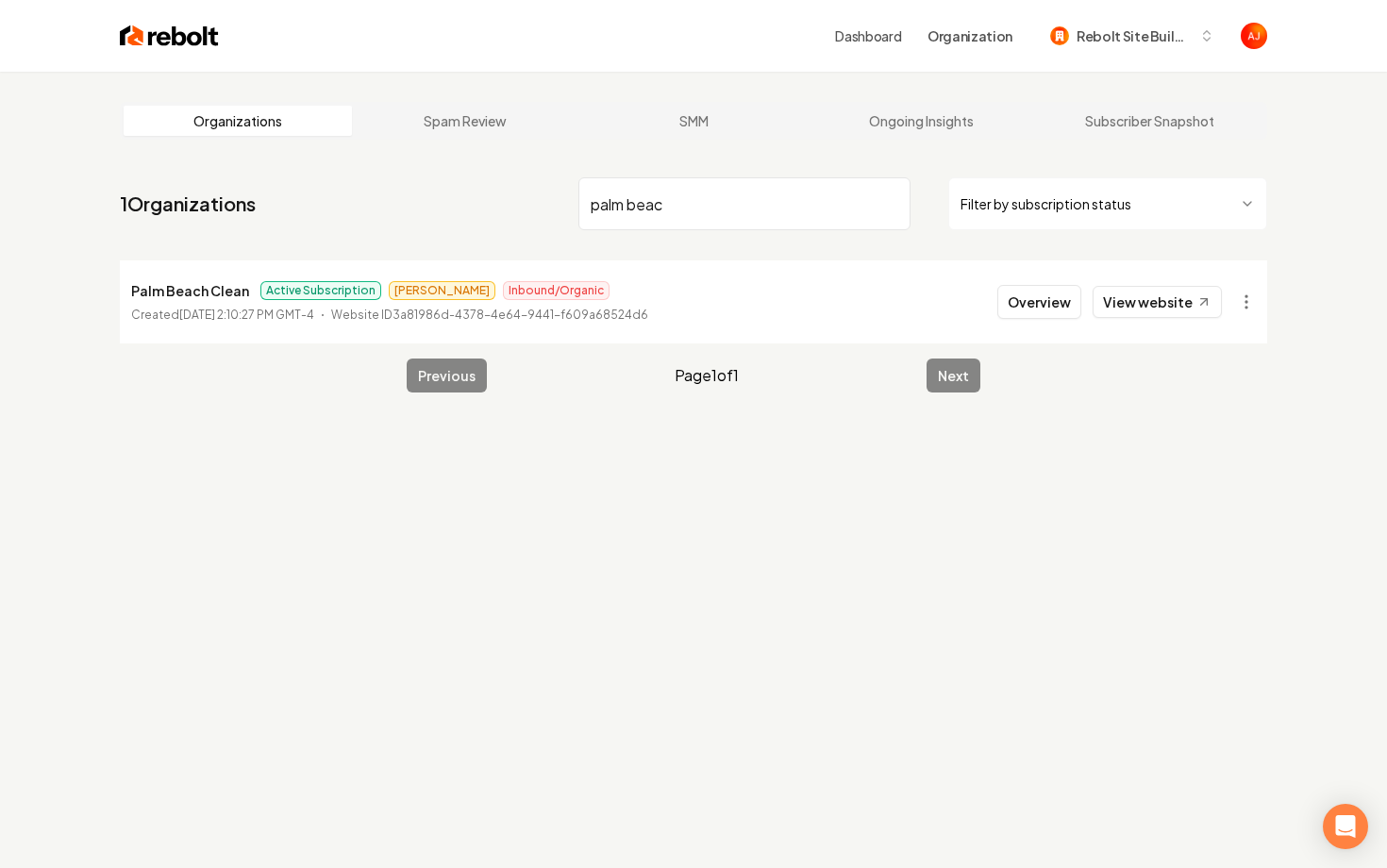
drag, startPoint x: 711, startPoint y: 201, endPoint x: 413, endPoint y: 163, distance: 300.4
click at [413, 163] on main "Organizations Spam Review SMM Ongoing Insights Subscriber Snapshot 1 Organizati…" at bounding box center [693, 247] width 1207 height 351
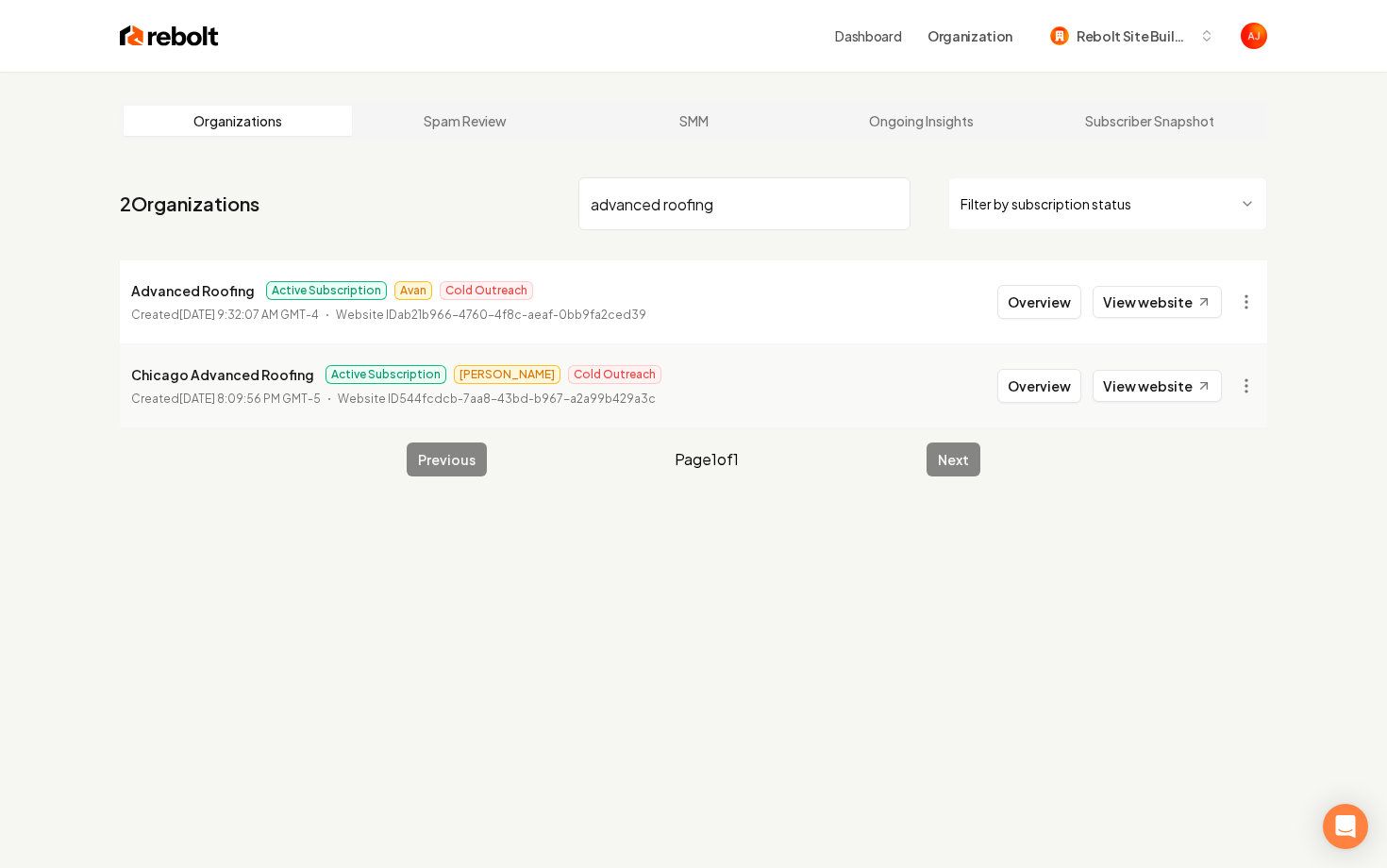
type input "advanced roofing"
click at [1024, 324] on li "Advanced Roofing Active Subscription Avan Cold Outreach Created March 12, 2025,…" at bounding box center [694, 301] width 1148 height 83
click at [1024, 312] on button "Overview" at bounding box center [1040, 302] width 84 height 34
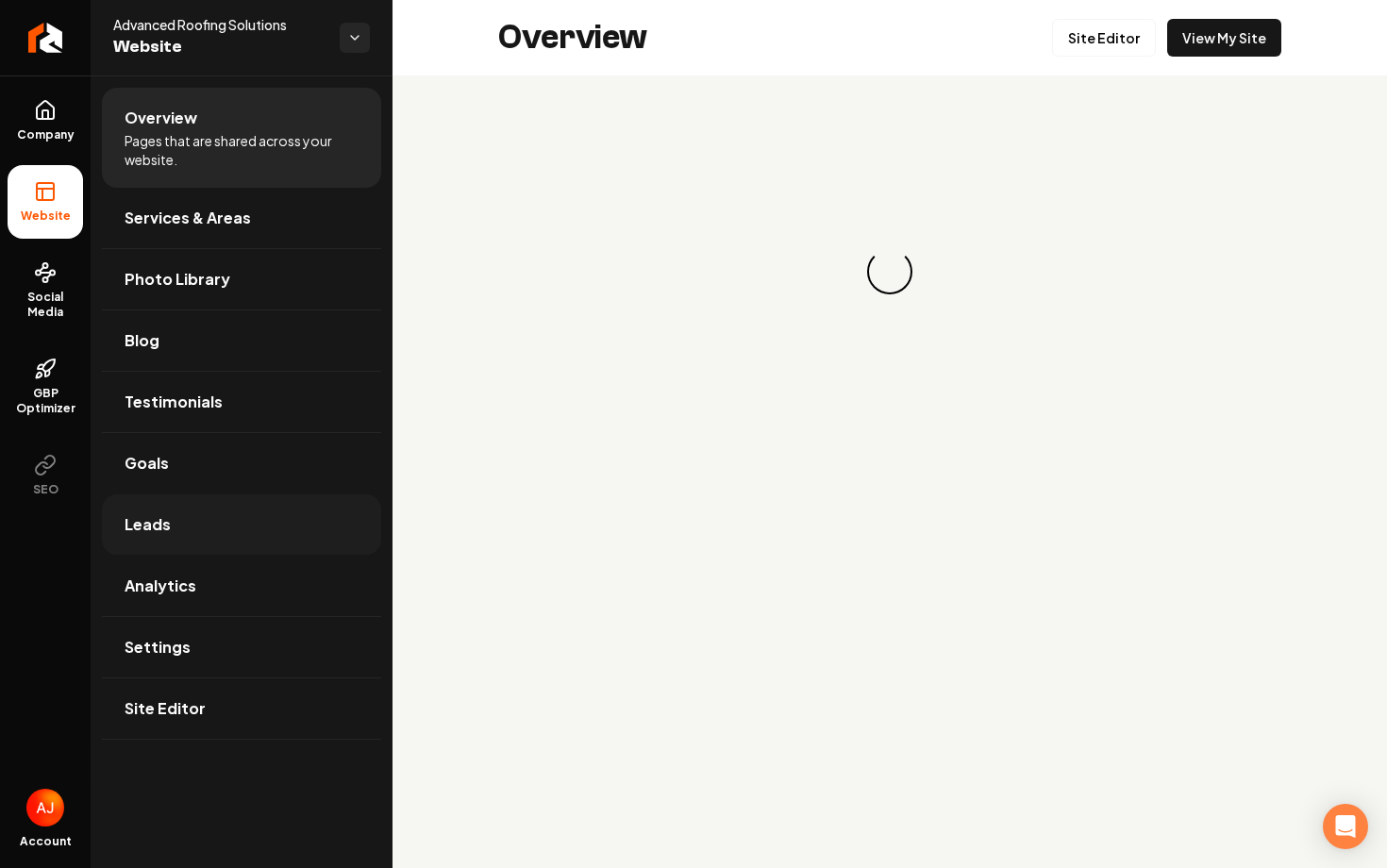
click at [200, 498] on link "Leads" at bounding box center [241, 525] width 280 height 61
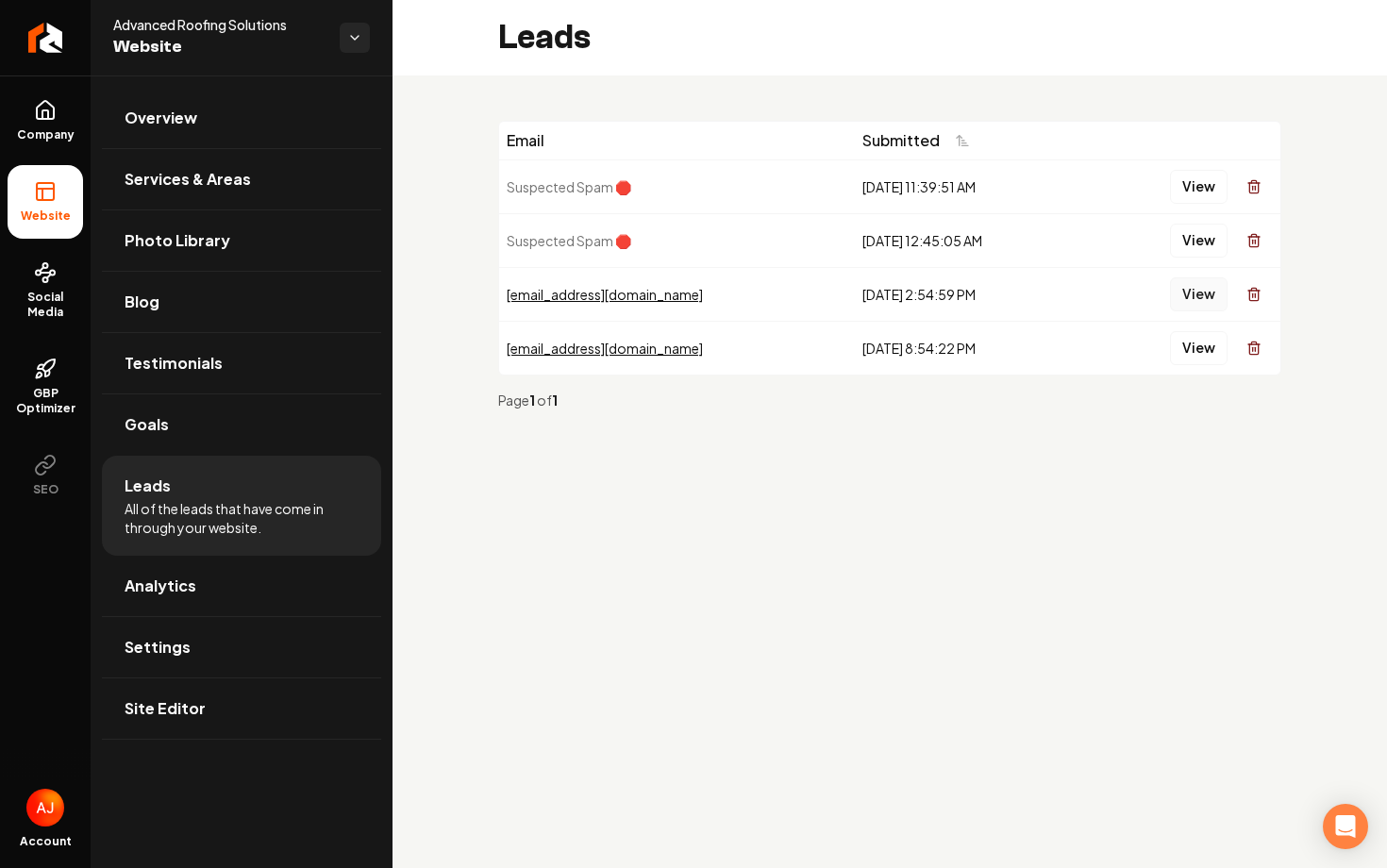
click at [1185, 303] on button "View" at bounding box center [1199, 294] width 58 height 34
click at [175, 585] on span "Analytics" at bounding box center [160, 586] width 72 height 23
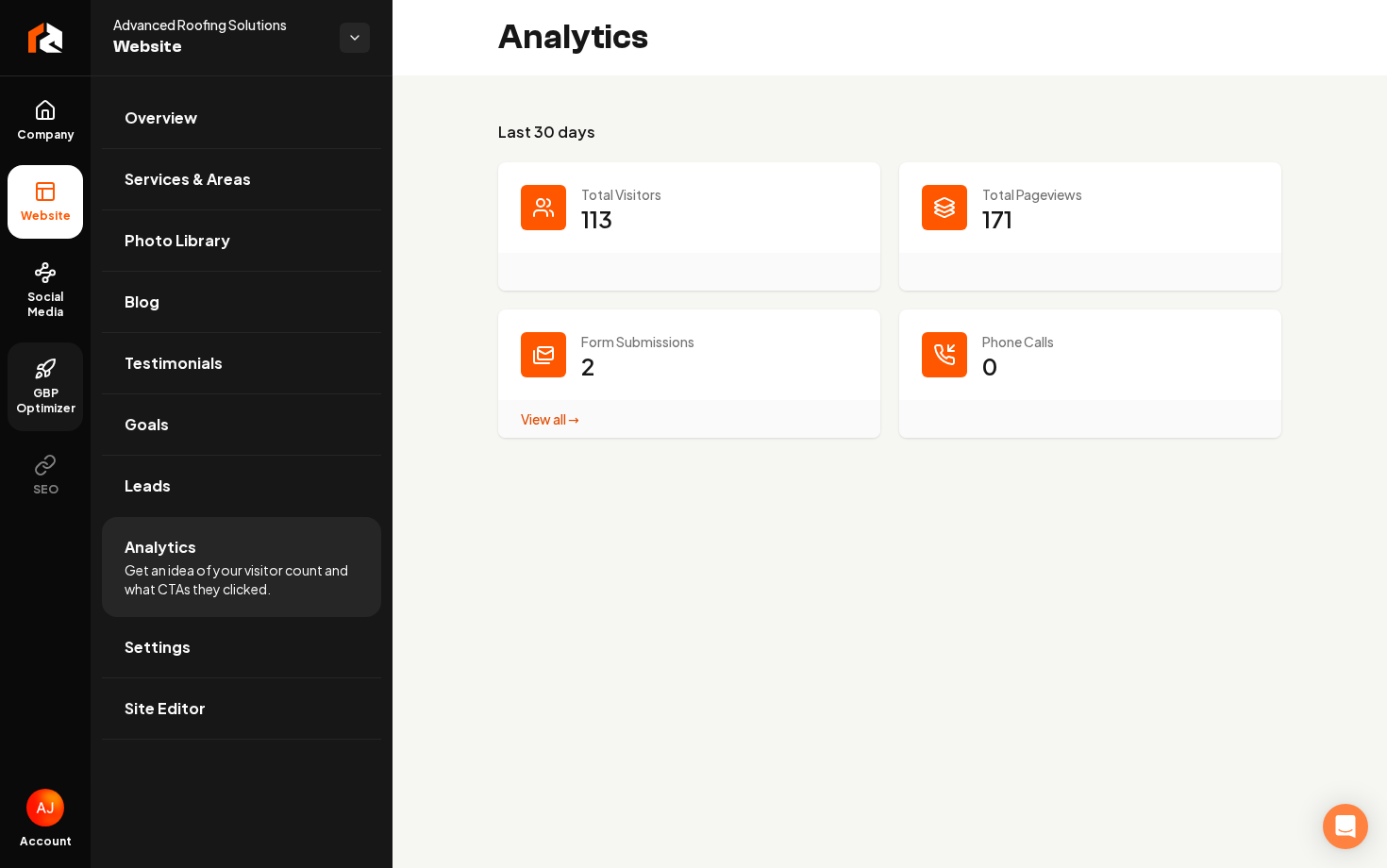
click at [53, 405] on span "GBP Optimizer" at bounding box center [45, 400] width 76 height 30
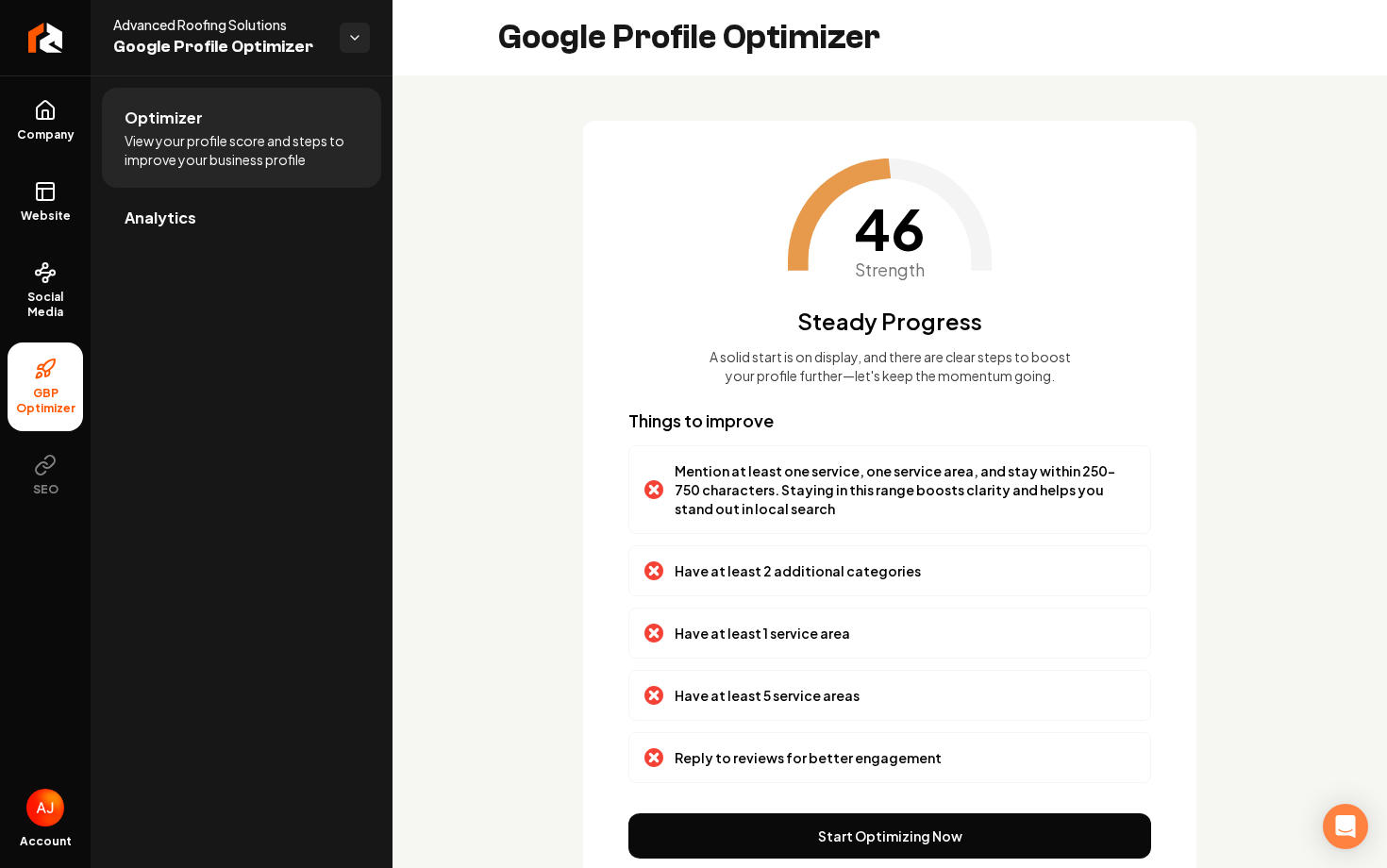
scroll to position [92, 0]
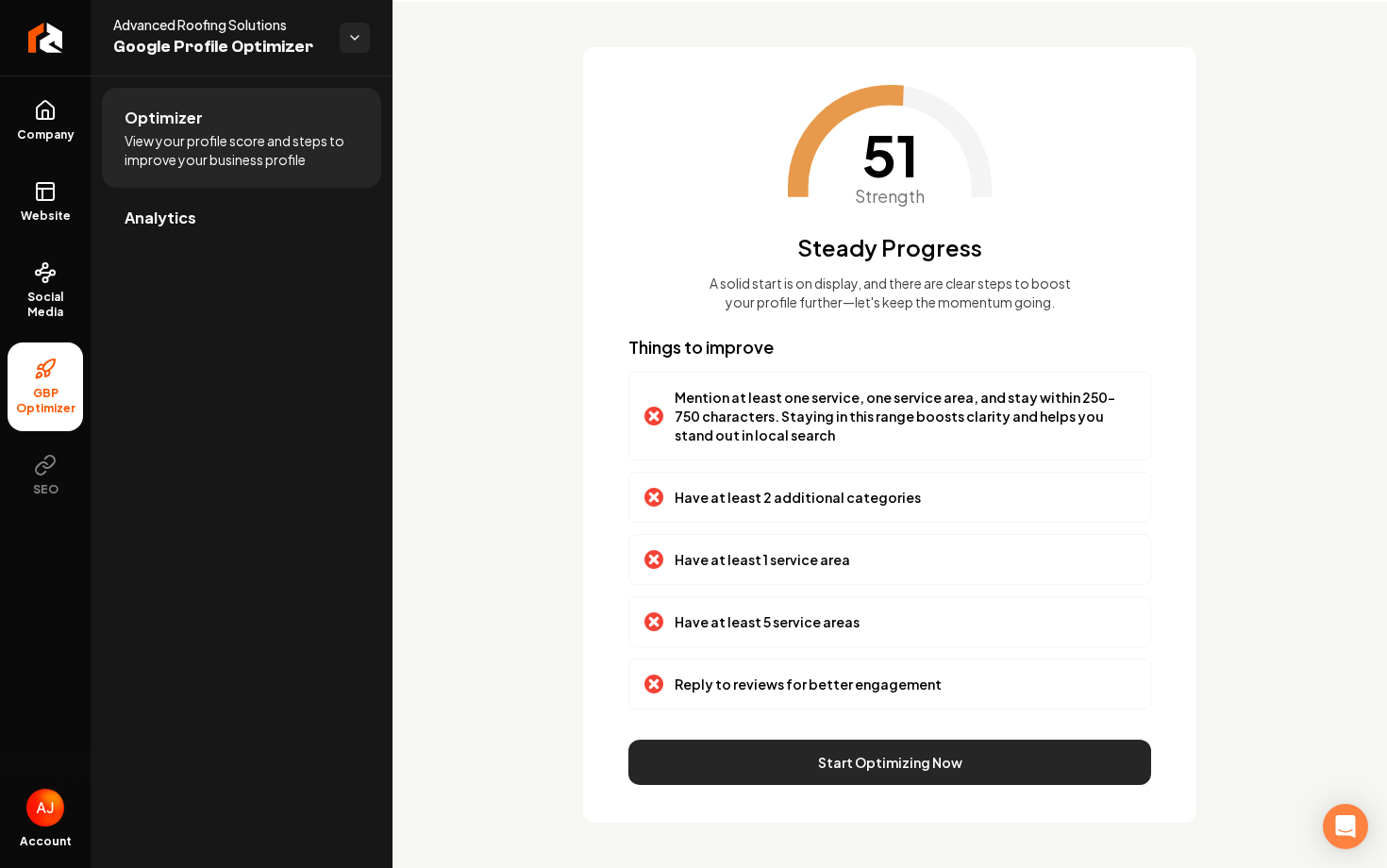
click at [899, 767] on button "Start Optimizing Now" at bounding box center [890, 762] width 523 height 45
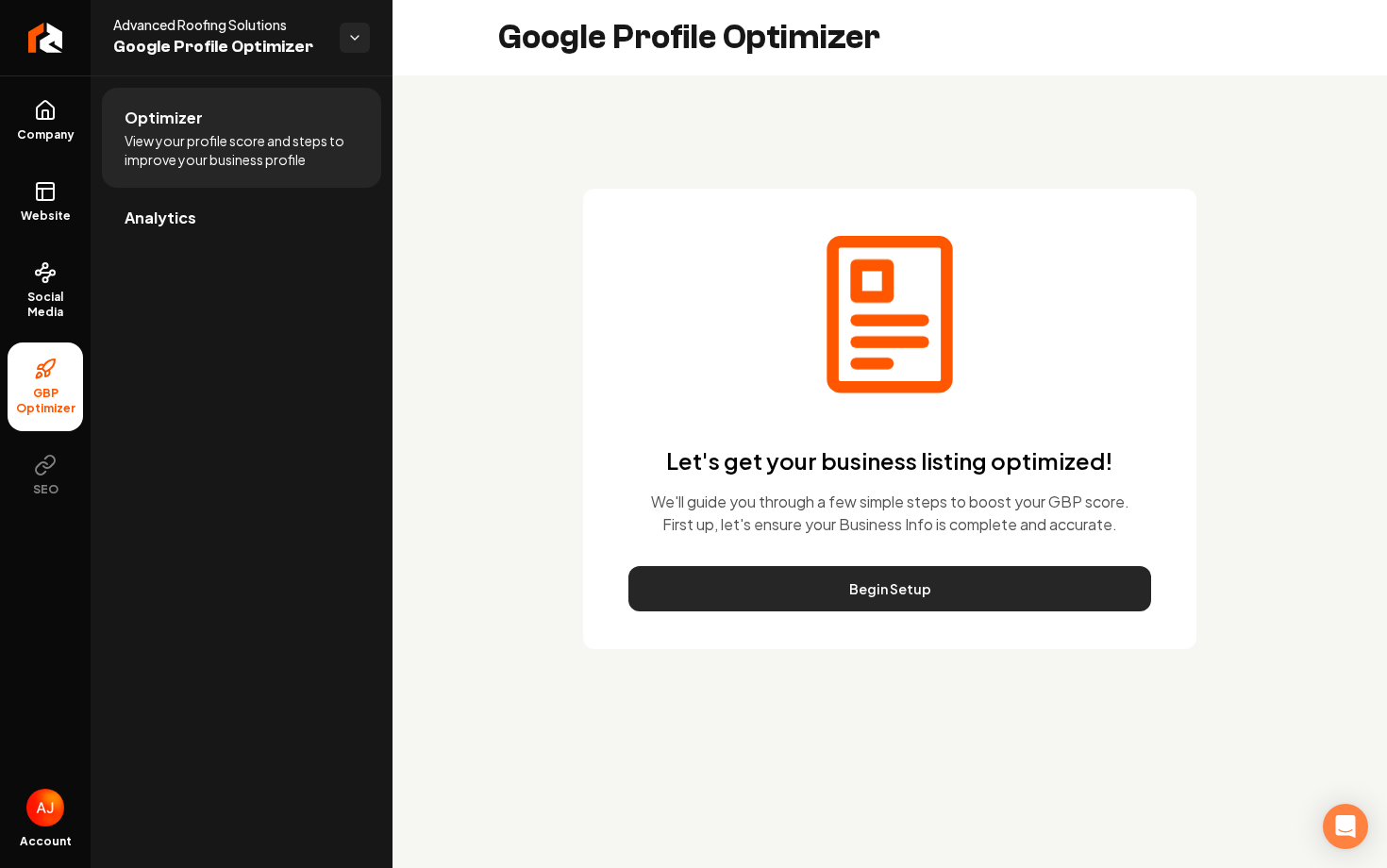
click at [918, 596] on button "Begin Setup" at bounding box center [890, 588] width 523 height 45
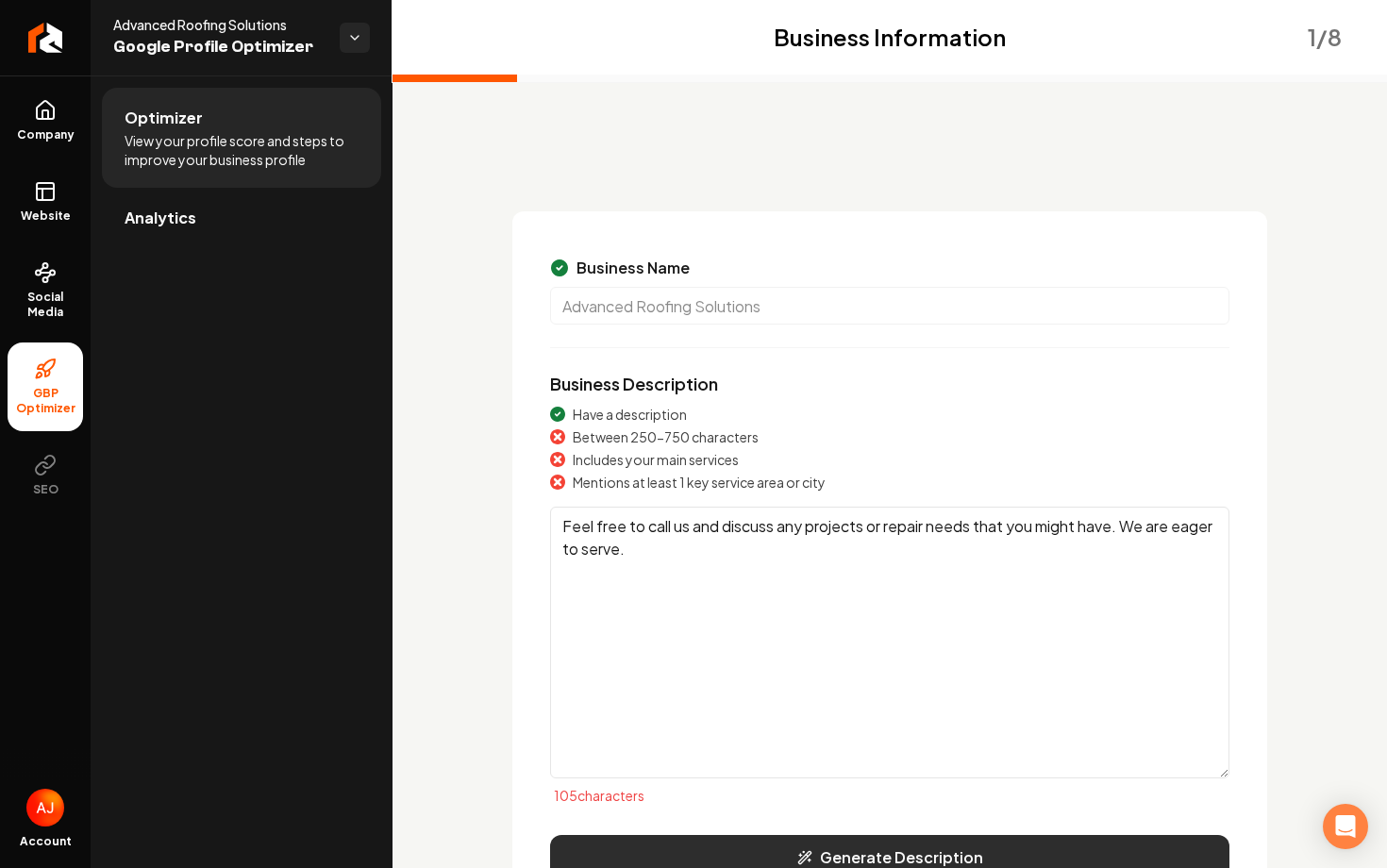
click at [896, 847] on button "Generate Description" at bounding box center [890, 857] width 680 height 45
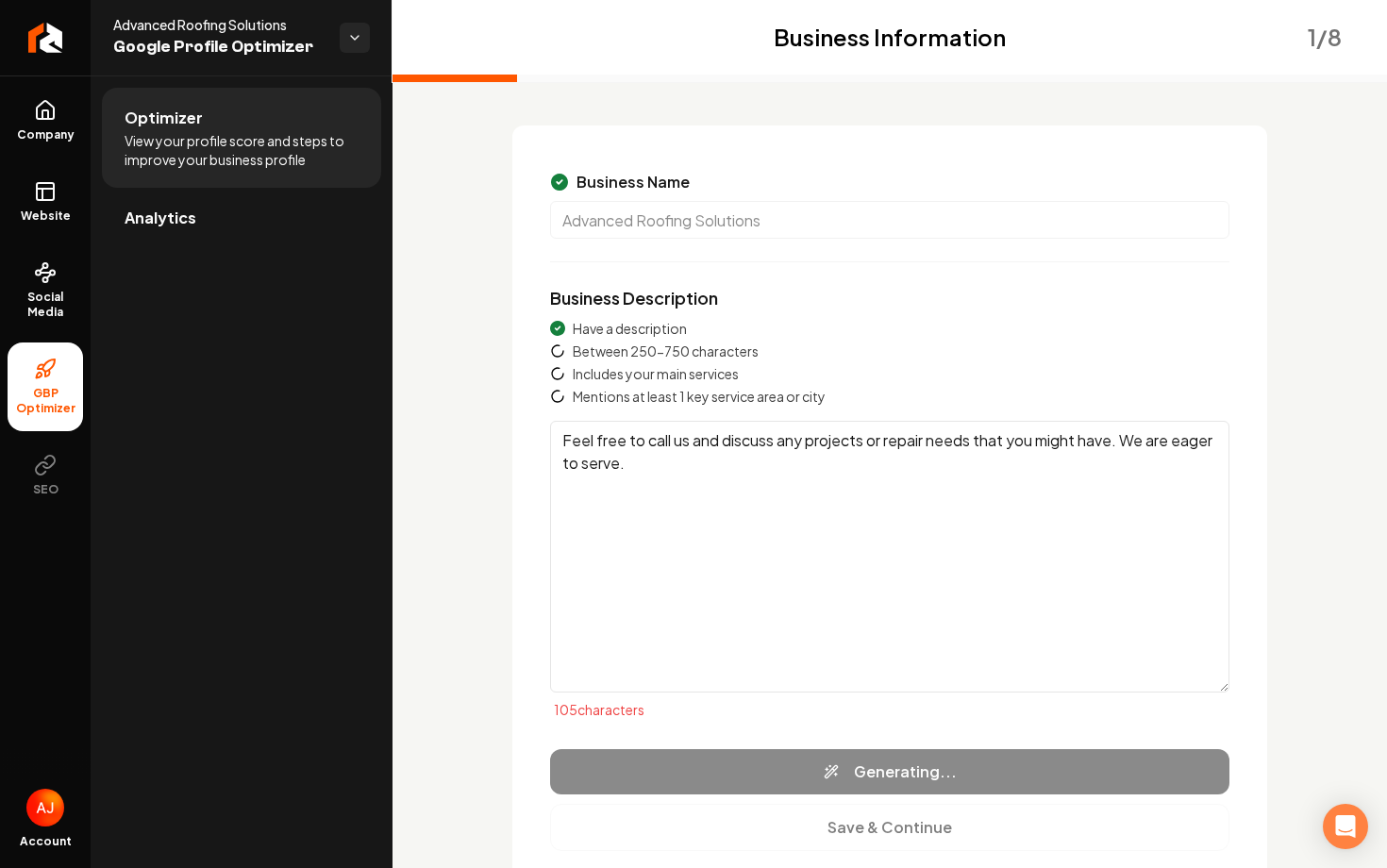
scroll to position [89, 0]
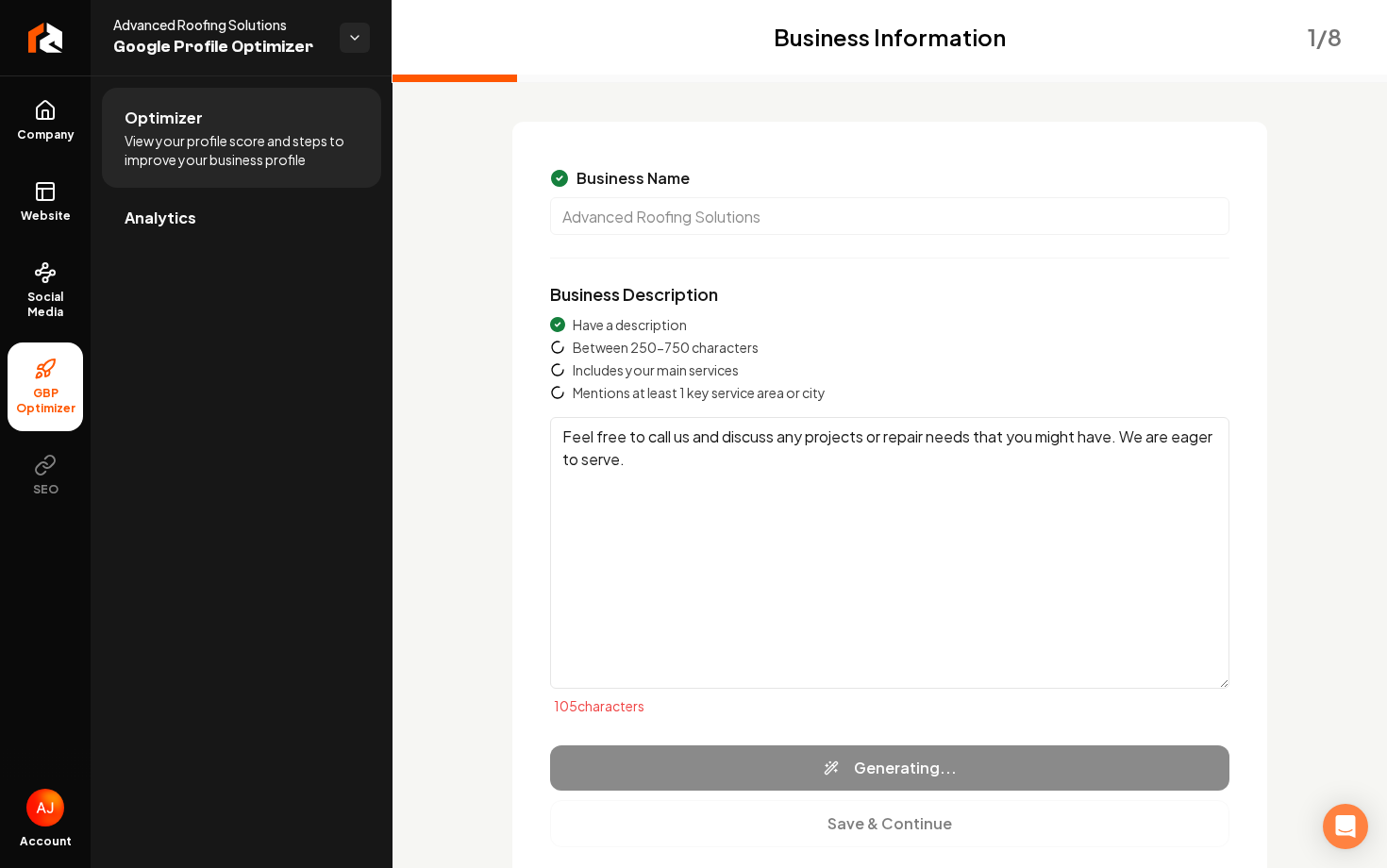
type textarea "Advanced Roofing Solutions specializes in metal roofing, roof replacements, and…"
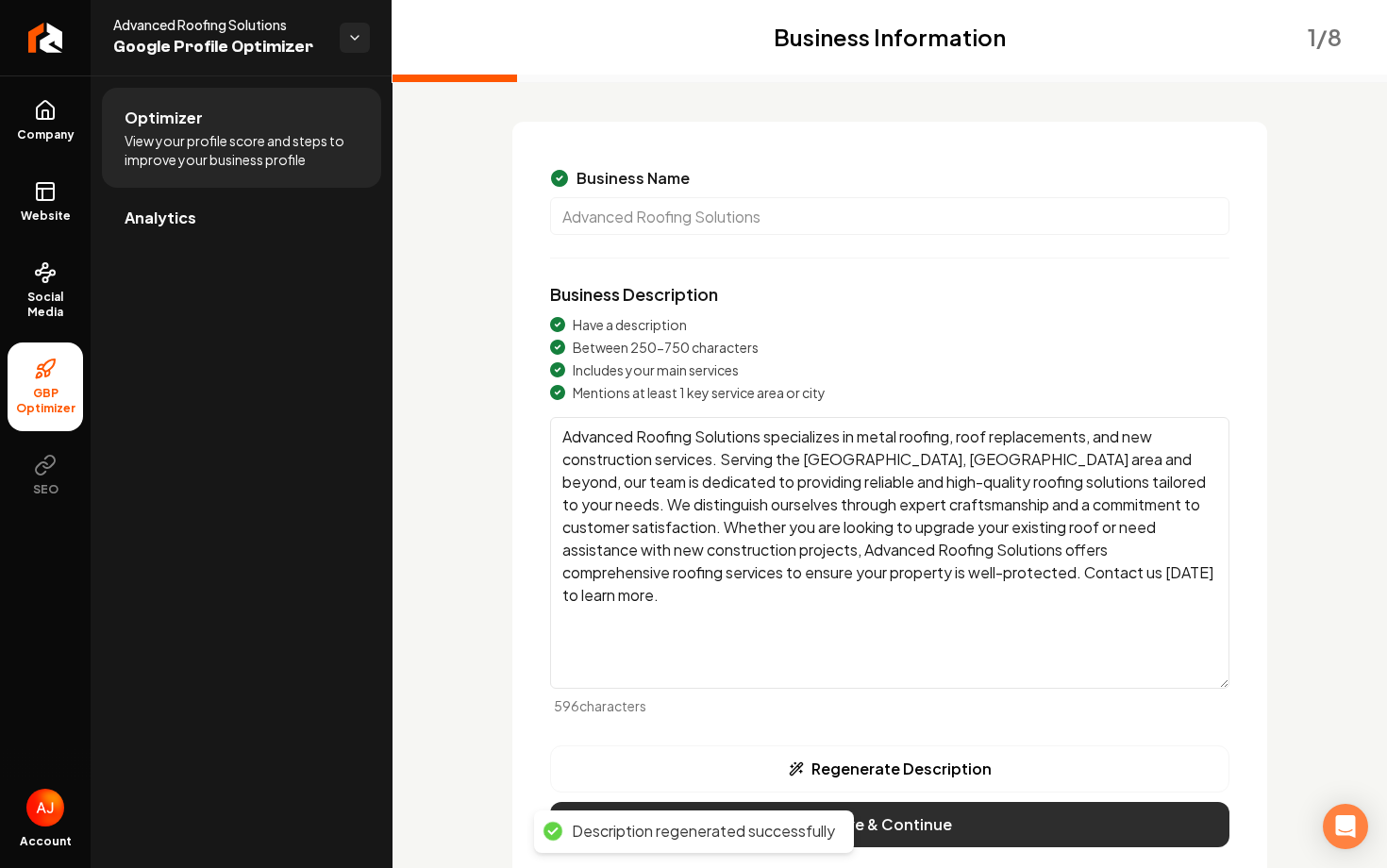
click at [937, 817] on button "Save & Continue" at bounding box center [890, 825] width 680 height 45
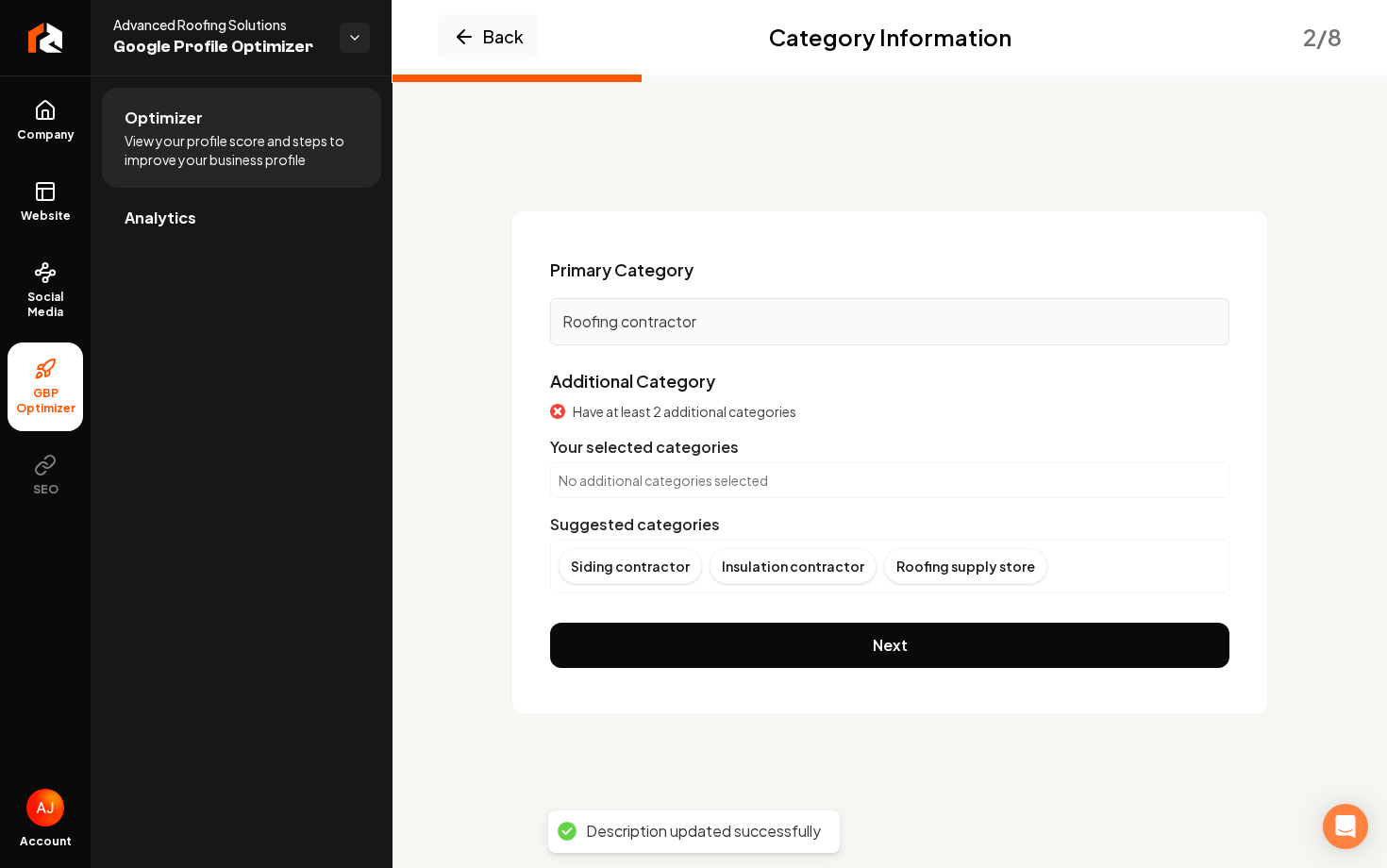
scroll to position [0, 0]
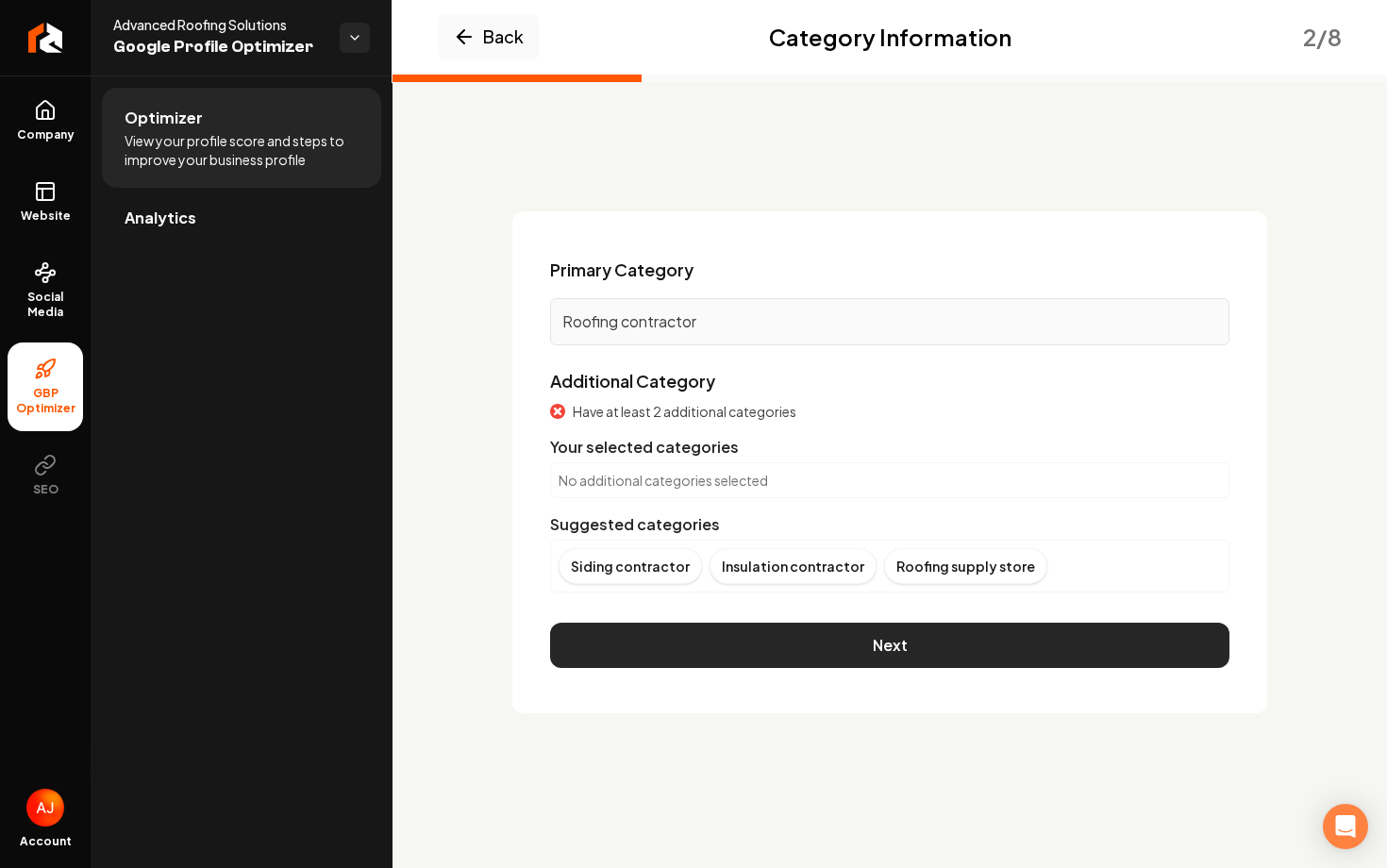
click at [745, 635] on button "Next" at bounding box center [890, 645] width 680 height 45
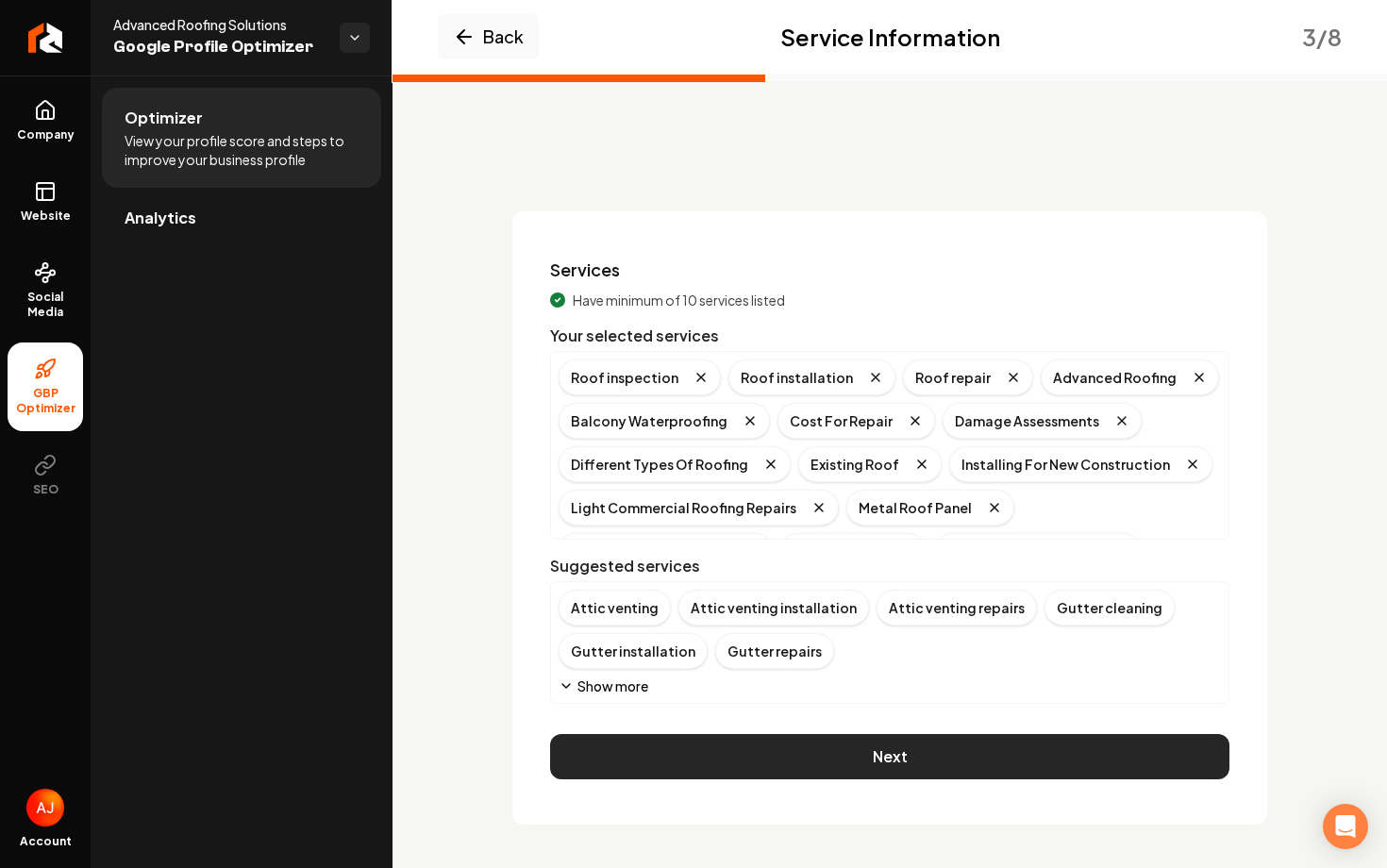
click at [828, 765] on button "Next" at bounding box center [890, 756] width 680 height 45
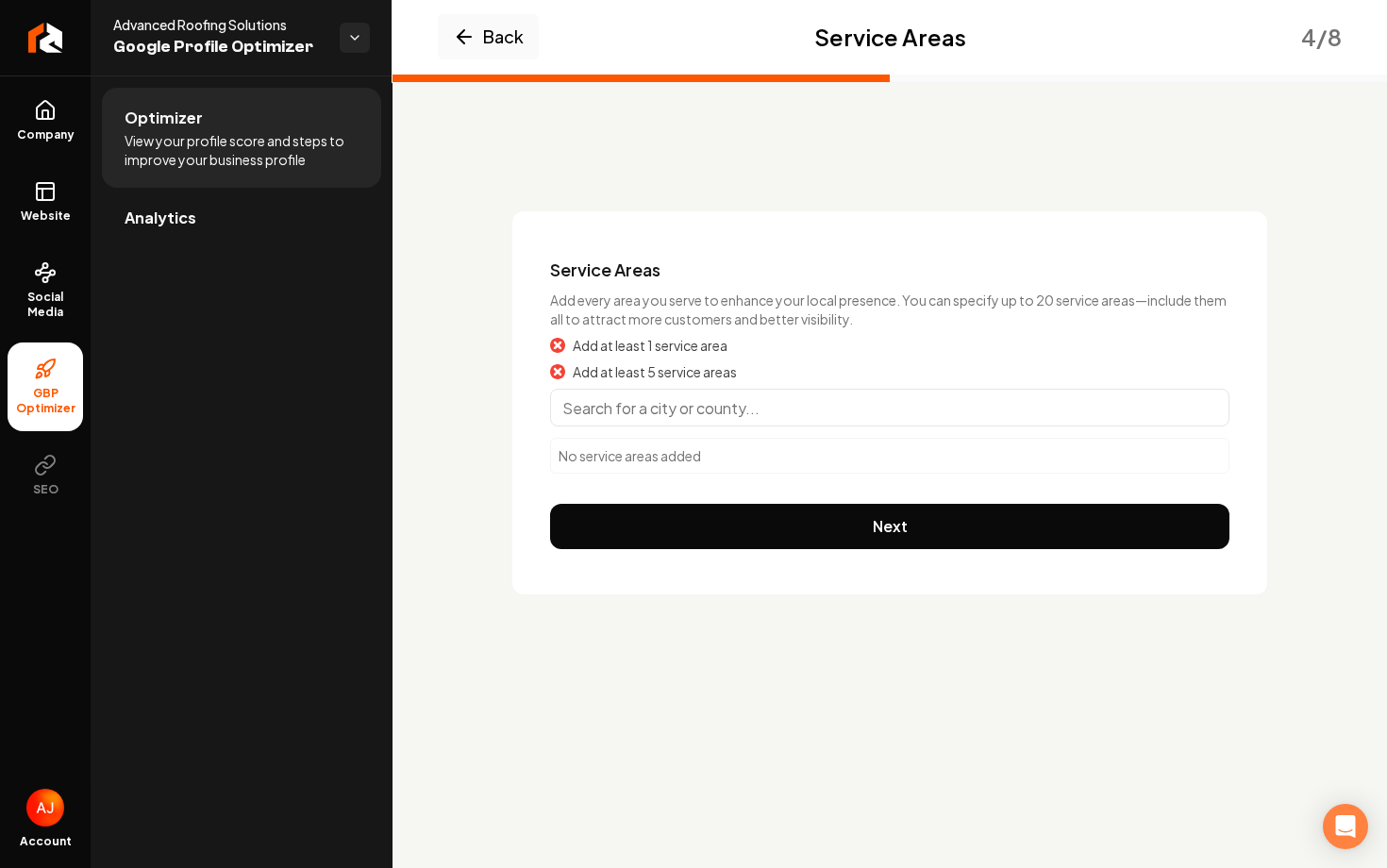
click at [740, 383] on div "Add at least 1 service area Add at least 5 service areas No service areas added" at bounding box center [890, 404] width 680 height 137
click at [743, 404] on input "Main content area" at bounding box center [890, 407] width 680 height 37
type input "A"
type input "[GEOGRAPHIC_DATA], [GEOGRAPHIC_DATA]"
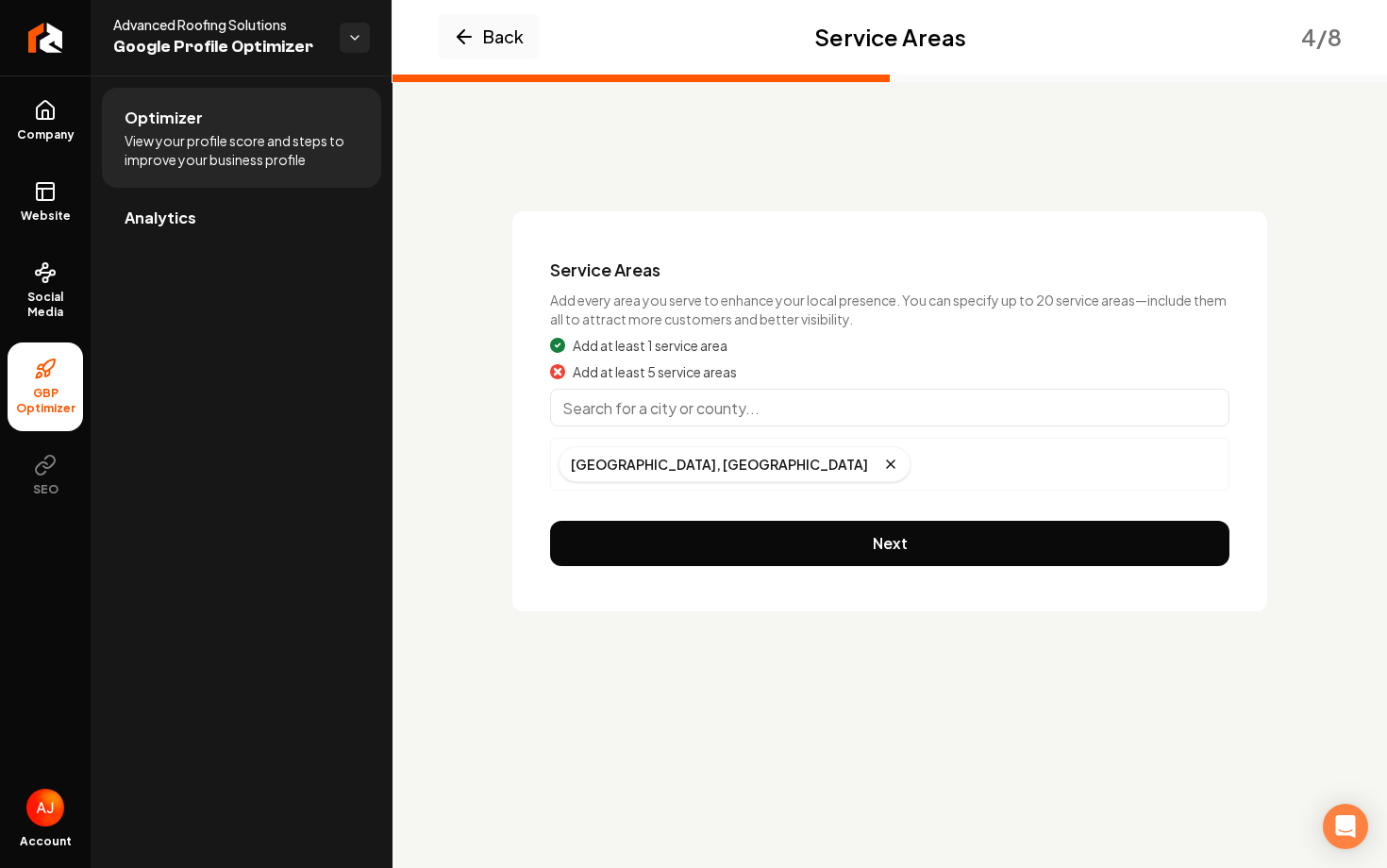
click at [628, 393] on input "Main content area" at bounding box center [890, 407] width 680 height 37
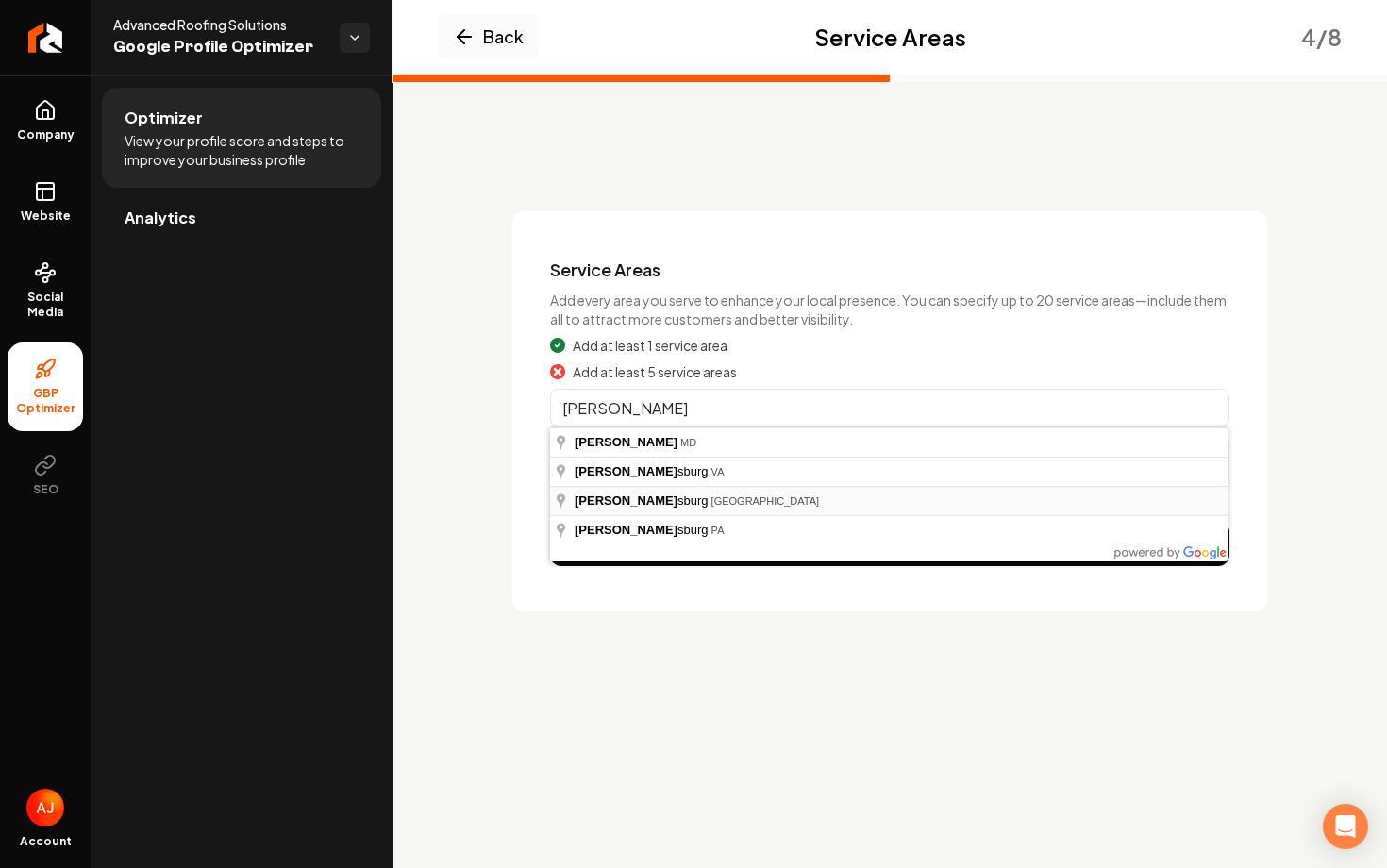
type input "[GEOGRAPHIC_DATA], [GEOGRAPHIC_DATA]"
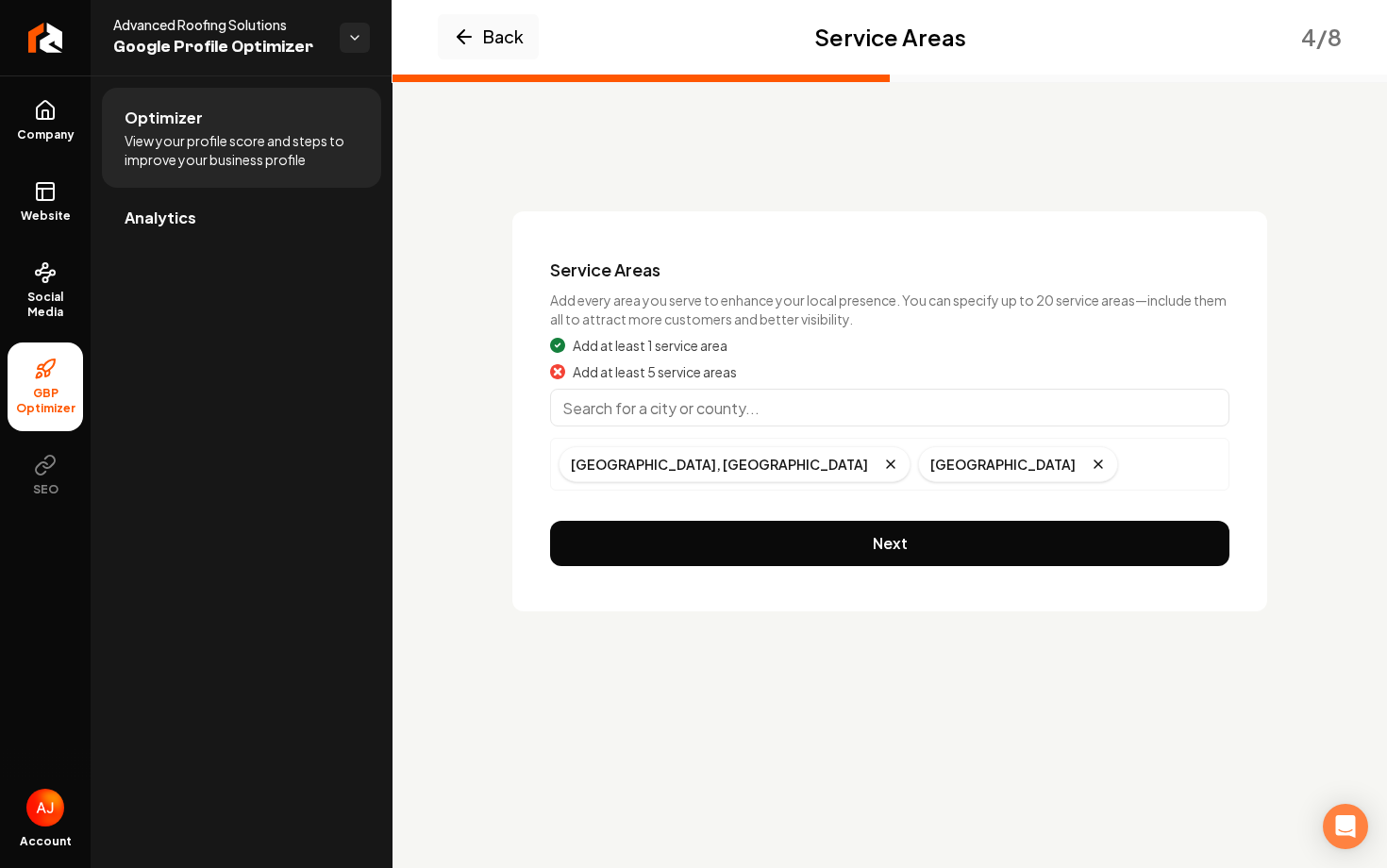
click at [642, 410] on input "Main content area" at bounding box center [890, 407] width 680 height 37
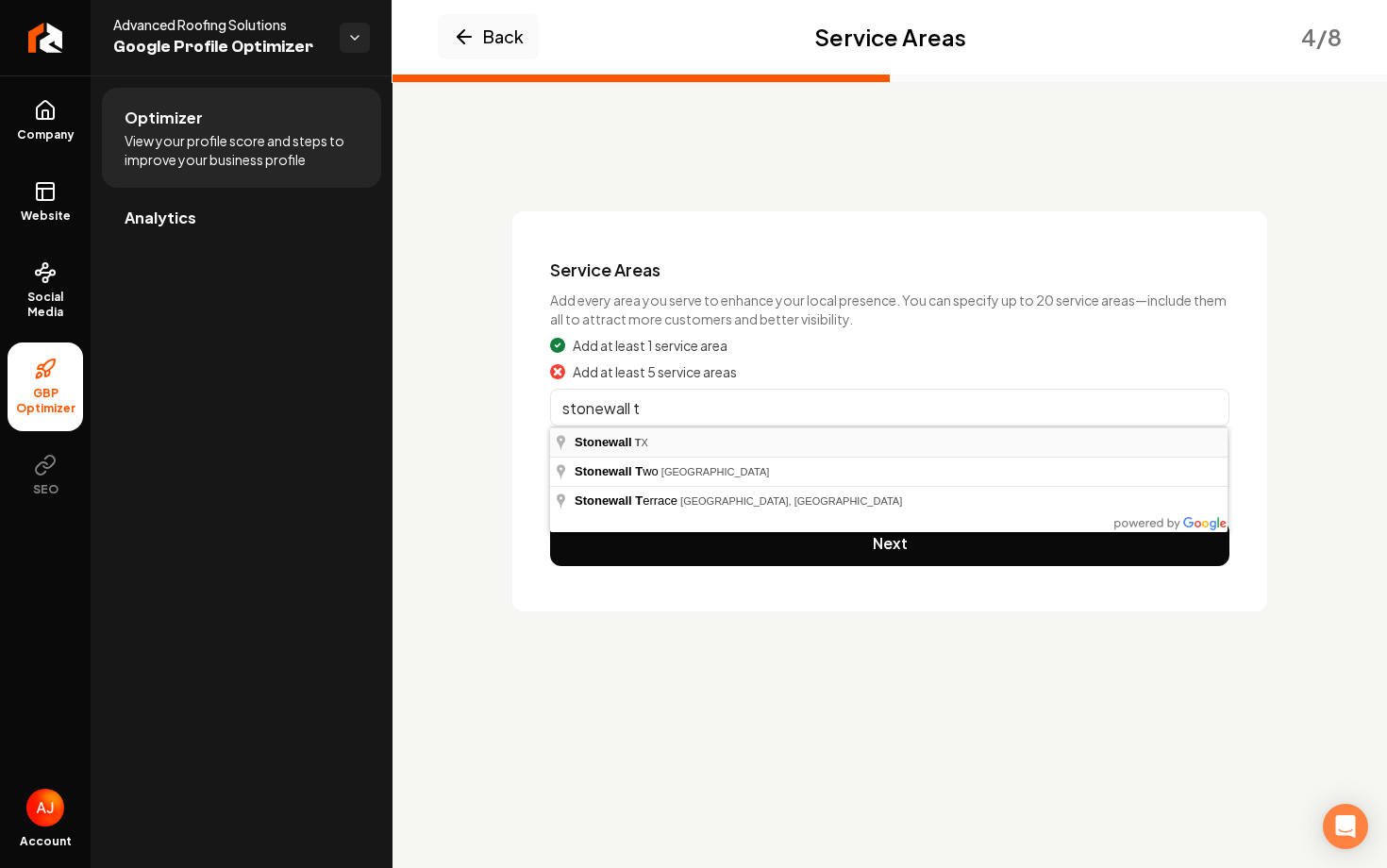
type input "[GEOGRAPHIC_DATA], [GEOGRAPHIC_DATA]"
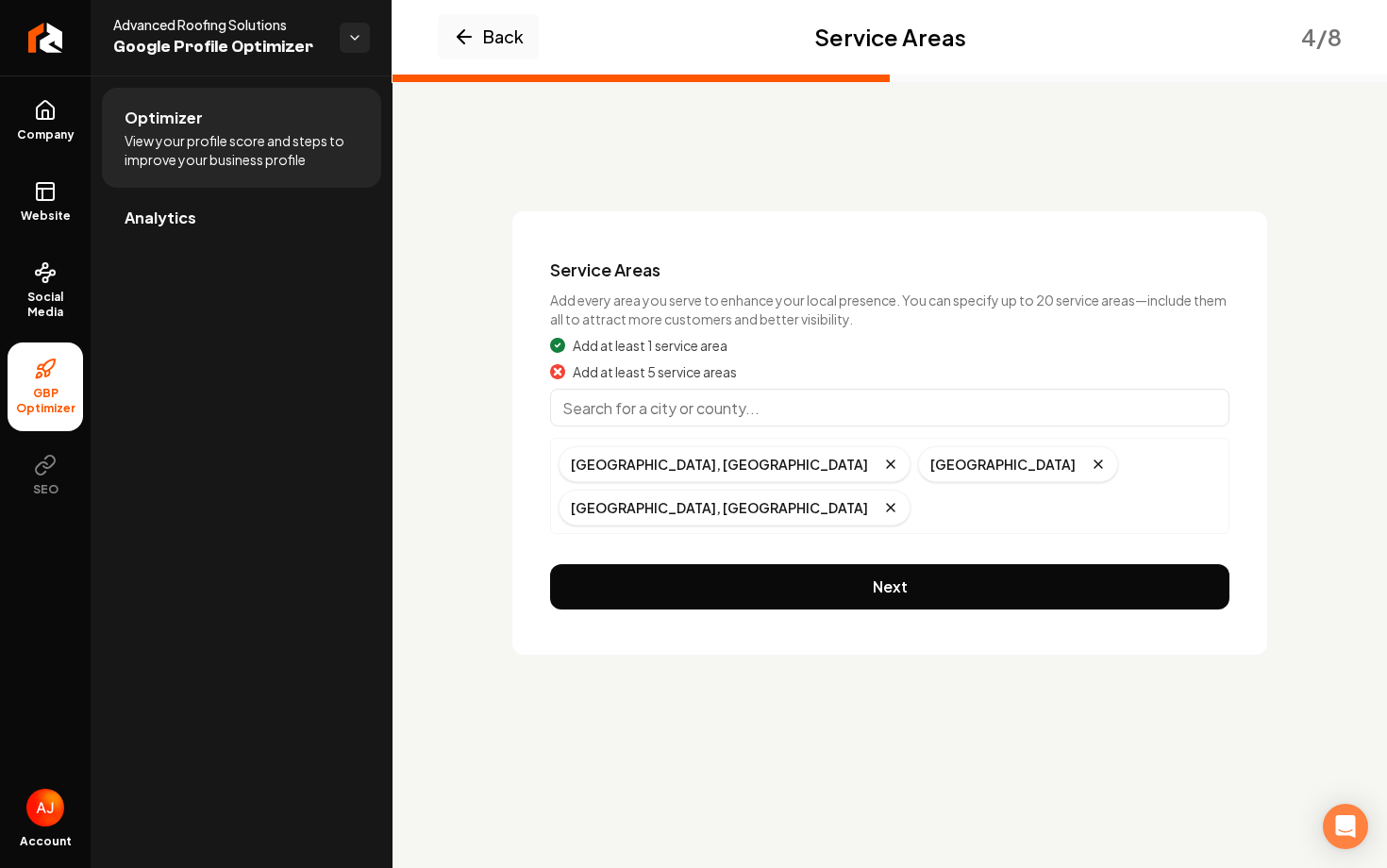
click at [591, 409] on input "Main content area" at bounding box center [890, 407] width 680 height 37
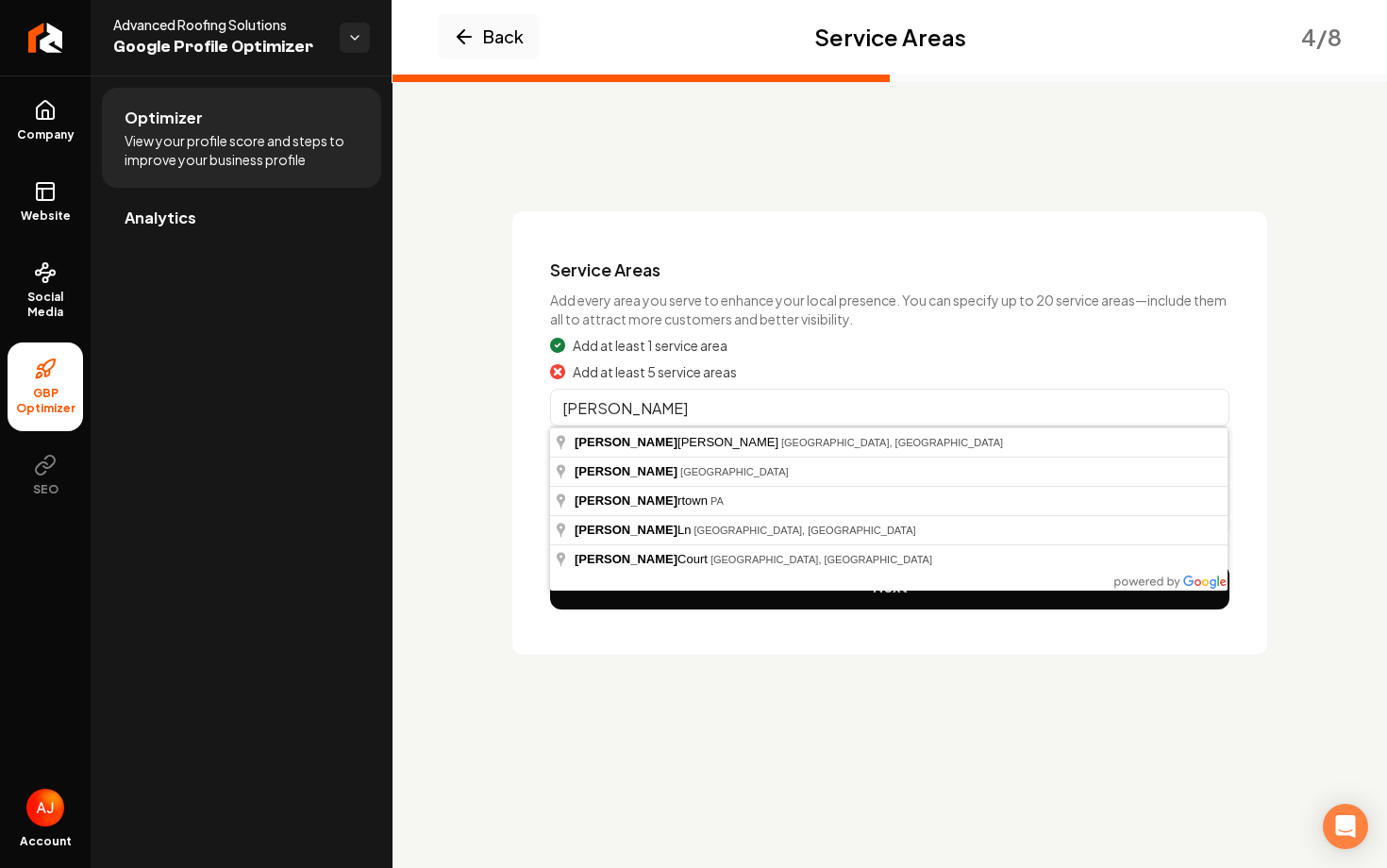
type input "[GEOGRAPHIC_DATA], [GEOGRAPHIC_DATA]"
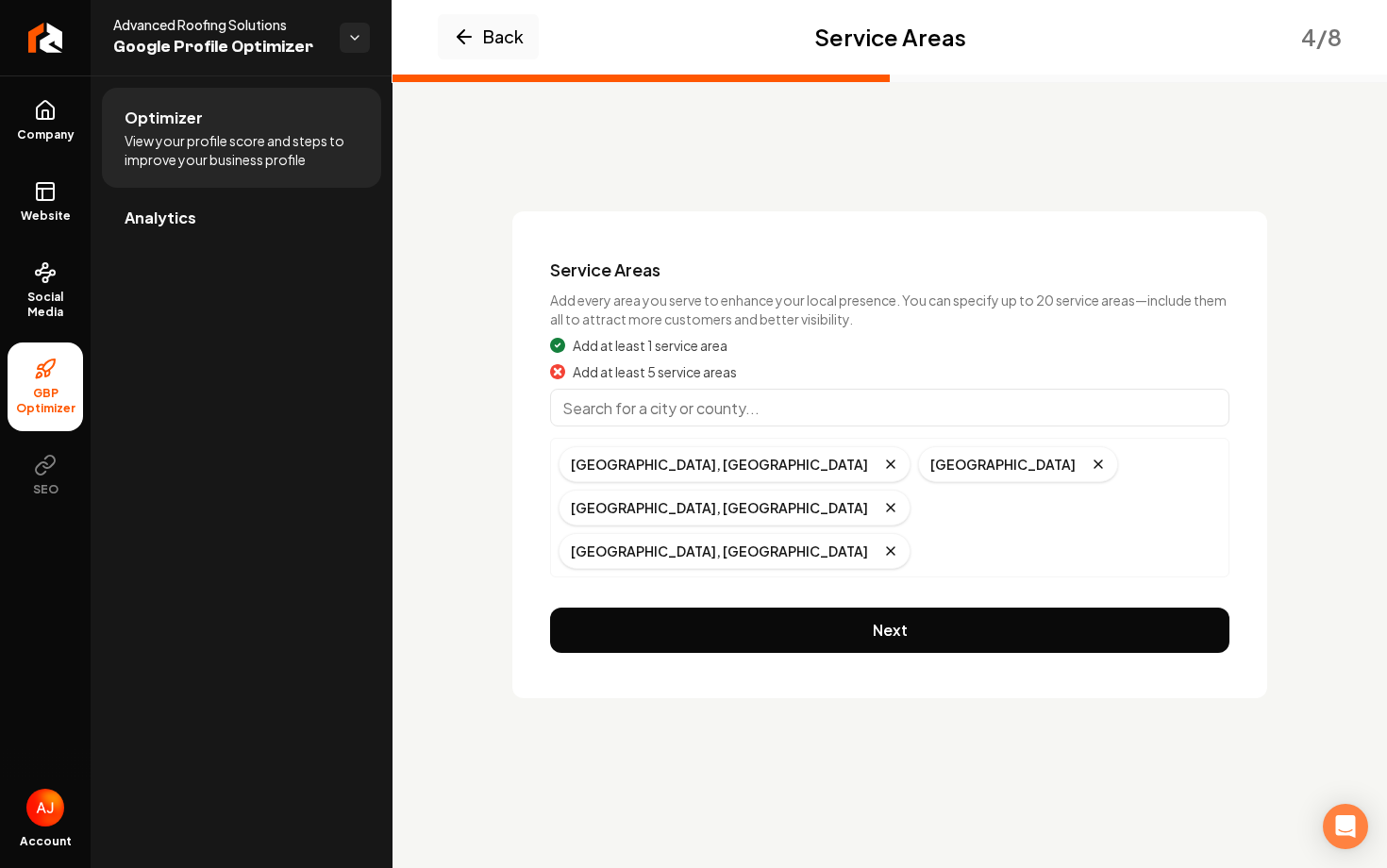
click at [591, 419] on input "Main content area" at bounding box center [890, 407] width 680 height 37
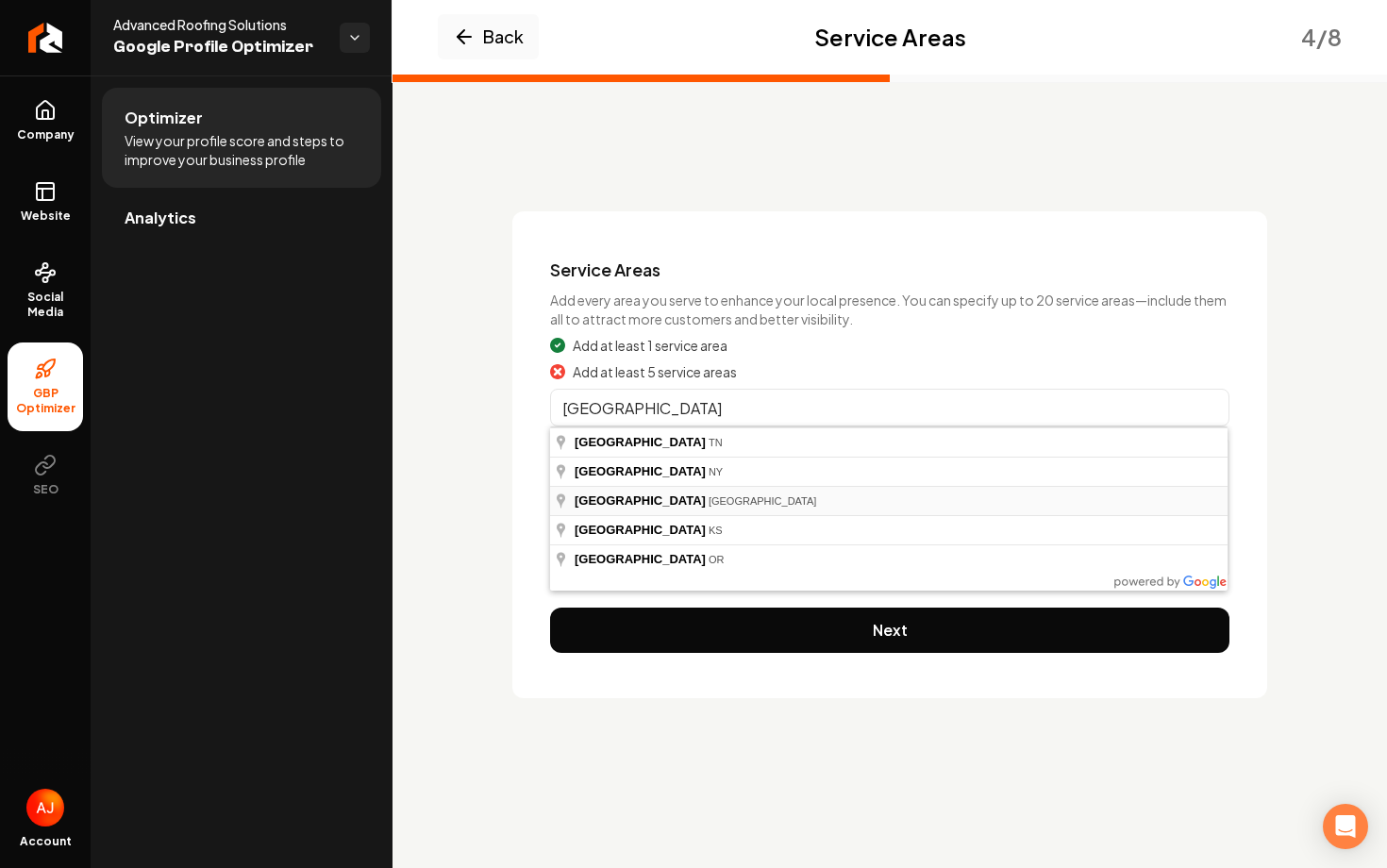
type input "[GEOGRAPHIC_DATA], [GEOGRAPHIC_DATA]"
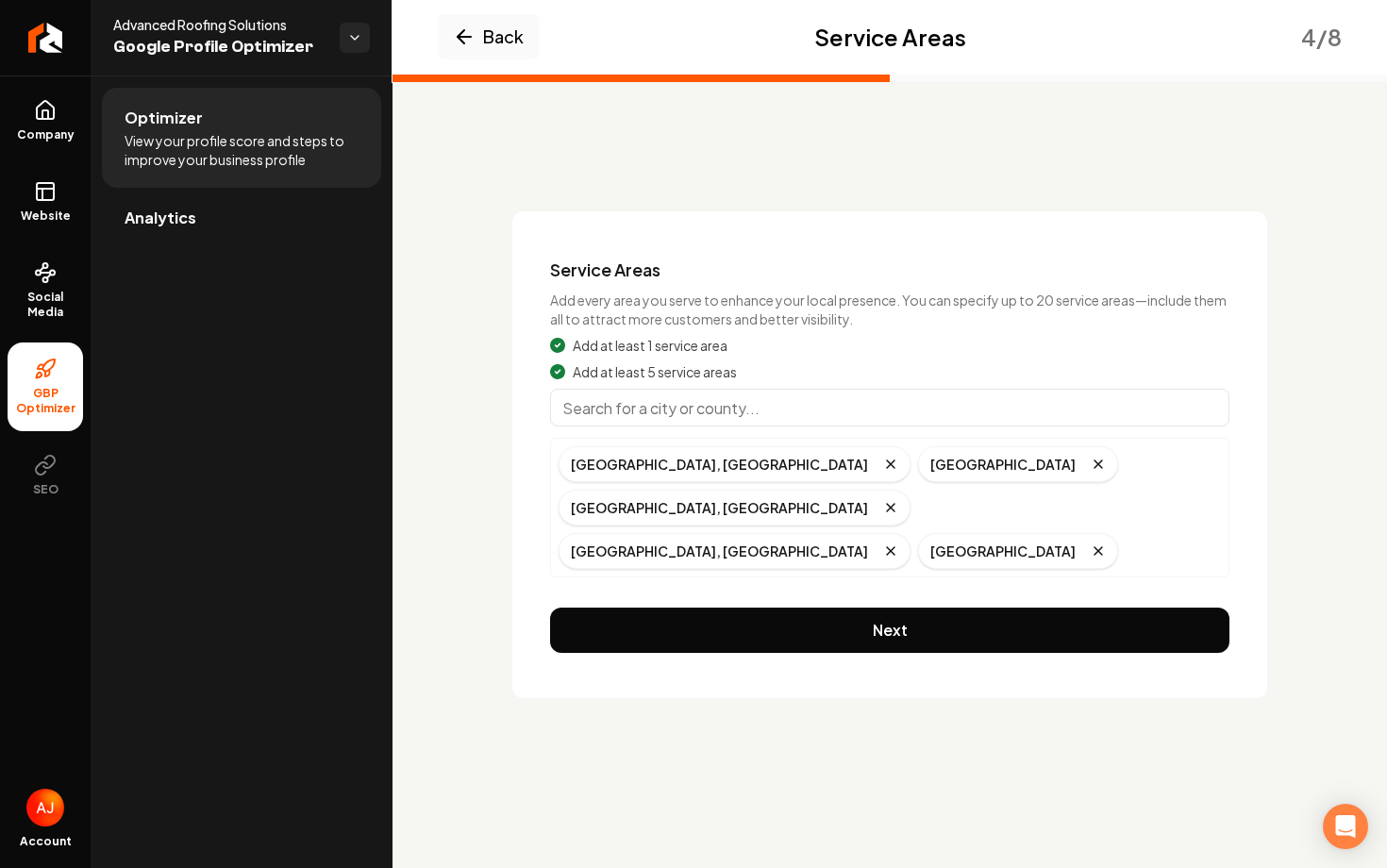
click at [654, 405] on input "Main content area" at bounding box center [890, 407] width 680 height 37
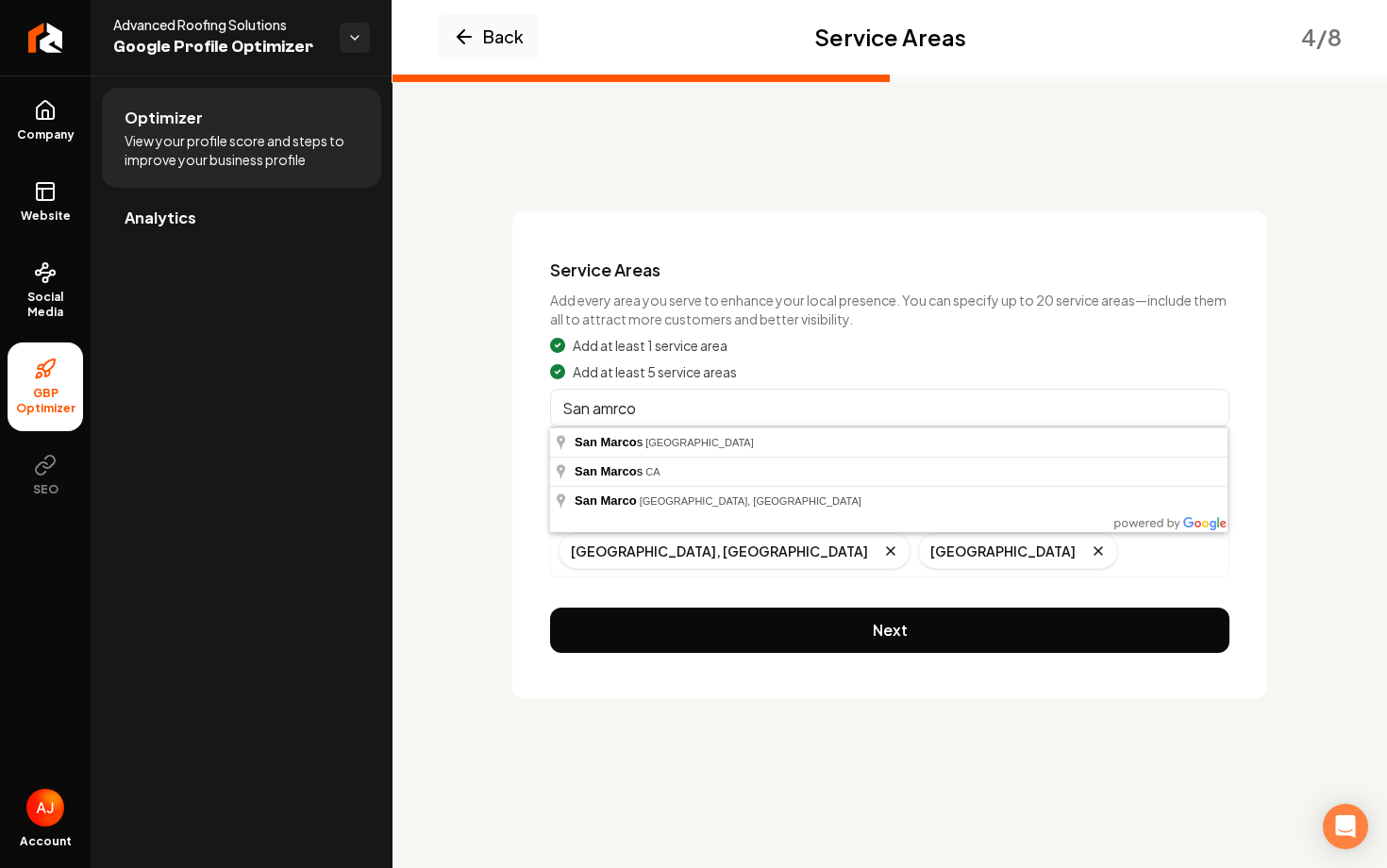
type input "[GEOGRAPHIC_DATA], [GEOGRAPHIC_DATA]"
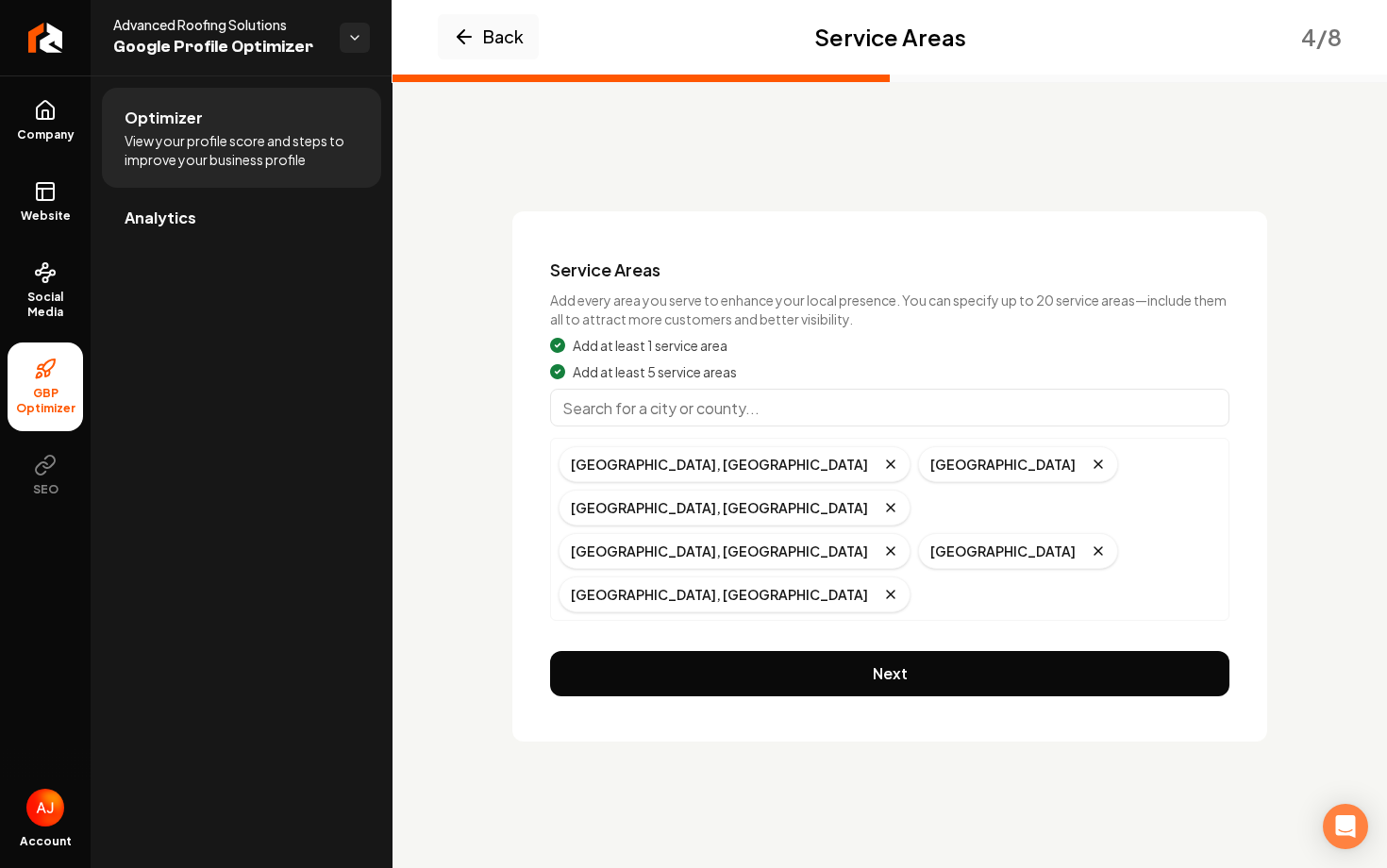
click at [573, 408] on input "Main content area" at bounding box center [890, 407] width 680 height 37
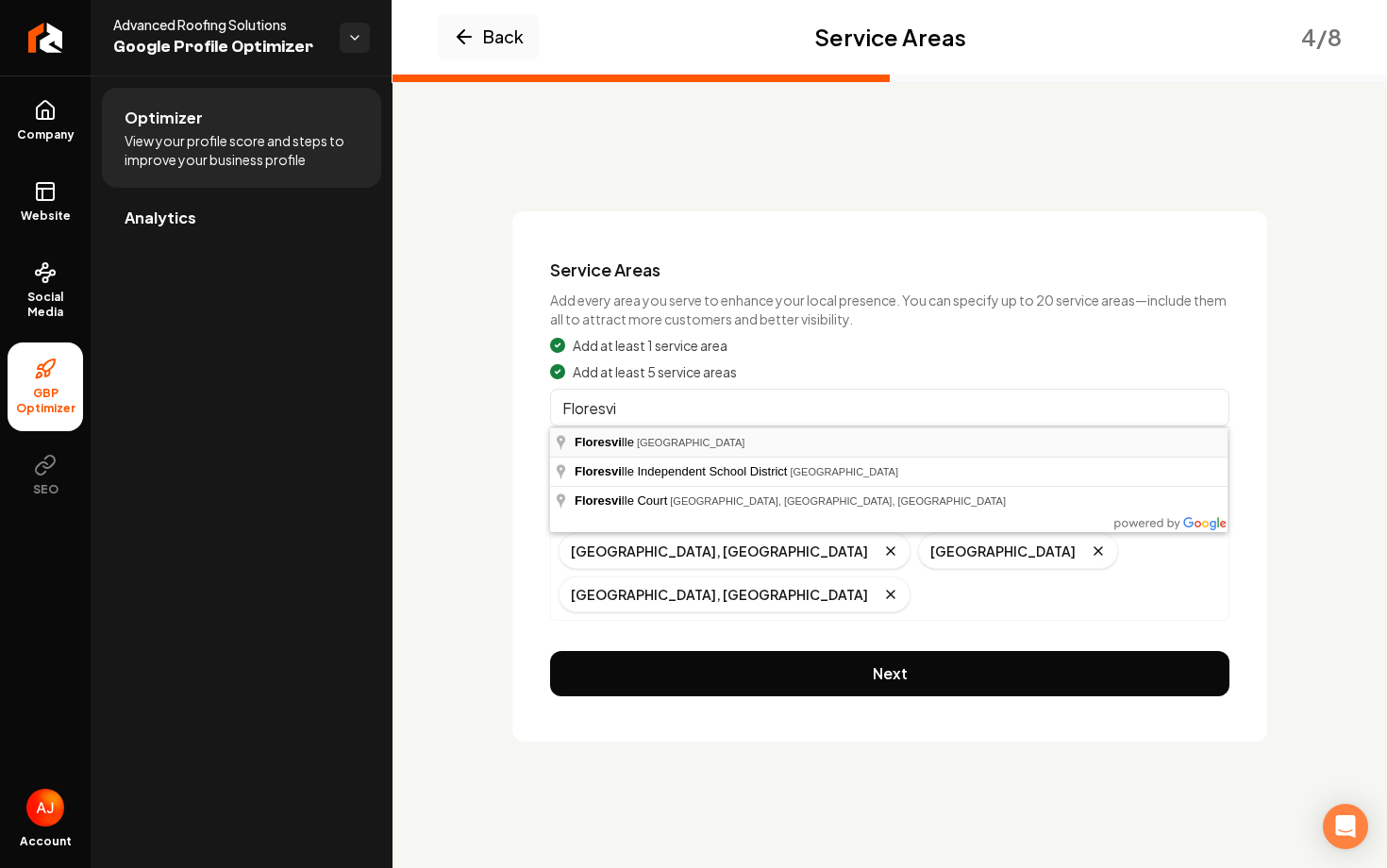
type input "[GEOGRAPHIC_DATA], [GEOGRAPHIC_DATA]"
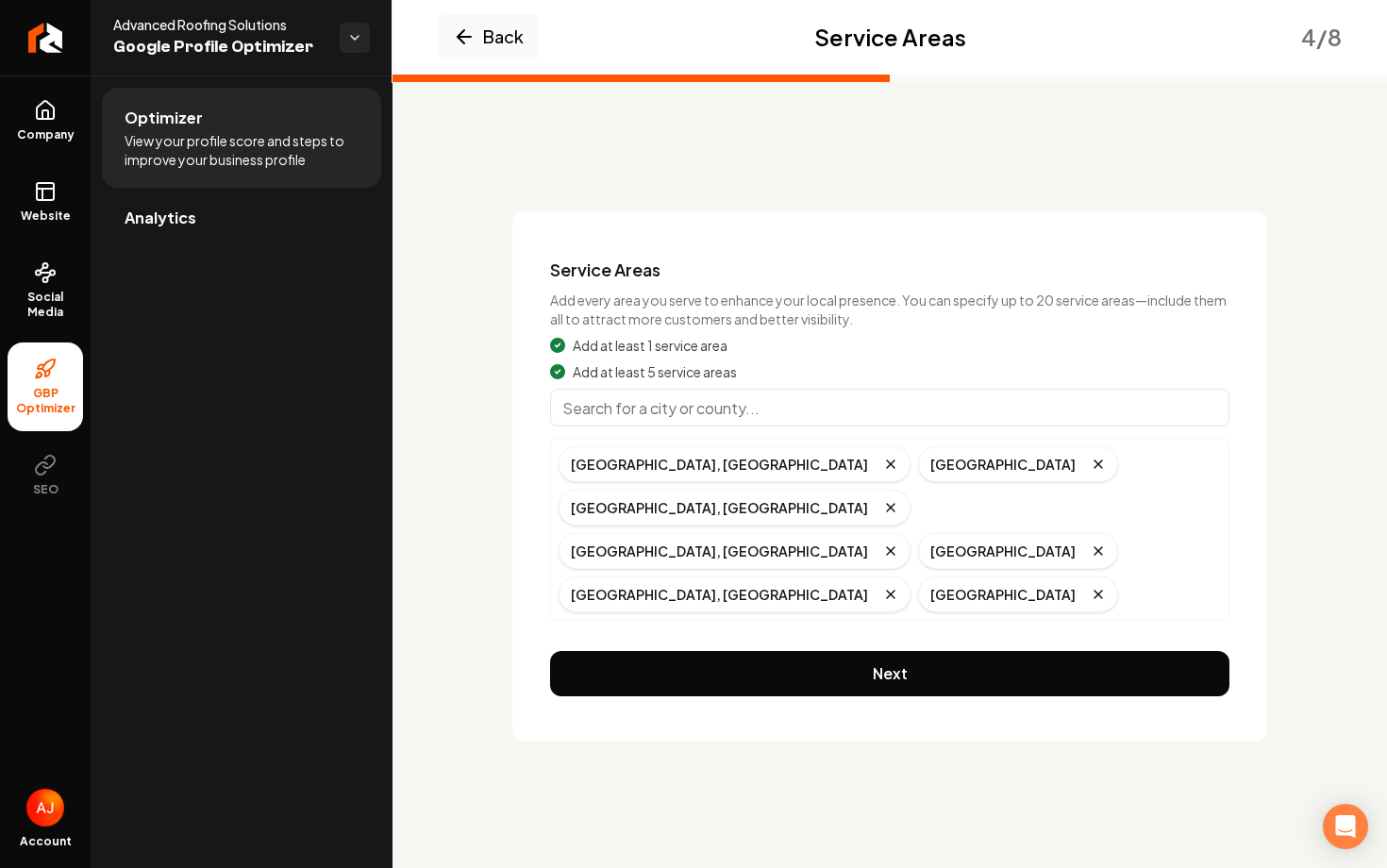
click at [711, 416] on input "Main content area" at bounding box center [890, 407] width 680 height 37
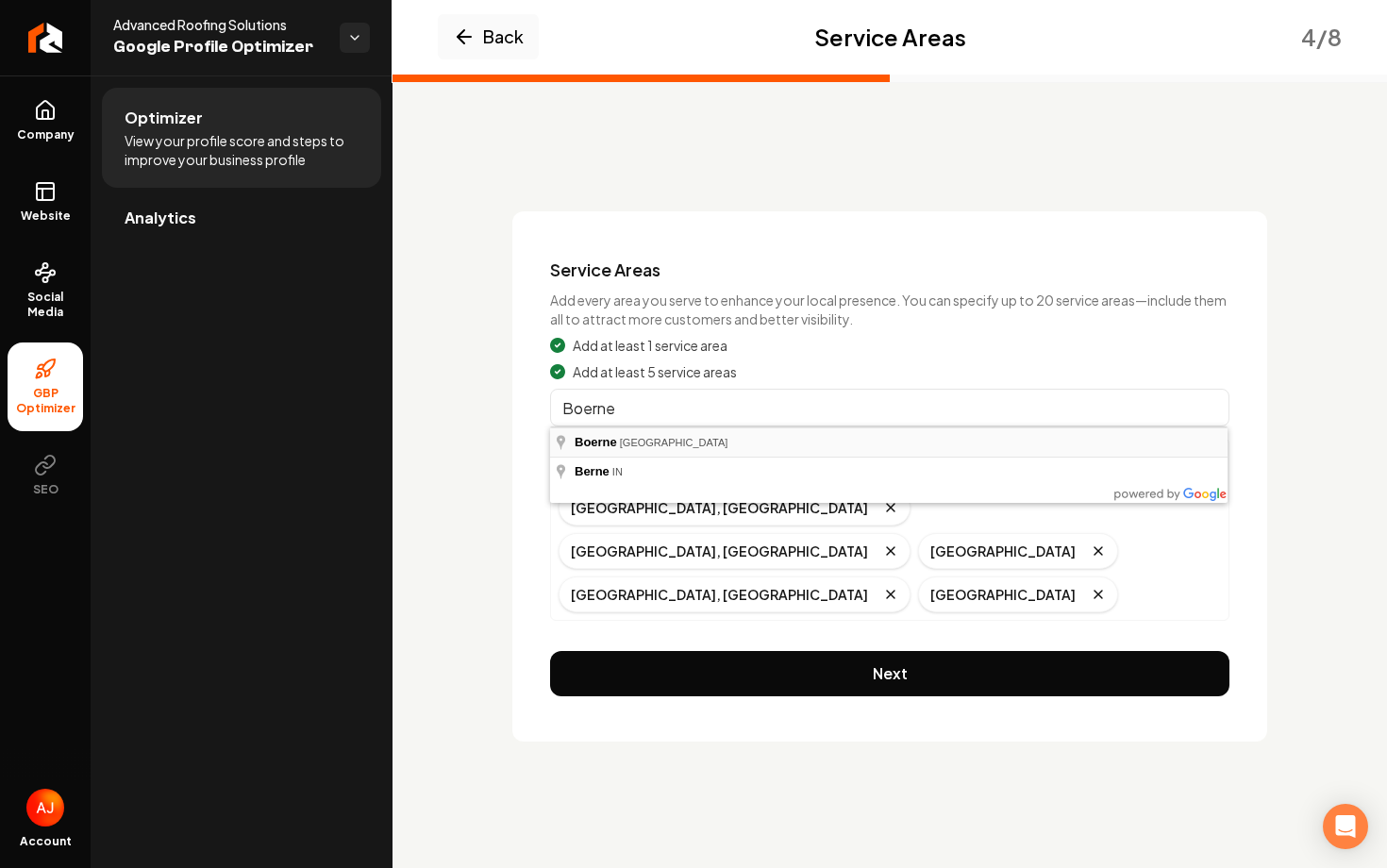
type input "[GEOGRAPHIC_DATA], [GEOGRAPHIC_DATA]"
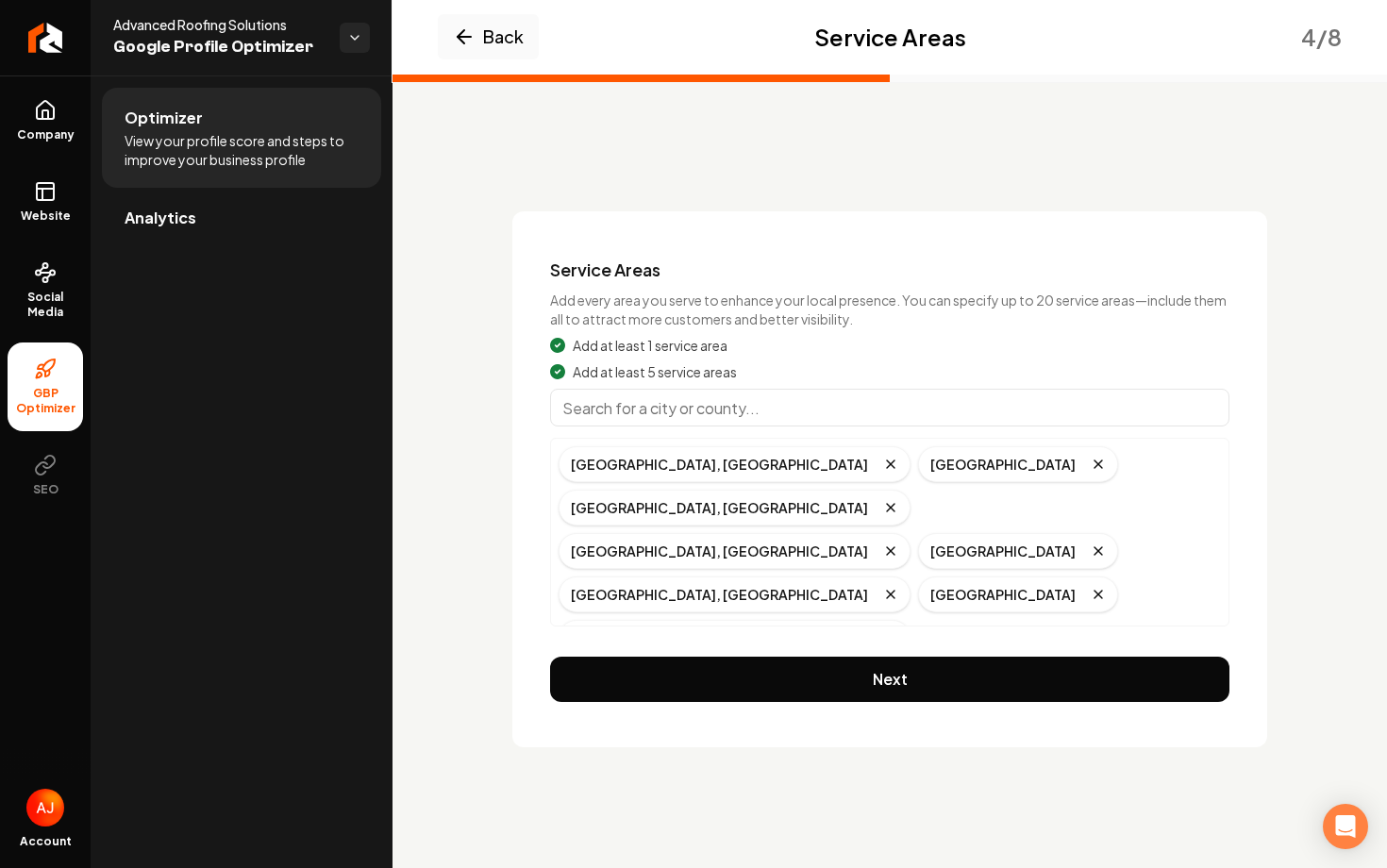
click at [576, 402] on input "Main content area" at bounding box center [890, 407] width 680 height 37
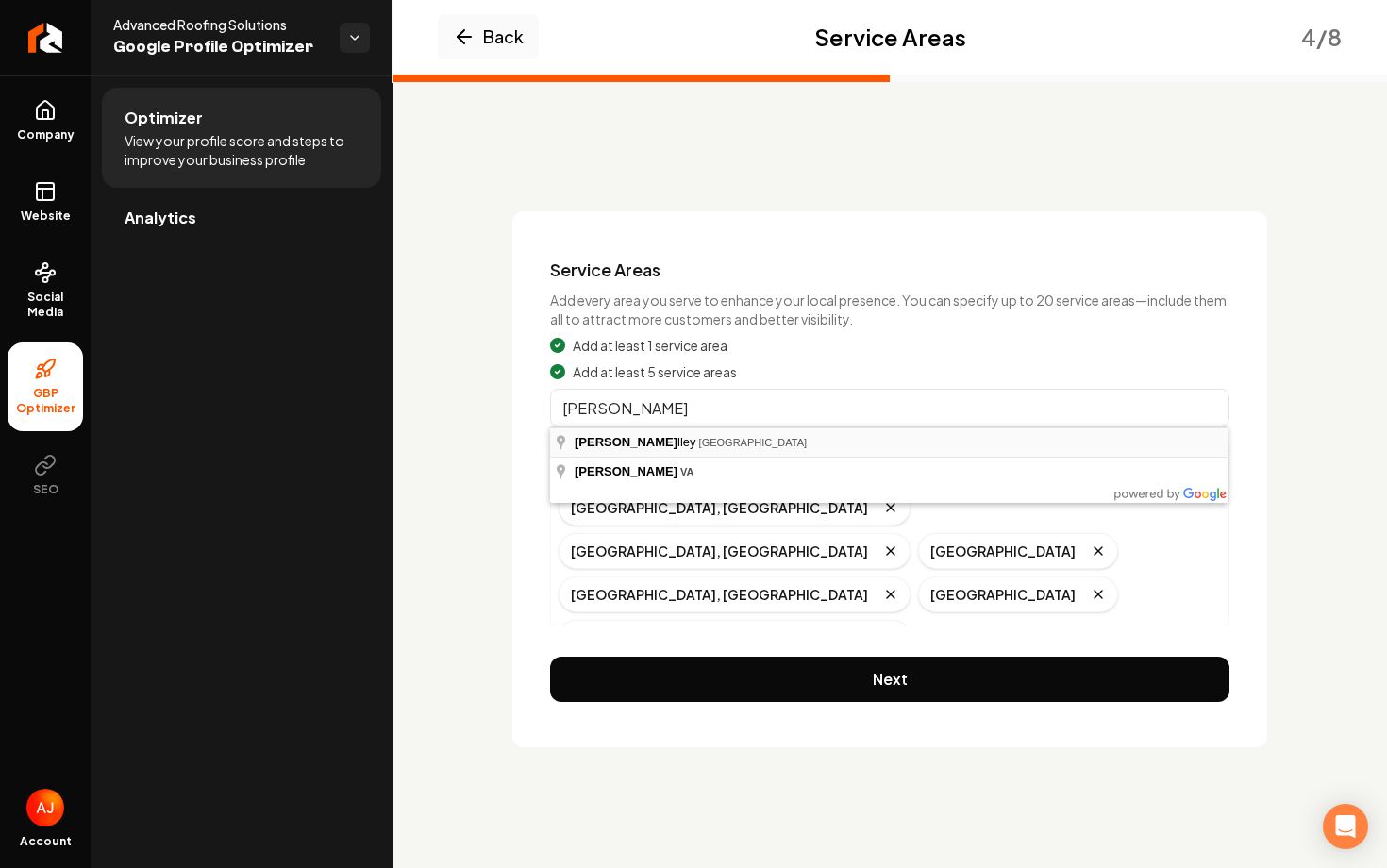
type input "[PERSON_NAME][GEOGRAPHIC_DATA], [GEOGRAPHIC_DATA]"
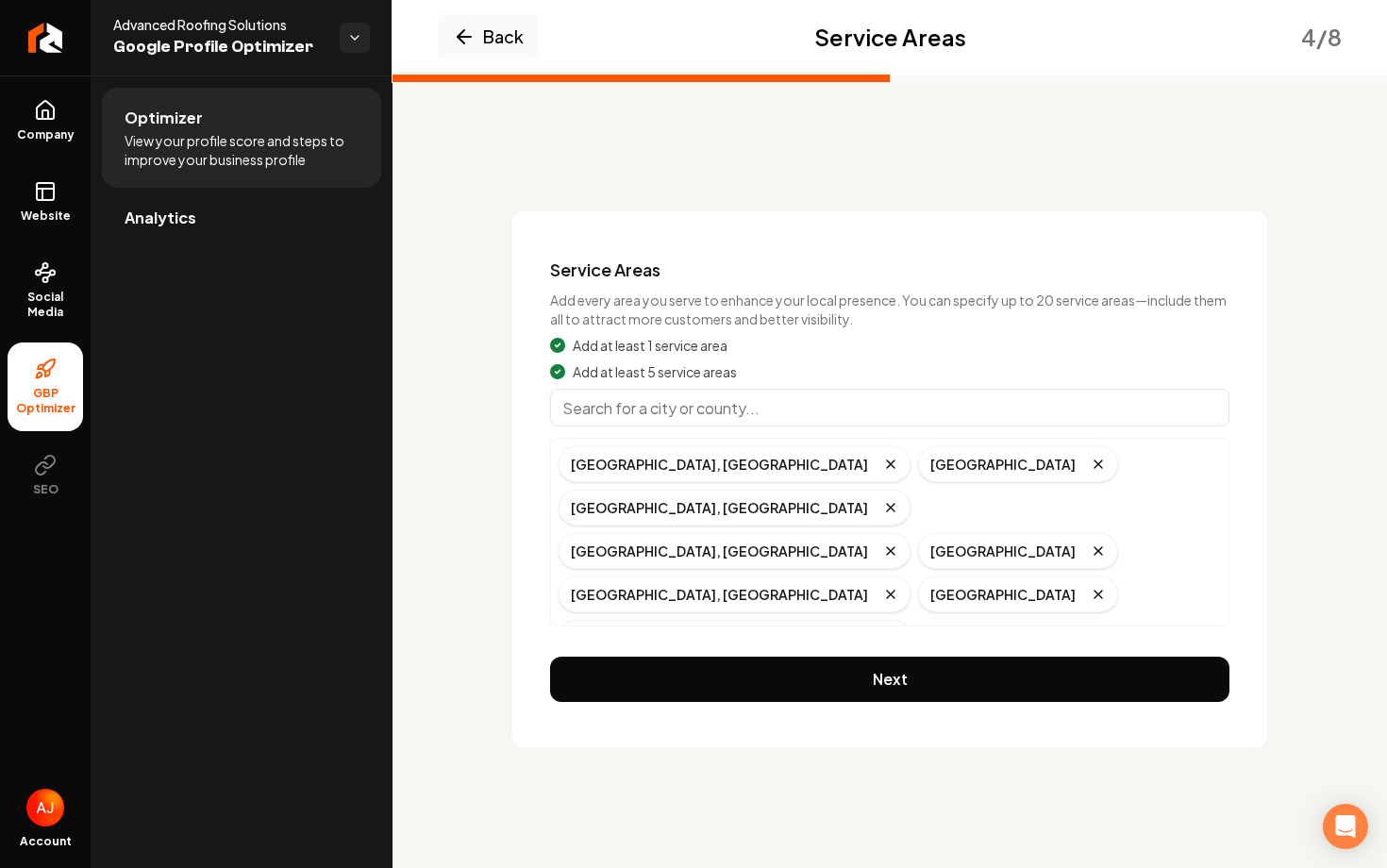
click at [749, 660] on div "Service Areas Add every area you serve to enhance your local presence. You can …" at bounding box center [890, 479] width 755 height 536
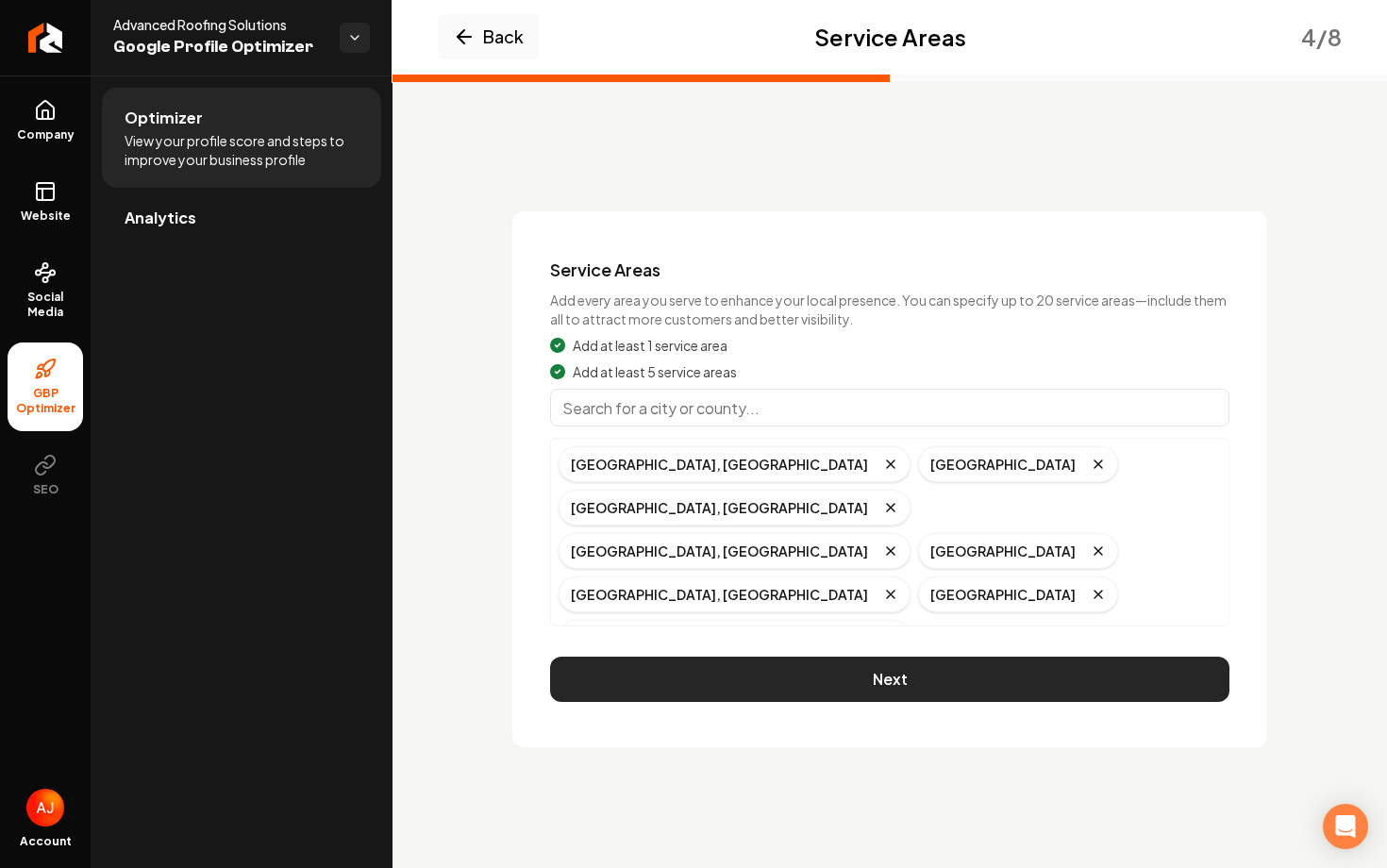
click at [739, 657] on button "Next" at bounding box center [890, 680] width 680 height 45
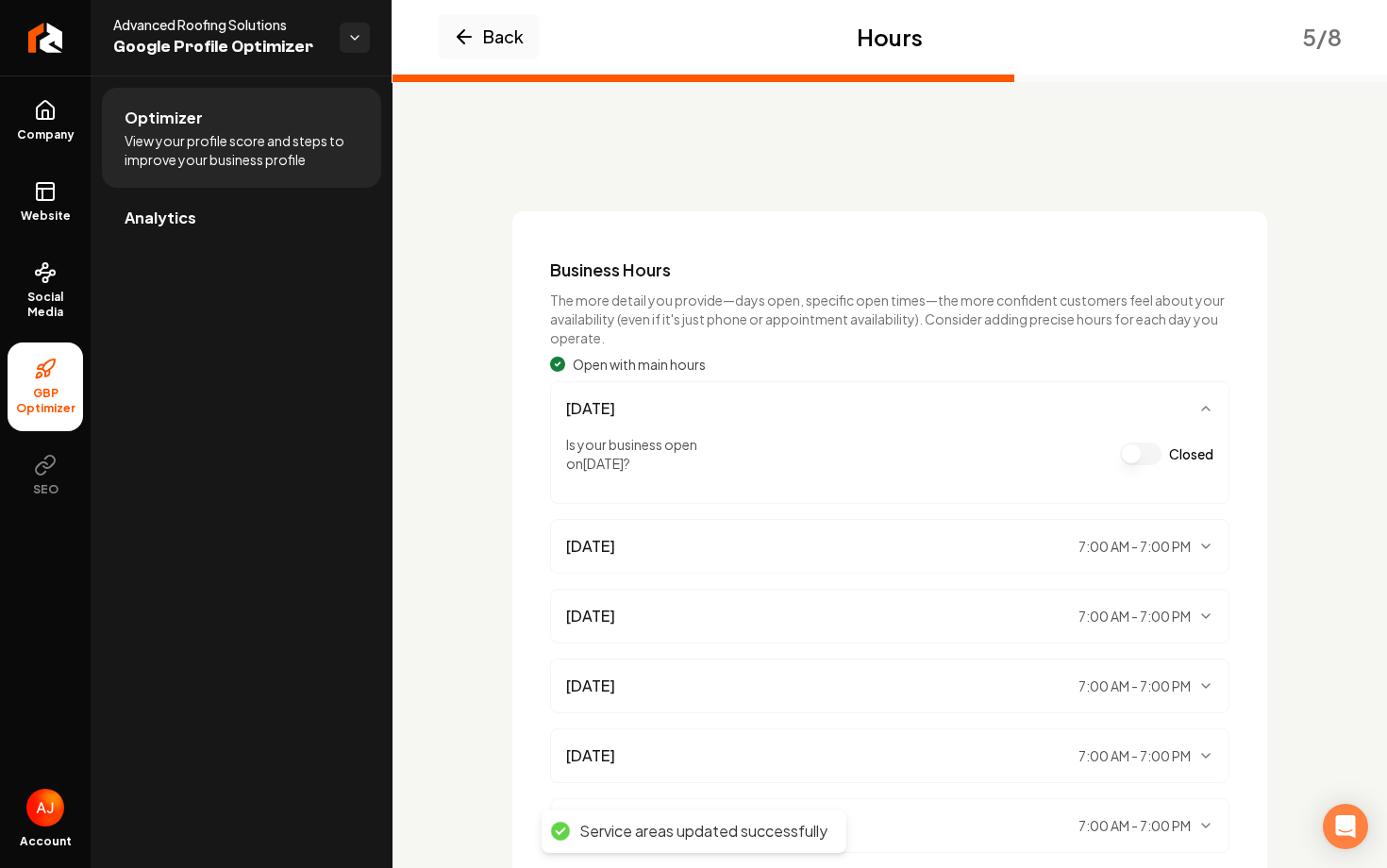
scroll to position [221, 0]
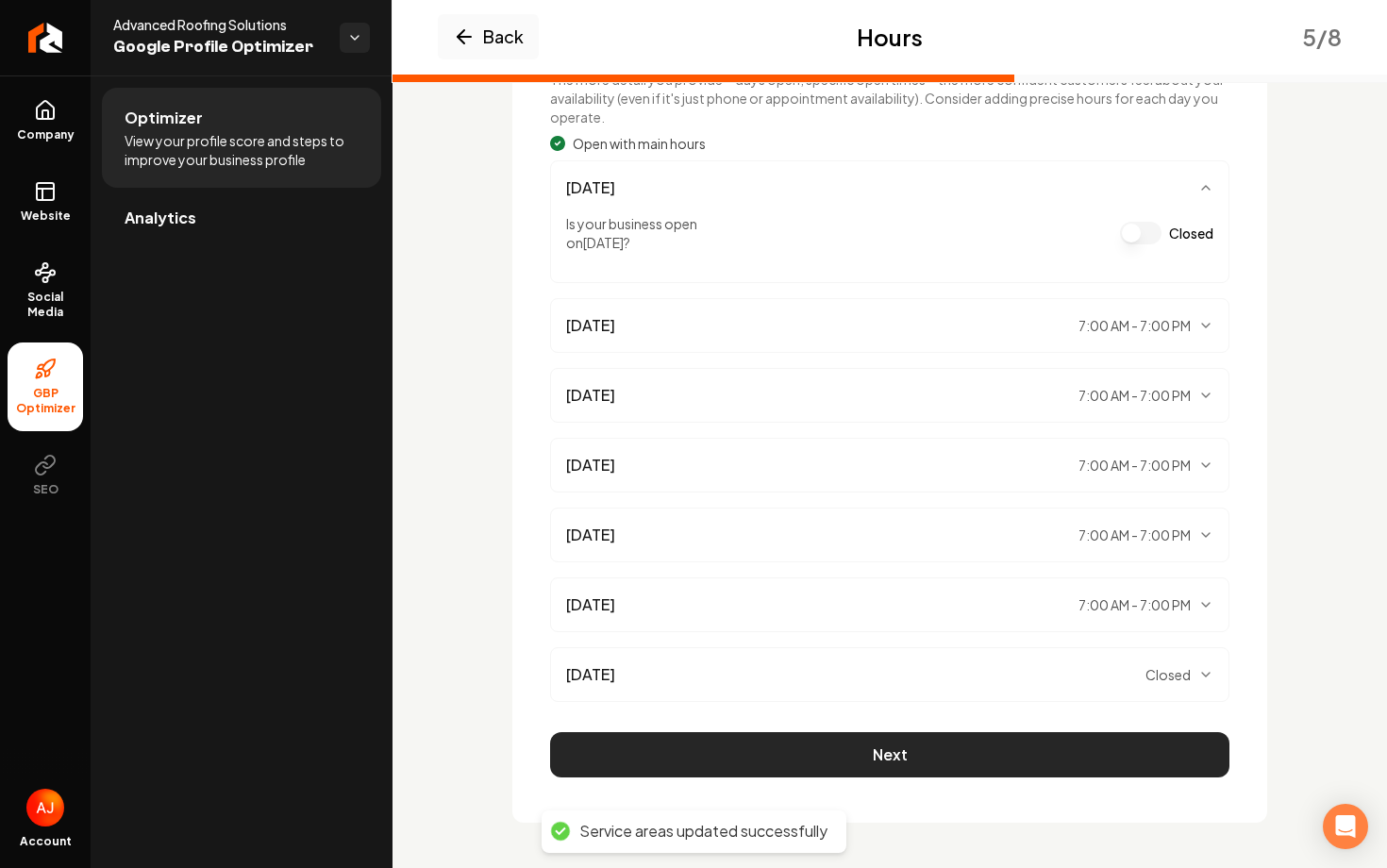
click at [858, 763] on button "Next" at bounding box center [890, 754] width 680 height 45
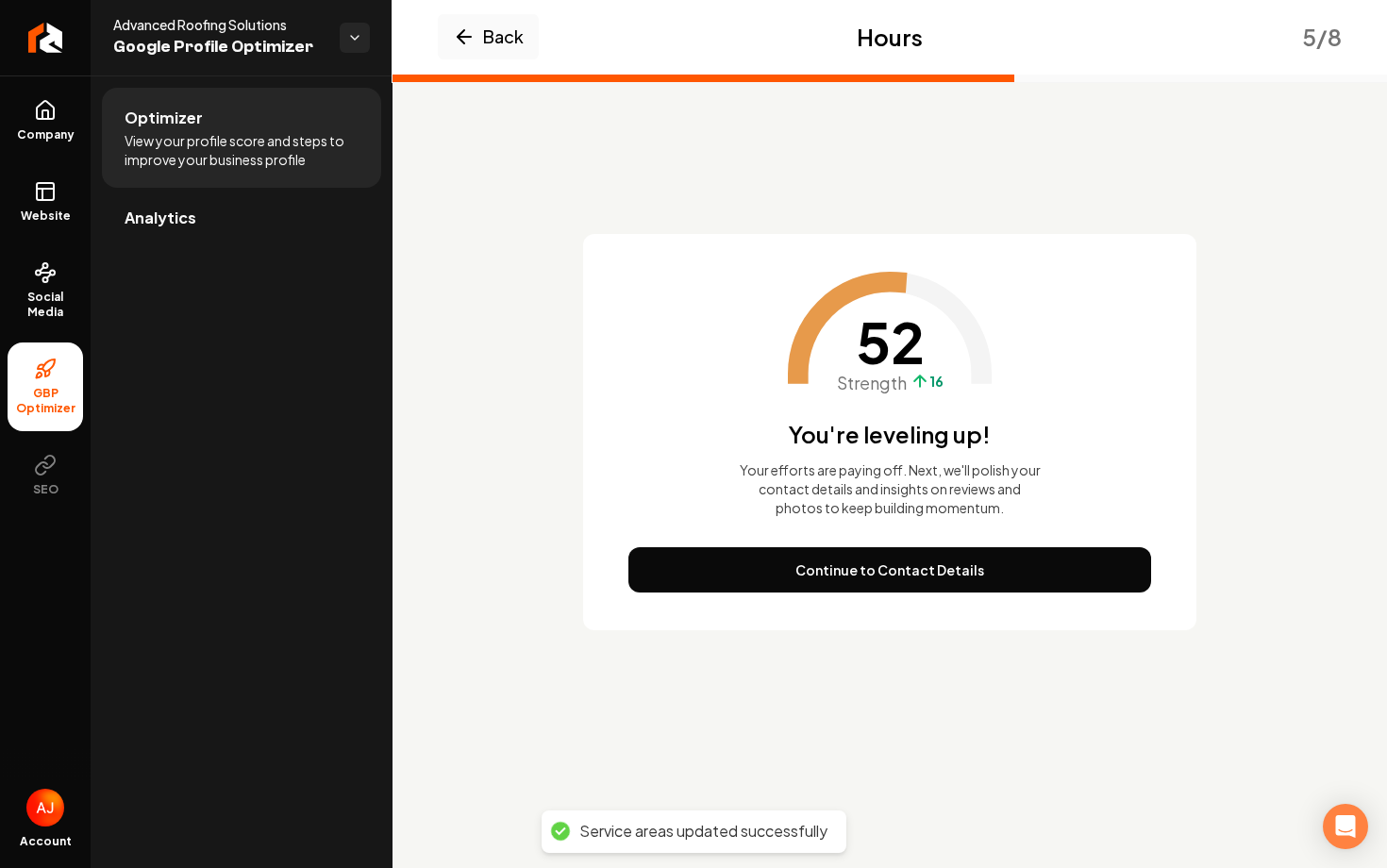
scroll to position [0, 0]
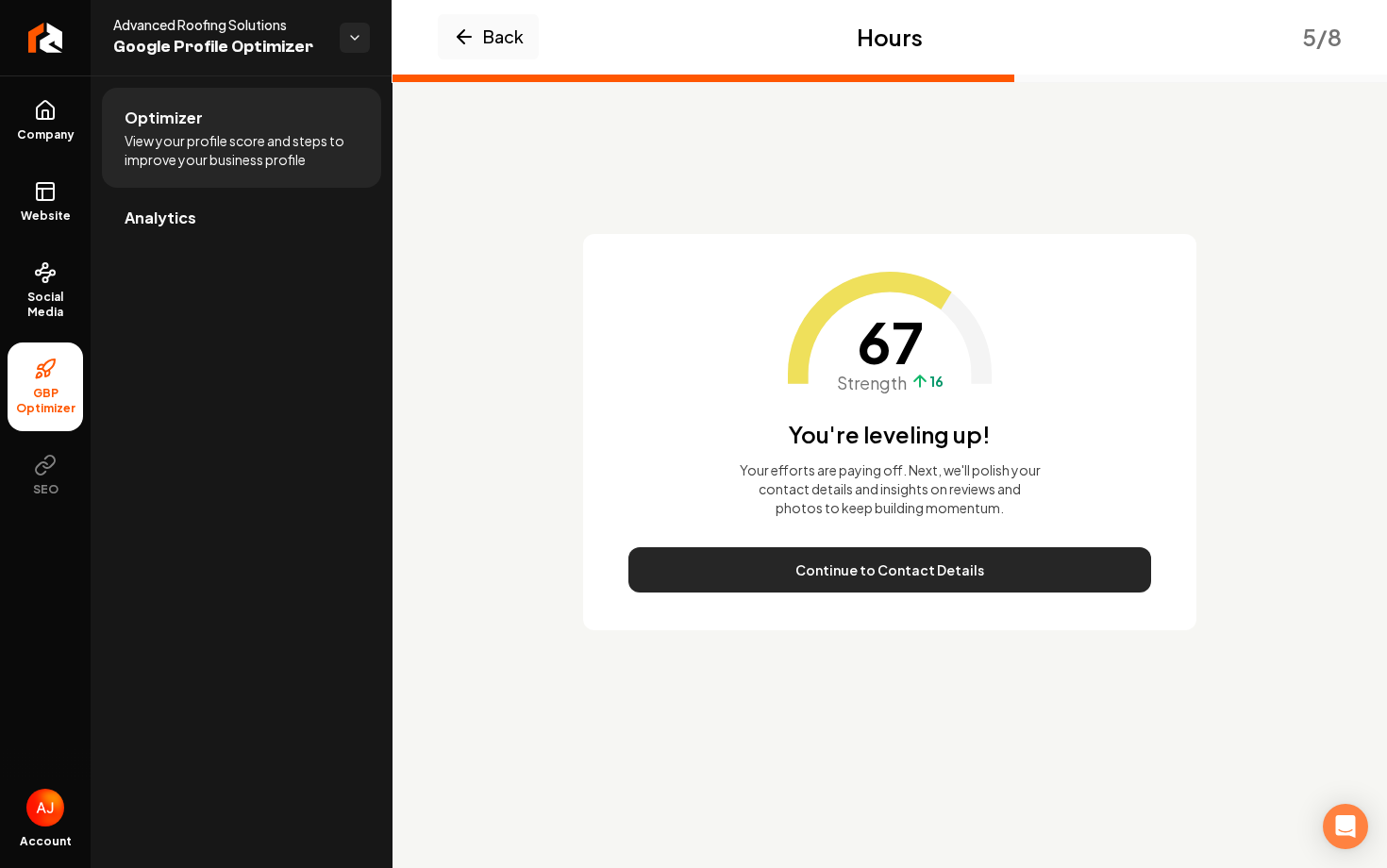
click at [950, 567] on button "Continue to Contact Details" at bounding box center [890, 570] width 523 height 45
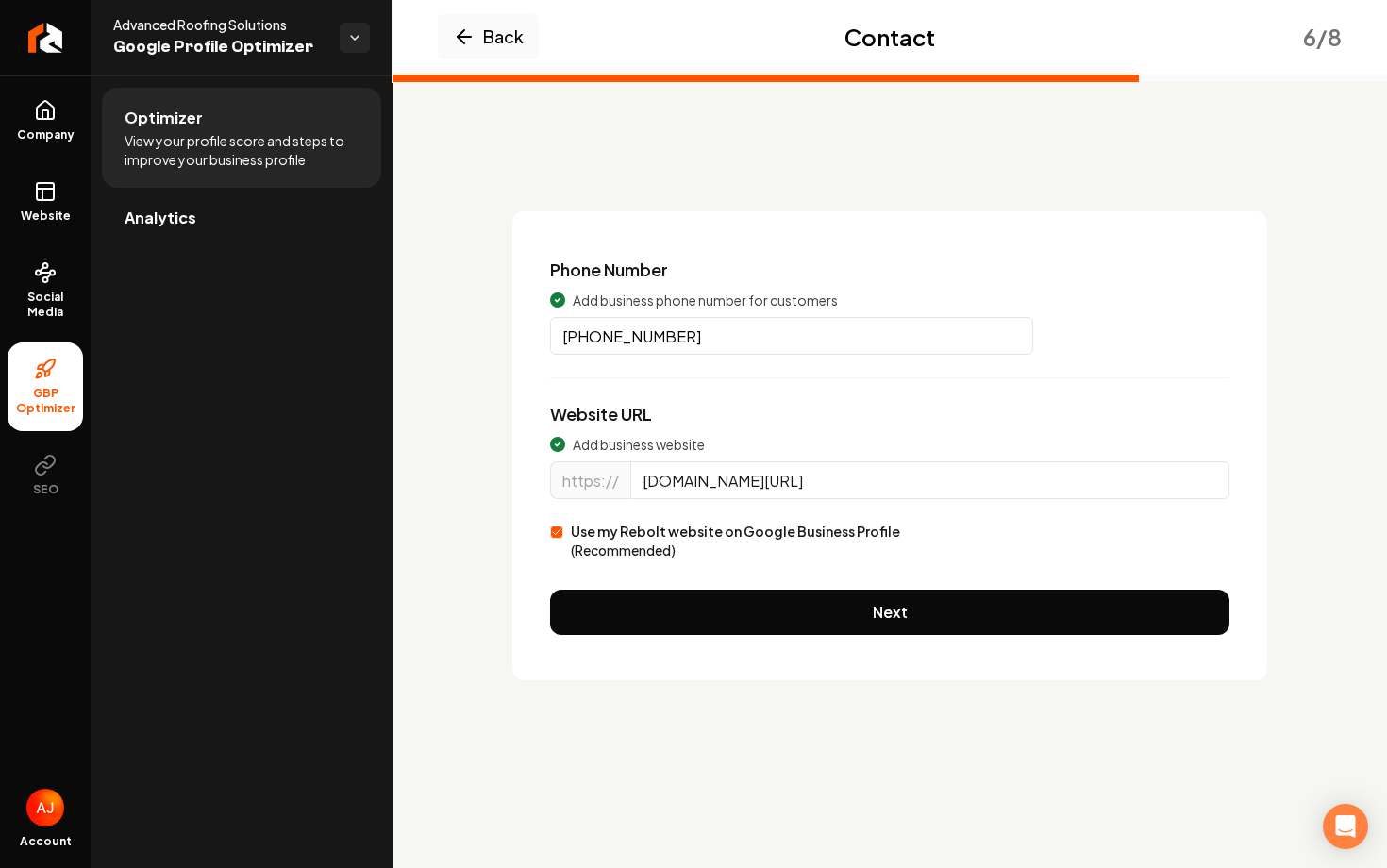
click at [950, 567] on div "Phone Number Add business phone number for customers (210) 290-0431 Website URL…" at bounding box center [890, 445] width 755 height 469
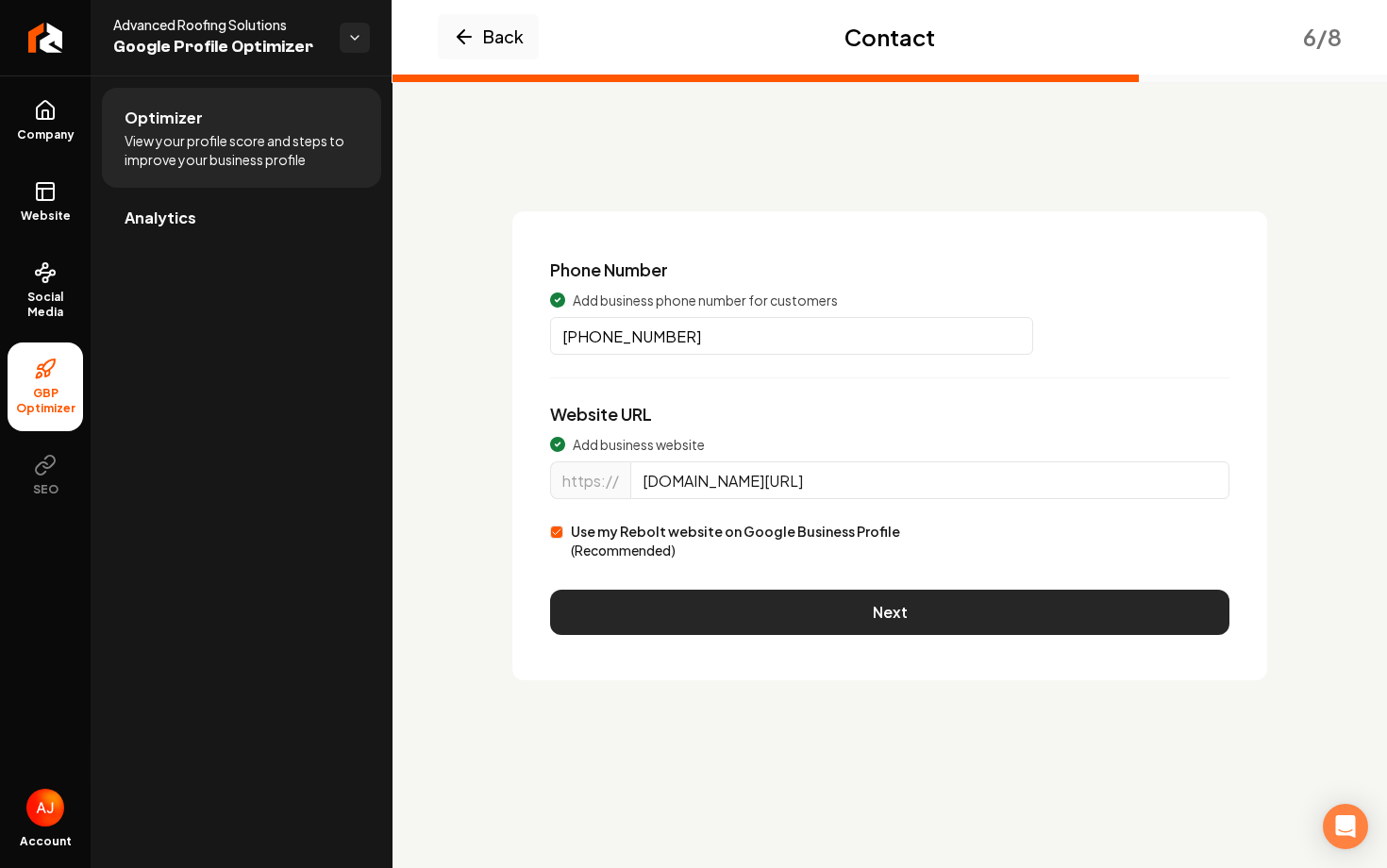
click at [953, 600] on button "Next" at bounding box center [890, 612] width 680 height 45
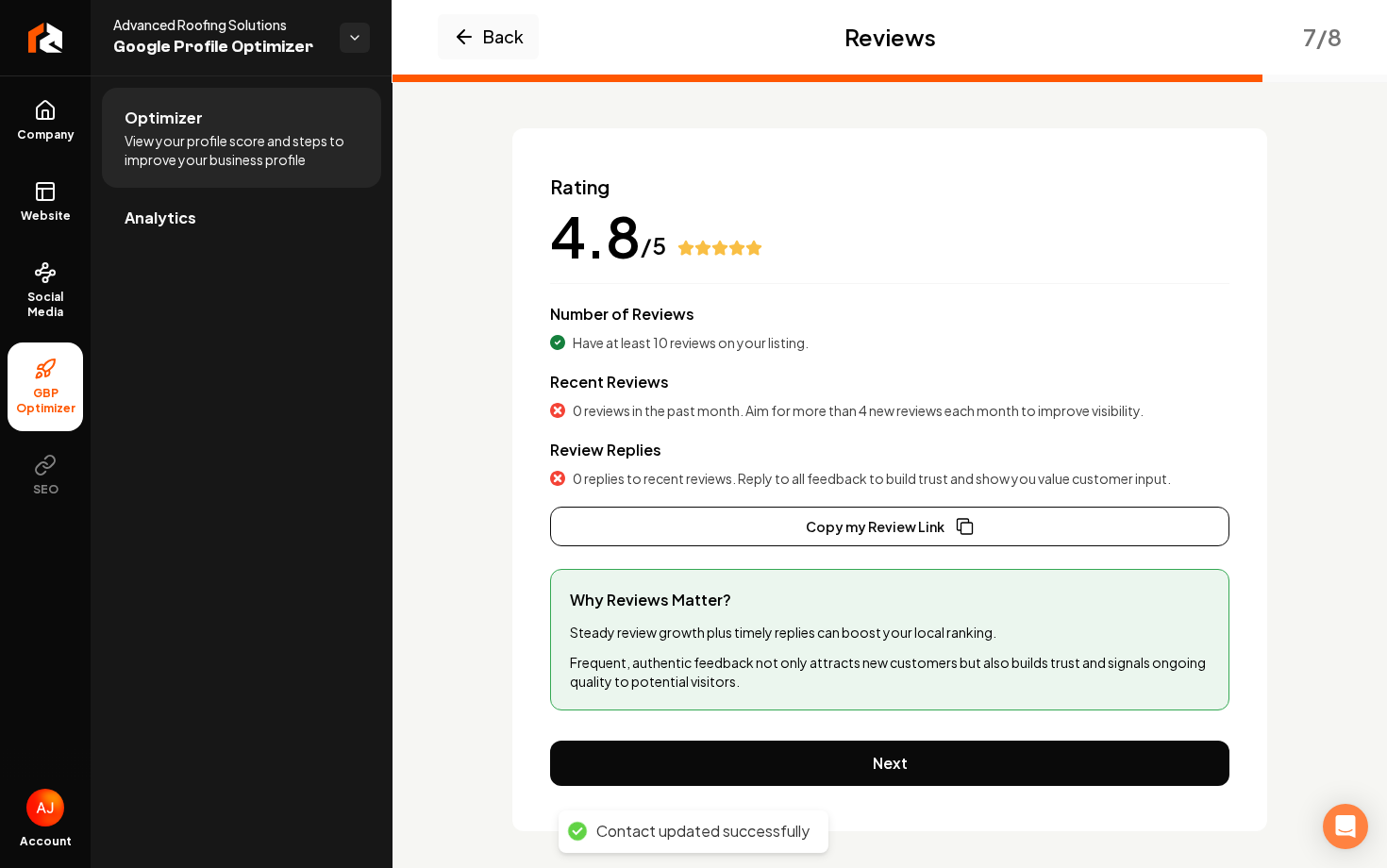
scroll to position [91, 0]
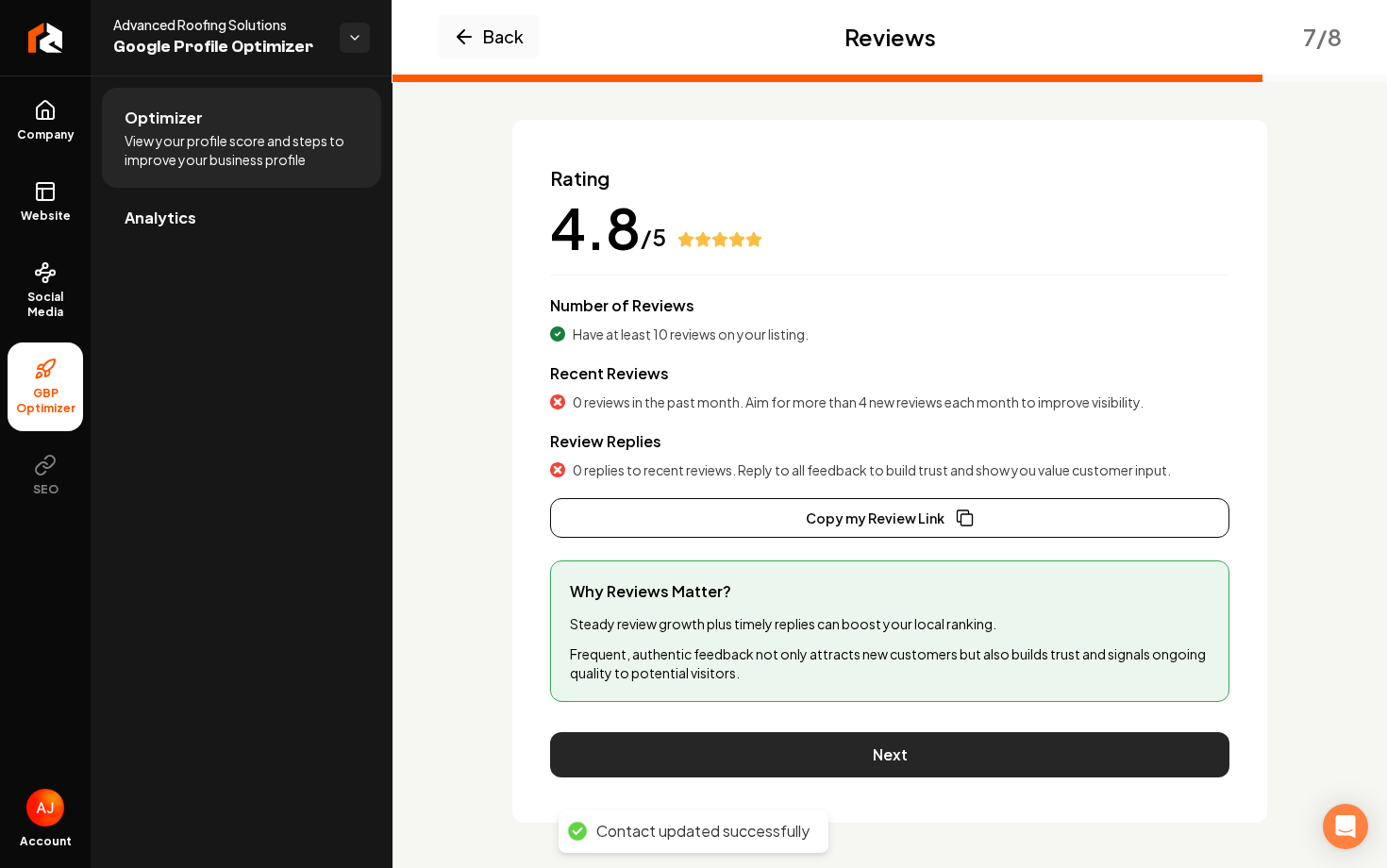
click at [980, 758] on button "Next" at bounding box center [890, 754] width 680 height 45
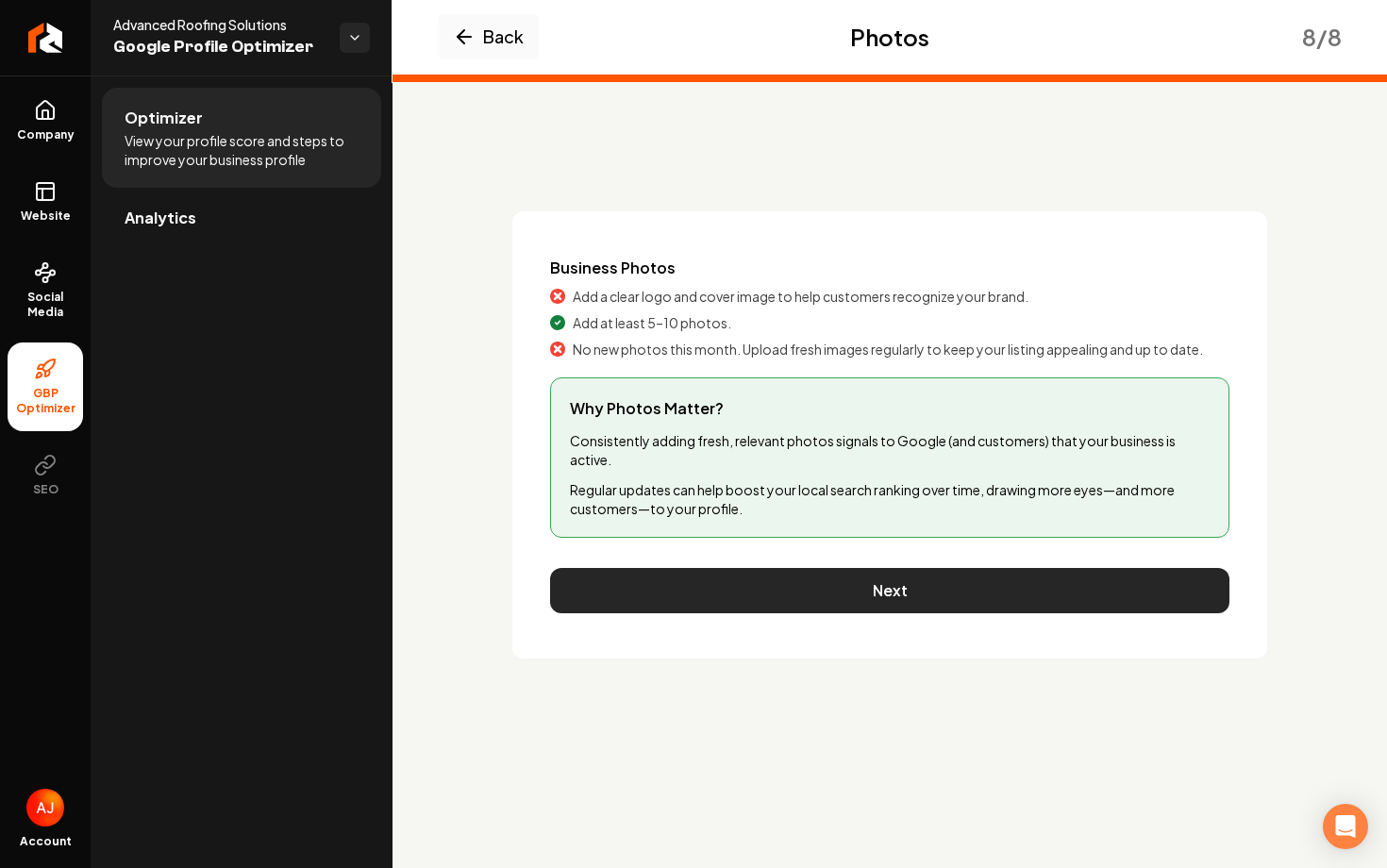
click at [873, 598] on button "Next" at bounding box center [890, 590] width 680 height 45
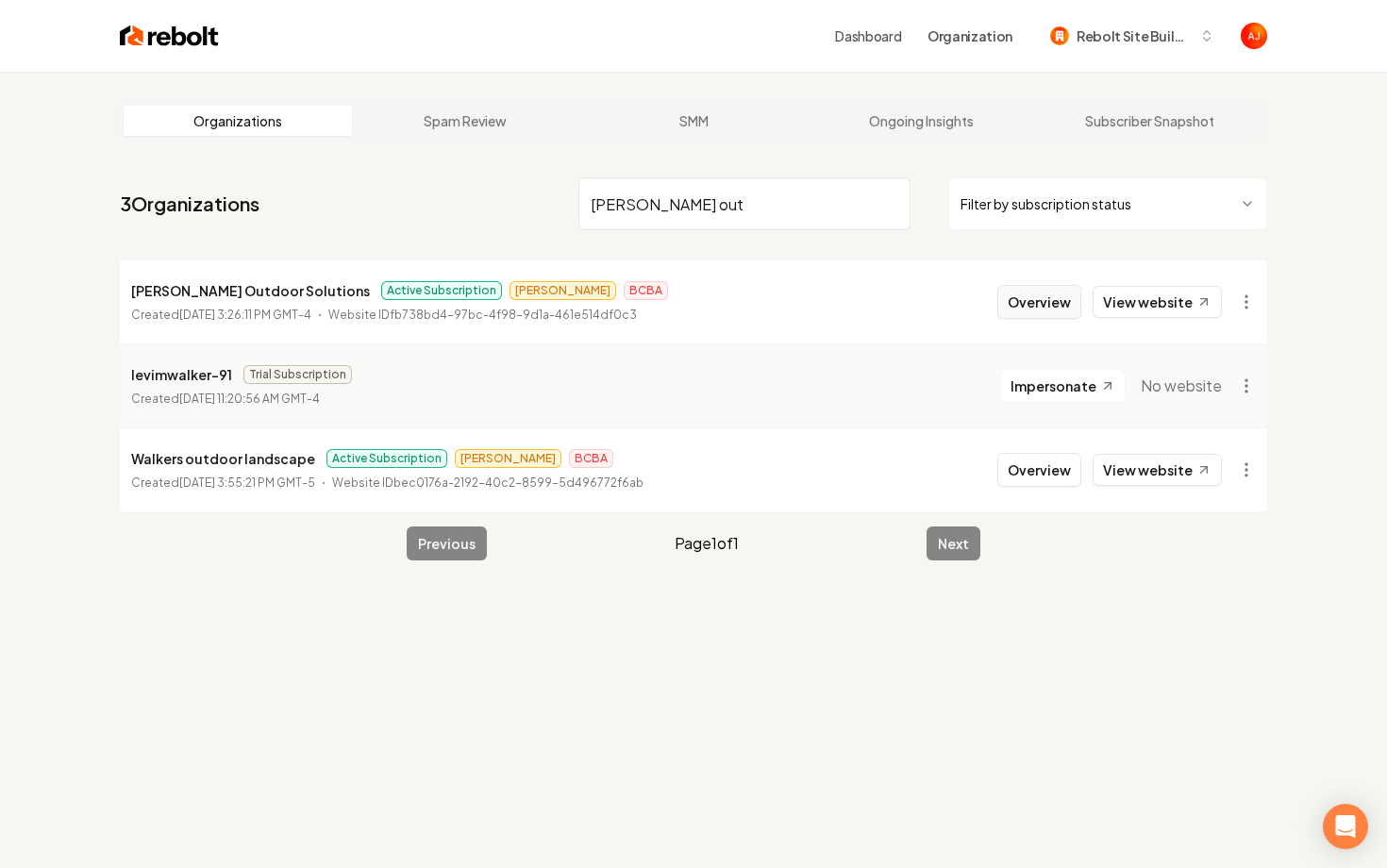
type input "walker out"
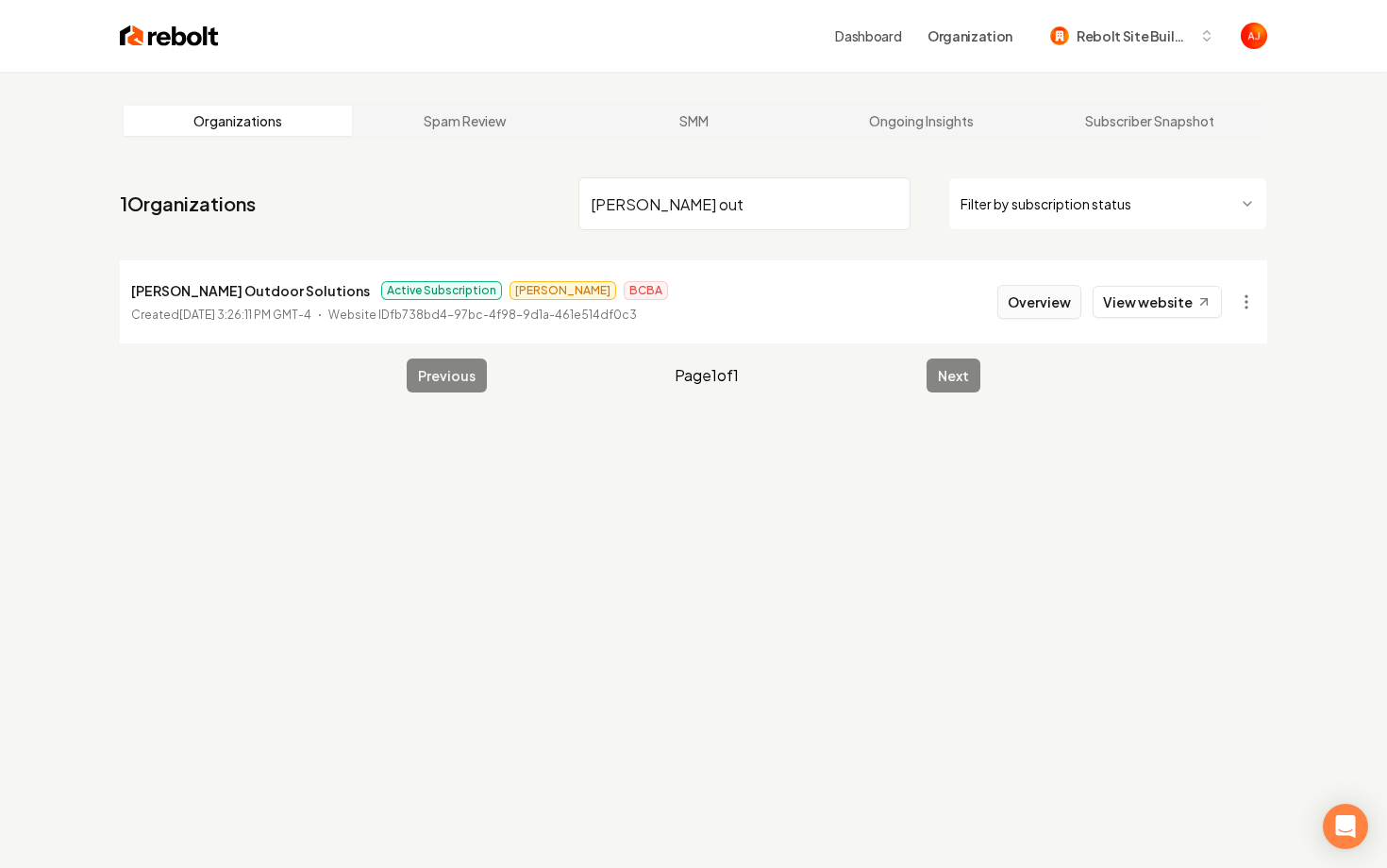
click at [1017, 301] on button "Overview" at bounding box center [1040, 302] width 84 height 34
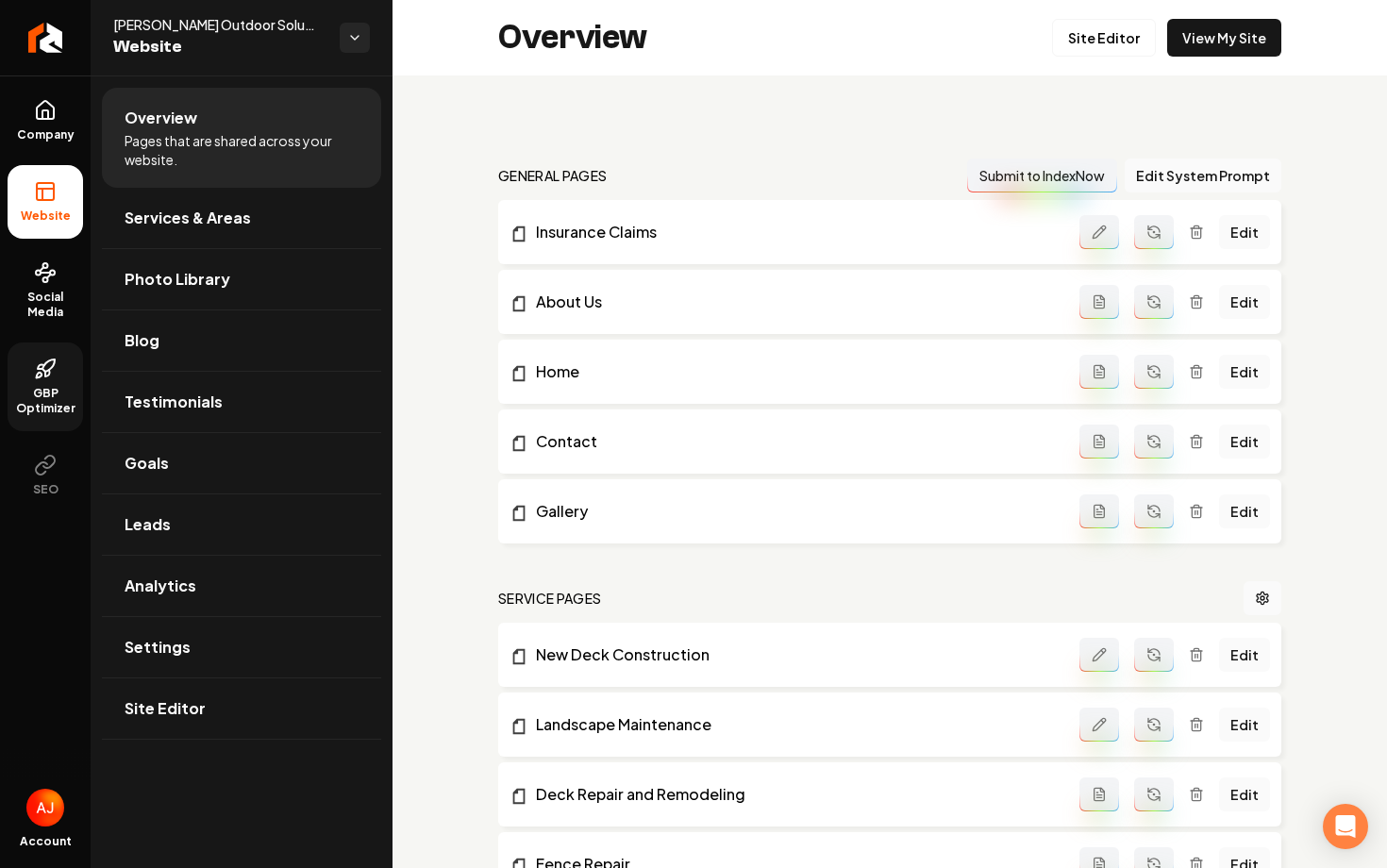
click at [46, 385] on span "GBP Optimizer" at bounding box center [45, 400] width 76 height 30
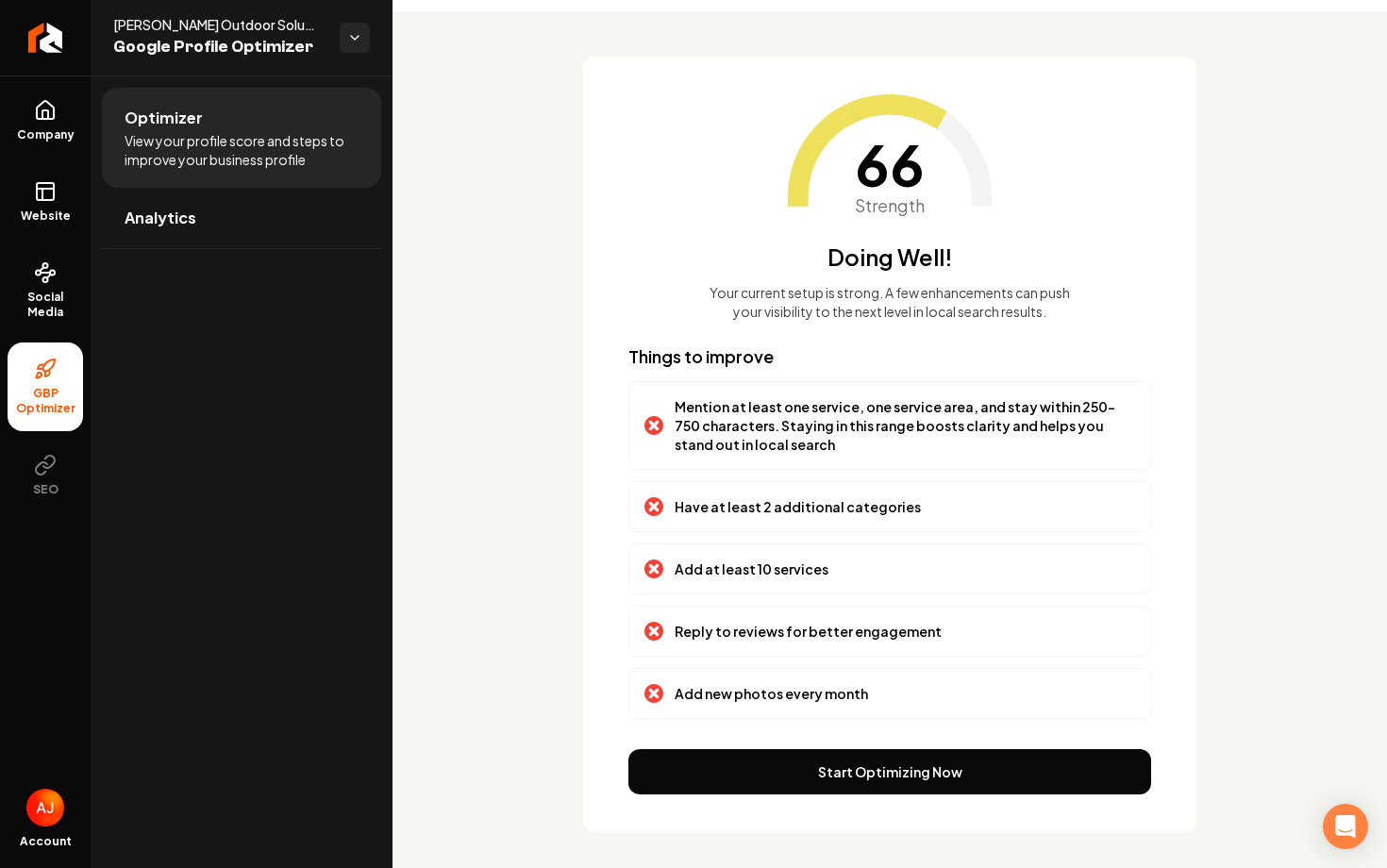
scroll to position [68, 0]
